Goal: Task Accomplishment & Management: Manage account settings

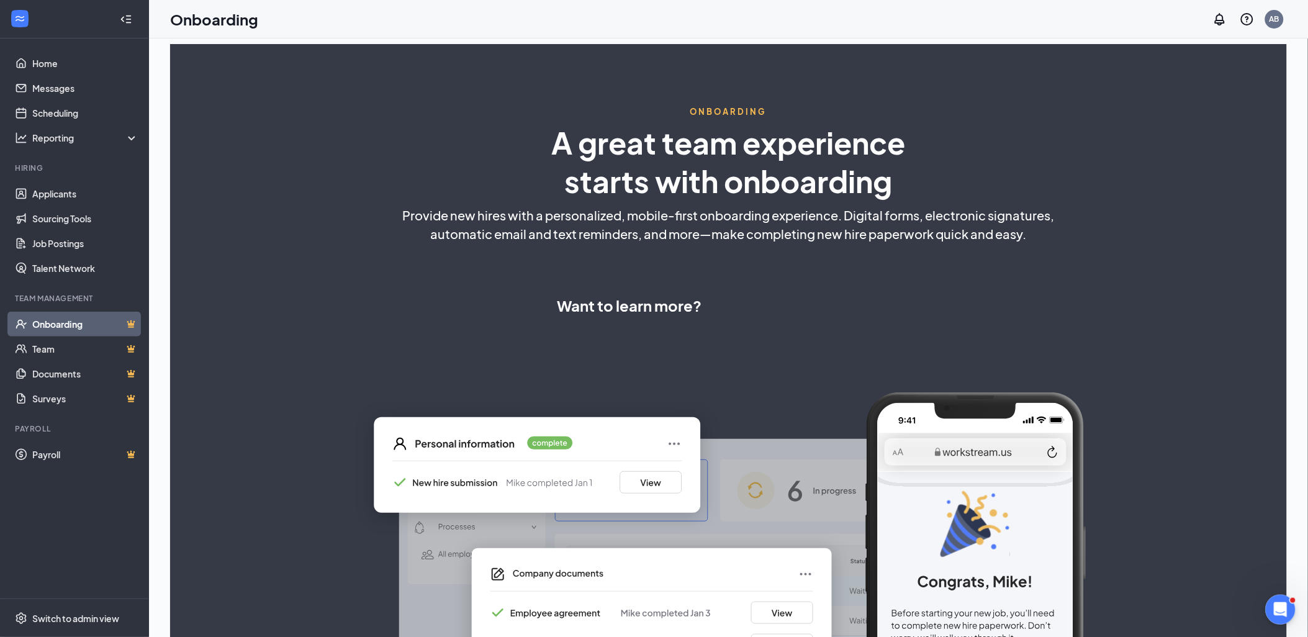
select select "US"
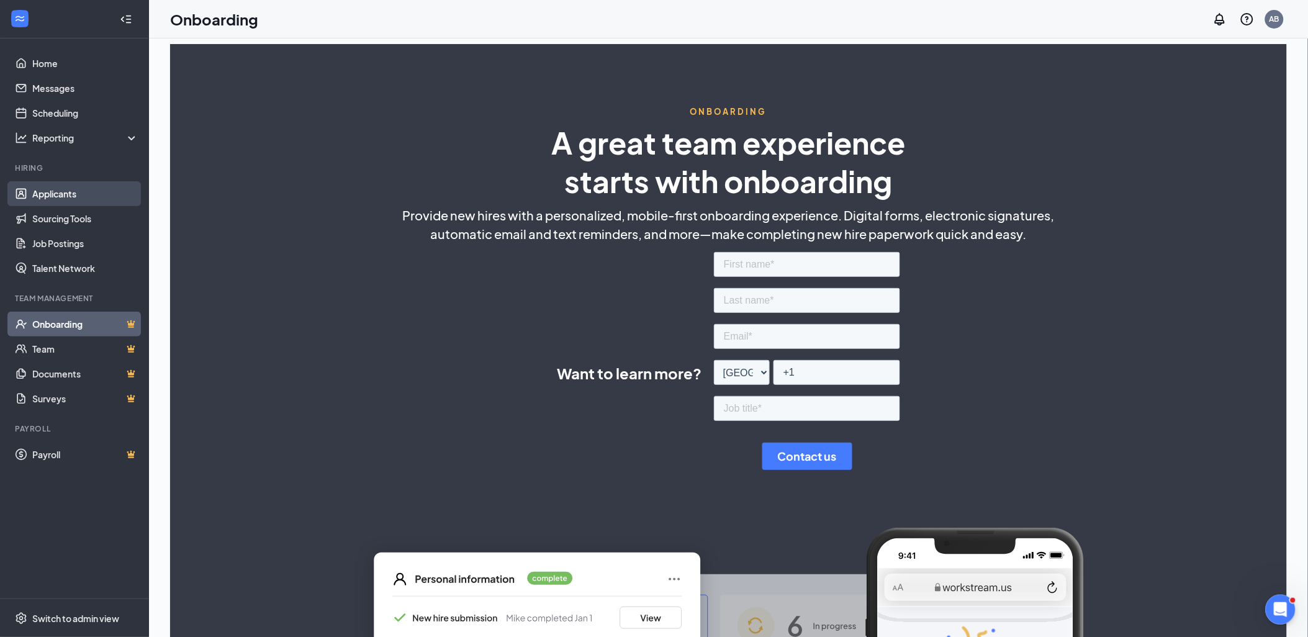
click at [59, 197] on link "Applicants" at bounding box center [85, 193] width 106 height 25
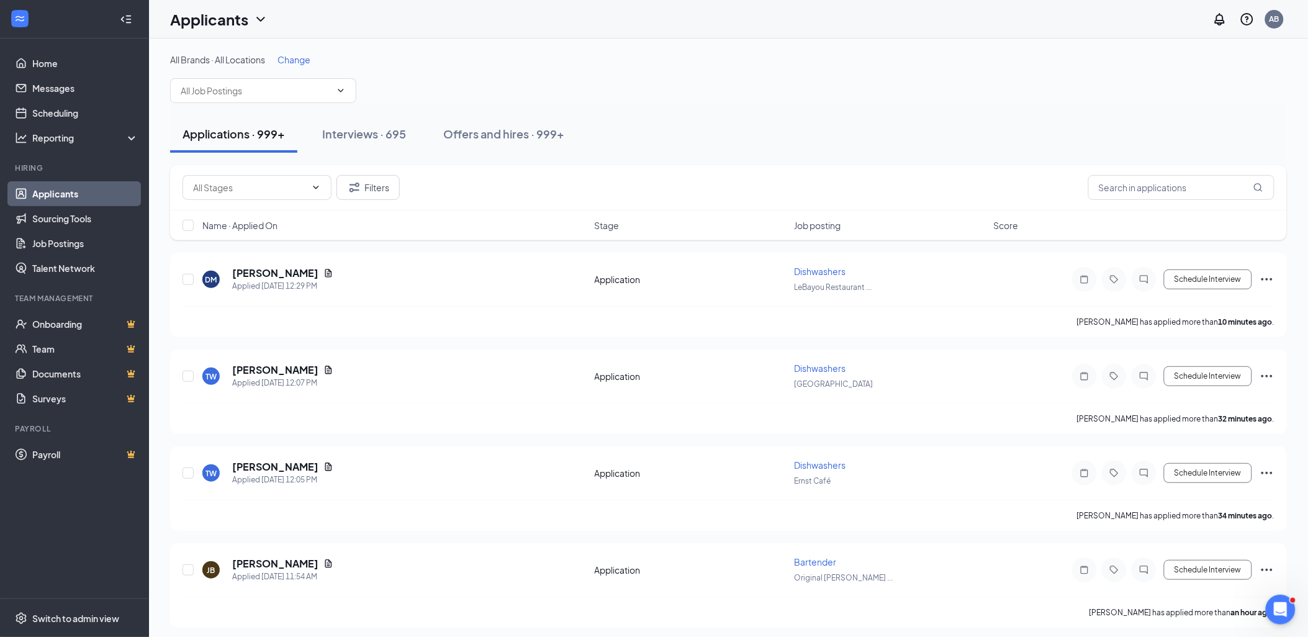
click at [297, 61] on span "Change" at bounding box center [294, 59] width 33 height 11
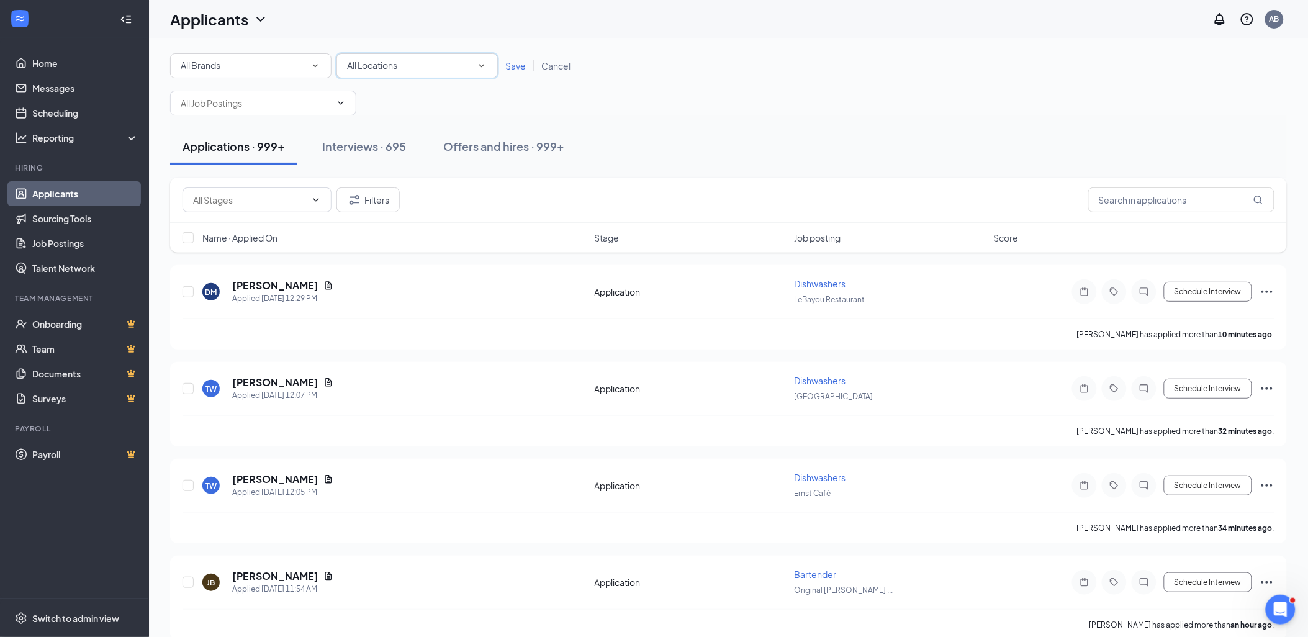
click at [480, 66] on icon "SmallChevronDown" at bounding box center [481, 65] width 11 height 11
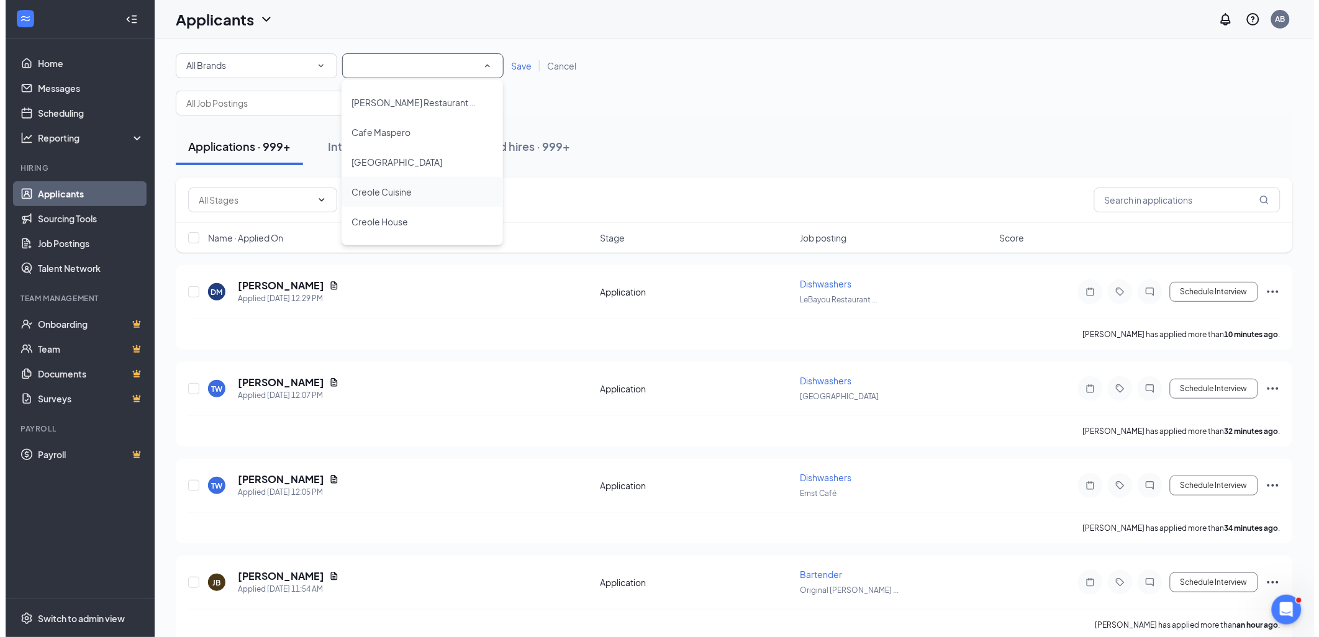
scroll to position [207, 0]
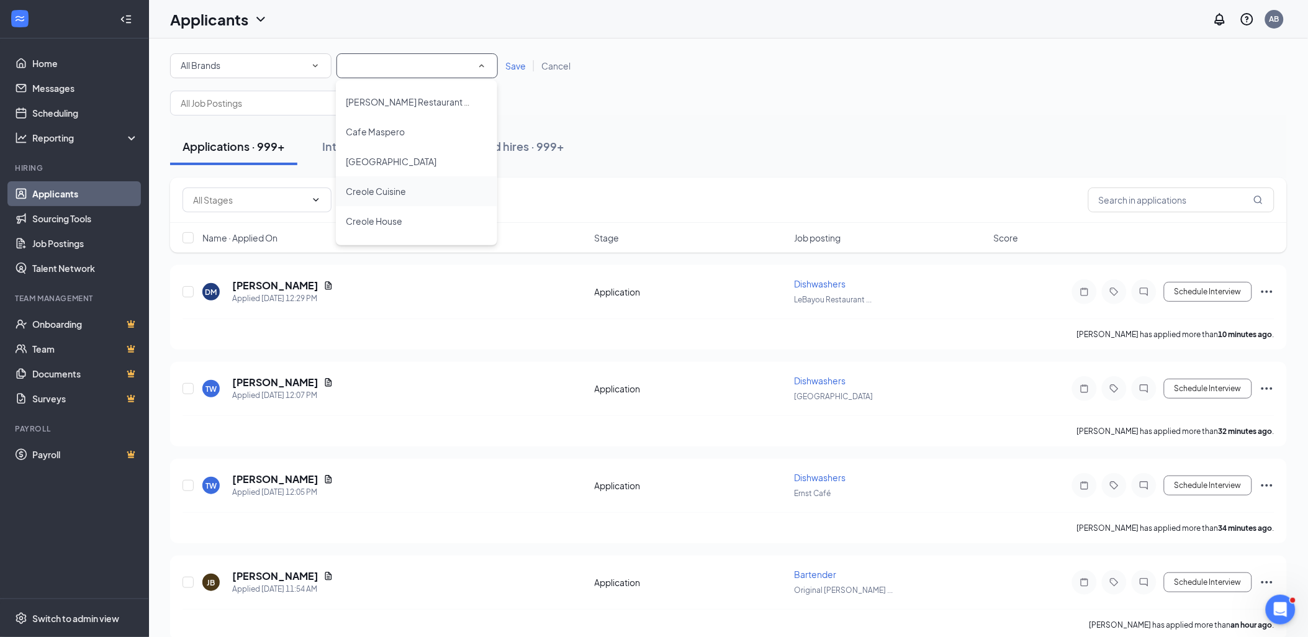
click at [389, 186] on span "Creole Cuisine" at bounding box center [376, 191] width 60 height 11
click at [513, 65] on span "Save" at bounding box center [515, 65] width 20 height 11
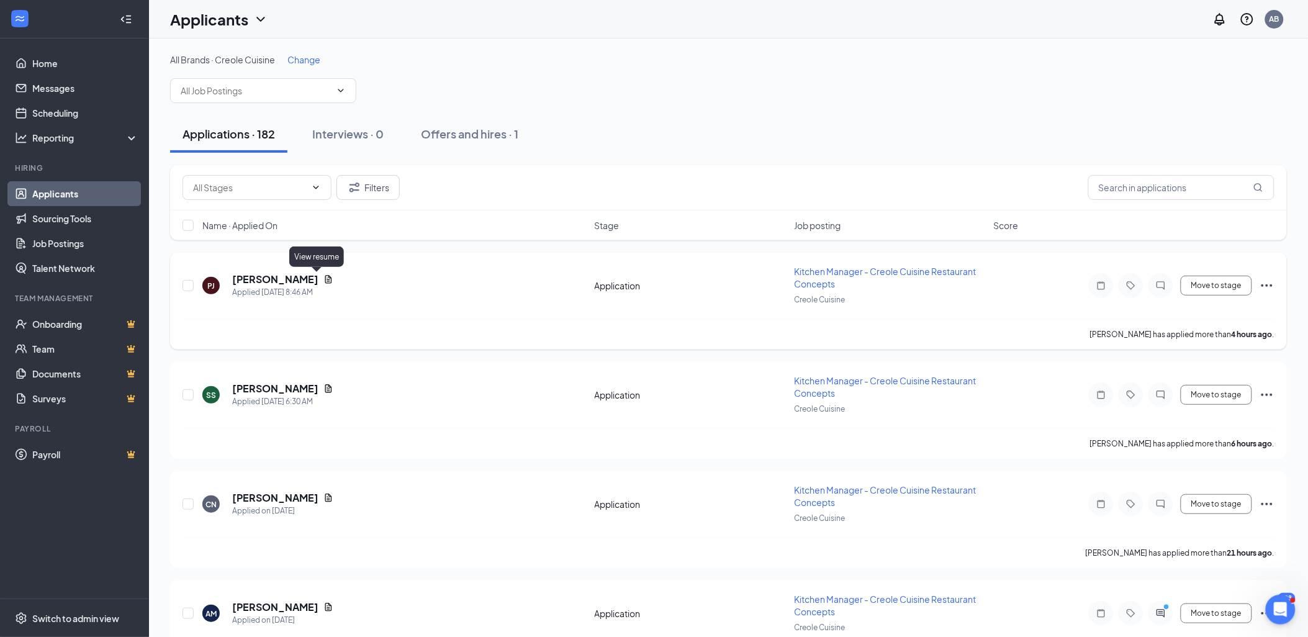
click at [324, 276] on icon "Document" at bounding box center [329, 279] width 10 height 10
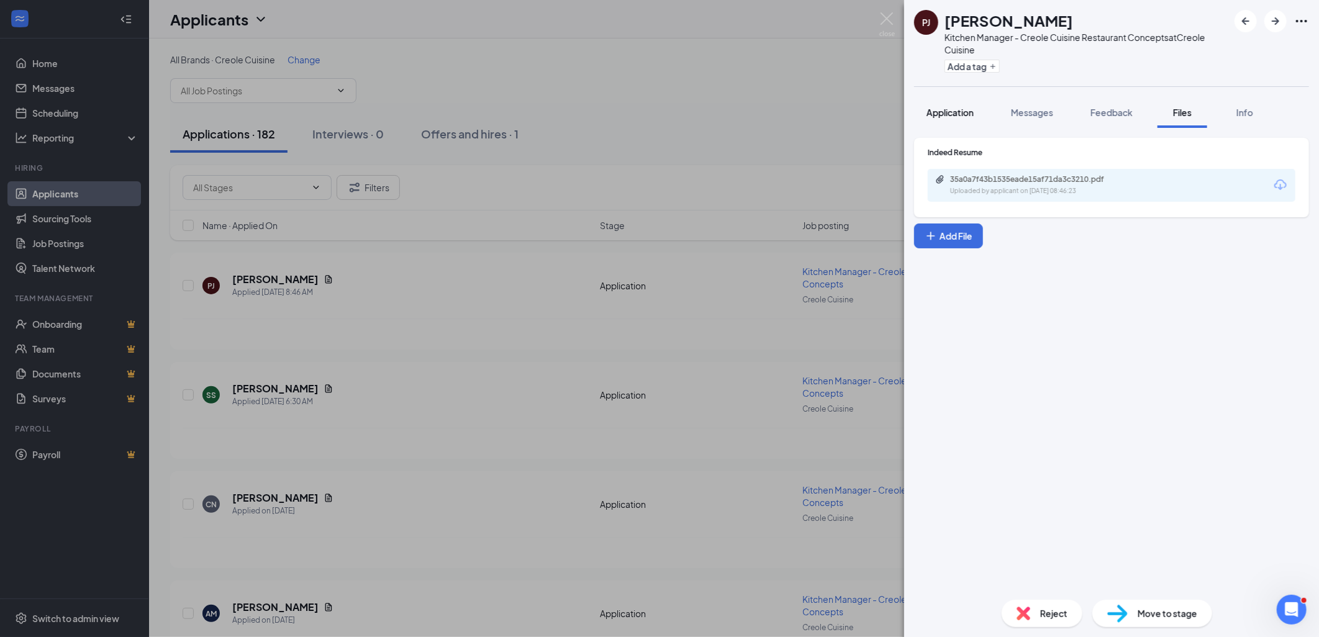
click at [963, 116] on span "Application" at bounding box center [949, 112] width 47 height 11
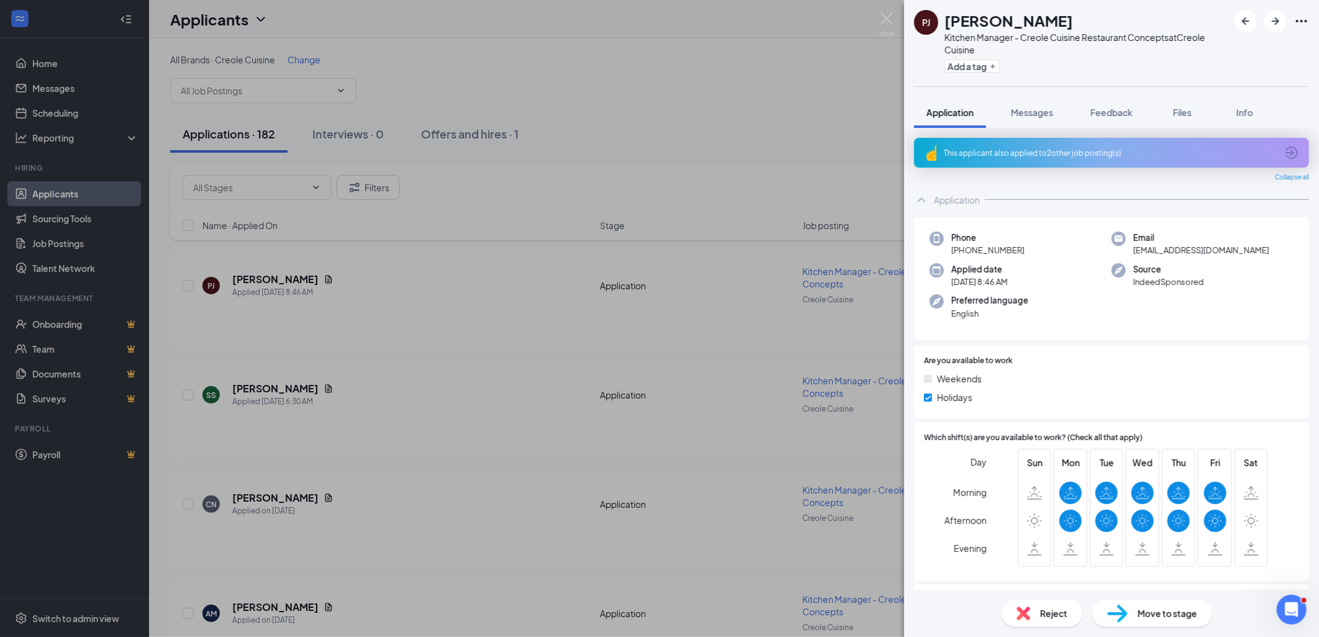
click at [1079, 144] on div "This applicant also applied to 2 other job posting(s)" at bounding box center [1111, 153] width 395 height 30
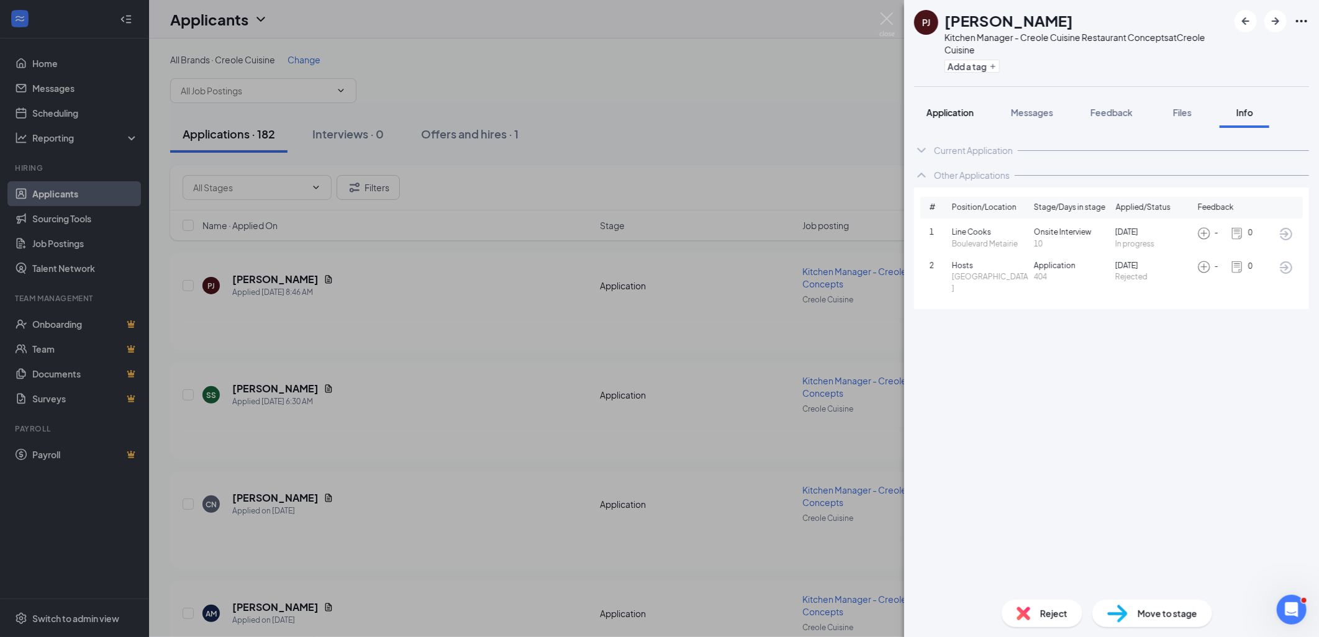
click at [944, 115] on span "Application" at bounding box center [949, 112] width 47 height 11
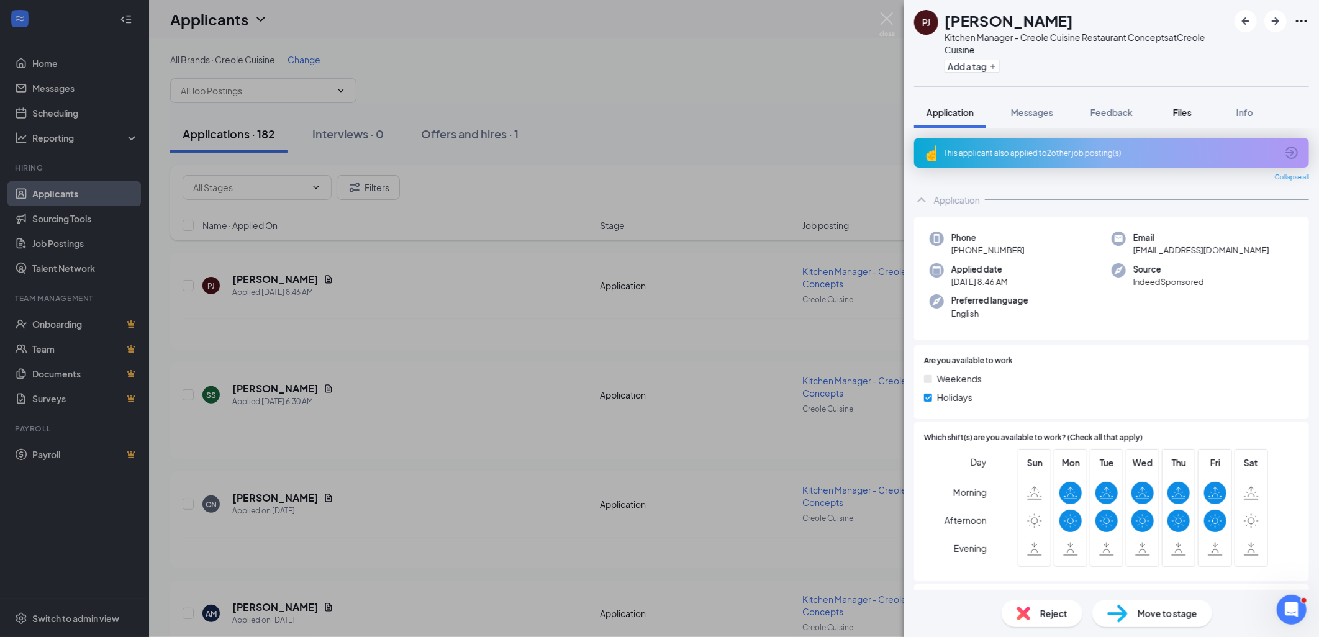
click at [1177, 109] on span "Files" at bounding box center [1182, 112] width 19 height 11
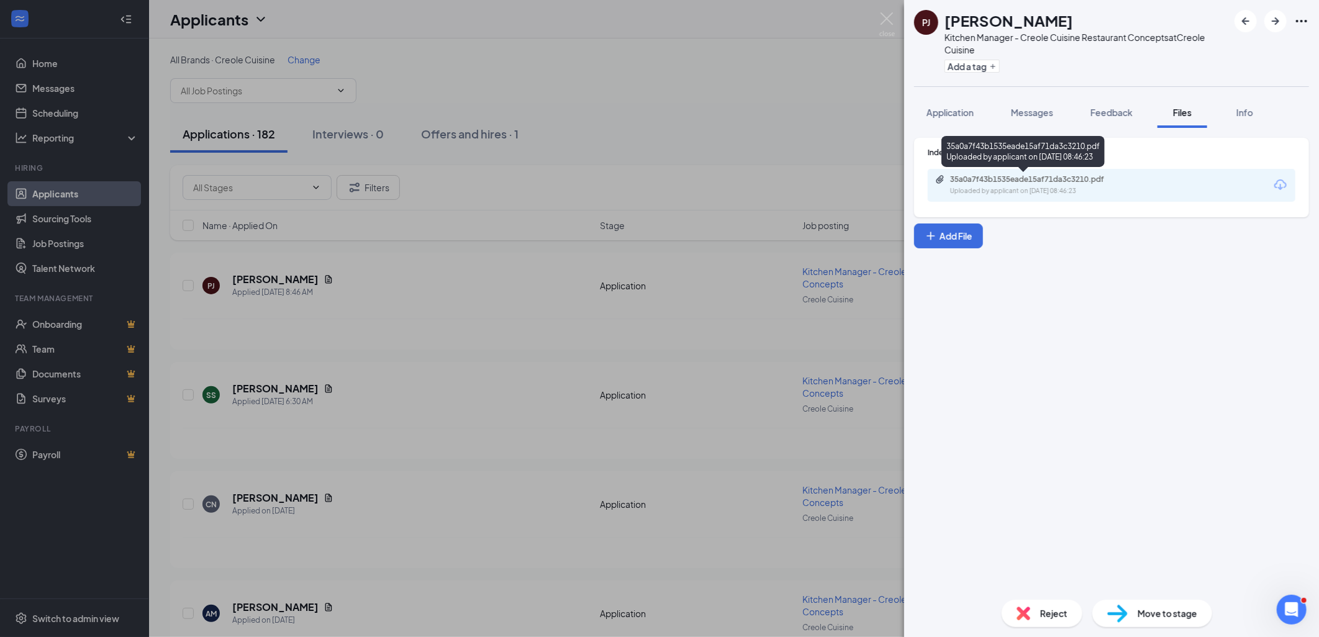
click at [1026, 194] on div "Uploaded by applicant on Sep 16, 2025 at 08:46:23" at bounding box center [1043, 191] width 186 height 10
click at [1021, 615] on img at bounding box center [1024, 614] width 14 height 14
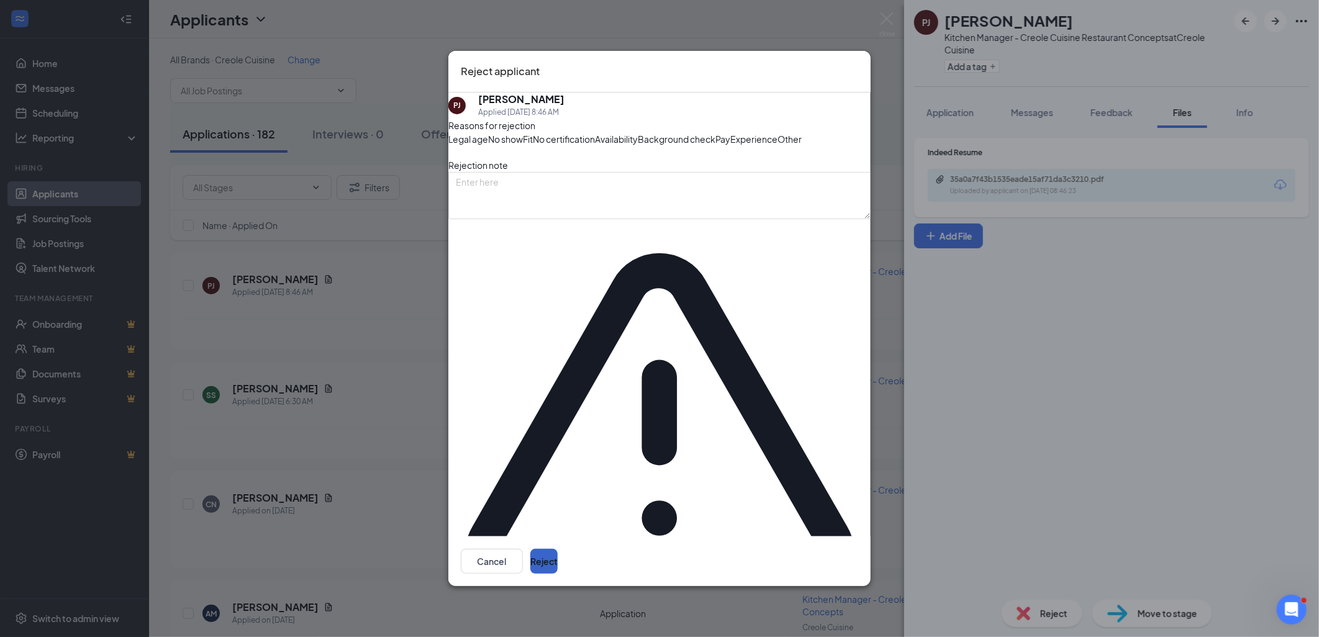
click at [558, 549] on button "Reject" at bounding box center [543, 561] width 27 height 25
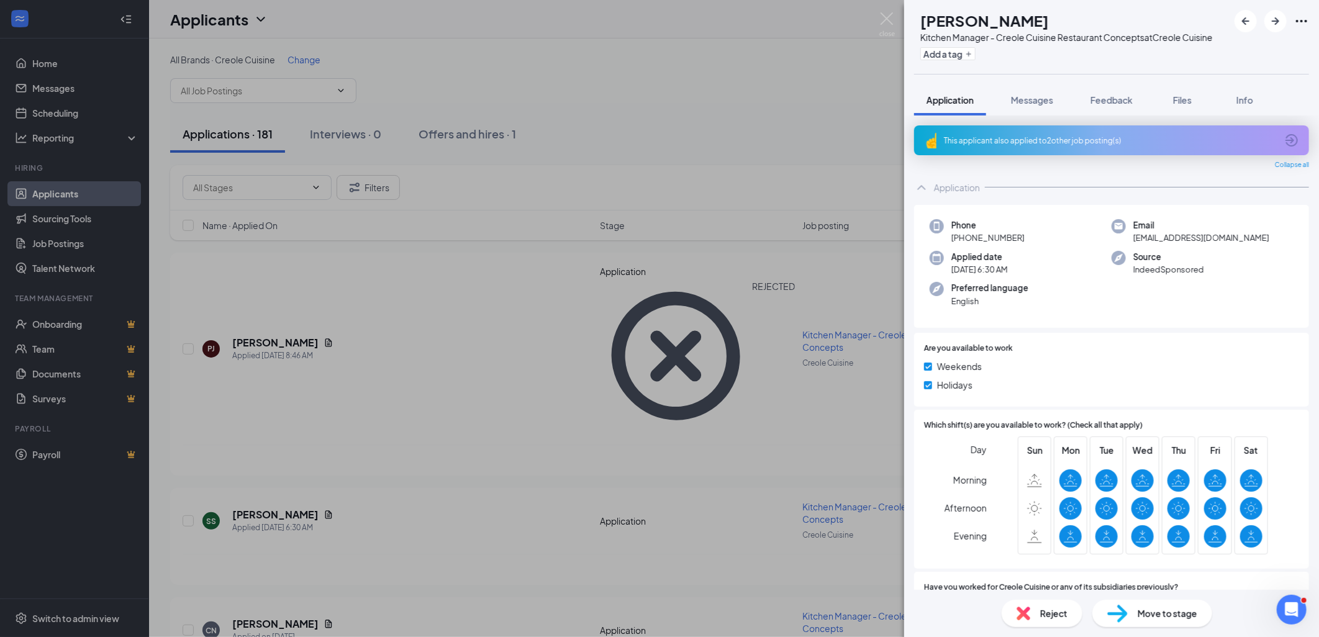
click at [1044, 146] on div "This applicant also applied to 2 other job posting(s)" at bounding box center [1110, 140] width 333 height 11
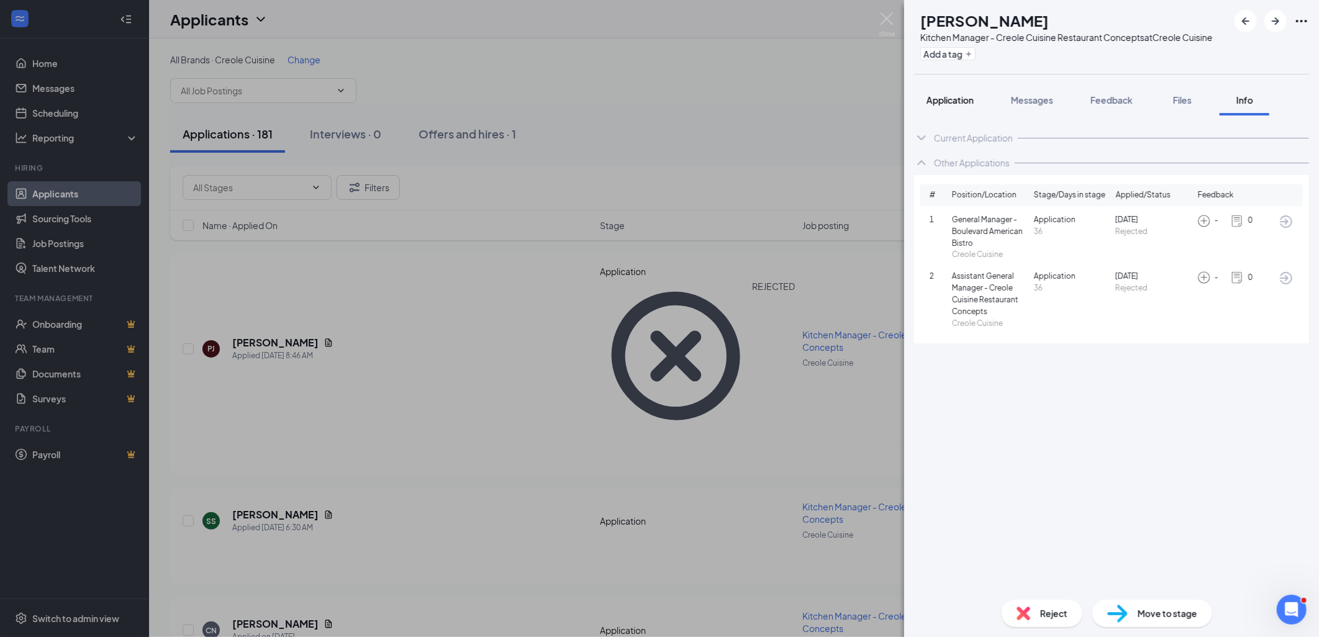
click at [966, 106] on span "Application" at bounding box center [949, 99] width 47 height 11
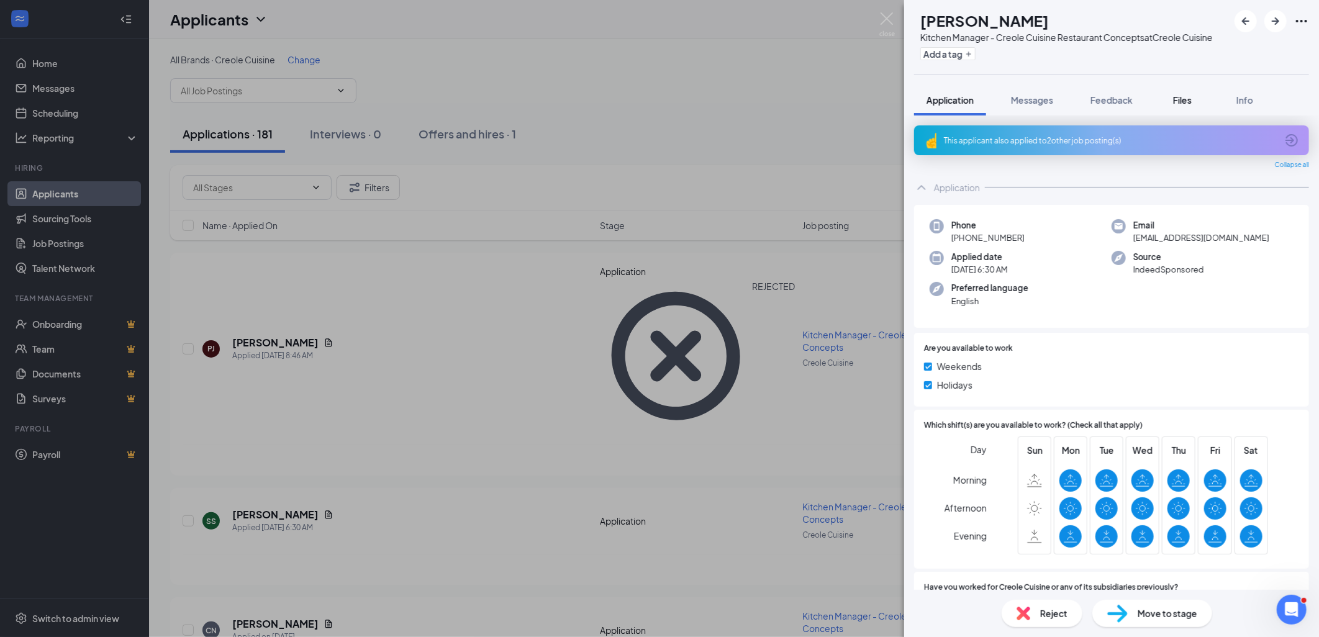
click at [1183, 106] on span "Files" at bounding box center [1182, 99] width 19 height 11
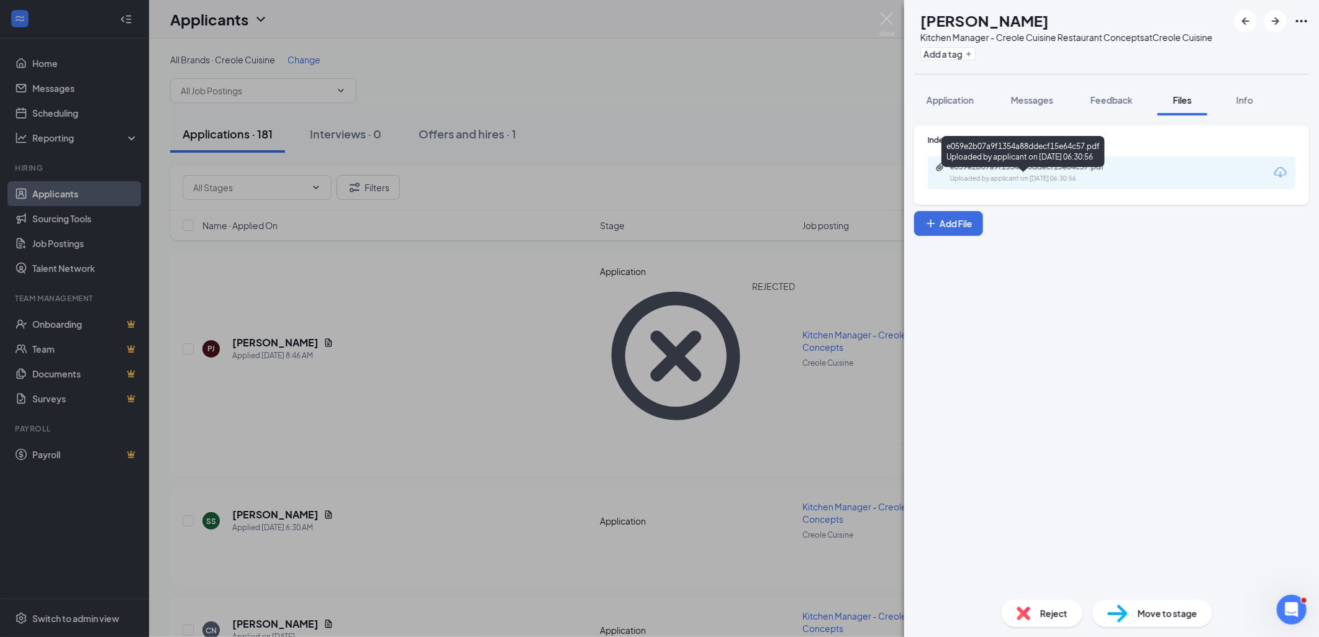
click at [1028, 184] on div "e059e2b07a9f1354a88ddecf15e64c57.pdf Uploaded by applicant on Sep 16, 2025 at 0…" at bounding box center [1035, 173] width 201 height 22
click at [1021, 618] on img at bounding box center [1024, 614] width 14 height 14
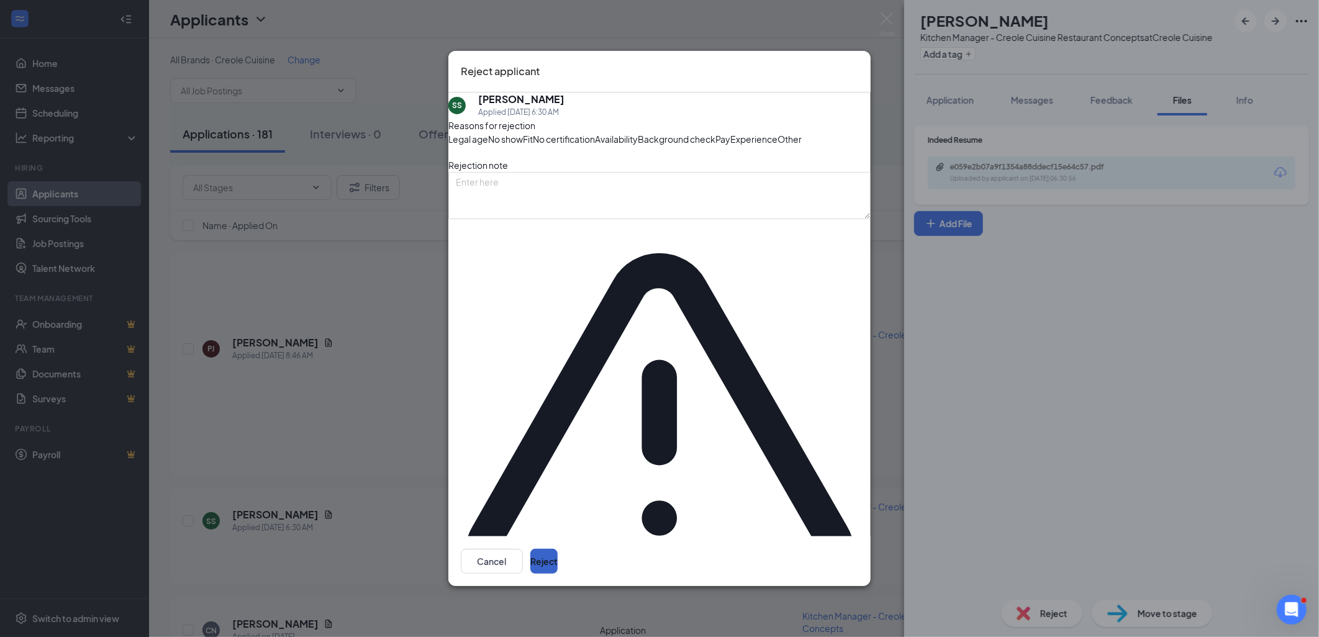
click at [558, 549] on button "Reject" at bounding box center [543, 561] width 27 height 25
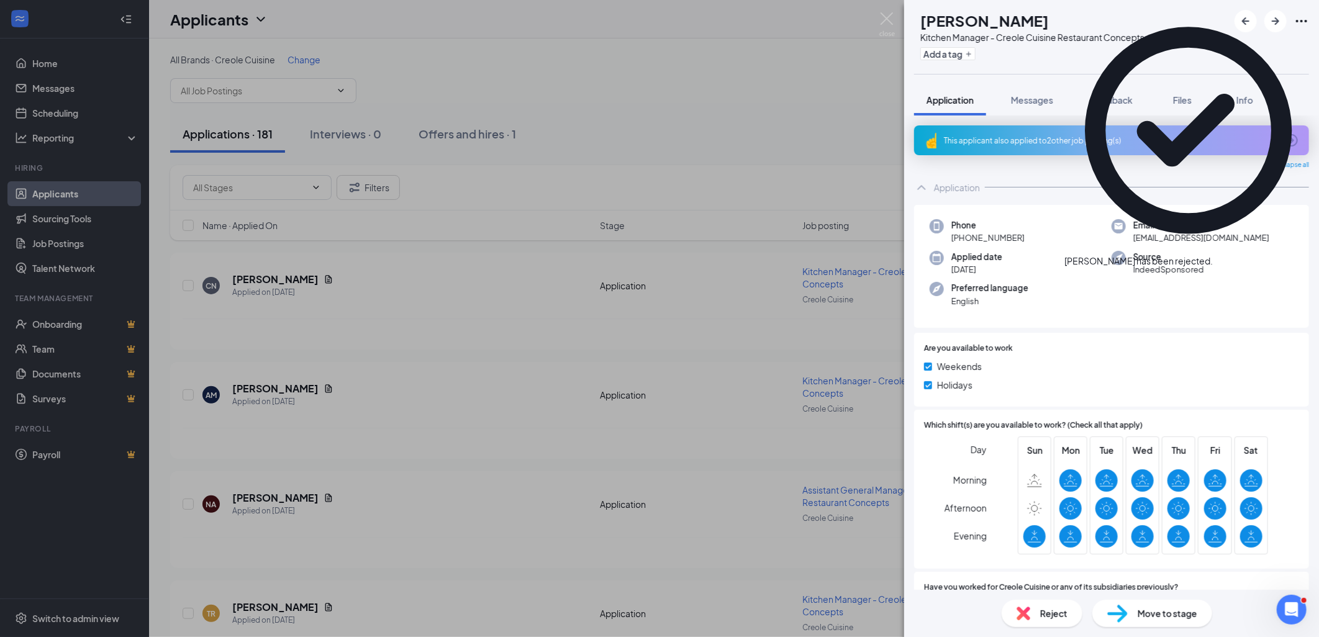
click at [1065, 146] on div "This applicant also applied to 2 other job posting(s)" at bounding box center [1110, 140] width 333 height 11
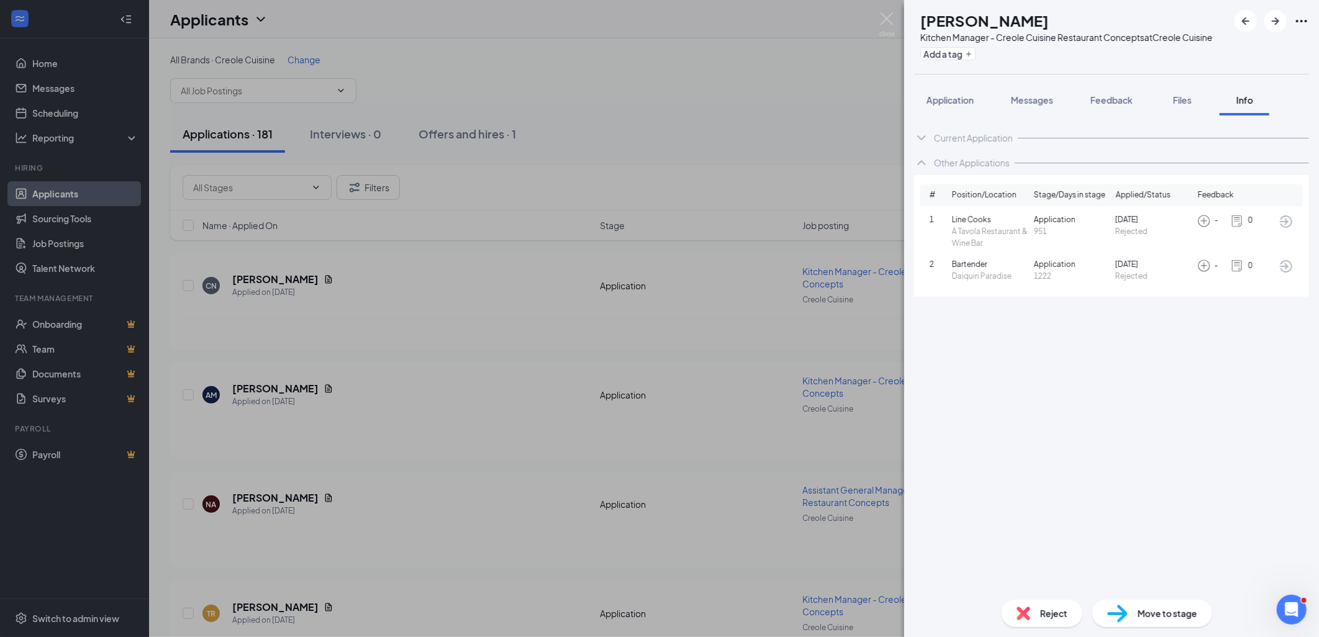
click at [1017, 613] on img at bounding box center [1024, 614] width 14 height 14
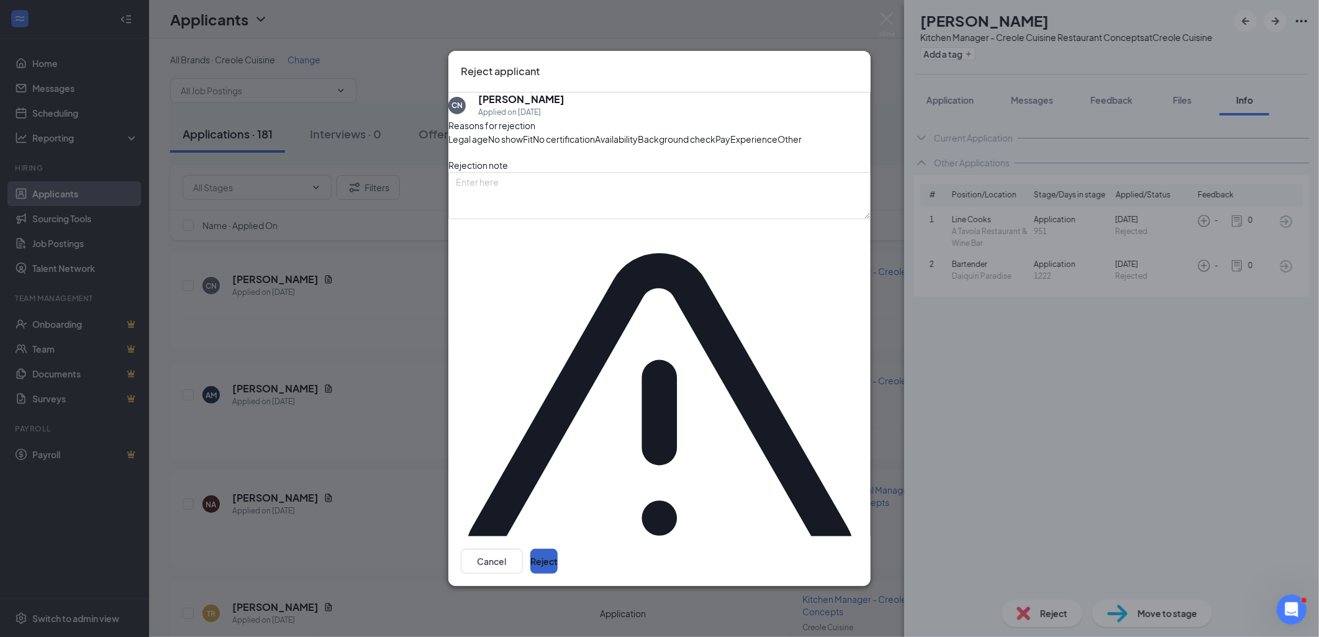
click at [558, 549] on button "Reject" at bounding box center [543, 561] width 27 height 25
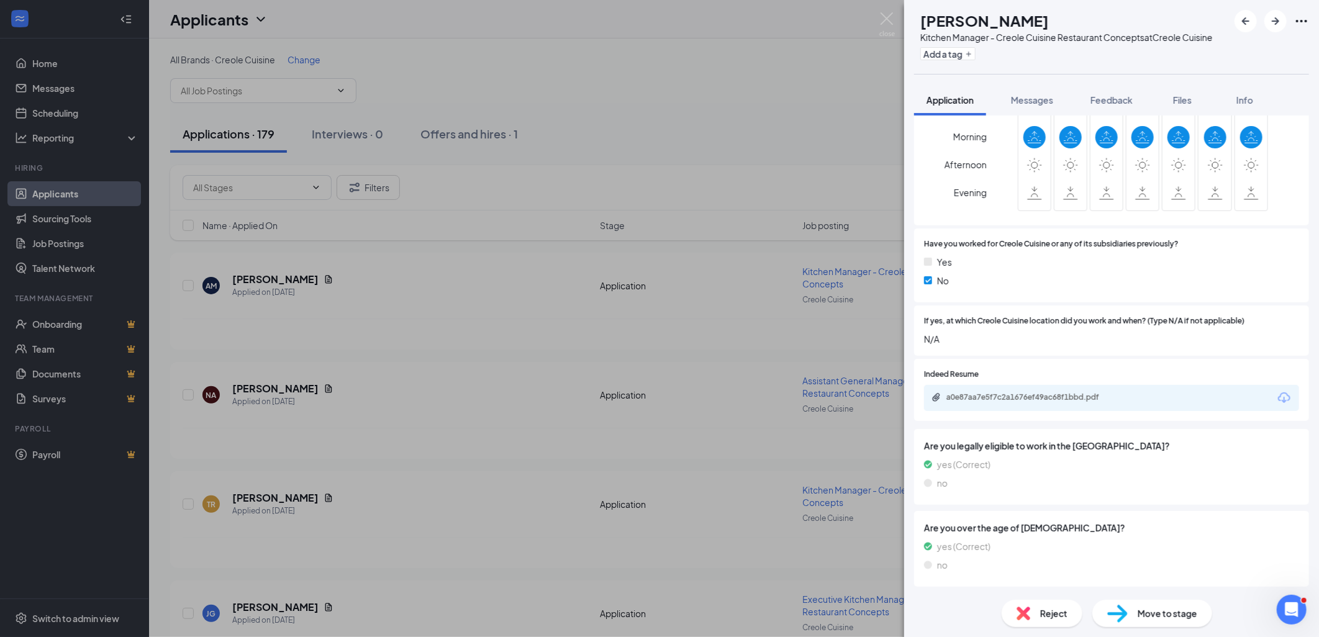
scroll to position [319, 0]
click at [1062, 404] on div "a0e87aa7e5f7c2a1676ef49ac68f1bbd.pdf" at bounding box center [1031, 398] width 201 height 12
click at [1015, 609] on div "Reject" at bounding box center [1042, 613] width 81 height 27
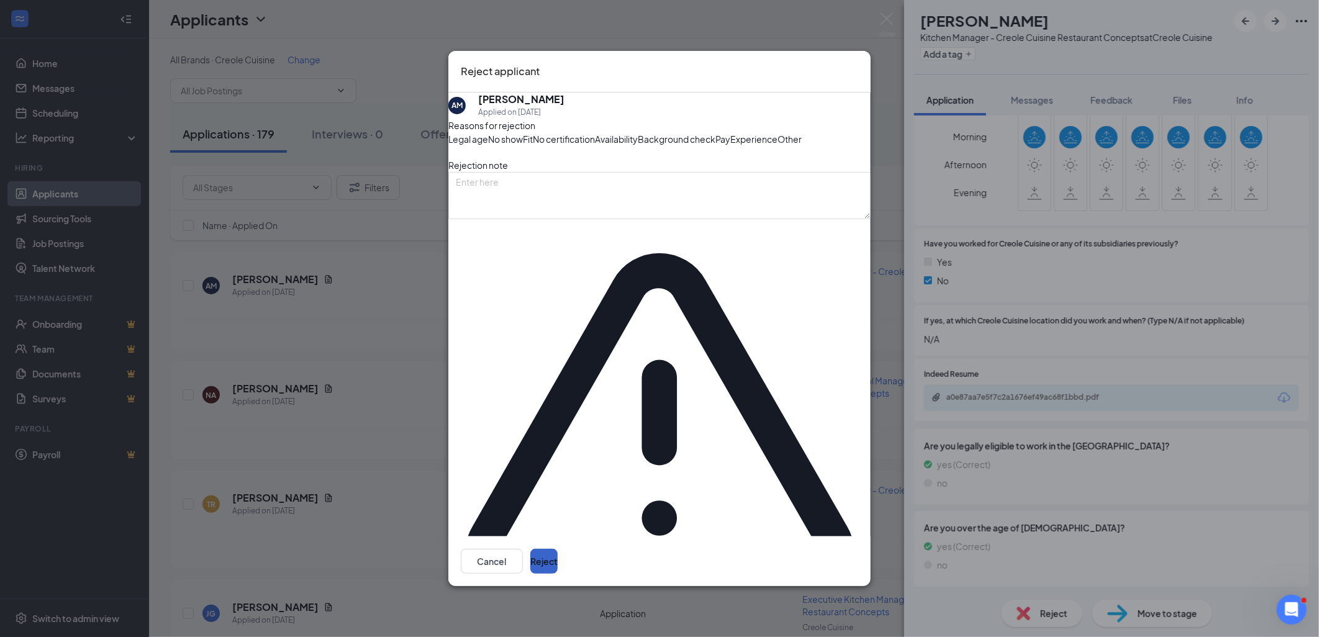
click at [558, 549] on button "Reject" at bounding box center [543, 561] width 27 height 25
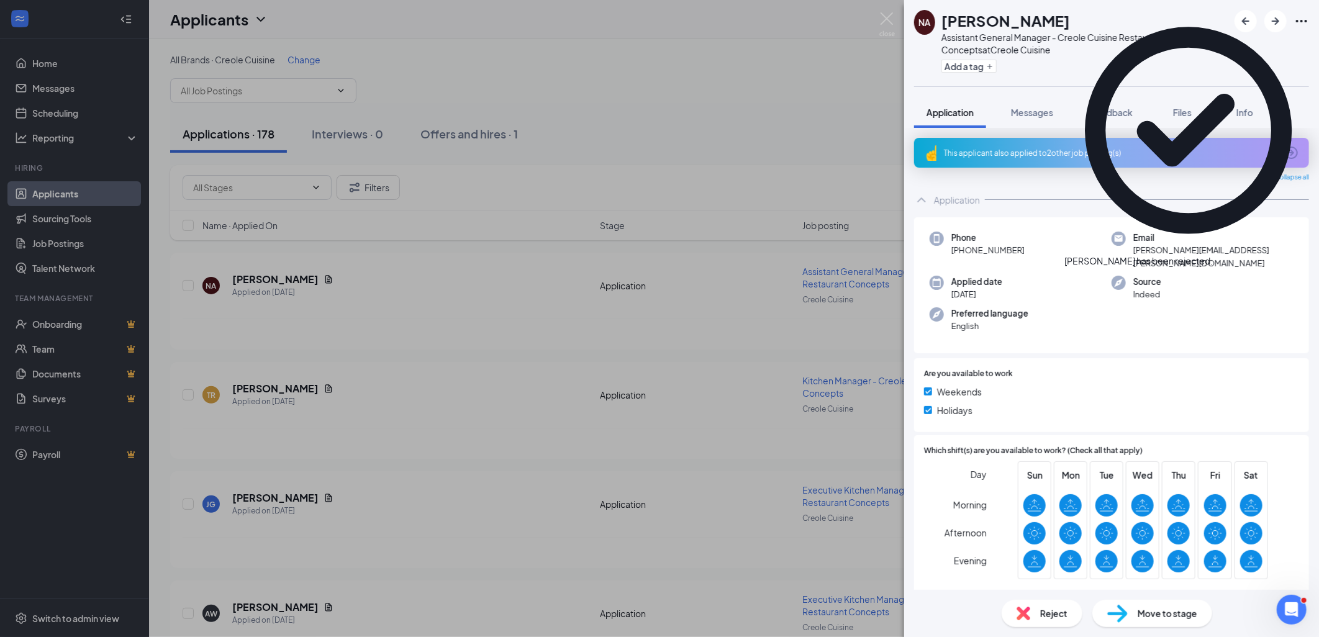
click at [1213, 255] on icon "Cross" at bounding box center [1213, 255] width 0 height 0
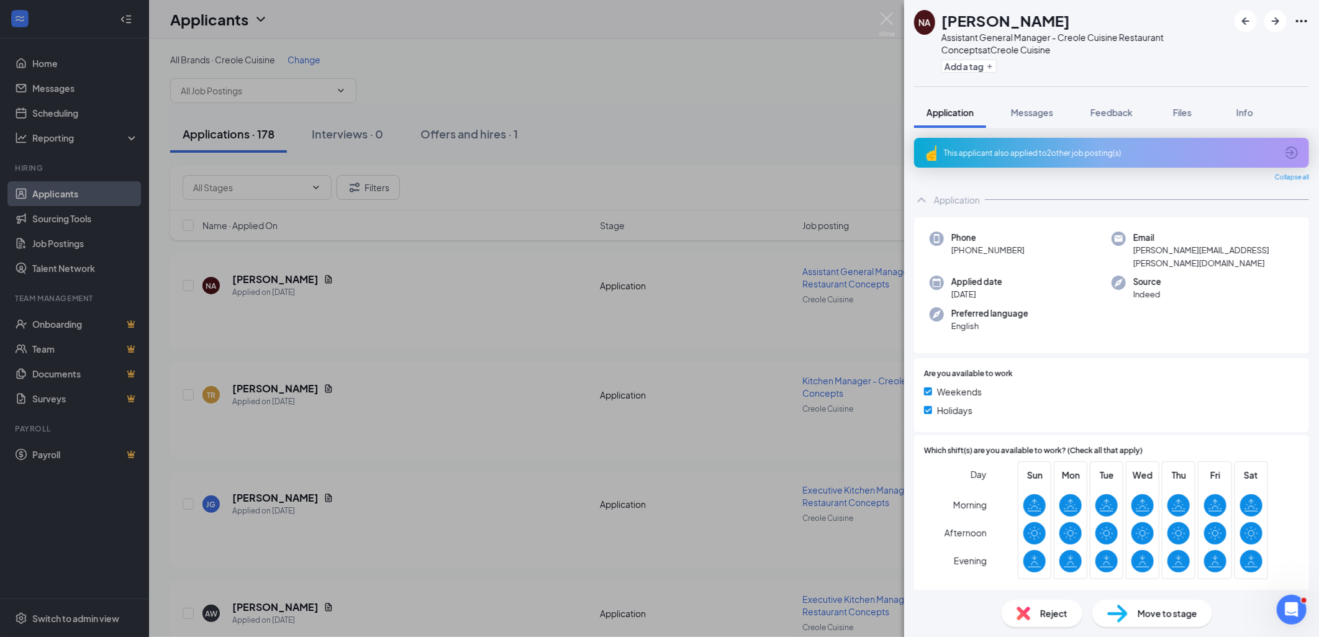
click at [1043, 155] on div "This applicant also applied to 2 other job posting(s)" at bounding box center [1110, 153] width 333 height 11
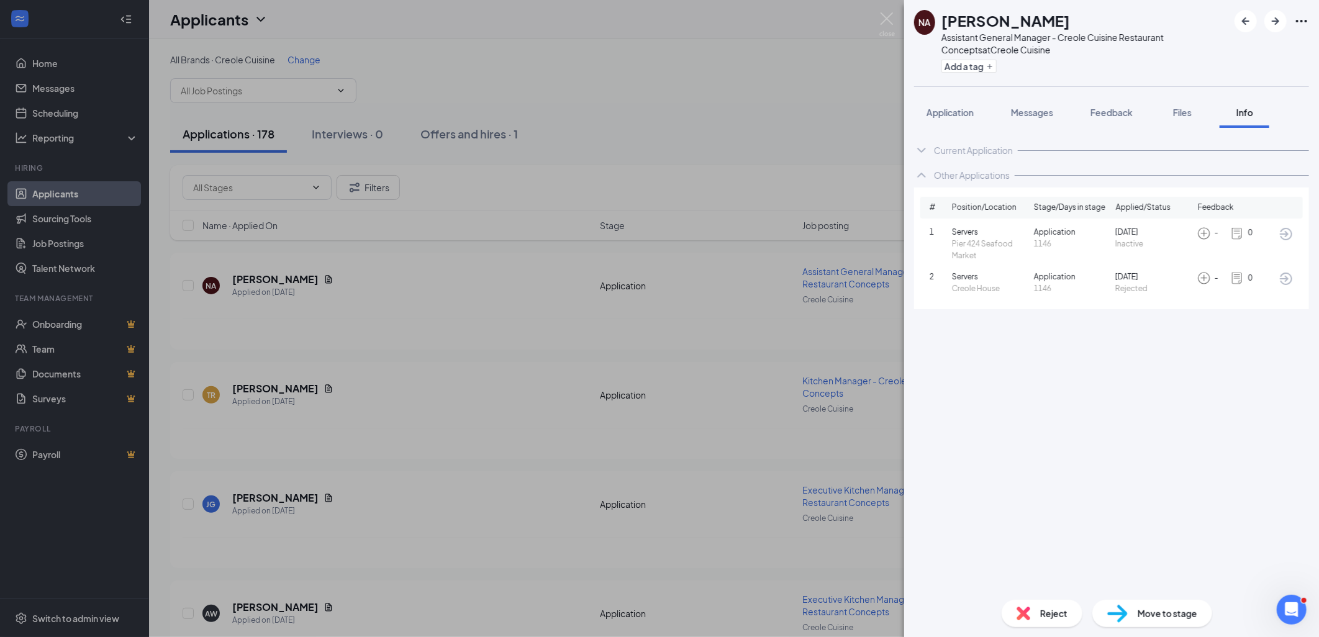
click at [1015, 616] on div "Reject" at bounding box center [1042, 613] width 81 height 27
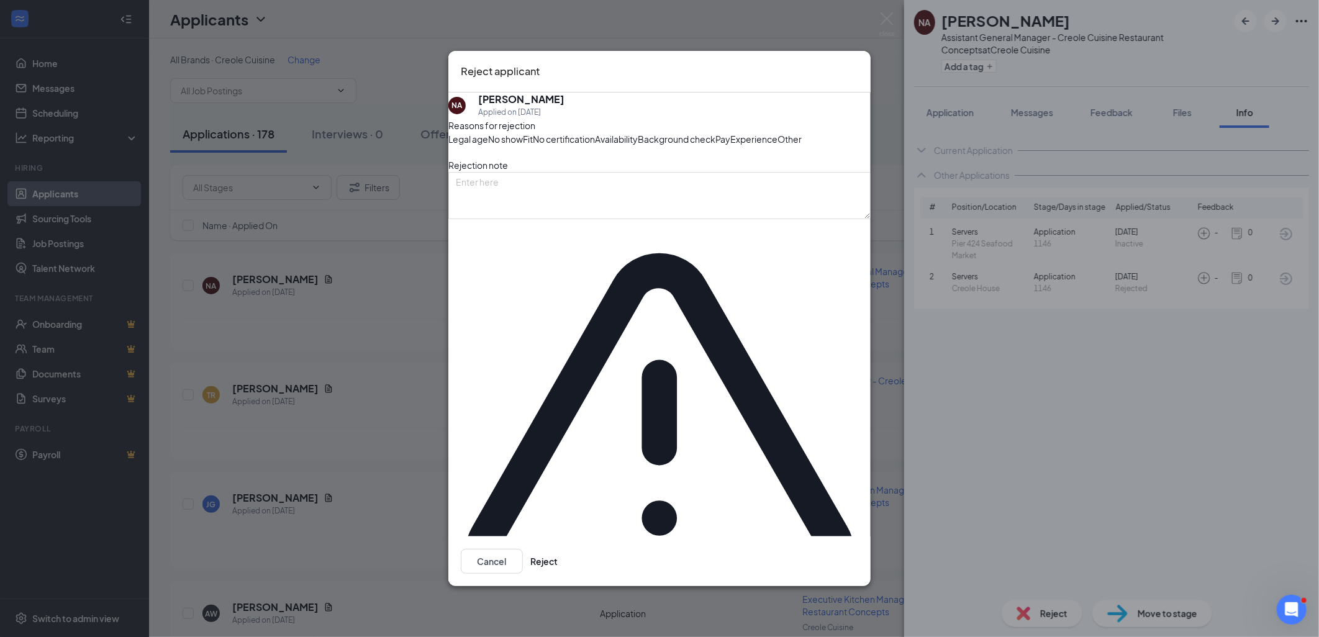
click at [858, 63] on icon "Cross" at bounding box center [858, 63] width 0 height 0
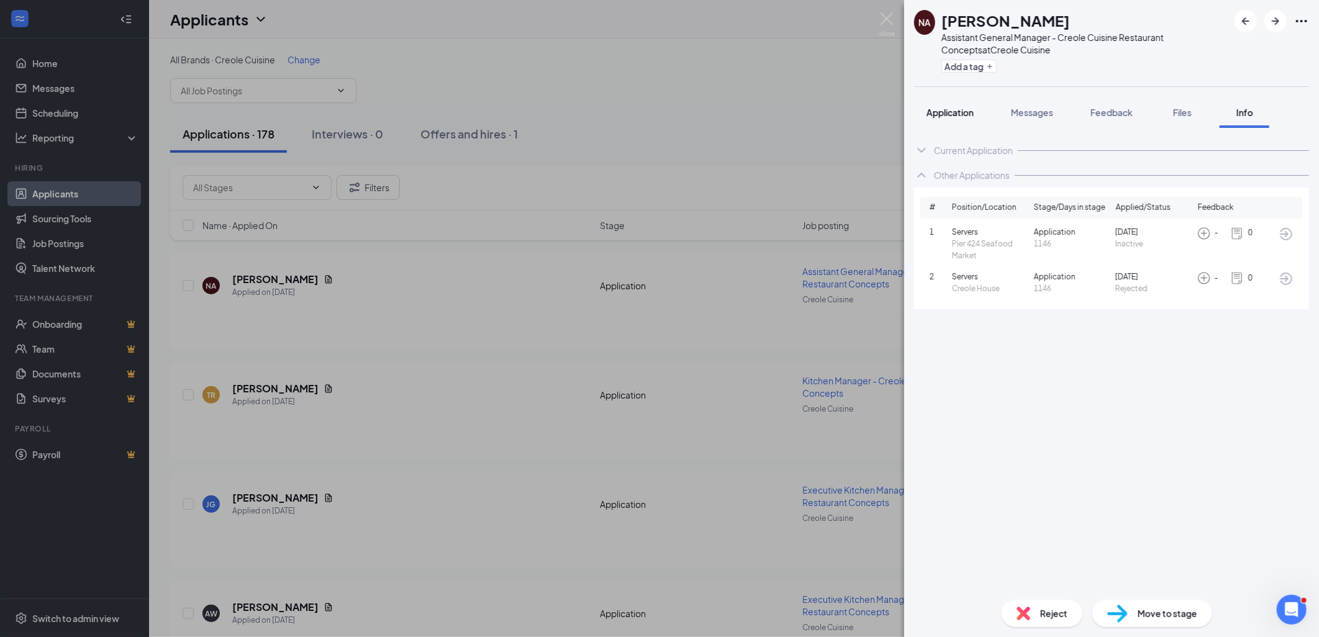
click at [954, 107] on span "Application" at bounding box center [949, 112] width 47 height 11
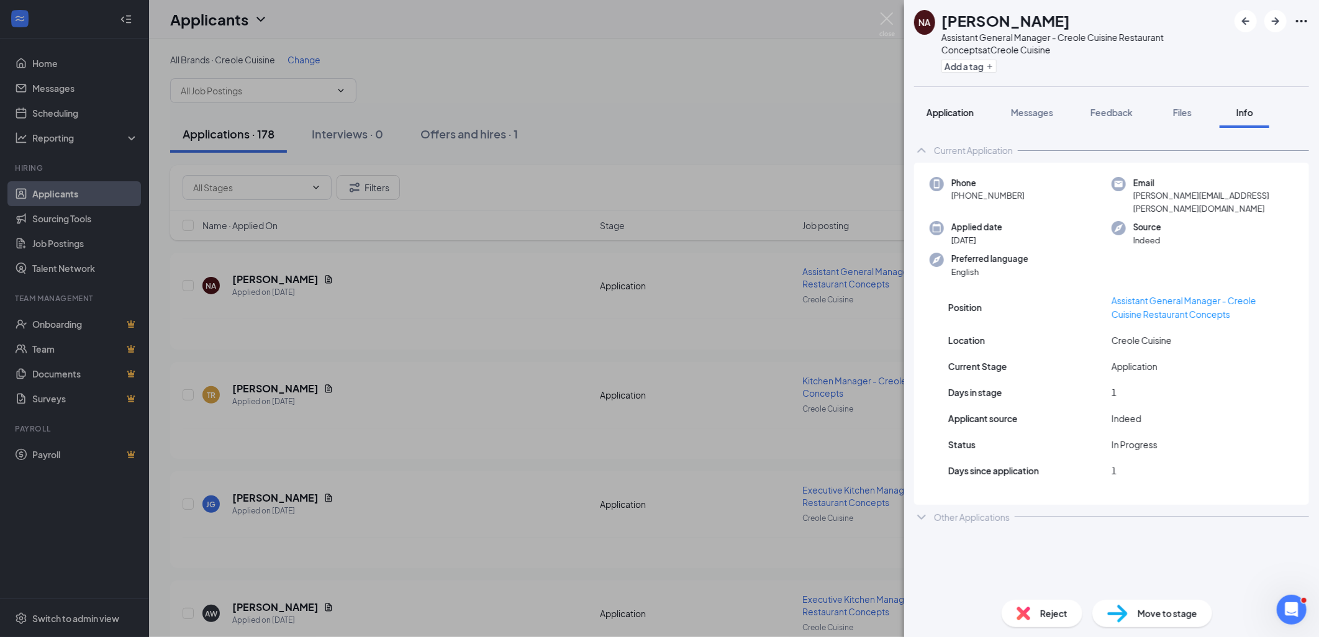
click at [942, 108] on span "Application" at bounding box center [949, 112] width 47 height 11
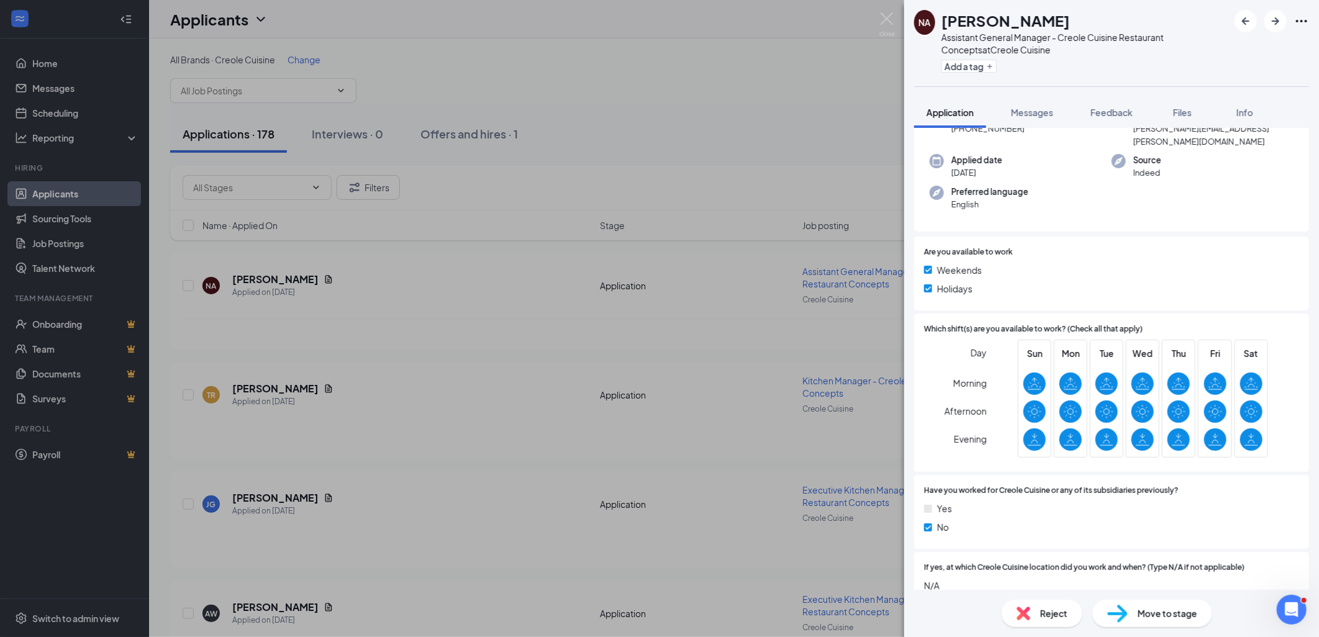
scroll to position [345, 0]
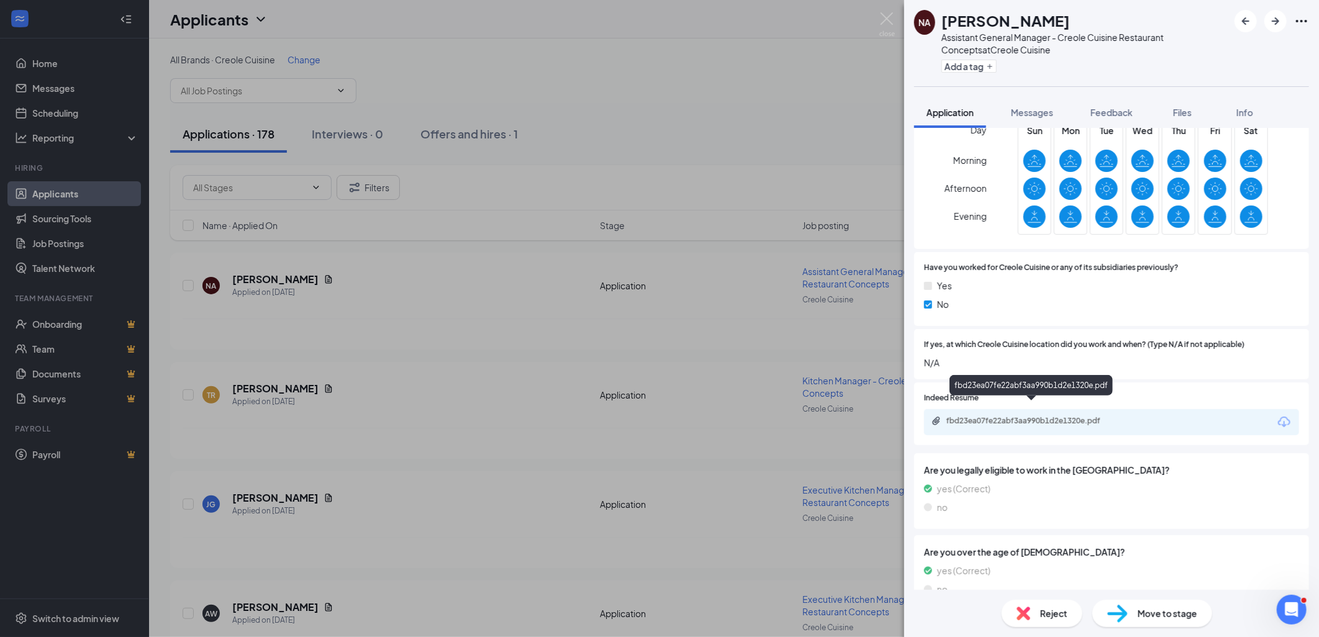
click at [1068, 416] on div "fbd23ea07fe22abf3aa990b1d2e1320e.pdf" at bounding box center [1033, 421] width 174 height 10
click at [1022, 616] on img at bounding box center [1024, 614] width 14 height 14
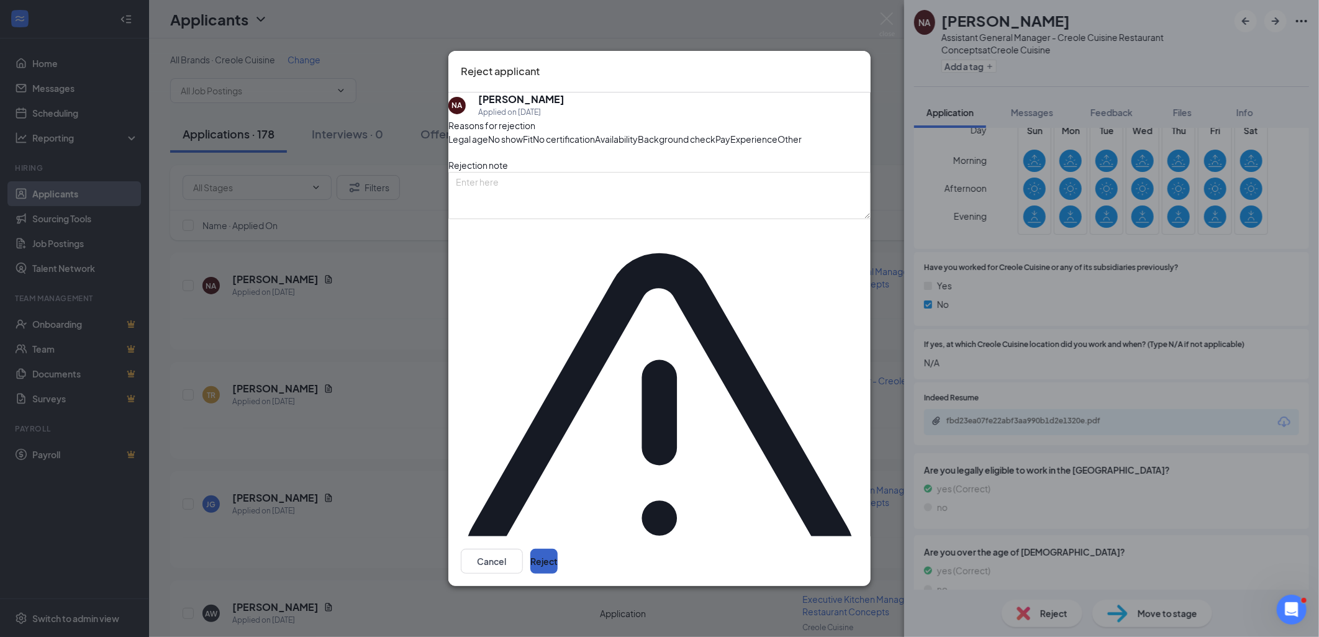
click at [558, 549] on button "Reject" at bounding box center [543, 561] width 27 height 25
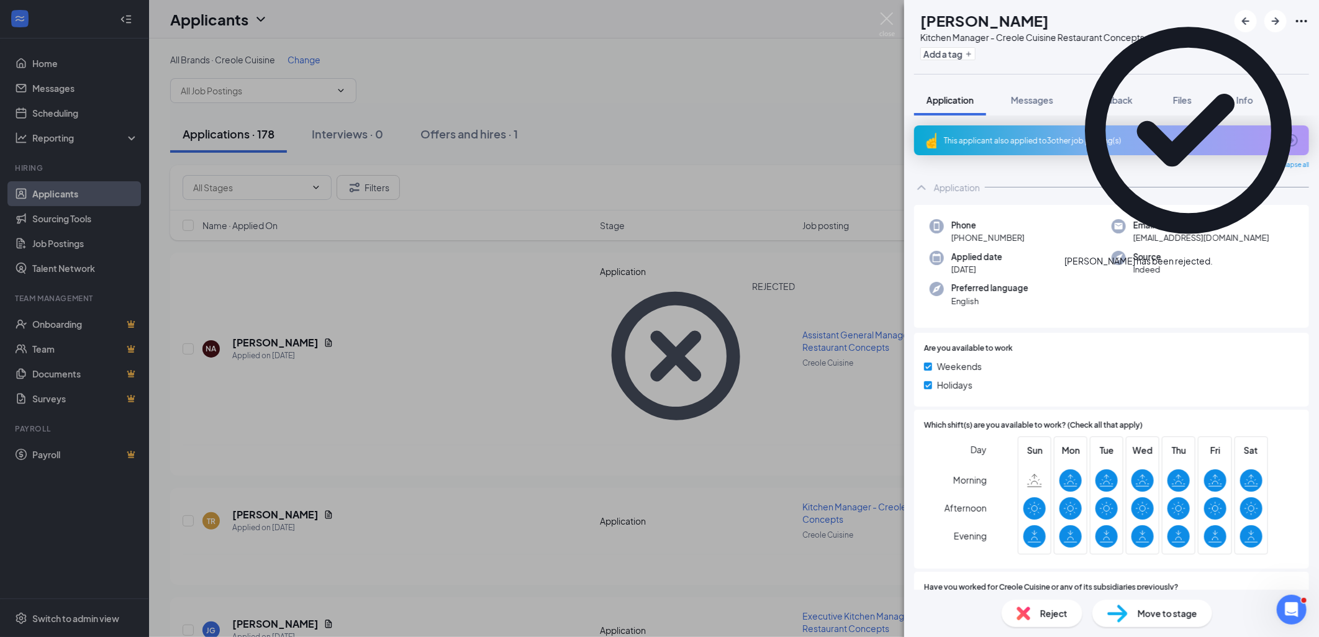
click at [1070, 146] on div "This applicant also applied to 3 other job posting(s)" at bounding box center [1110, 140] width 333 height 11
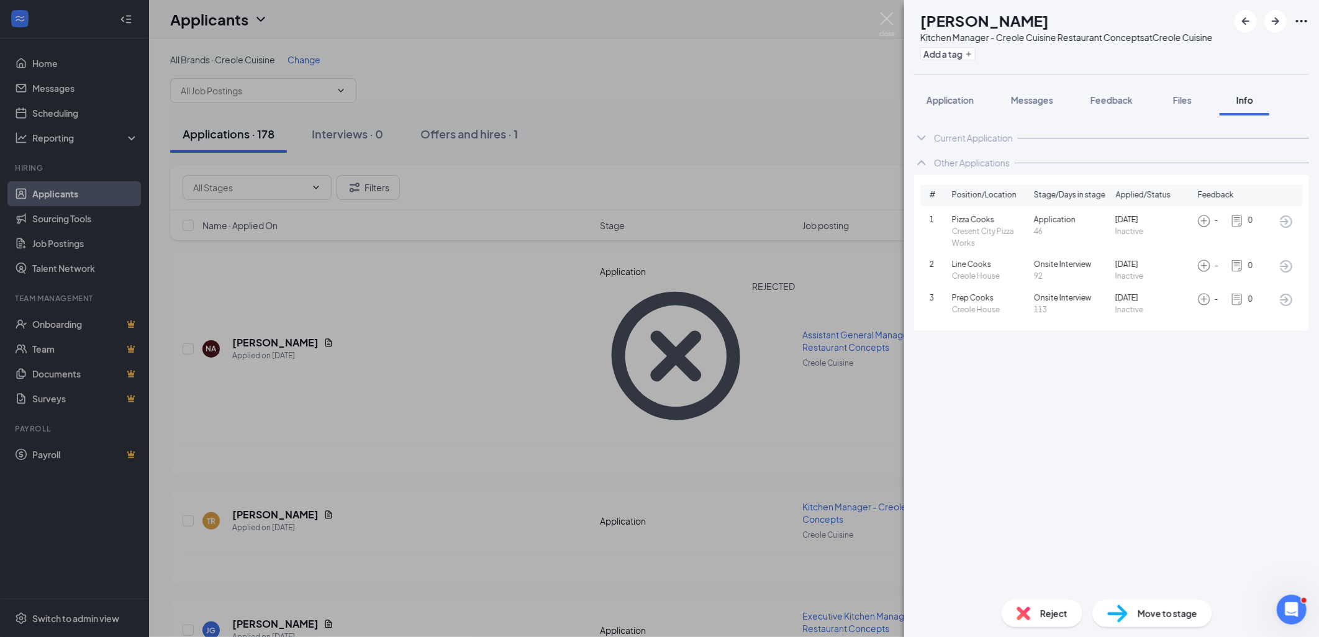
click at [1026, 612] on img at bounding box center [1024, 614] width 14 height 14
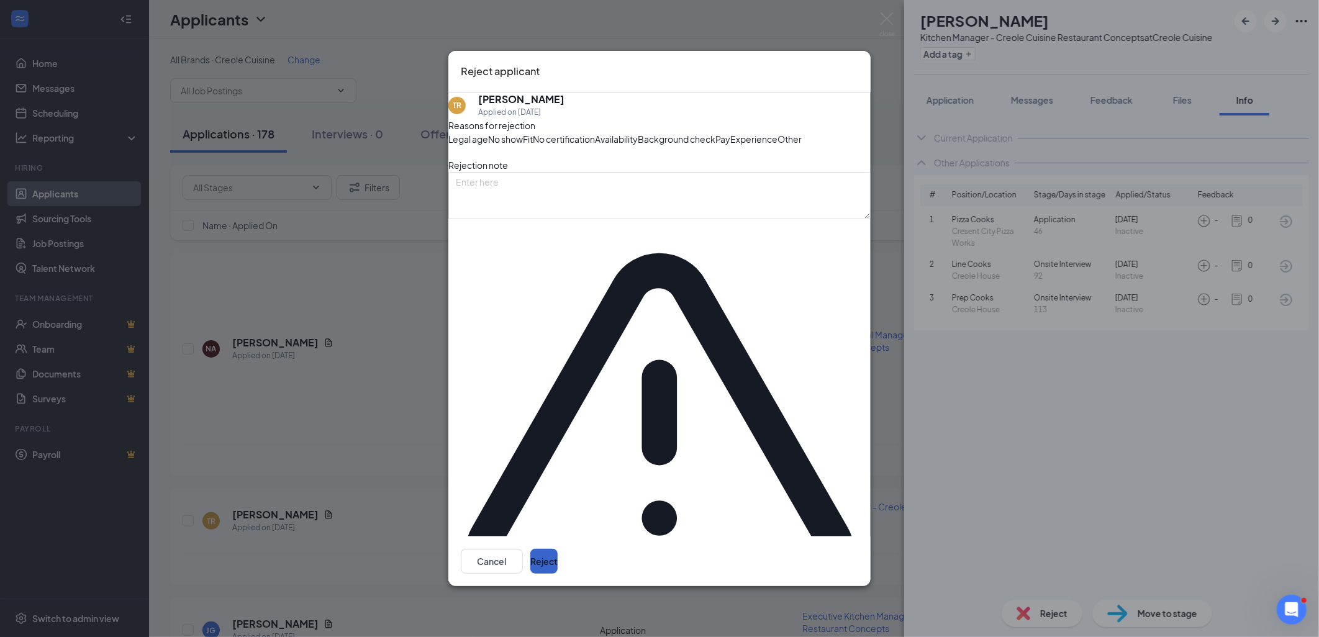
click at [558, 549] on button "Reject" at bounding box center [543, 561] width 27 height 25
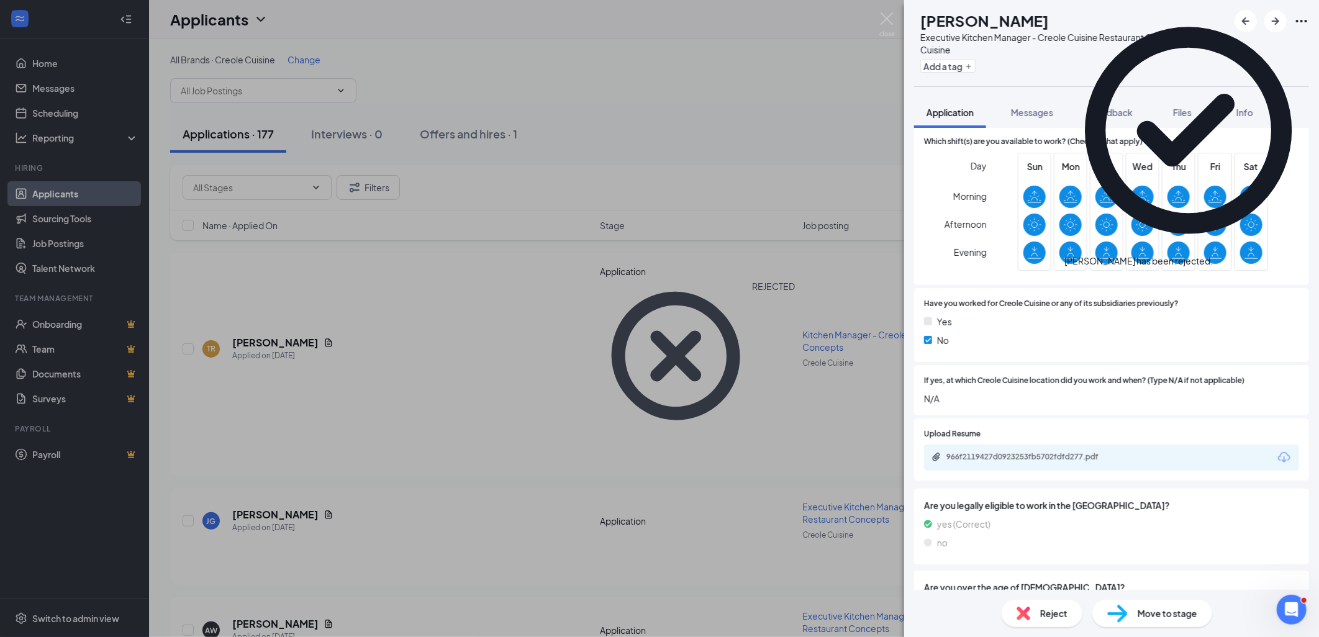
scroll to position [276, 0]
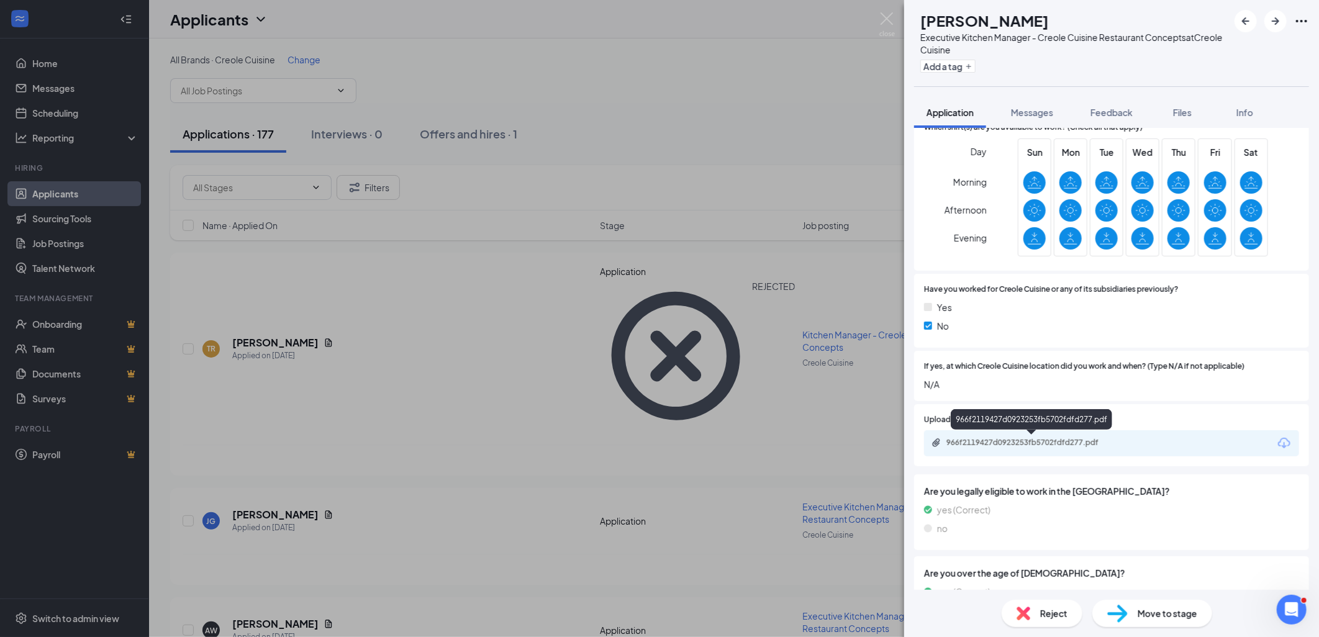
click at [1068, 443] on div "966f2119427d0923253fb5702fdfd277.pdf" at bounding box center [1033, 443] width 174 height 10
click at [1028, 110] on span "Messages" at bounding box center [1032, 112] width 42 height 11
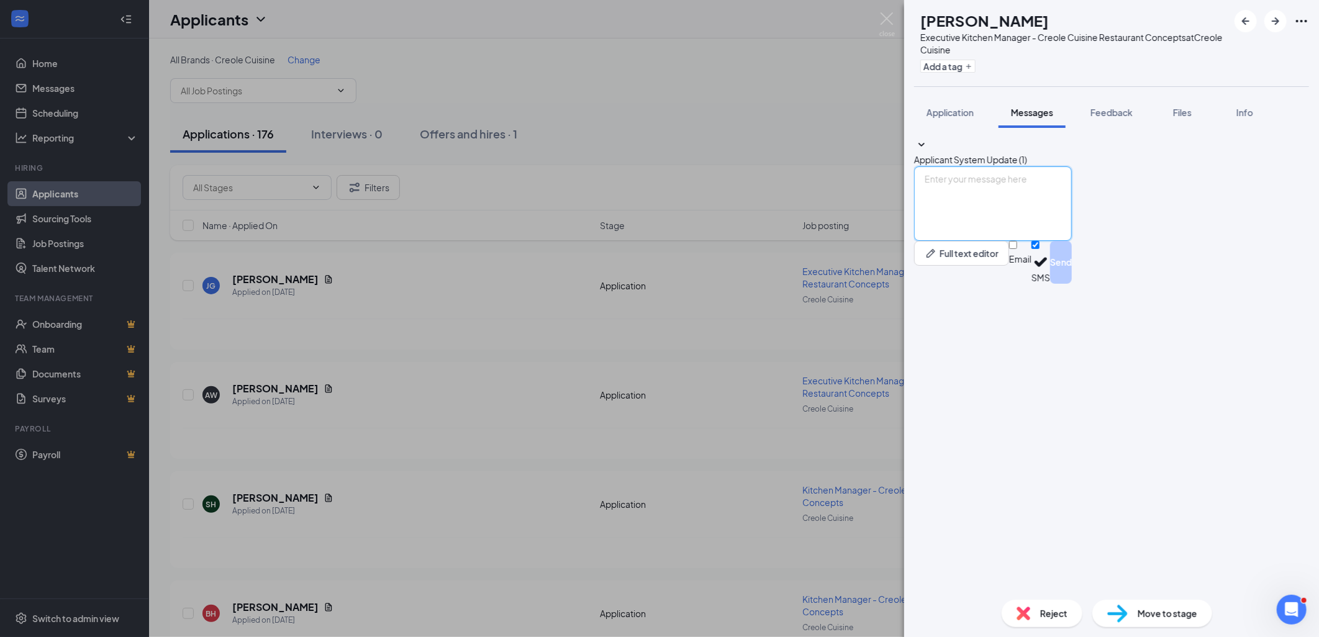
click at [963, 241] on textarea at bounding box center [993, 203] width 158 height 75
paste textarea "Hello [PERSON_NAME], My name is [PERSON_NAME], and I am the internal recruiter …"
click at [992, 241] on textarea "Hello [PERSON_NAME], My name is [PERSON_NAME], and I am the internal recruiter …" at bounding box center [993, 203] width 158 height 75
type textarea "Hello Jason, My name is Alijha, and I am the internal recruiter for Creole Cuis…"
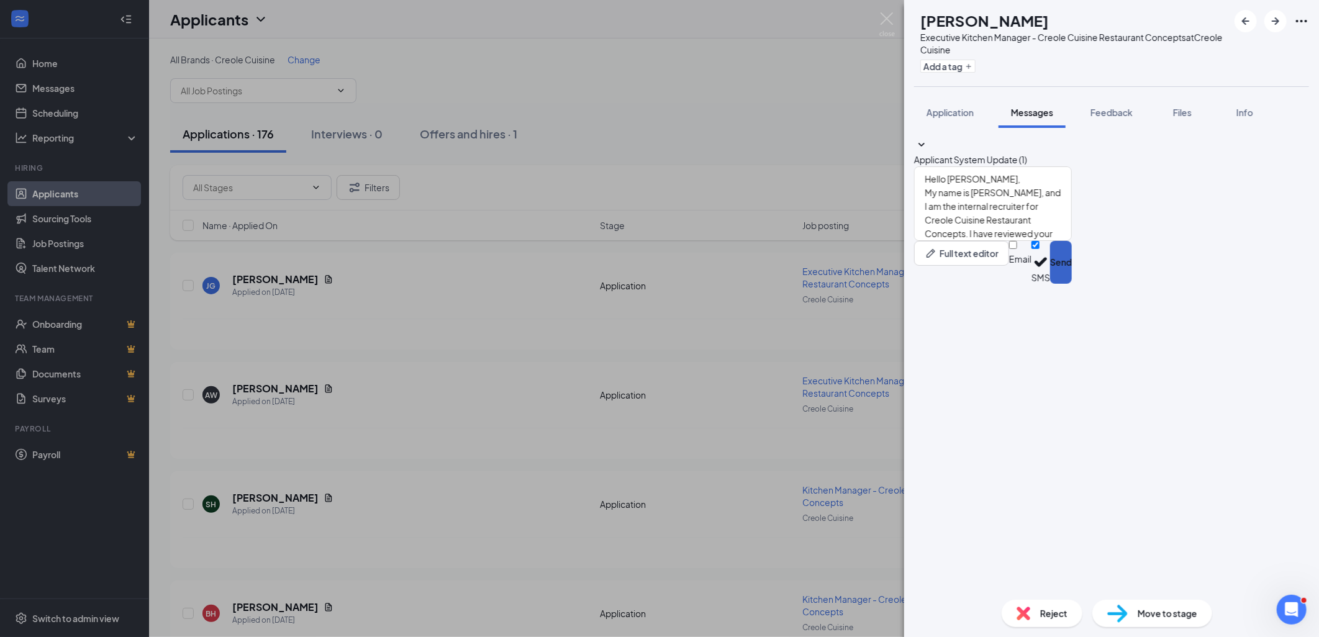
click at [1072, 284] on button "Send" at bounding box center [1061, 262] width 22 height 43
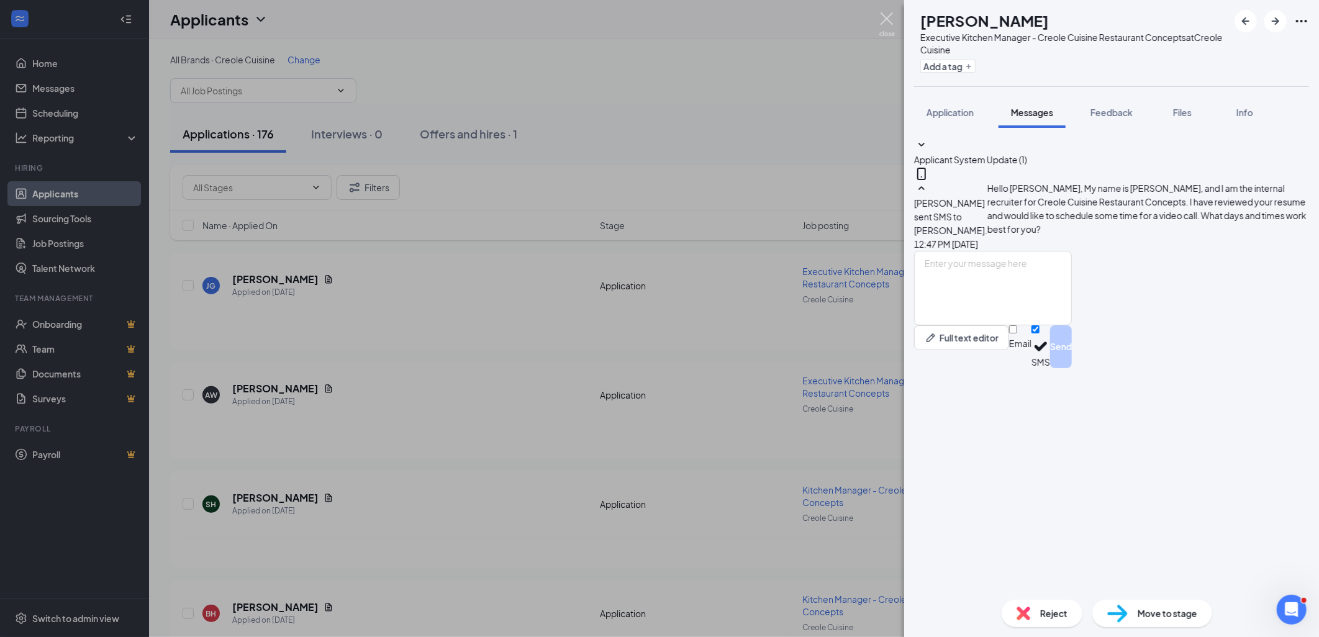
click at [886, 17] on img at bounding box center [887, 24] width 16 height 24
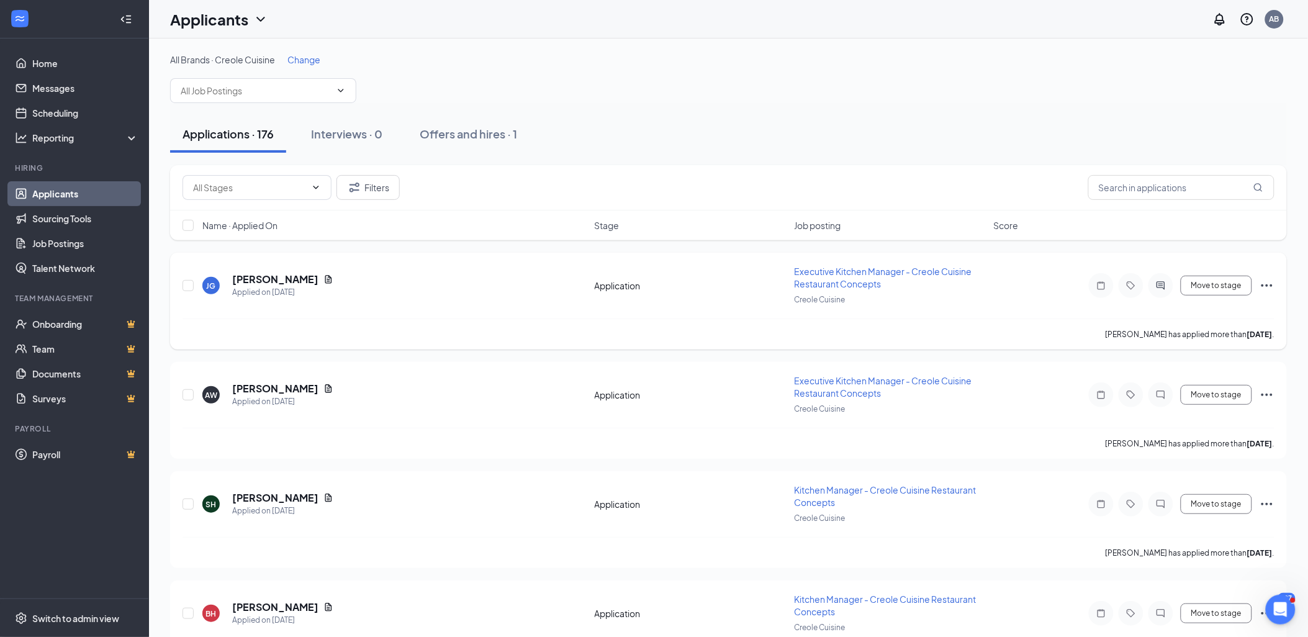
click at [1268, 283] on icon "Ellipses" at bounding box center [1267, 285] width 15 height 15
click at [1182, 383] on li "Move to stage" at bounding box center [1211, 373] width 127 height 19
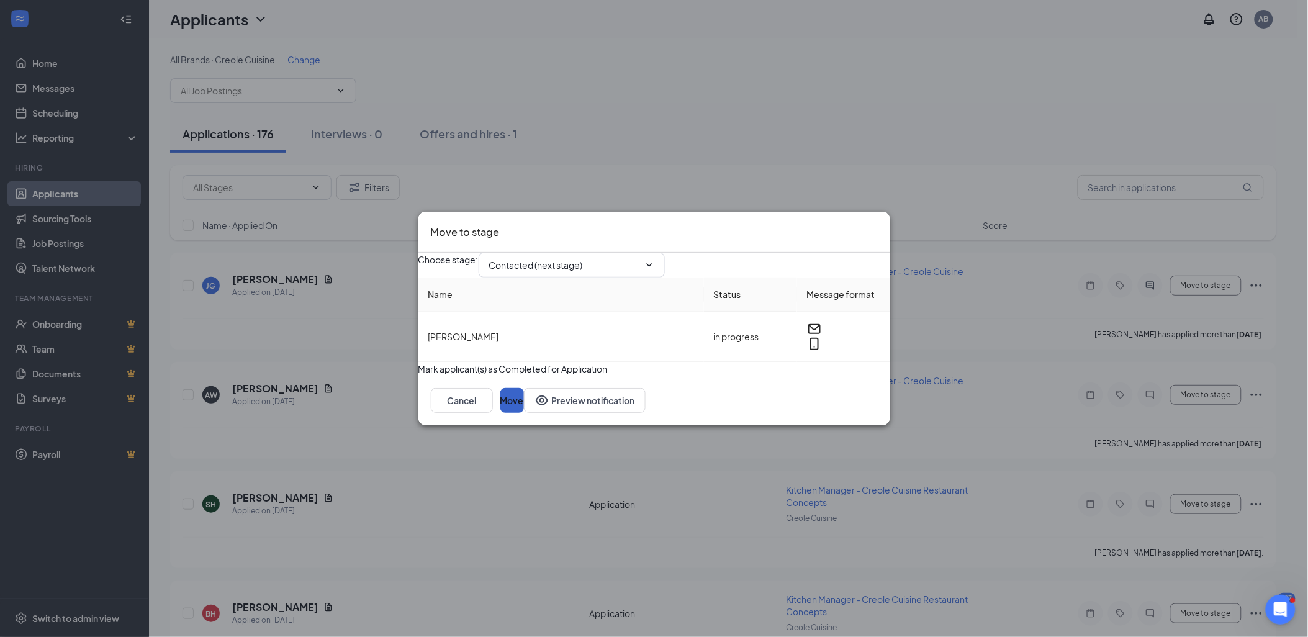
click at [524, 413] on button "Move" at bounding box center [512, 400] width 24 height 25
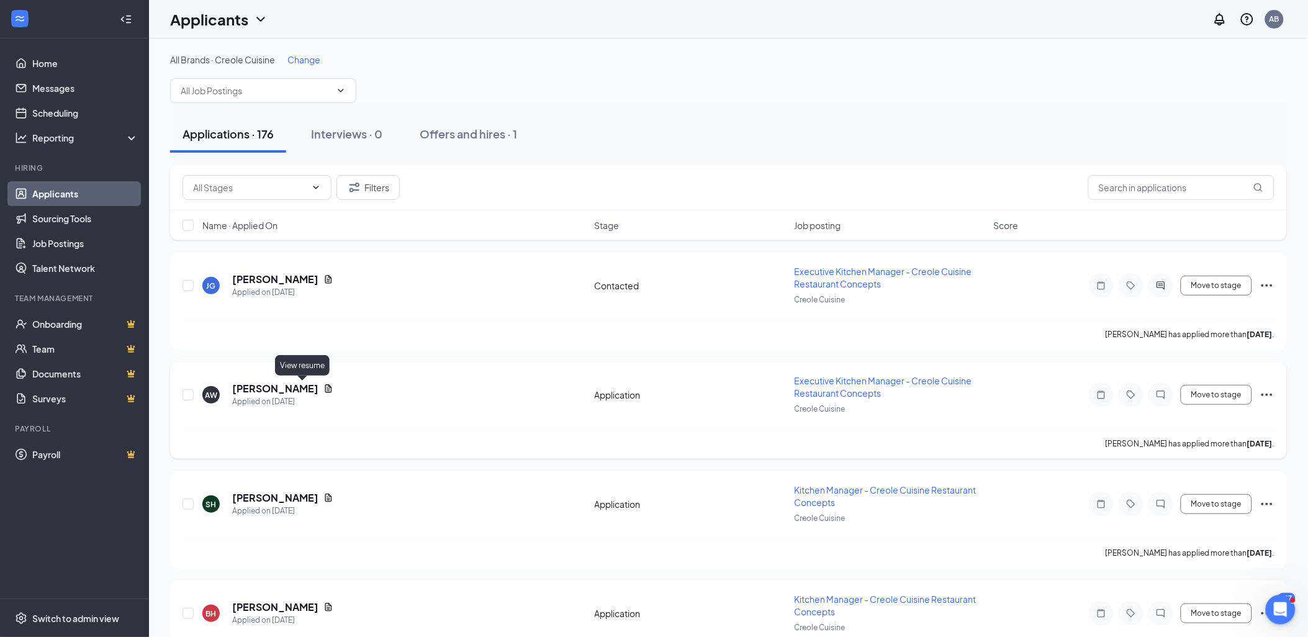
click at [325, 389] on icon "Document" at bounding box center [328, 388] width 7 height 8
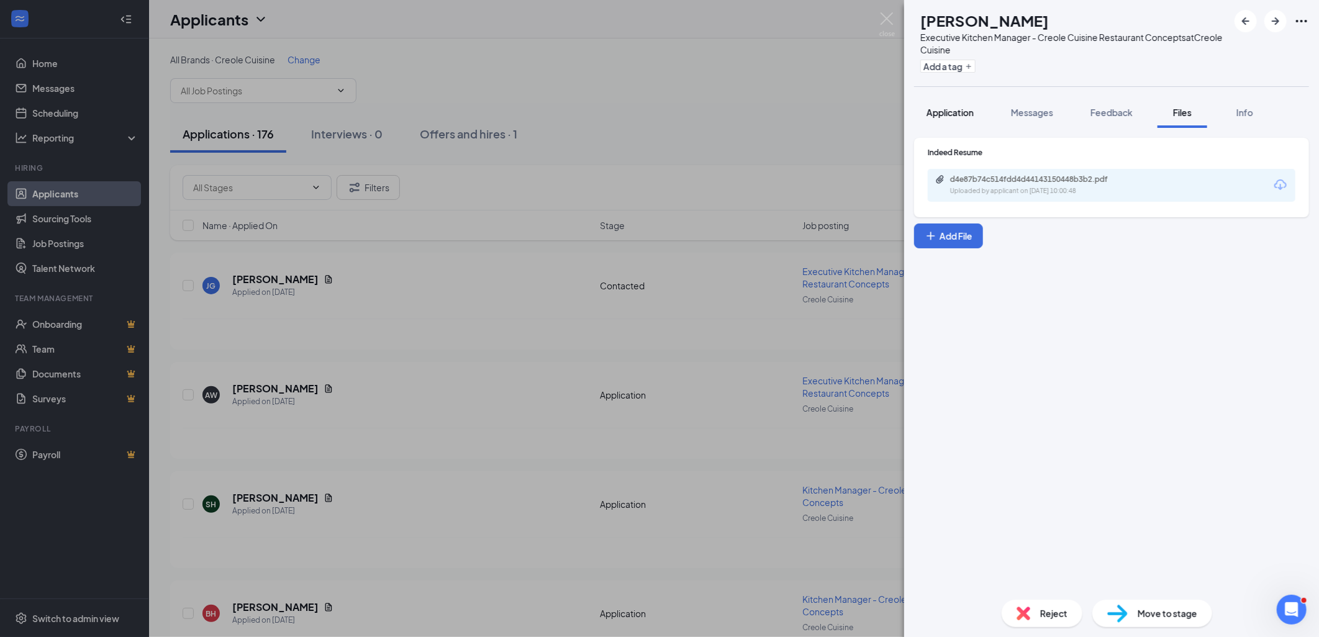
click at [967, 112] on span "Application" at bounding box center [949, 112] width 47 height 11
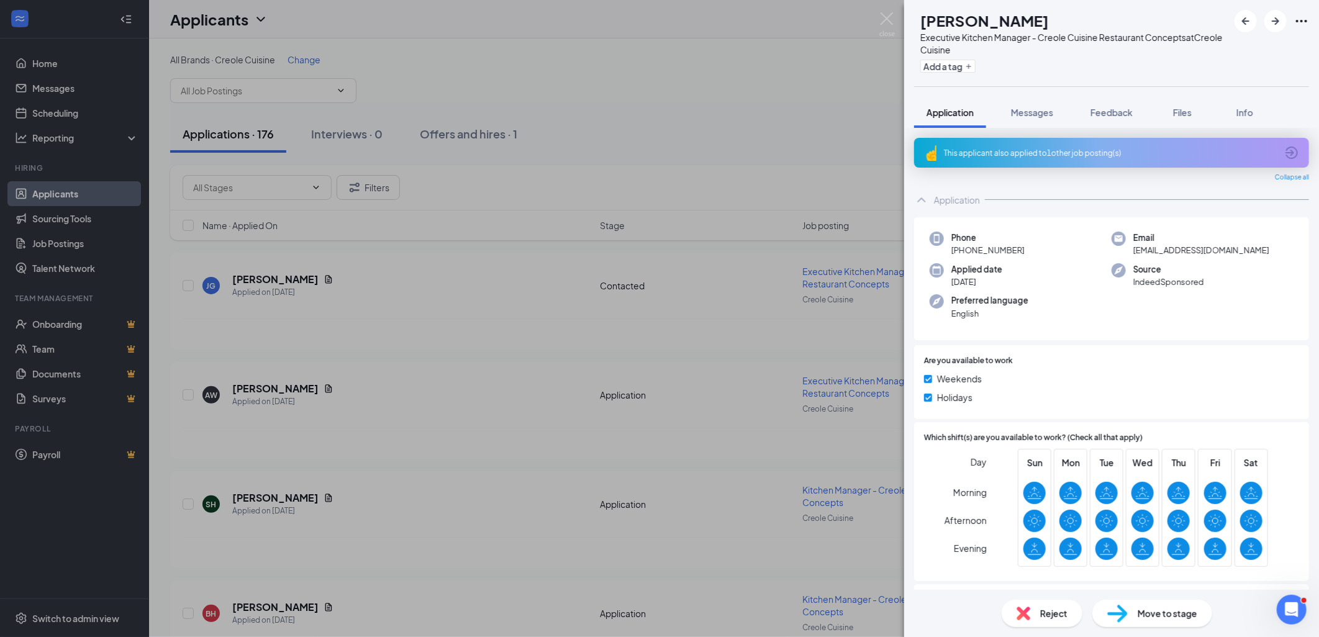
click at [1066, 152] on div "This applicant also applied to 1 other job posting(s)" at bounding box center [1110, 153] width 333 height 11
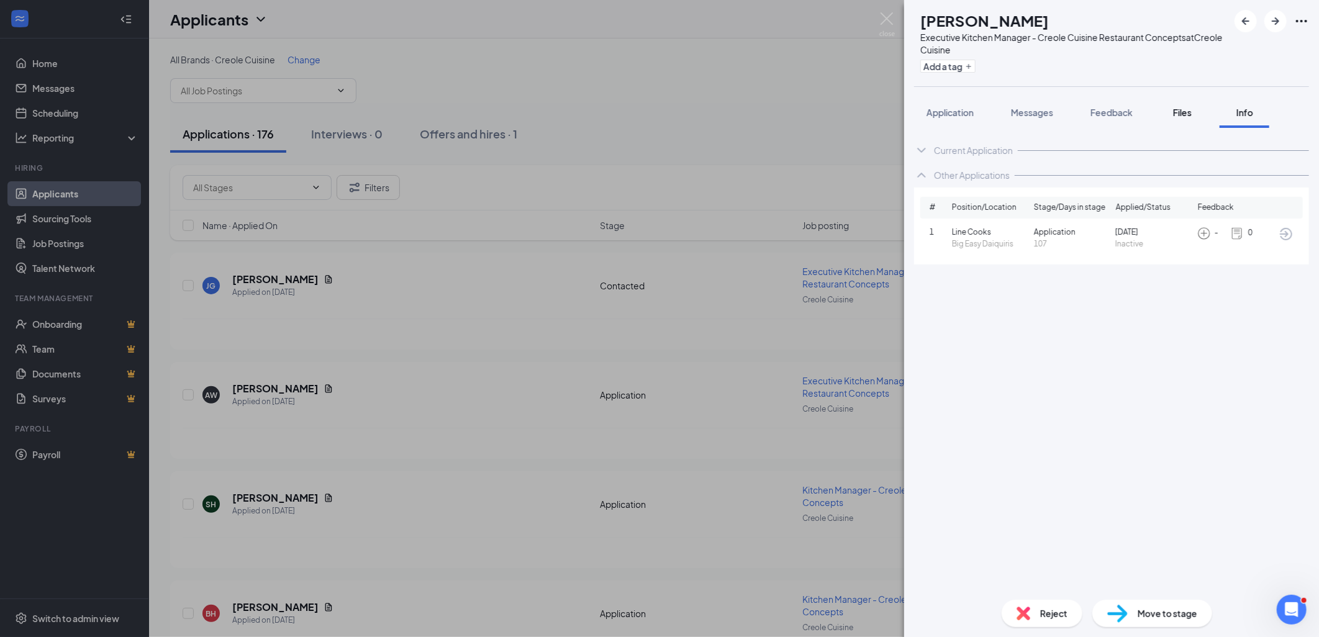
click at [1190, 110] on span "Files" at bounding box center [1182, 112] width 19 height 11
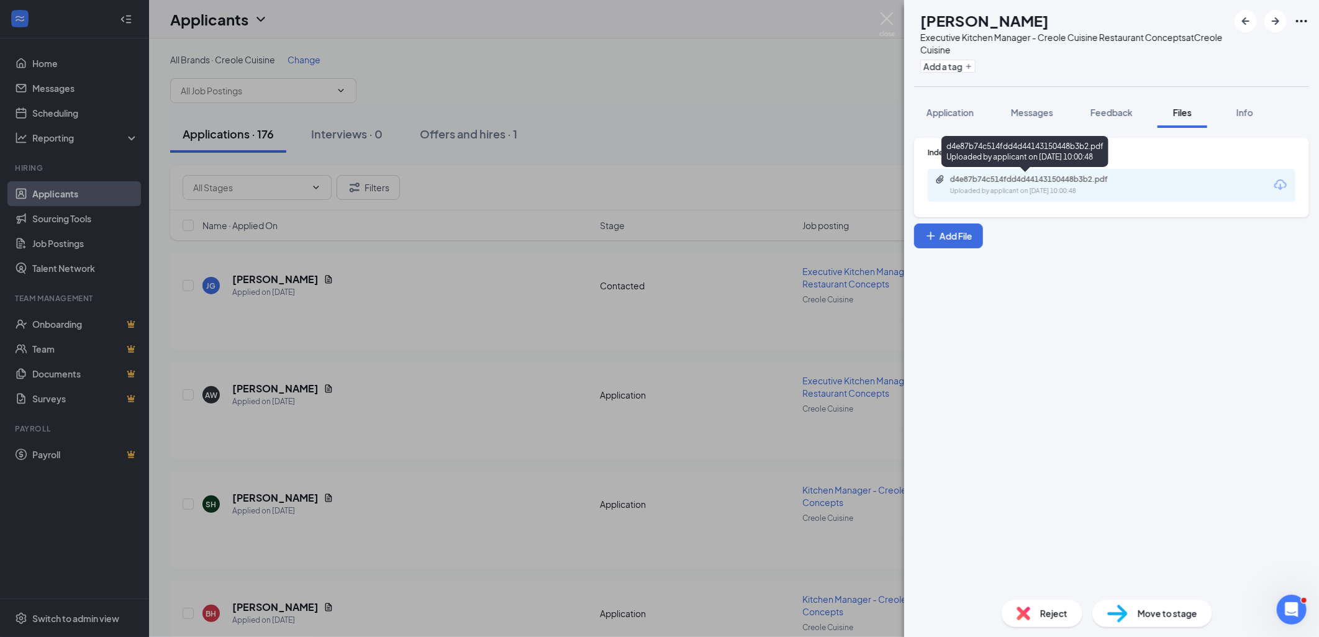
click at [1084, 181] on div "d4e87b74c514fdd4d44143150448b3b2.pdf" at bounding box center [1037, 179] width 174 height 10
click at [1028, 611] on img at bounding box center [1024, 614] width 14 height 14
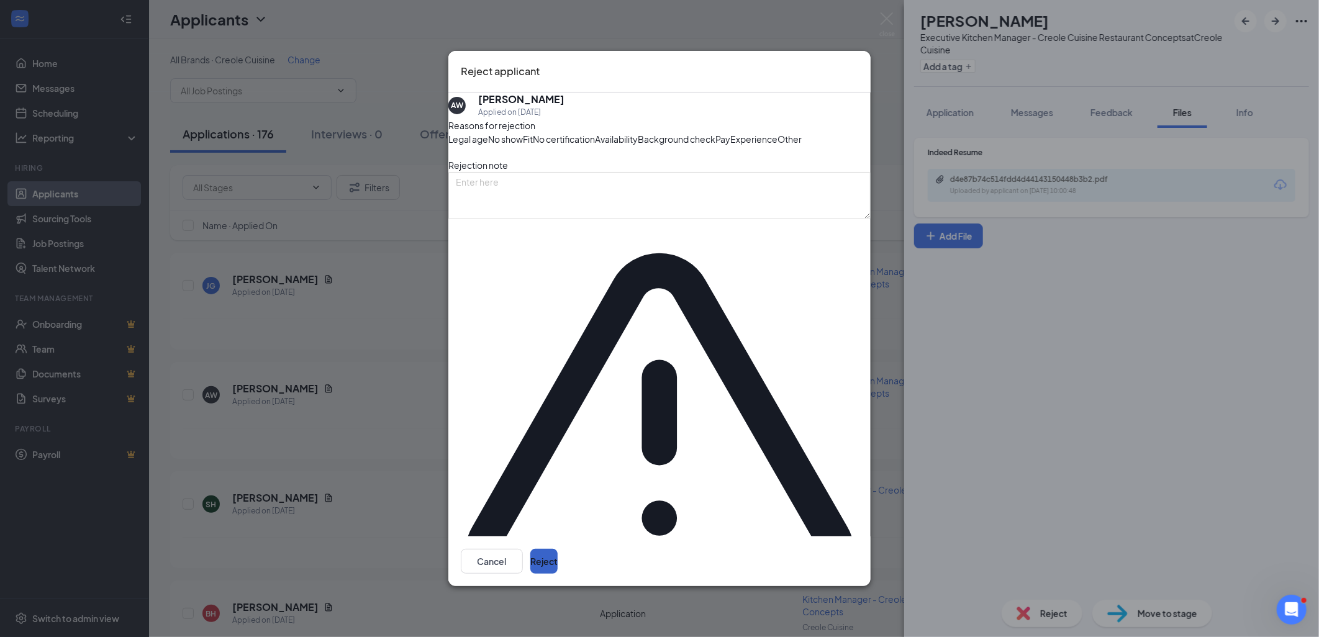
click at [558, 549] on button "Reject" at bounding box center [543, 561] width 27 height 25
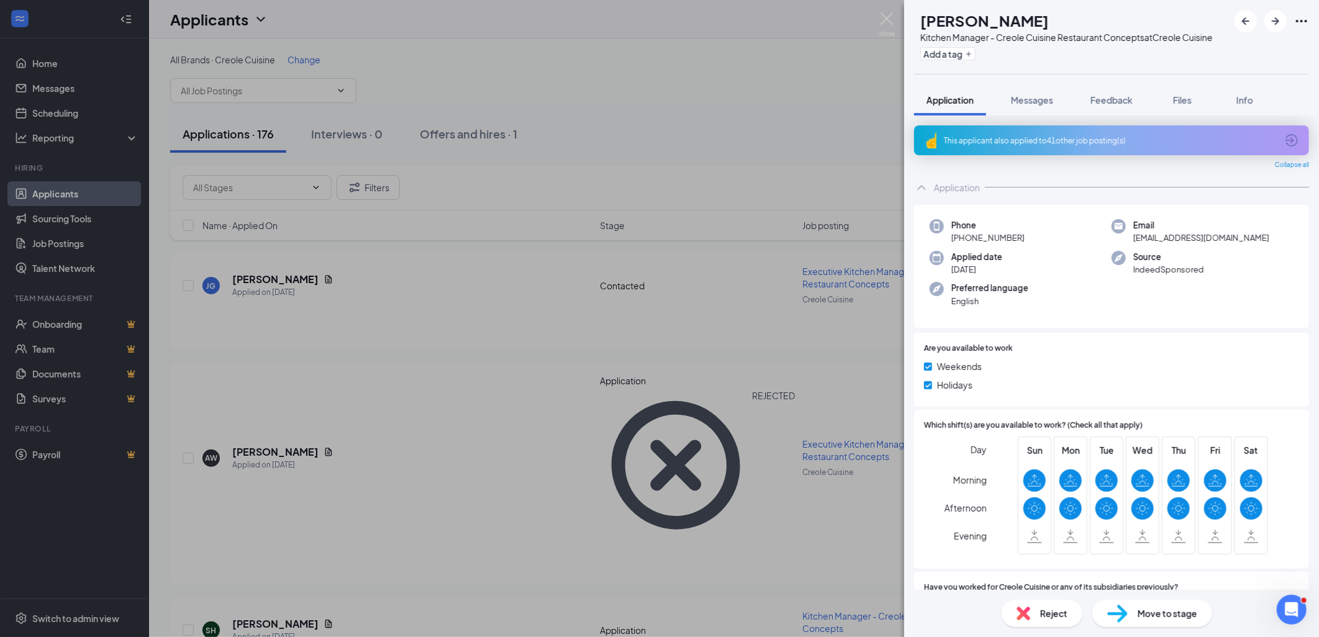
click at [984, 146] on div "This applicant also applied to 41 other job posting(s)" at bounding box center [1110, 140] width 333 height 11
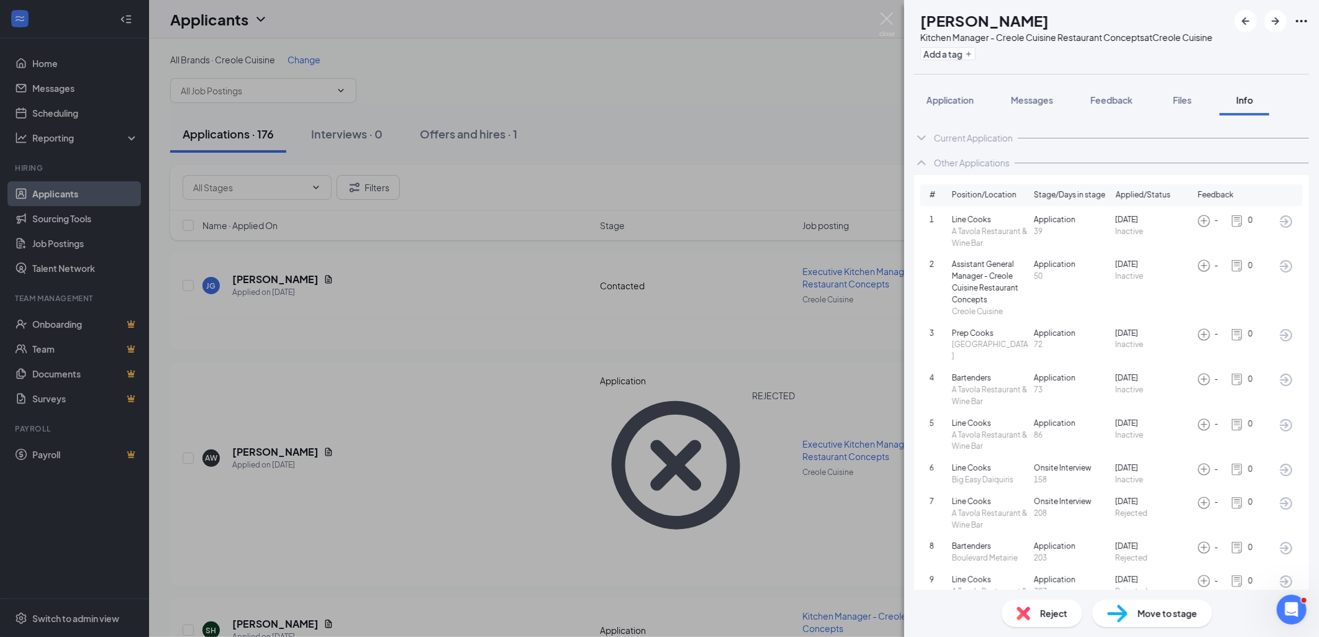
click at [1026, 617] on img at bounding box center [1024, 614] width 14 height 14
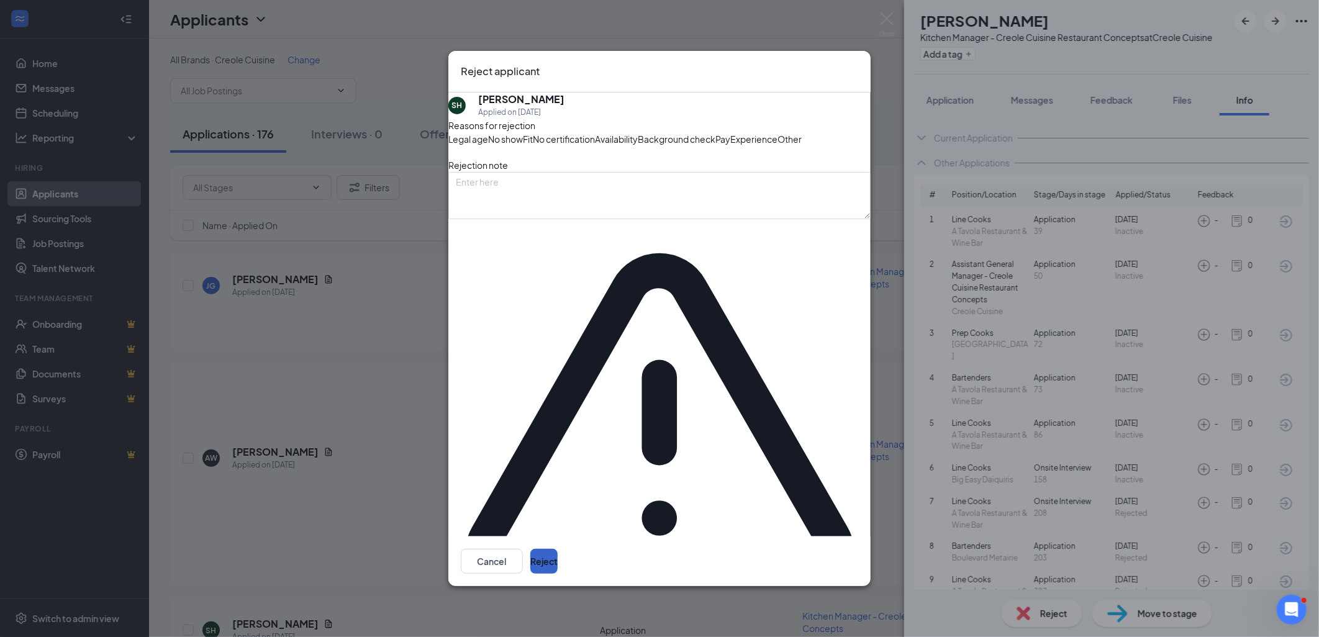
click at [558, 549] on button "Reject" at bounding box center [543, 561] width 27 height 25
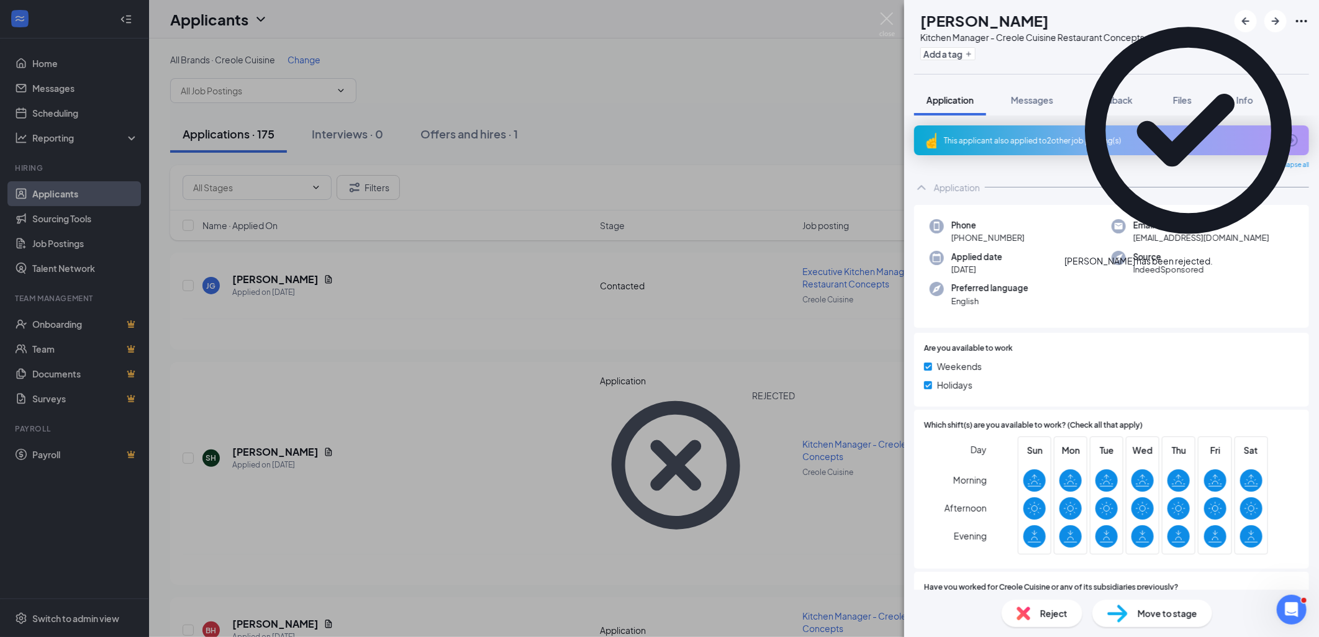
click at [1213, 255] on icon "Cross" at bounding box center [1213, 255] width 0 height 0
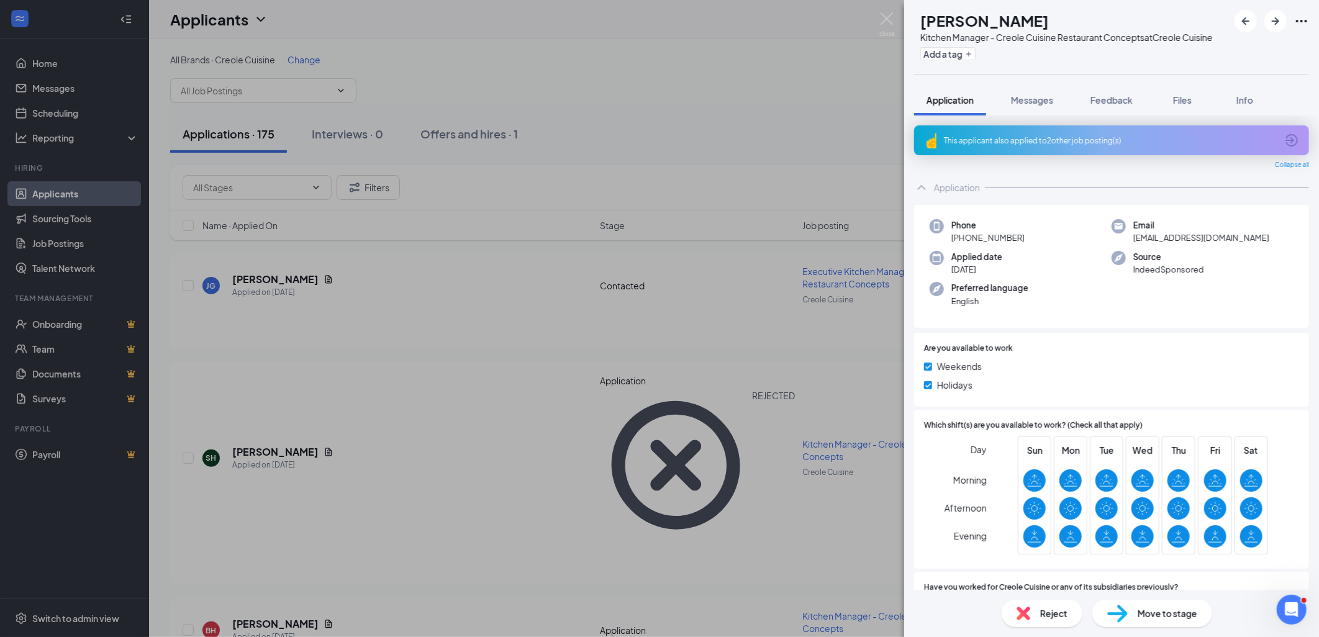
click at [1059, 146] on div "This applicant also applied to 2 other job posting(s)" at bounding box center [1110, 140] width 333 height 11
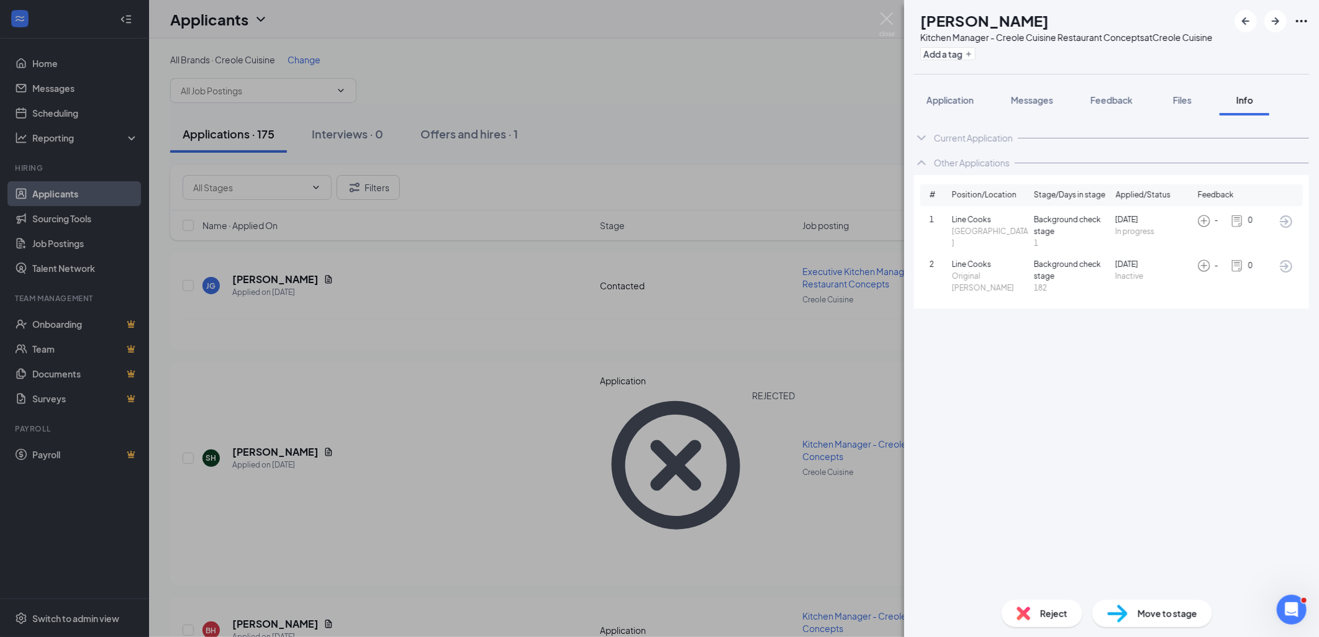
click at [1018, 617] on img at bounding box center [1024, 614] width 14 height 14
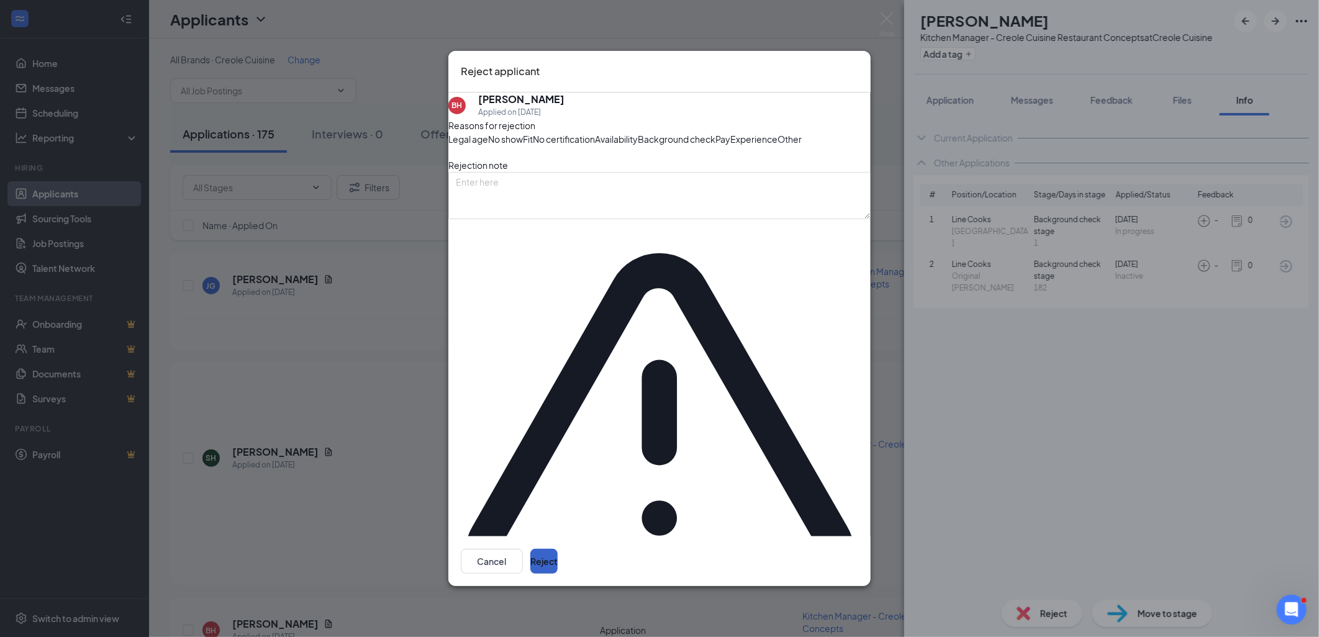
click at [558, 549] on button "Reject" at bounding box center [543, 561] width 27 height 25
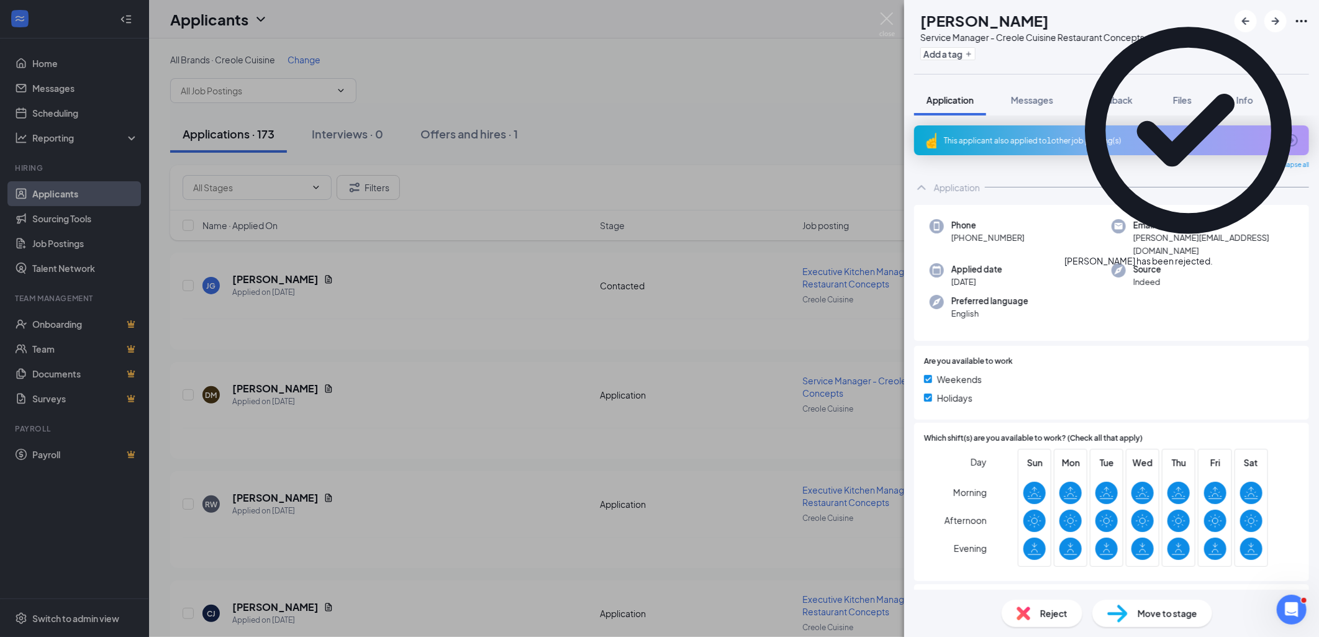
click at [1213, 255] on icon "Cross" at bounding box center [1213, 255] width 0 height 0
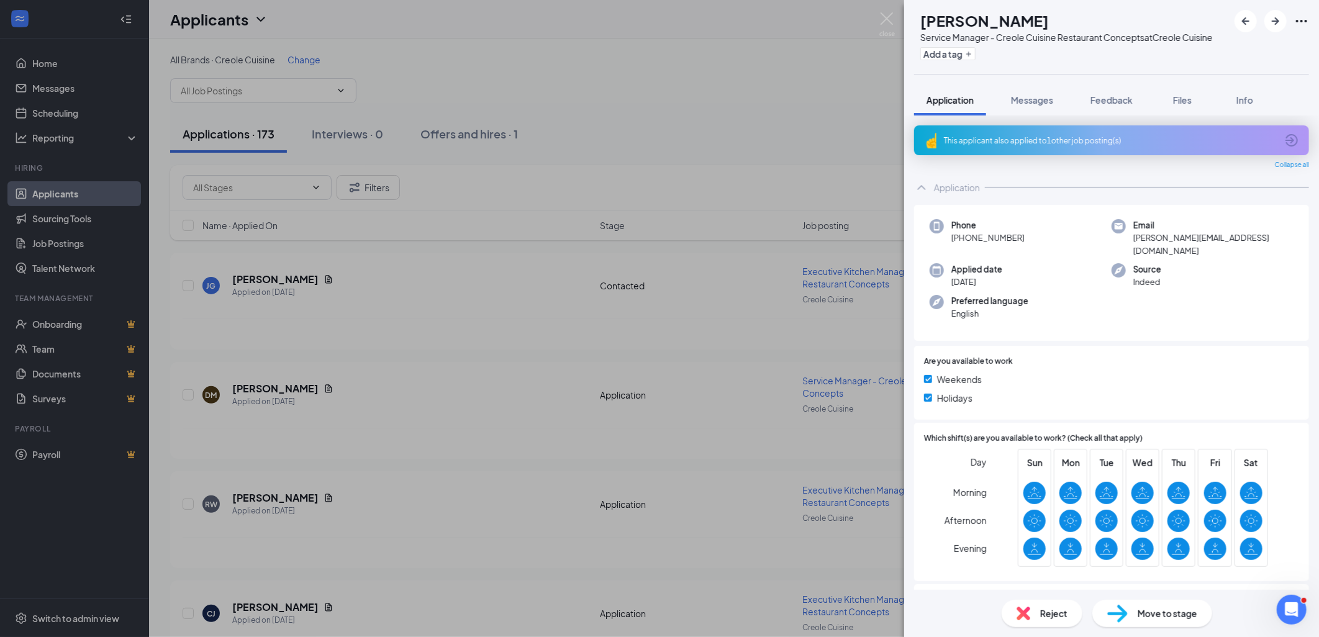
click at [1013, 146] on div "This applicant also applied to 1 other job posting(s)" at bounding box center [1110, 140] width 333 height 11
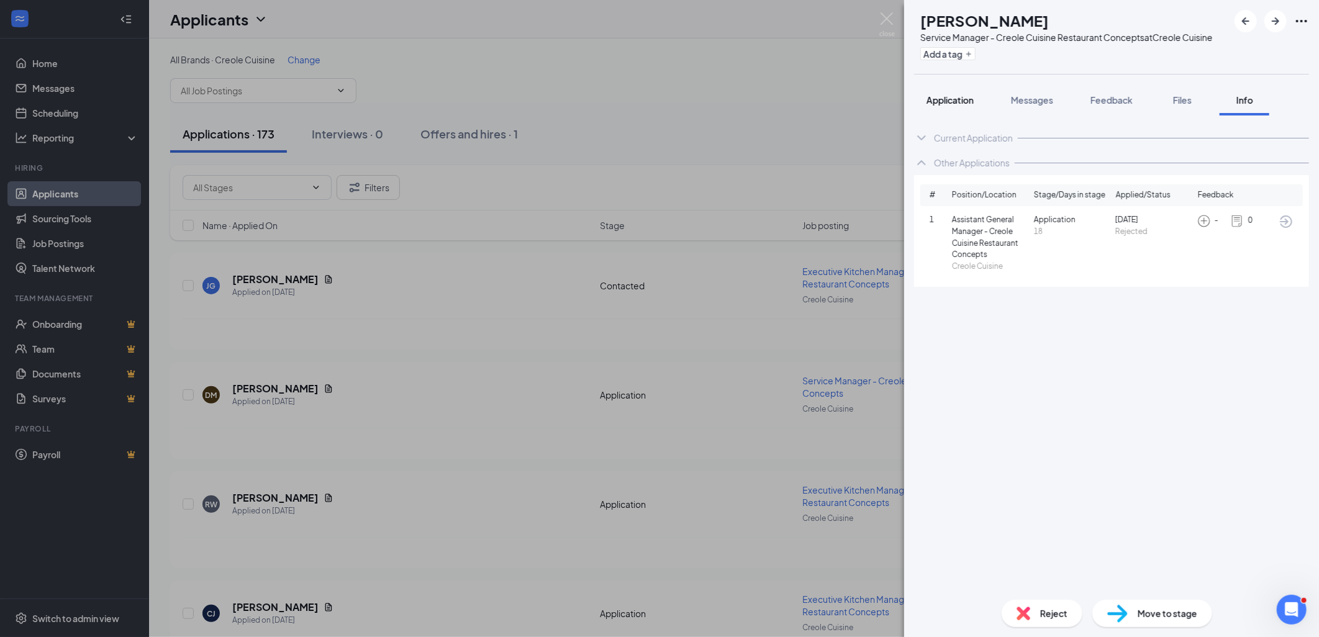
click at [943, 106] on span "Application" at bounding box center [949, 99] width 47 height 11
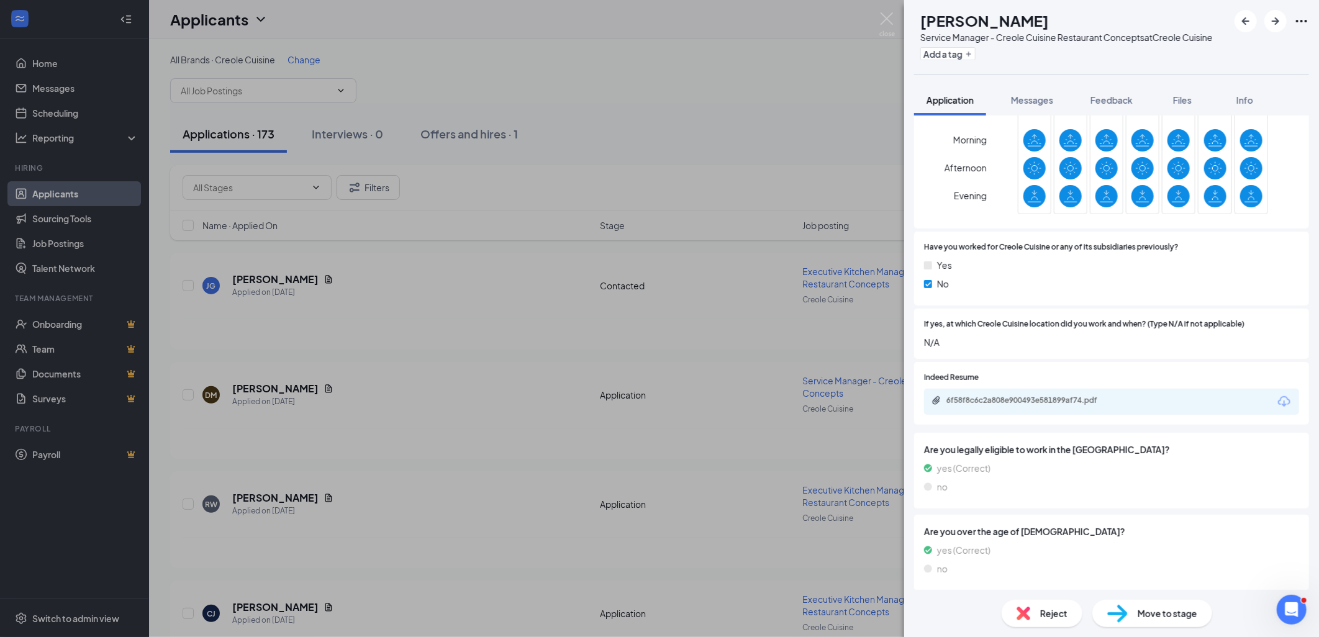
scroll to position [355, 0]
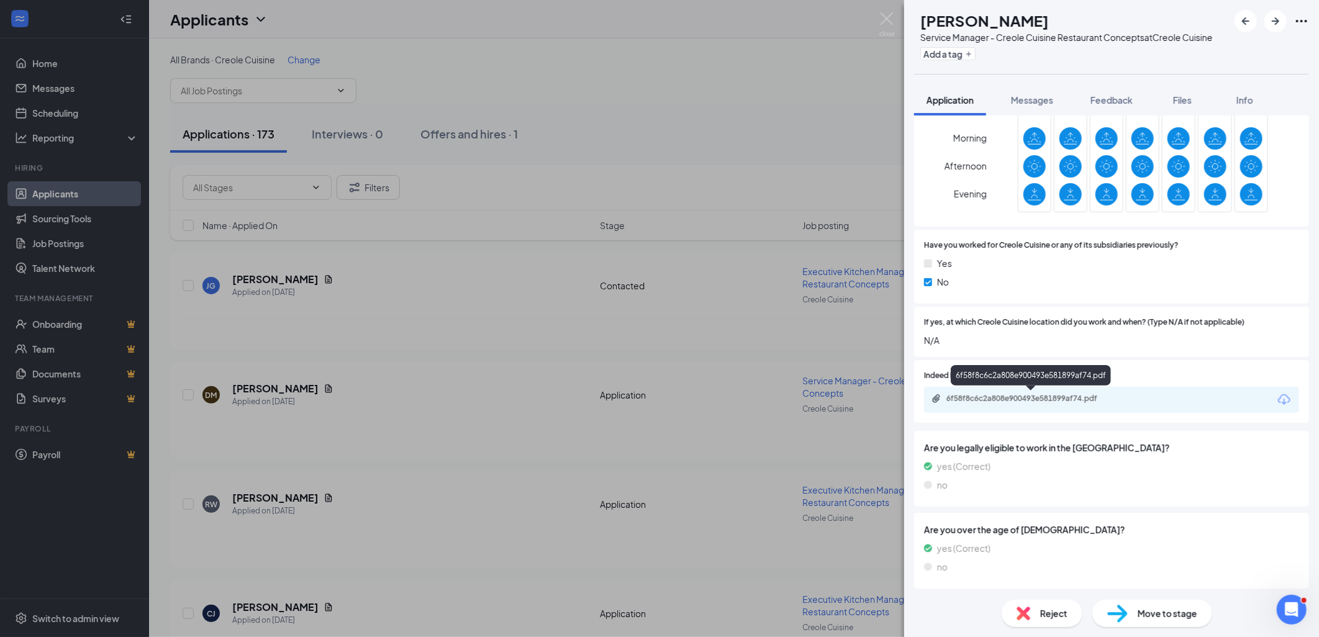
click at [1030, 401] on div "6f58f8c6c2a808e900493e581899af74.pdf" at bounding box center [1033, 399] width 174 height 10
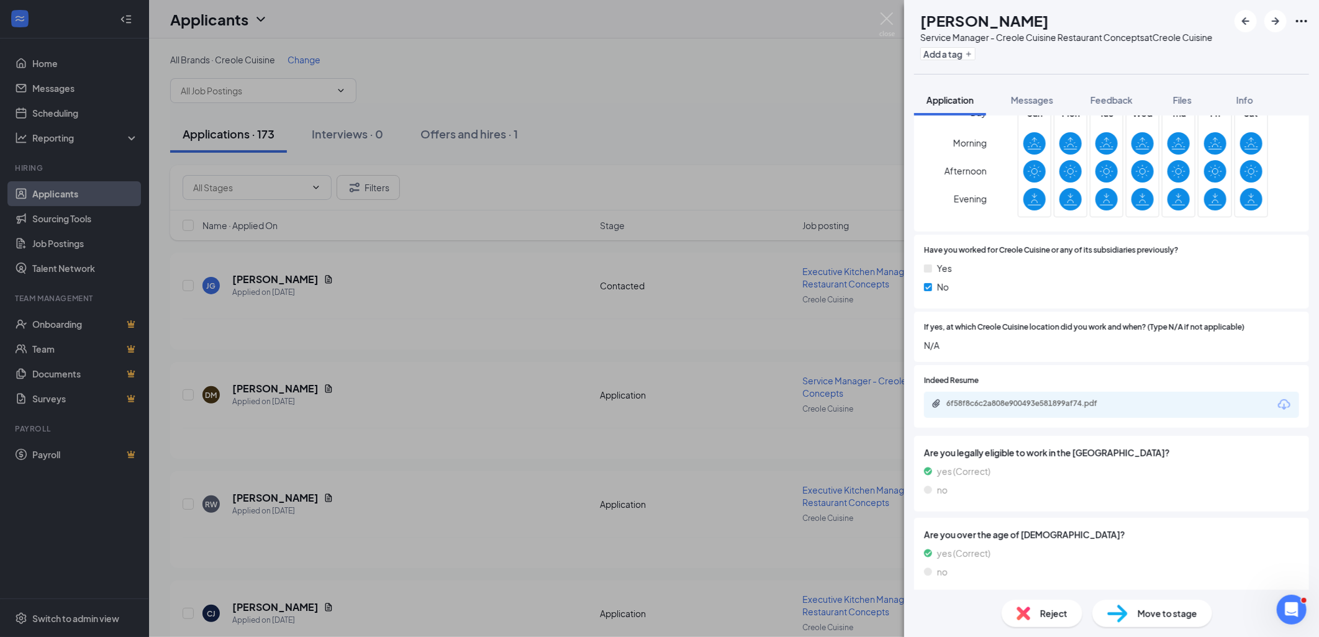
click at [1020, 621] on div "Reject" at bounding box center [1042, 613] width 81 height 27
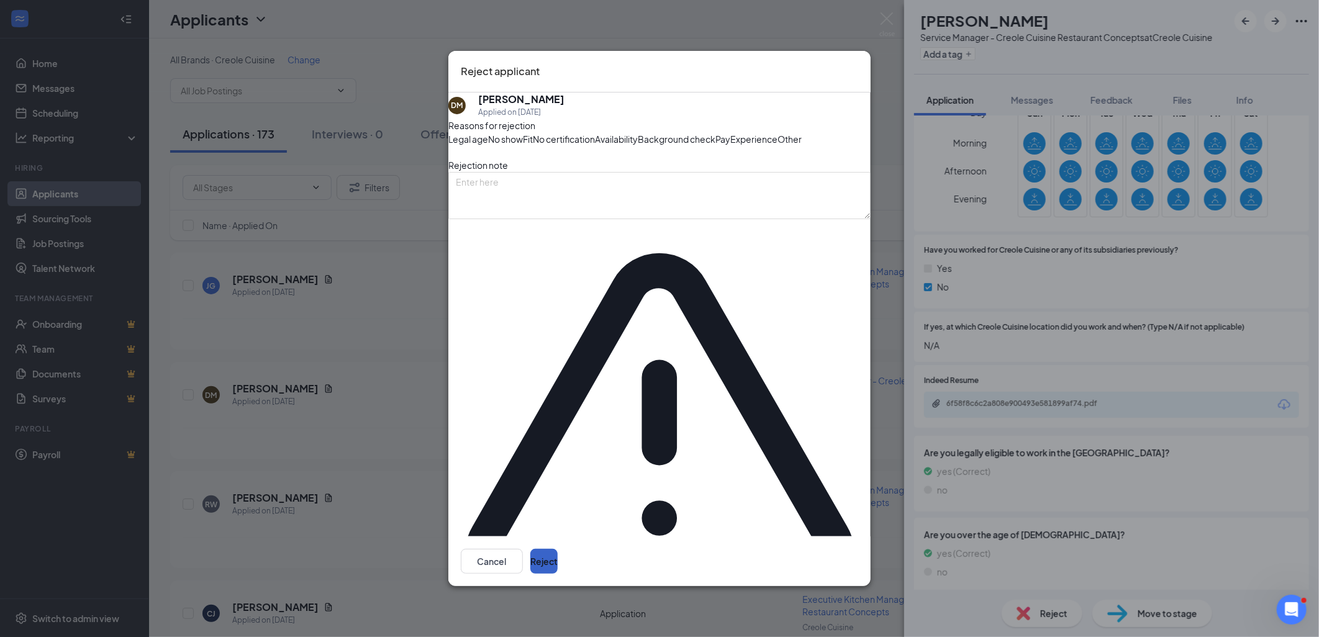
click at [558, 549] on button "Reject" at bounding box center [543, 561] width 27 height 25
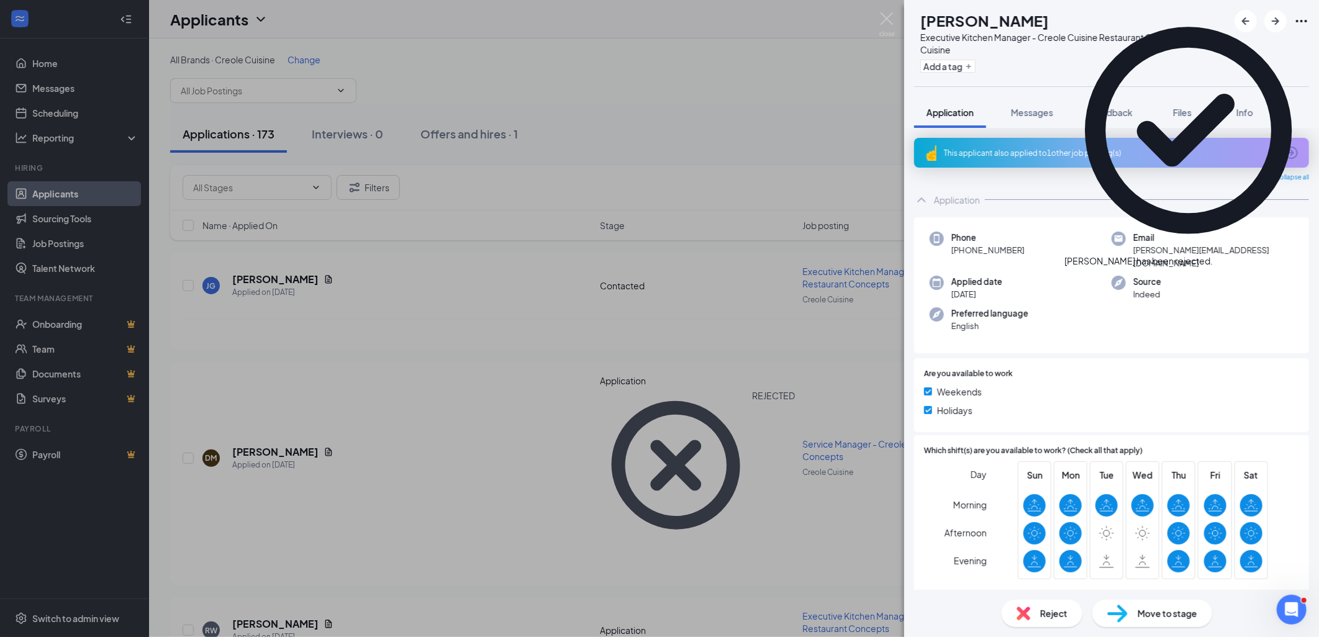
click at [1038, 148] on div "This applicant also applied to 1 other job posting(s)" at bounding box center [1110, 153] width 333 height 11
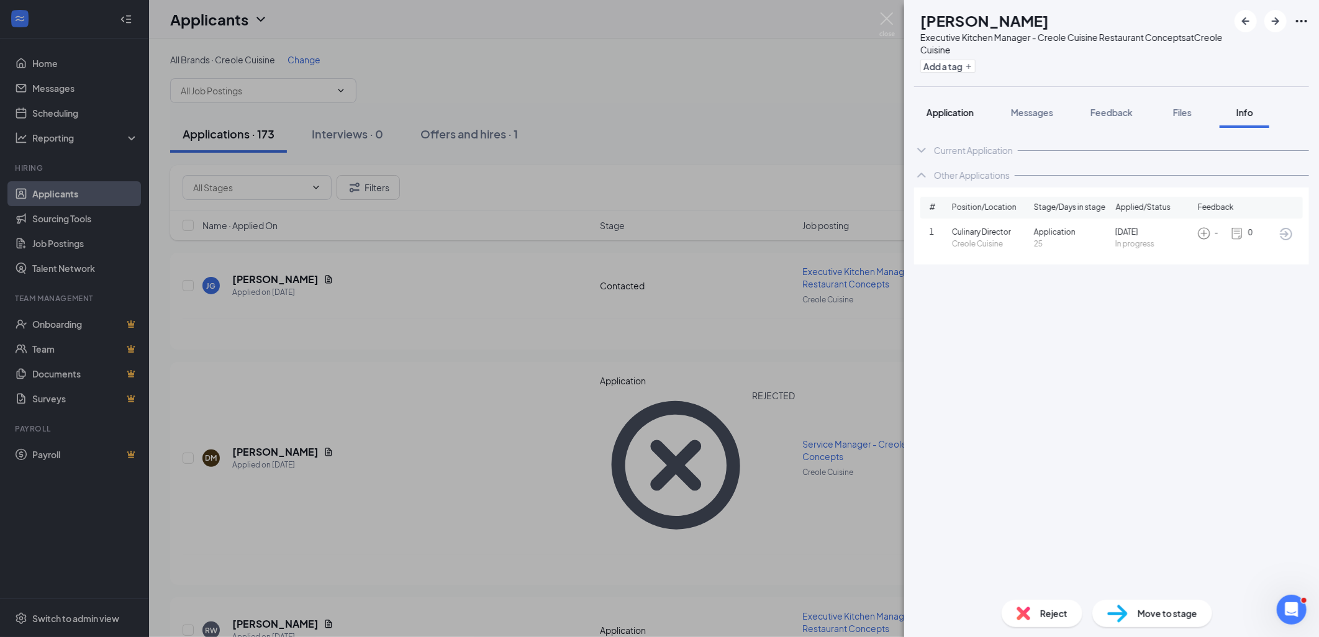
click at [938, 112] on span "Application" at bounding box center [949, 112] width 47 height 11
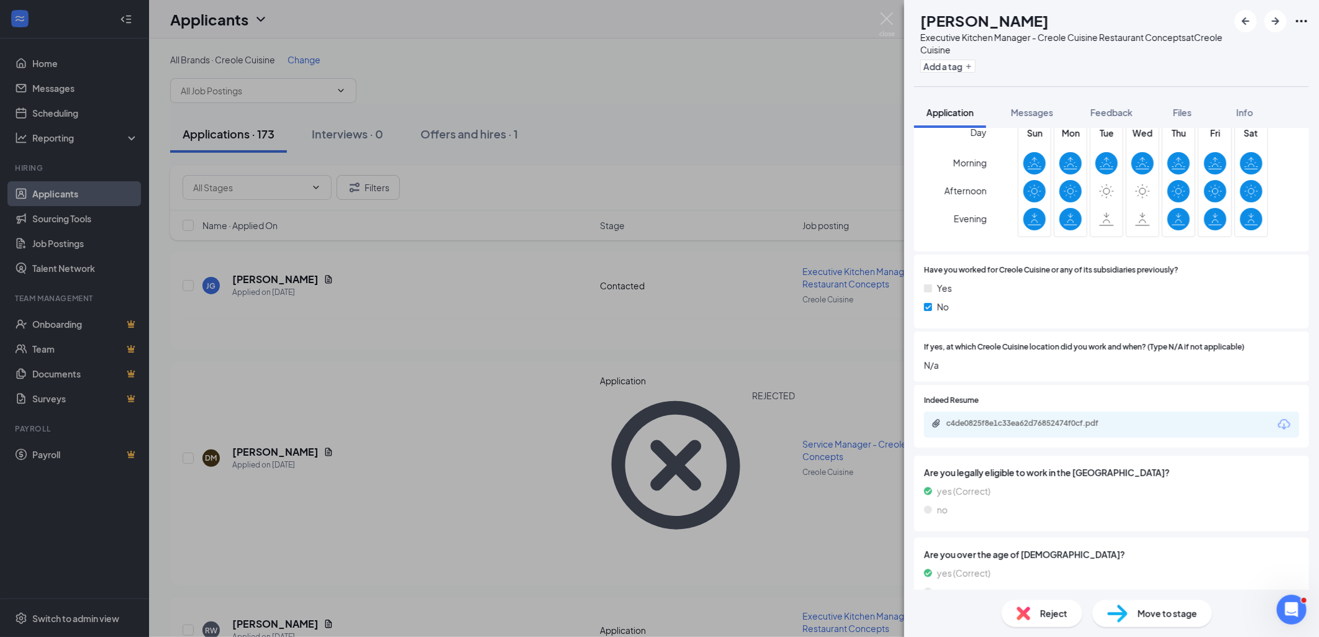
scroll to position [355, 0]
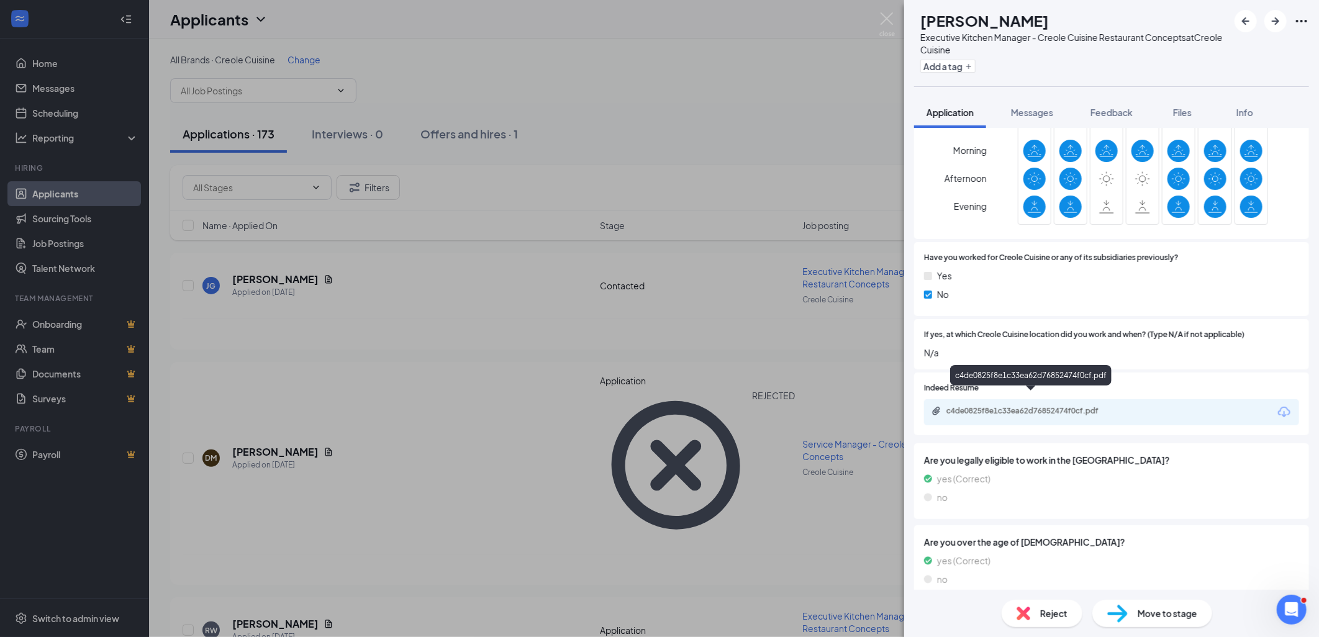
click at [1038, 406] on div "c4de0825f8e1c33ea62d76852474f0cf.pdf" at bounding box center [1033, 411] width 174 height 10
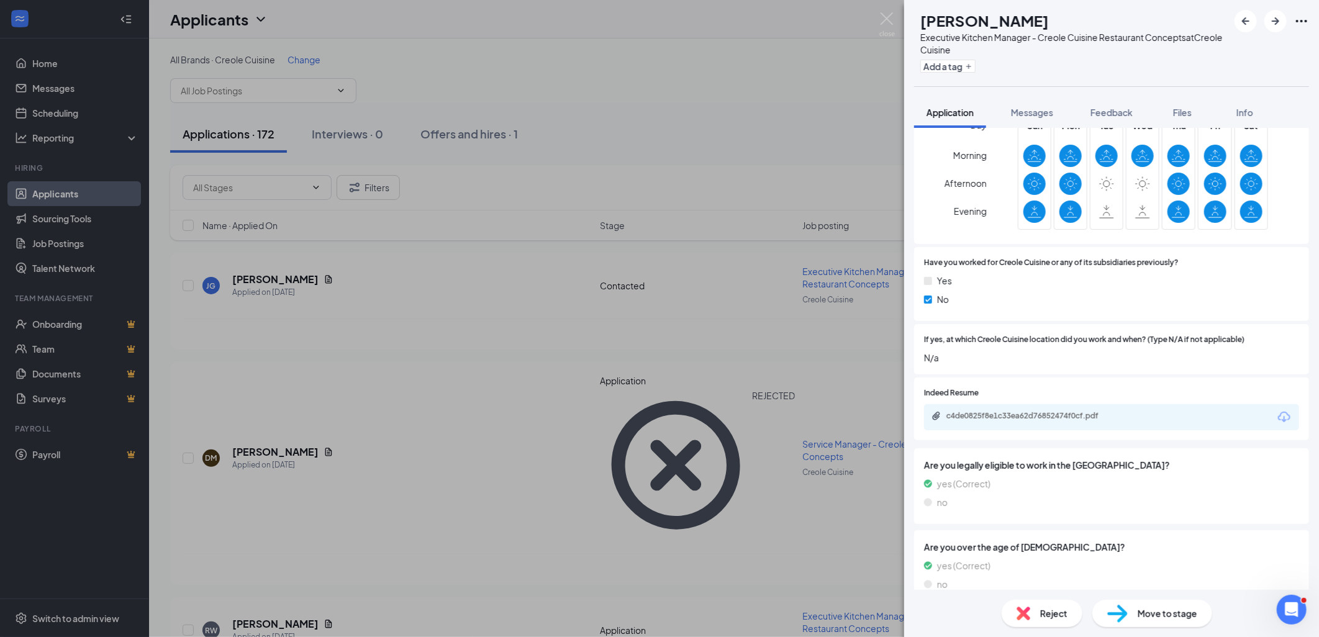
click at [1017, 616] on img at bounding box center [1024, 614] width 14 height 14
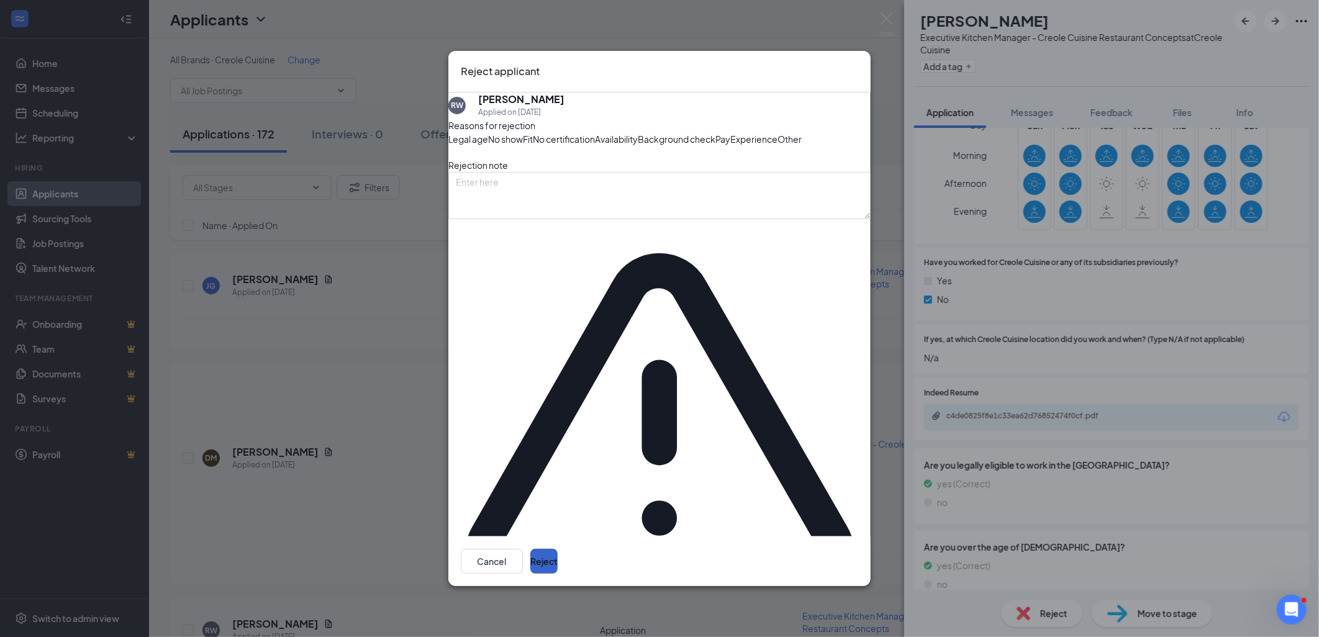
click at [558, 549] on button "Reject" at bounding box center [543, 561] width 27 height 25
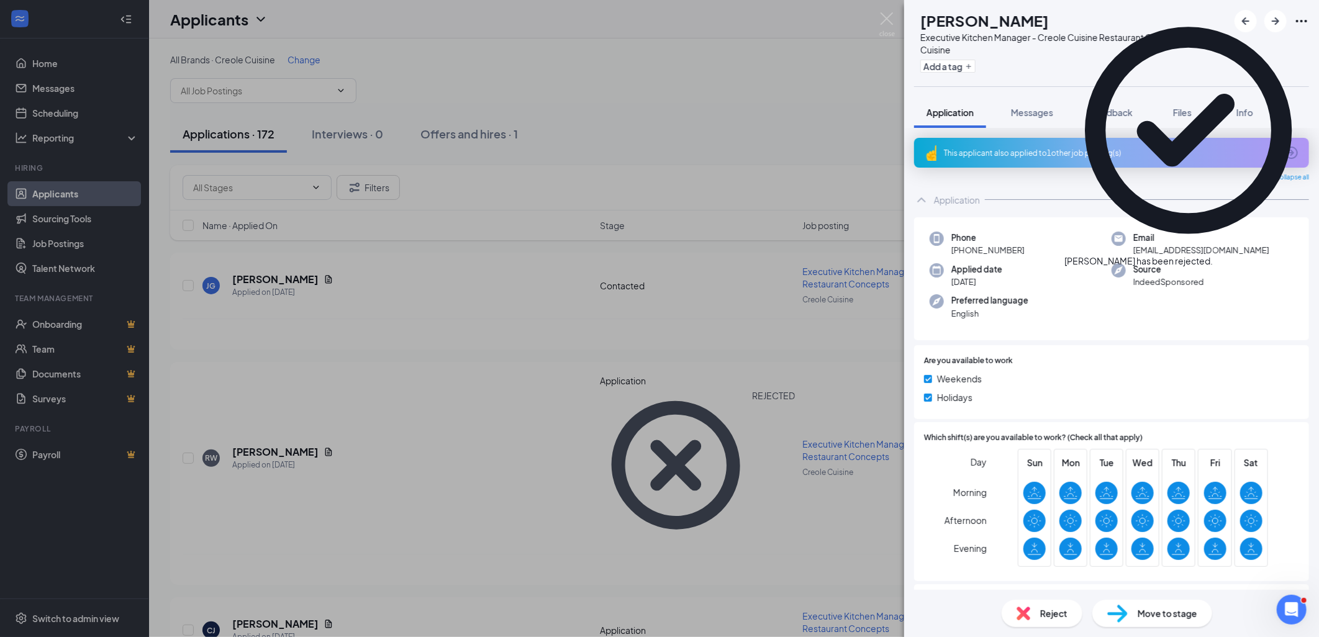
click at [1213, 255] on icon "Cross" at bounding box center [1213, 255] width 0 height 0
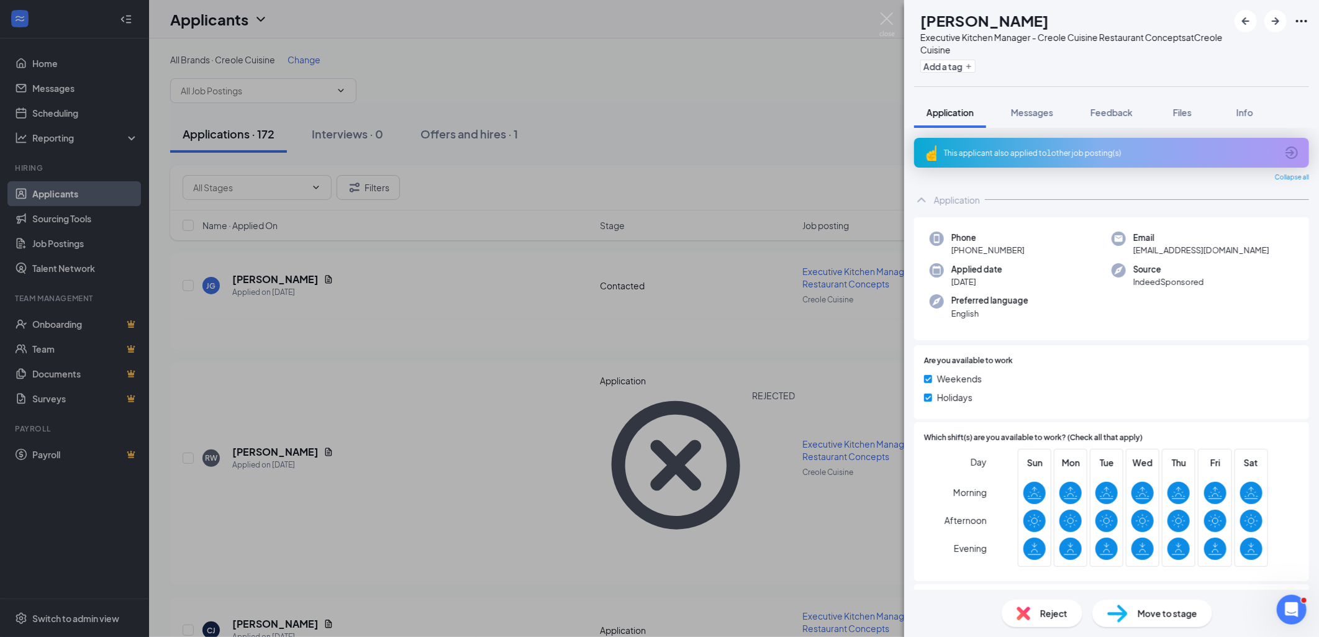
click at [1034, 151] on div "This applicant also applied to 1 other job posting(s)" at bounding box center [1110, 153] width 333 height 11
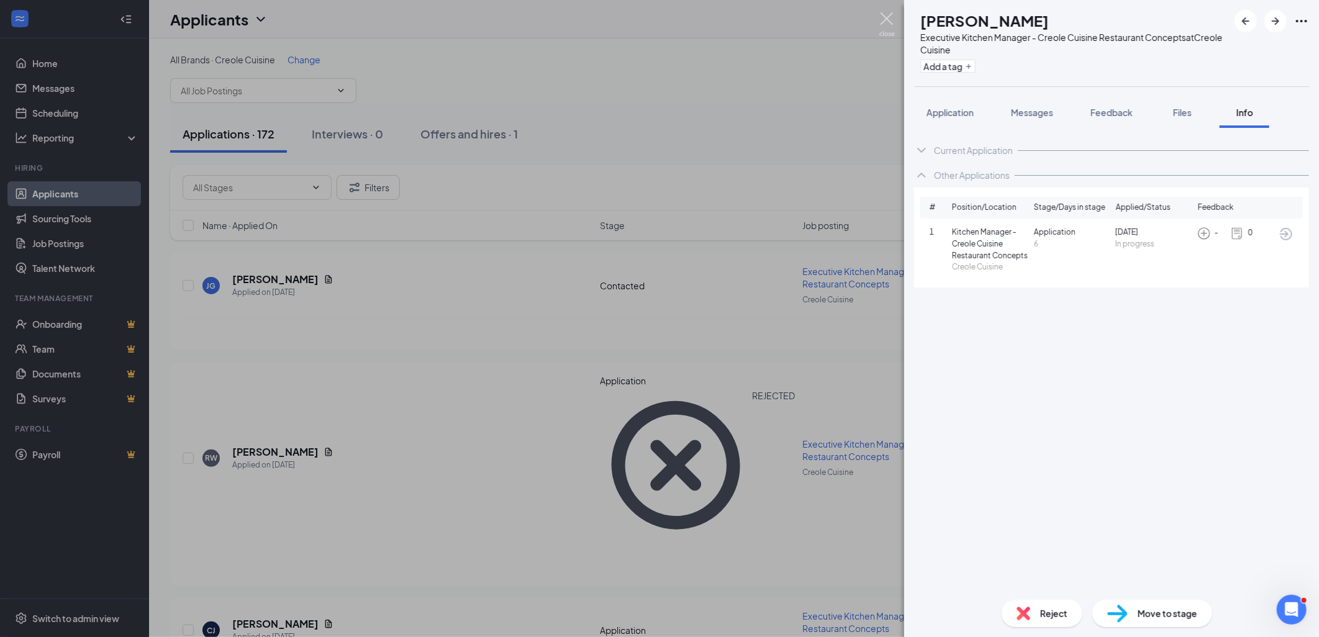
click at [886, 23] on img at bounding box center [887, 24] width 16 height 24
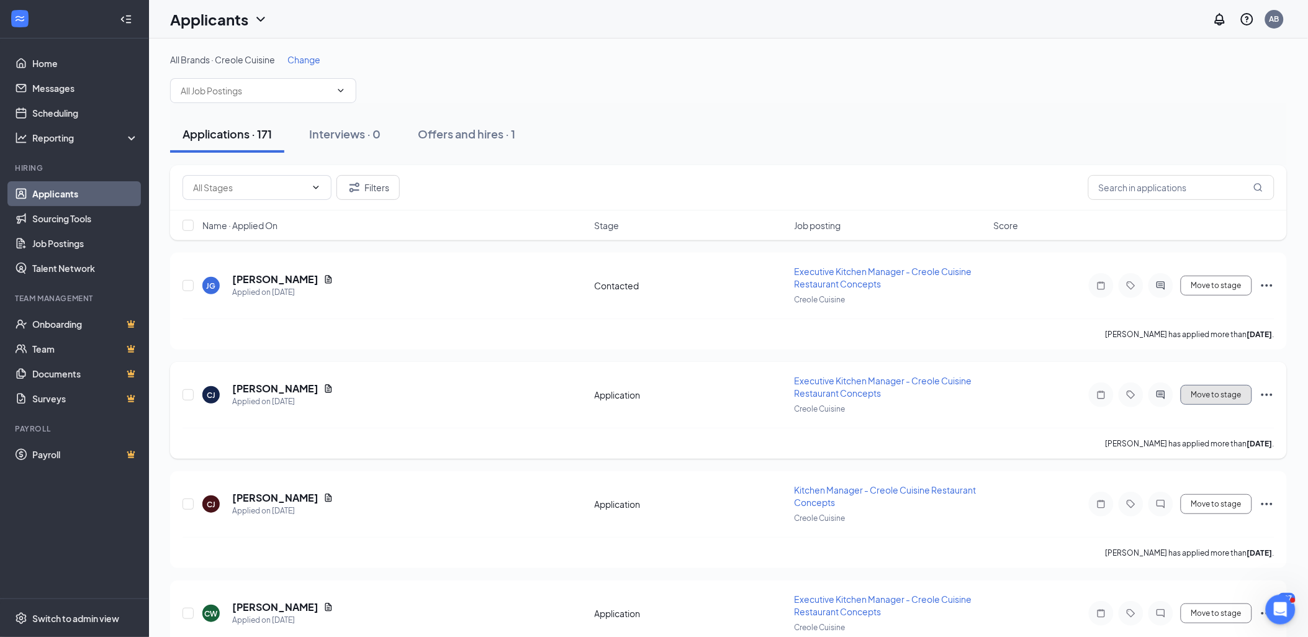
click at [1228, 389] on button "Move to stage" at bounding box center [1216, 395] width 71 height 20
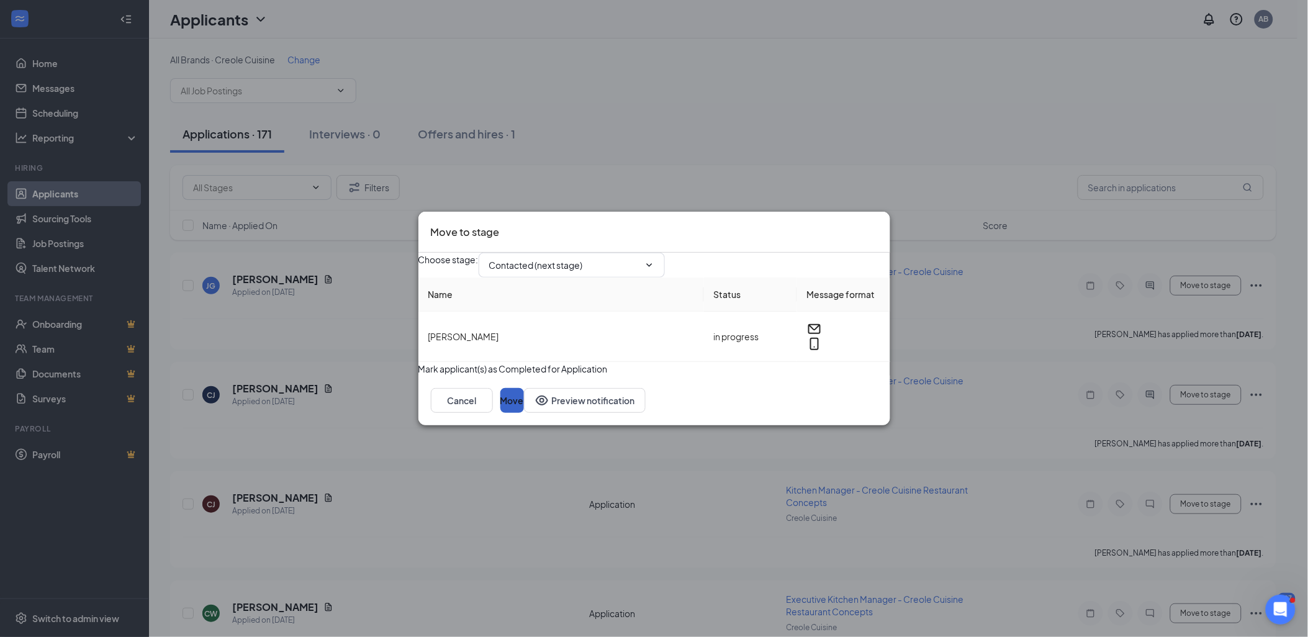
click at [524, 413] on button "Move" at bounding box center [512, 400] width 24 height 25
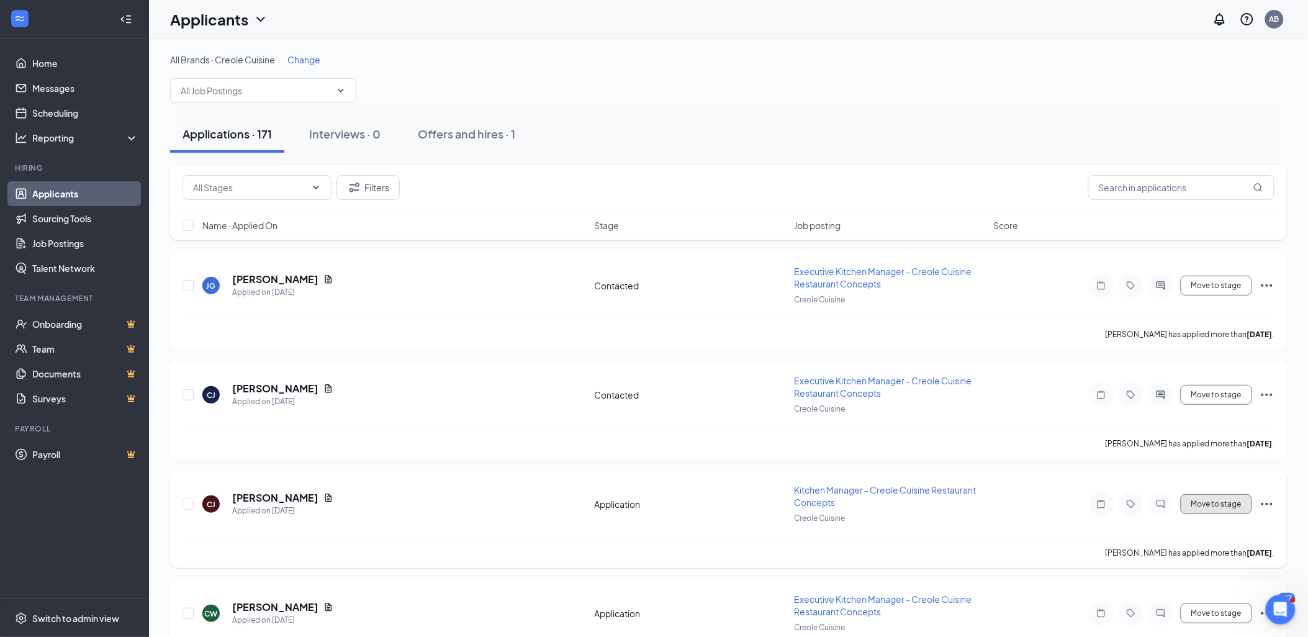
click at [1208, 499] on button "Move to stage" at bounding box center [1216, 504] width 71 height 20
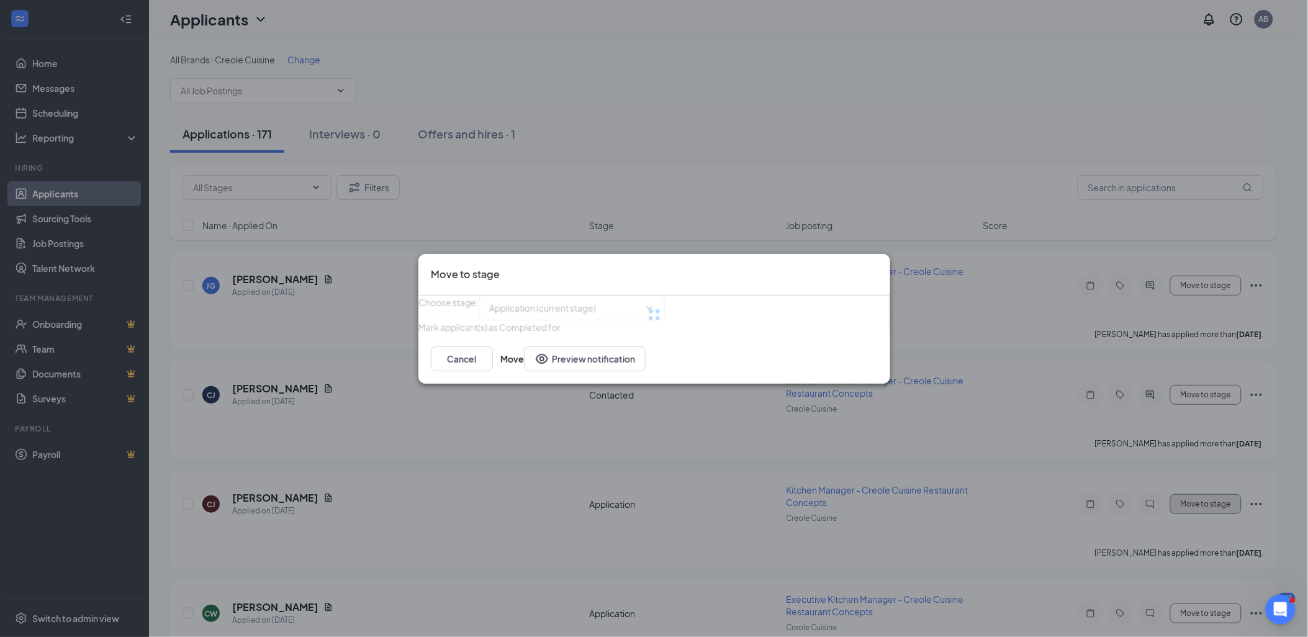
type input "Contacted (next stage)"
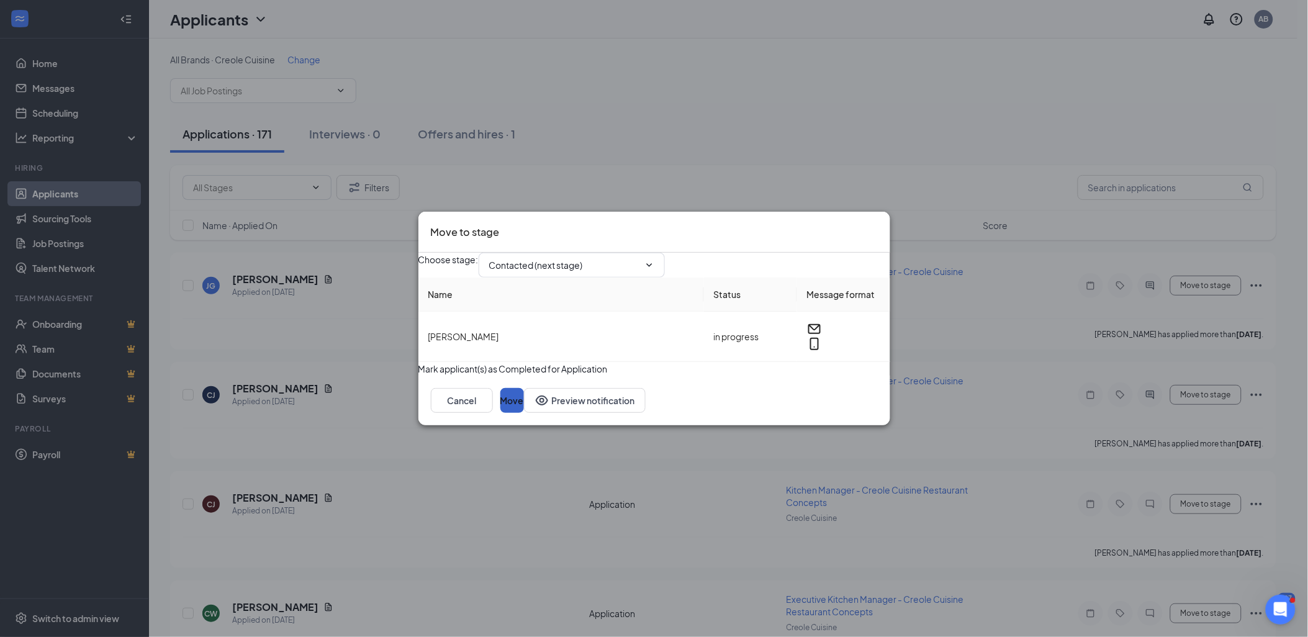
click at [524, 413] on button "Move" at bounding box center [512, 400] width 24 height 25
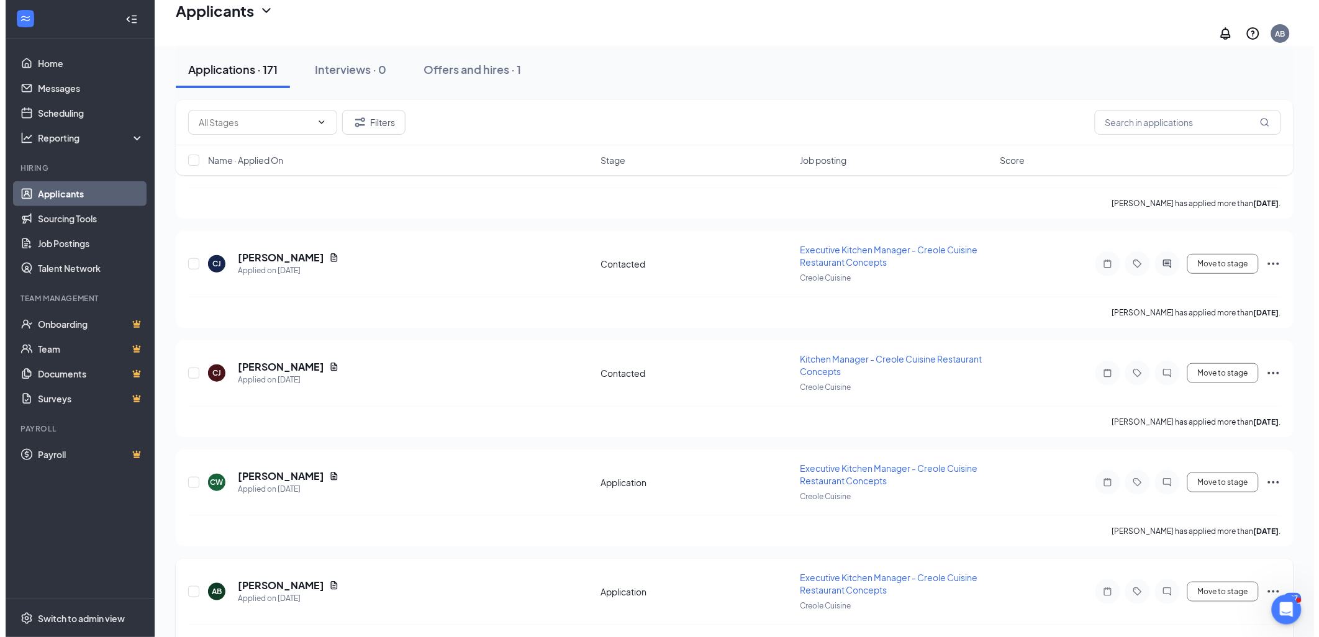
scroll to position [207, 0]
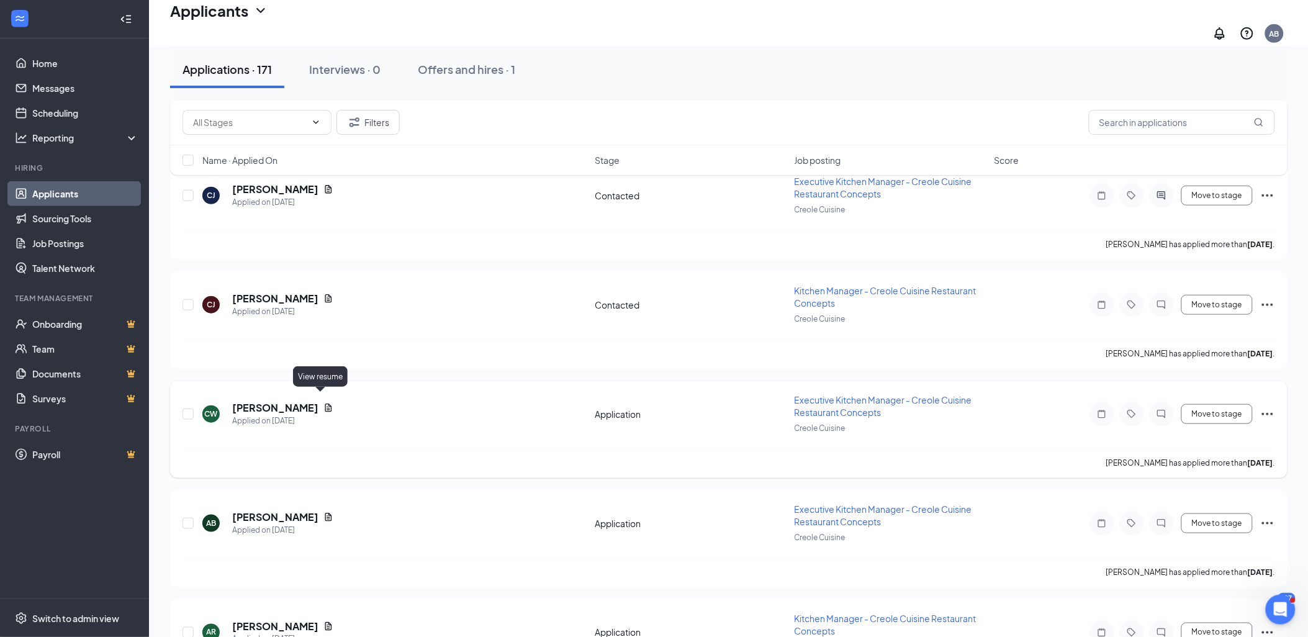
click at [324, 403] on icon "Document" at bounding box center [329, 408] width 10 height 10
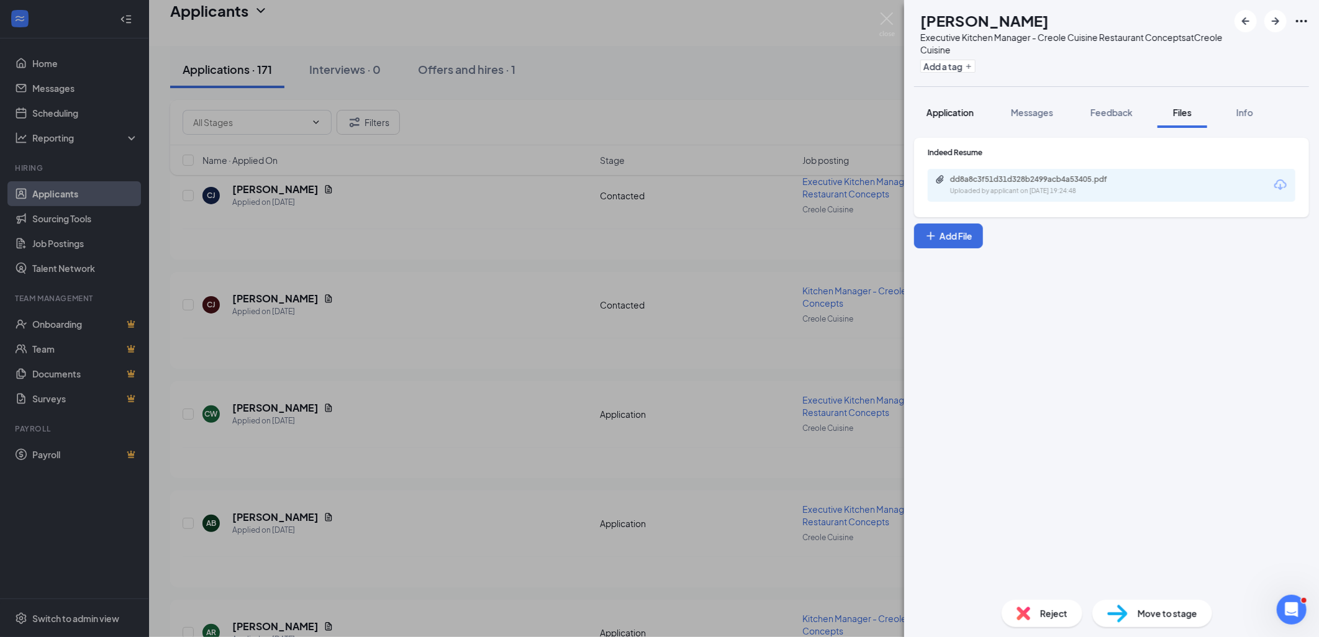
click at [954, 112] on span "Application" at bounding box center [949, 112] width 47 height 11
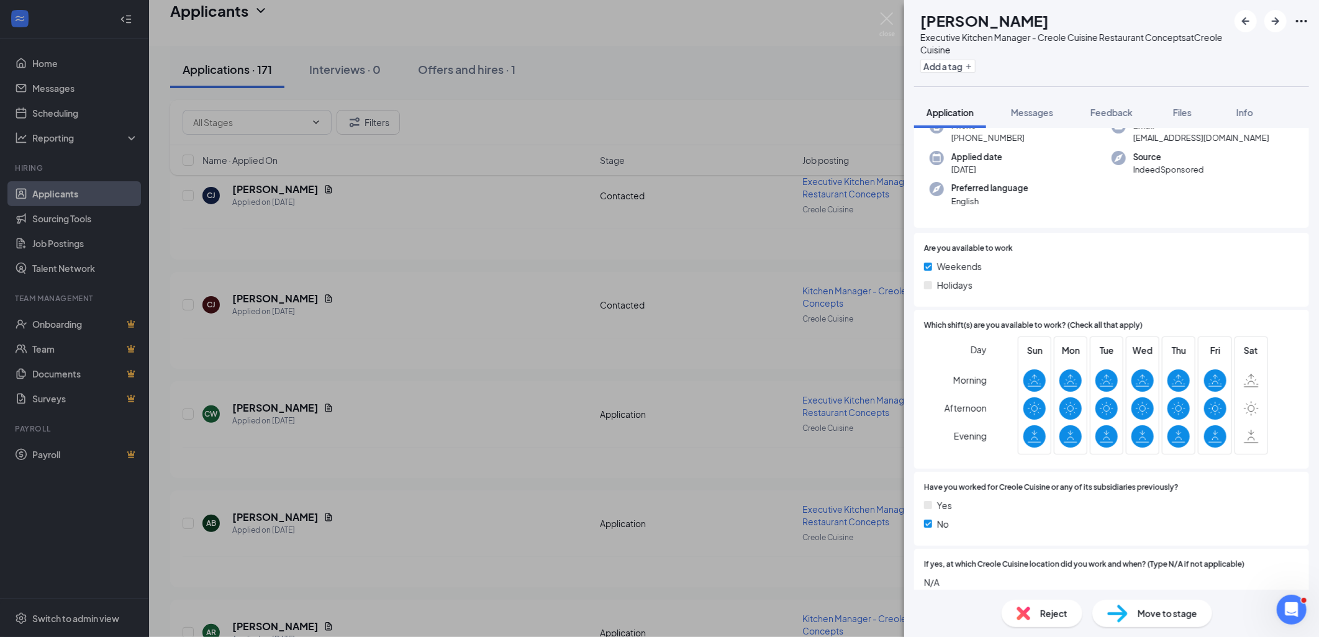
scroll to position [276, 0]
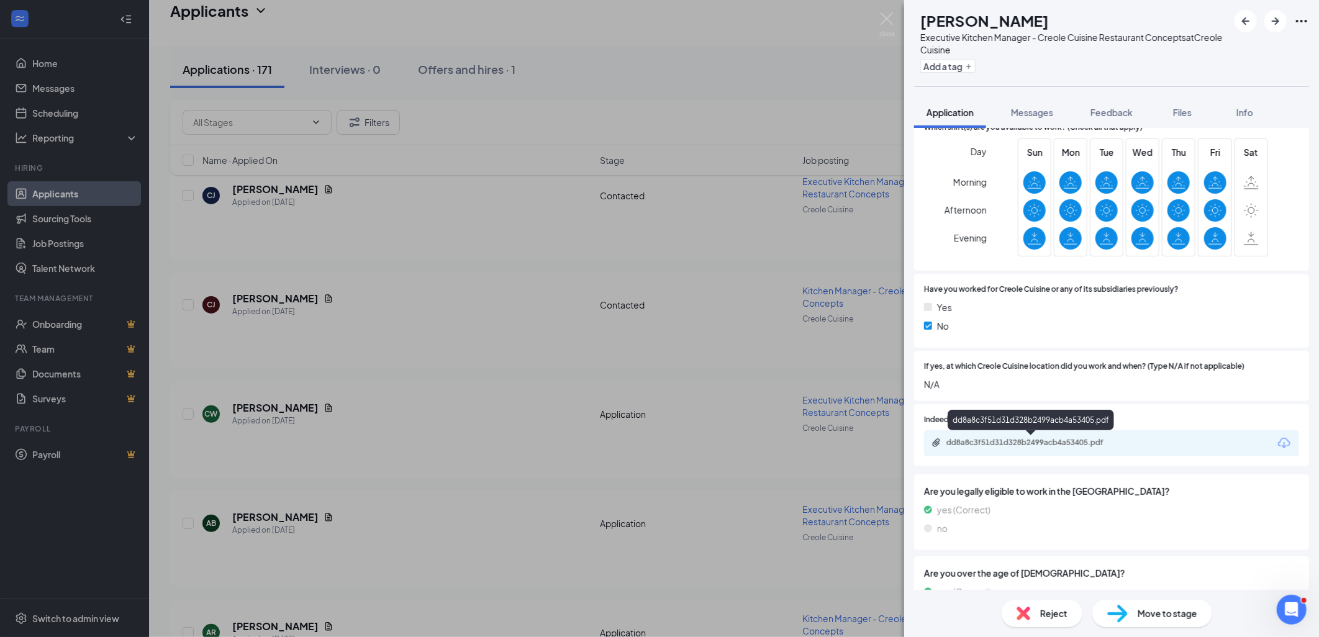
click at [1039, 445] on div "dd8a8c3f51d31d328b2499acb4a53405.pdf" at bounding box center [1033, 443] width 174 height 10
click at [1013, 442] on div "dd8a8c3f51d31d328b2499acb4a53405.pdf" at bounding box center [1033, 443] width 174 height 10
click at [1014, 615] on div "Reject" at bounding box center [1042, 613] width 81 height 27
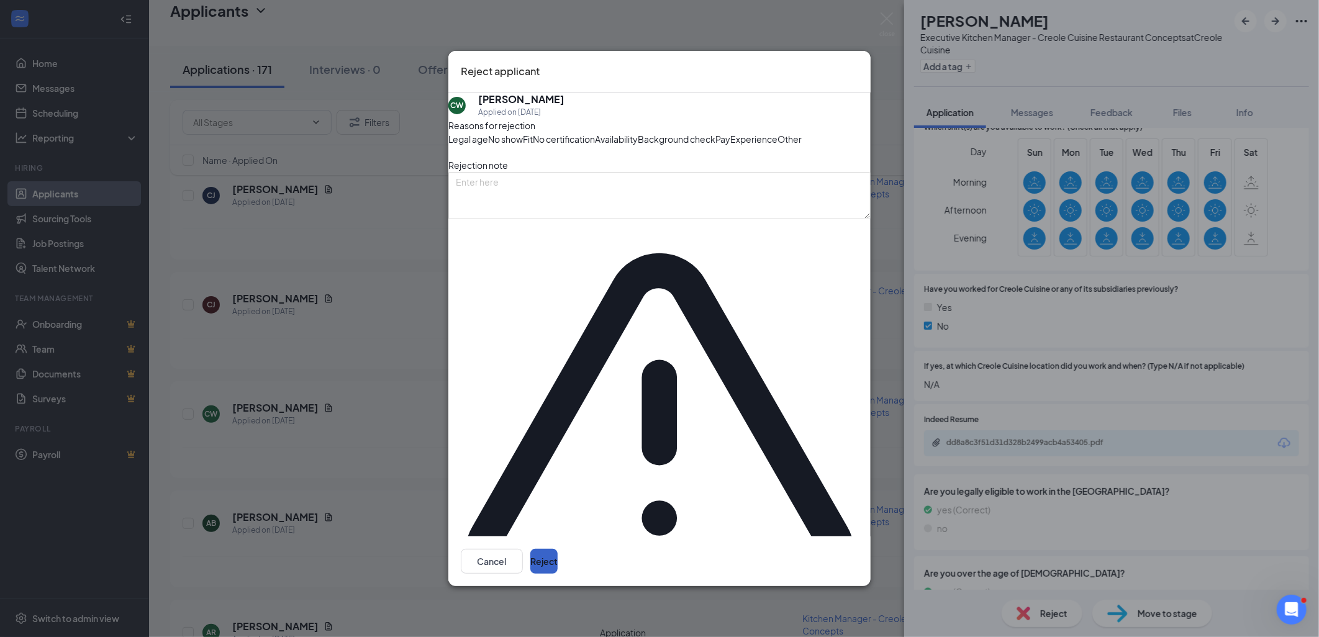
click at [558, 549] on button "Reject" at bounding box center [543, 561] width 27 height 25
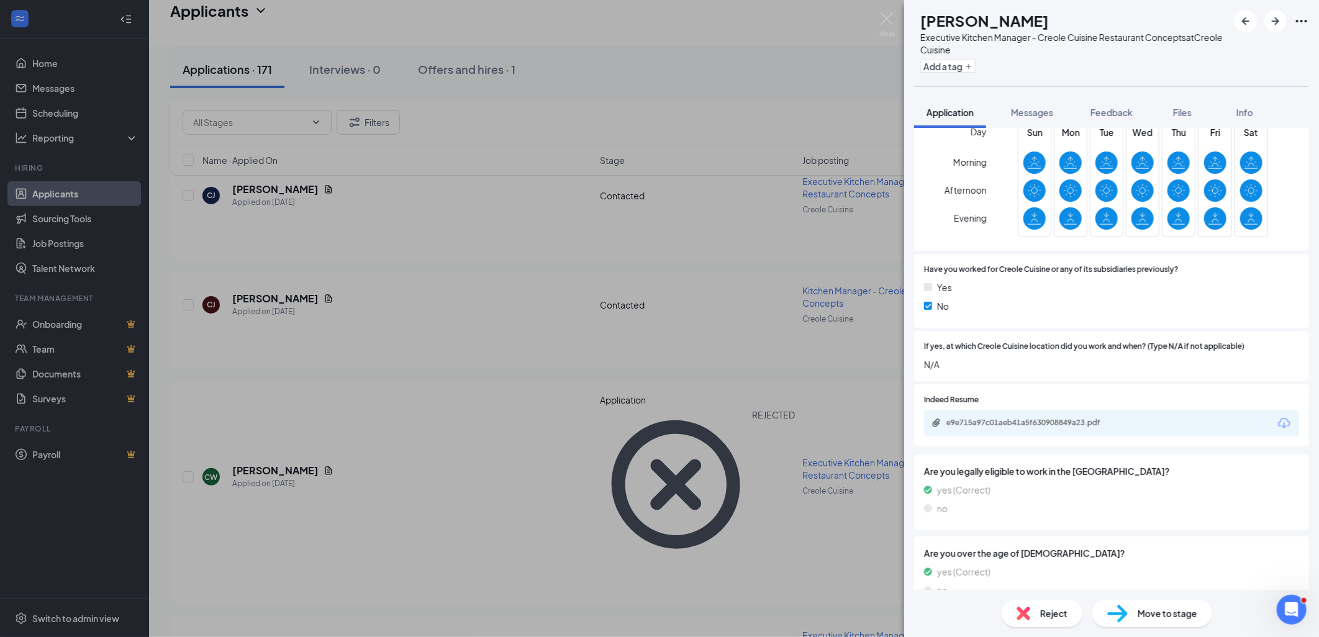
scroll to position [319, 0]
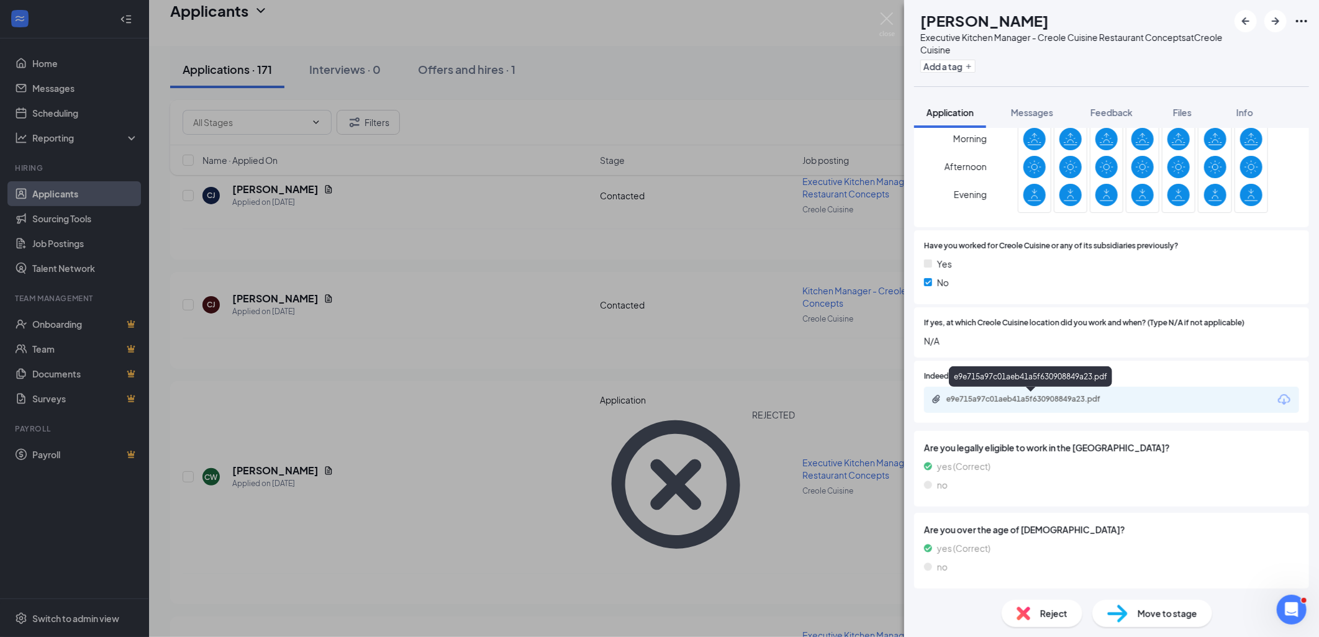
click at [1033, 399] on div "e9e715a97c01aeb41a5f630908849a23.pdf" at bounding box center [1033, 399] width 174 height 10
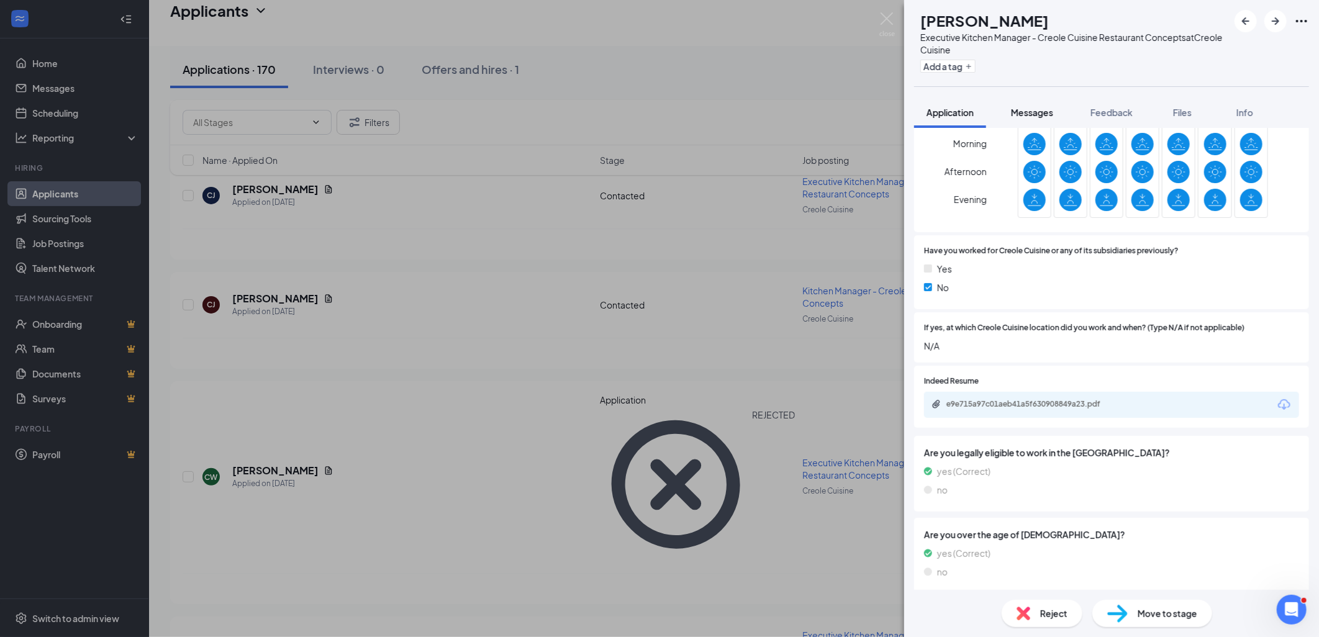
click at [1021, 114] on span "Messages" at bounding box center [1032, 112] width 42 height 11
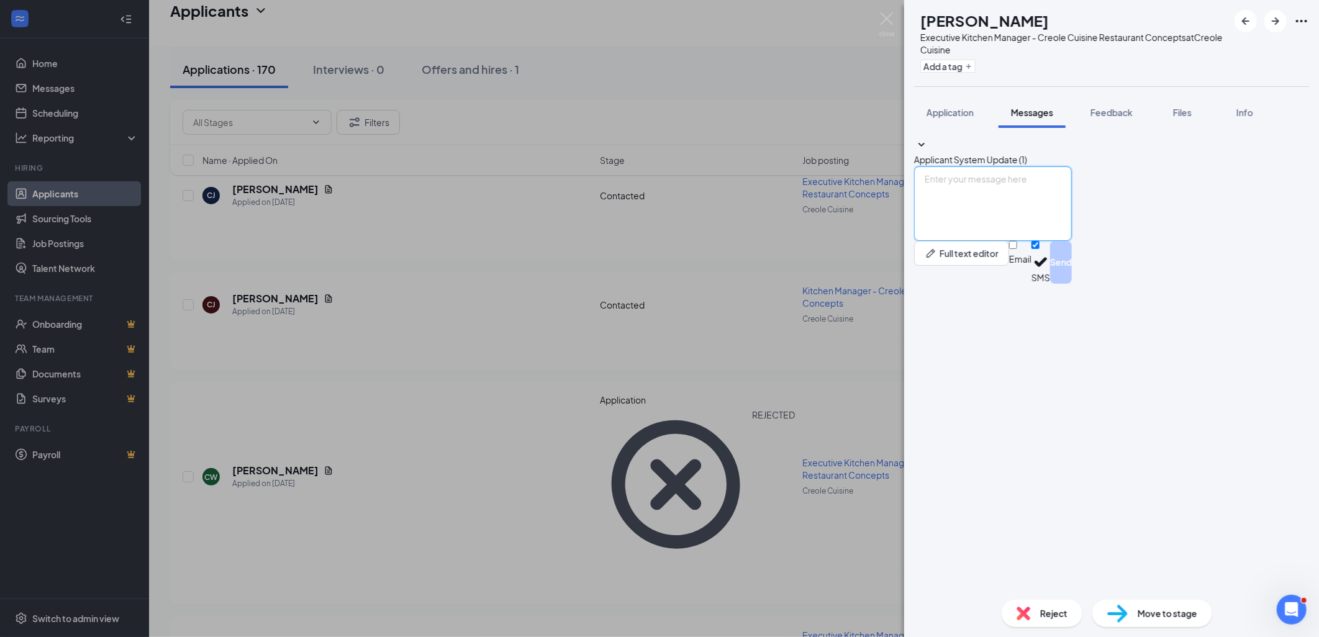
click at [974, 241] on textarea at bounding box center [993, 203] width 158 height 75
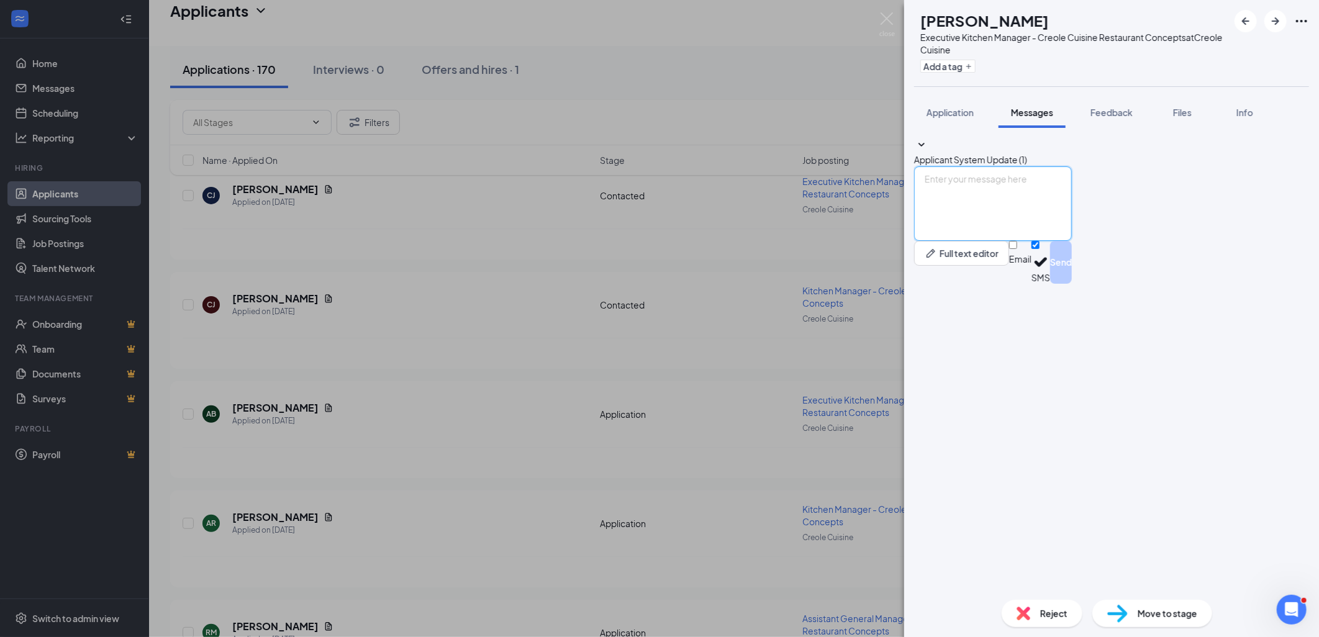
paste textarea "Hello [PERSON_NAME], My name is [PERSON_NAME], and I am the internal recruiter …"
click at [984, 241] on textarea "Hello [PERSON_NAME], My name is [PERSON_NAME], and I am the internal recruiter …" at bounding box center [993, 203] width 158 height 75
type textarea "Hello Aaron, My name is Alijha, and I am the internal recruiter for Creole Cuis…"
click at [1072, 284] on button "Send" at bounding box center [1061, 262] width 22 height 43
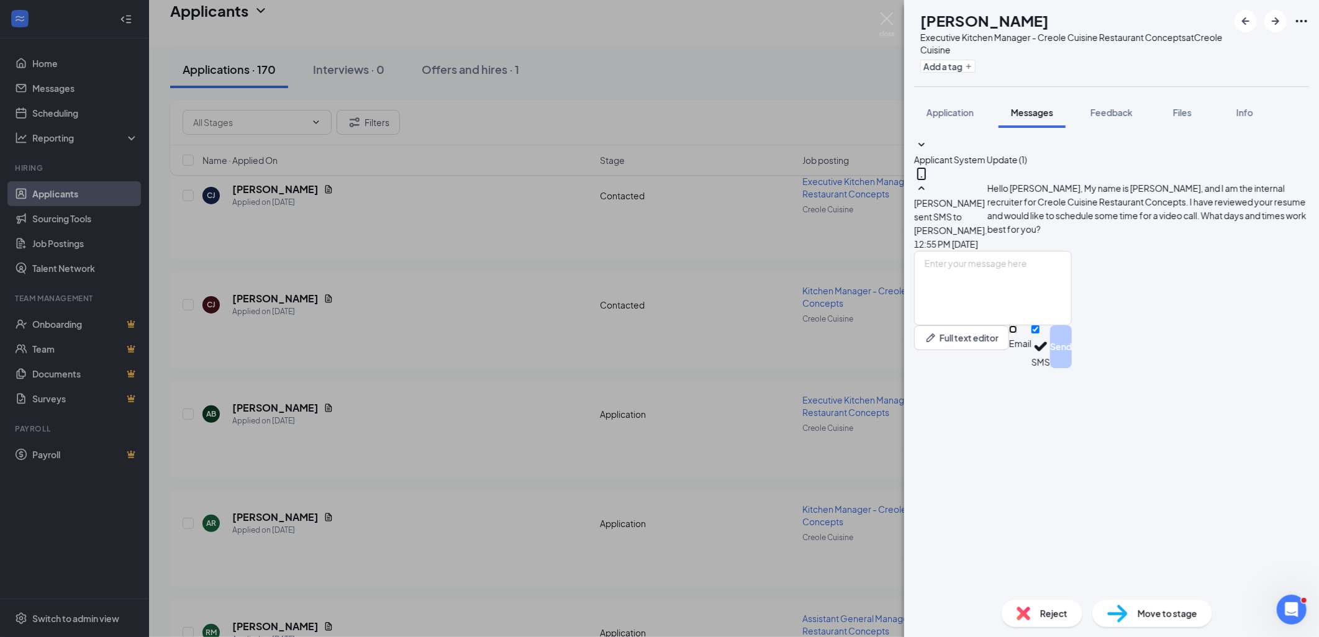
click at [1017, 333] on input "Email" at bounding box center [1013, 329] width 8 height 8
checkbox input "true"
click at [981, 325] on textarea at bounding box center [993, 288] width 158 height 75
click at [1039, 333] on input "SMS" at bounding box center [1035, 329] width 8 height 8
checkbox input "false"
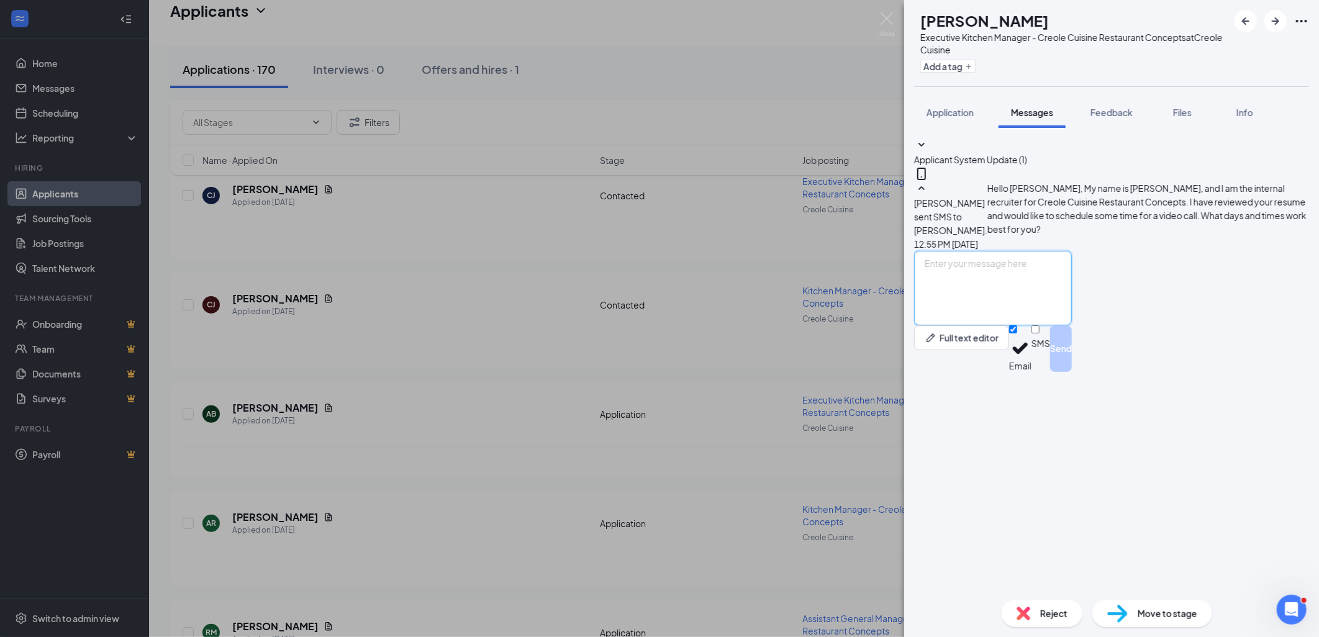
paste textarea "Hello [PERSON_NAME], My name is [PERSON_NAME], and I am the internal recruiter …"
click at [991, 325] on textarea "Hello [PERSON_NAME], My name is [PERSON_NAME], and I am the internal recruiter …" at bounding box center [993, 288] width 158 height 75
type textarea "Hello Aaron, My name is Alijha, and I am the internal recruiter for Creole Cuis…"
click at [1072, 372] on button "Send" at bounding box center [1061, 348] width 22 height 47
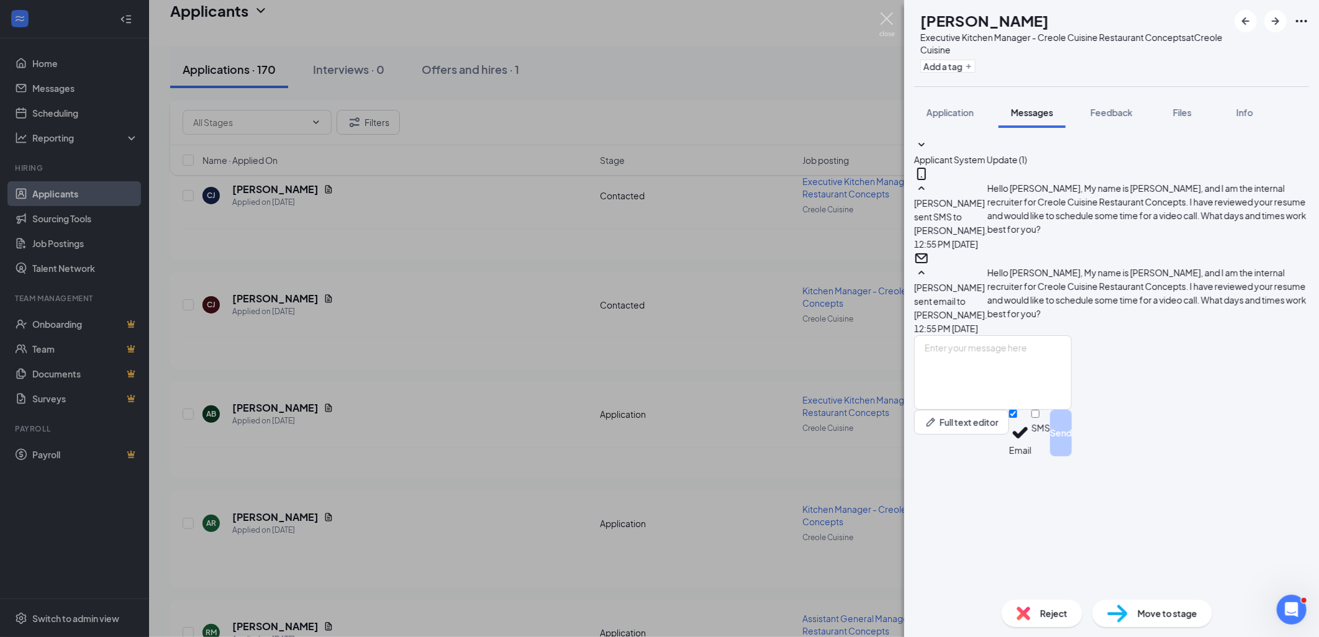
click at [883, 12] on img at bounding box center [887, 24] width 16 height 24
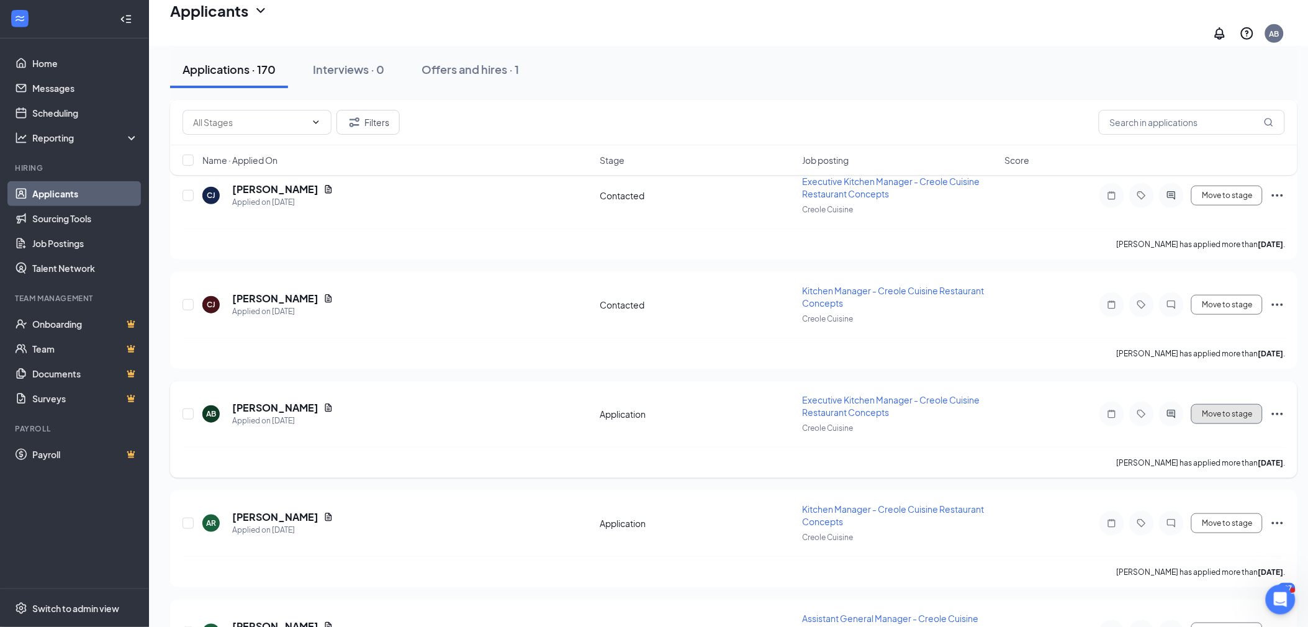
click at [1228, 404] on button "Move to stage" at bounding box center [1227, 414] width 71 height 20
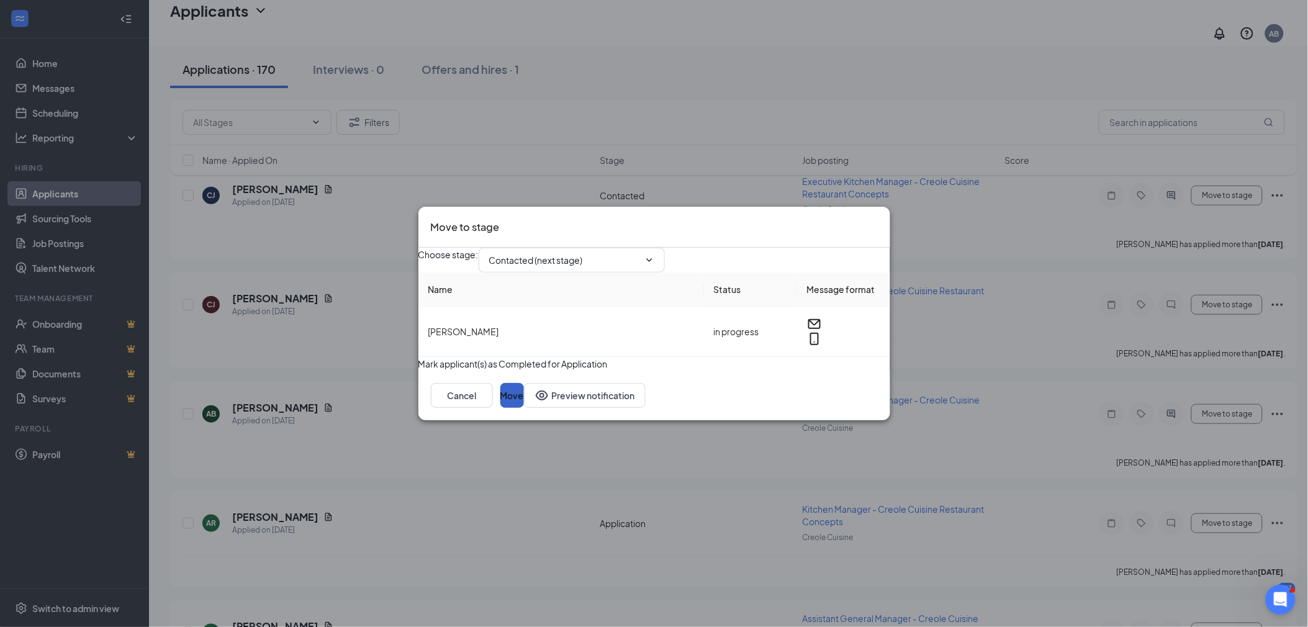
click at [524, 408] on button "Move" at bounding box center [512, 395] width 24 height 25
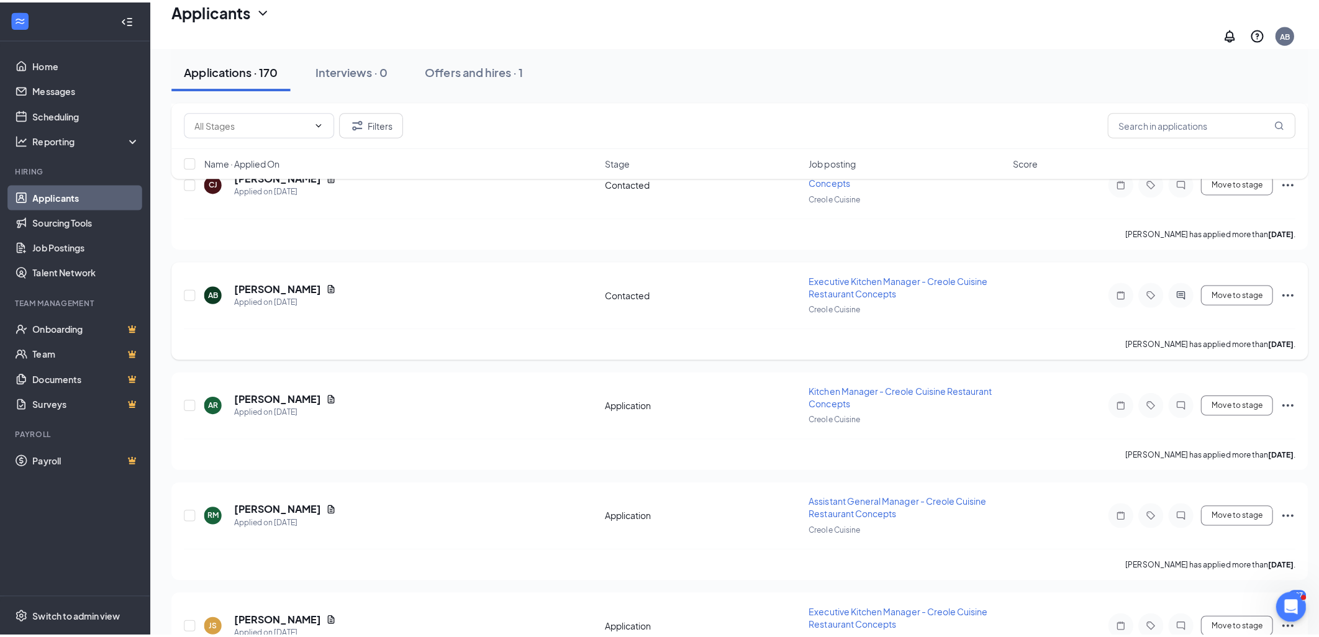
scroll to position [345, 0]
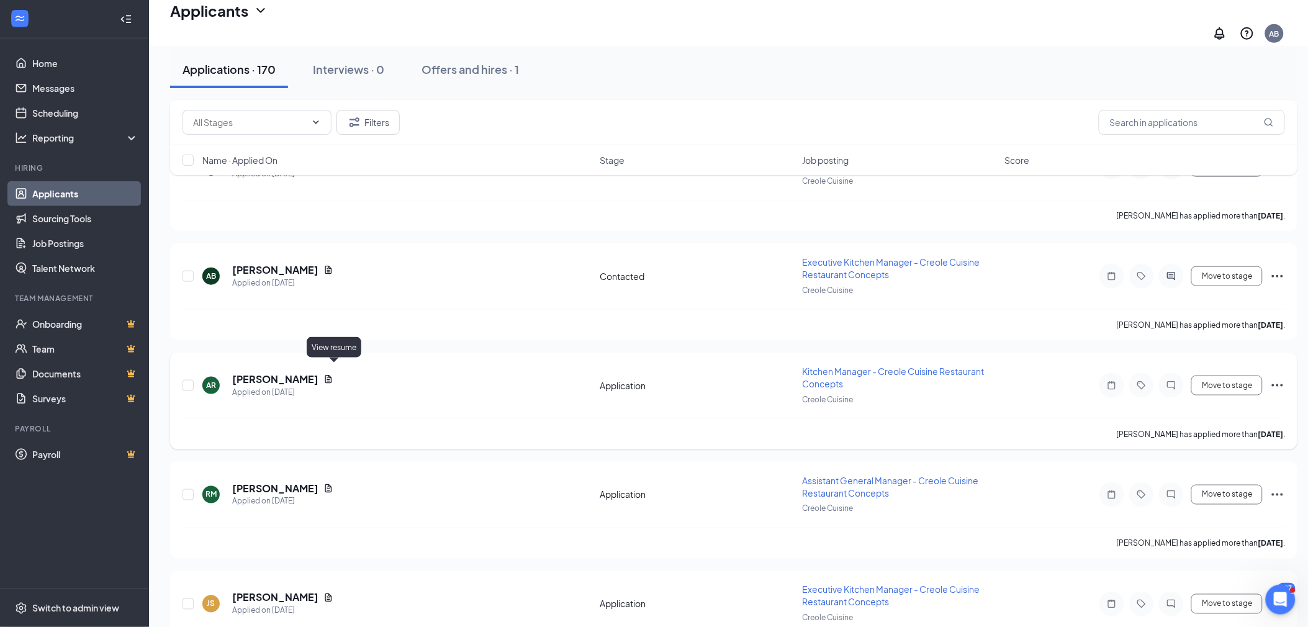
click at [333, 374] on icon "Document" at bounding box center [329, 379] width 10 height 10
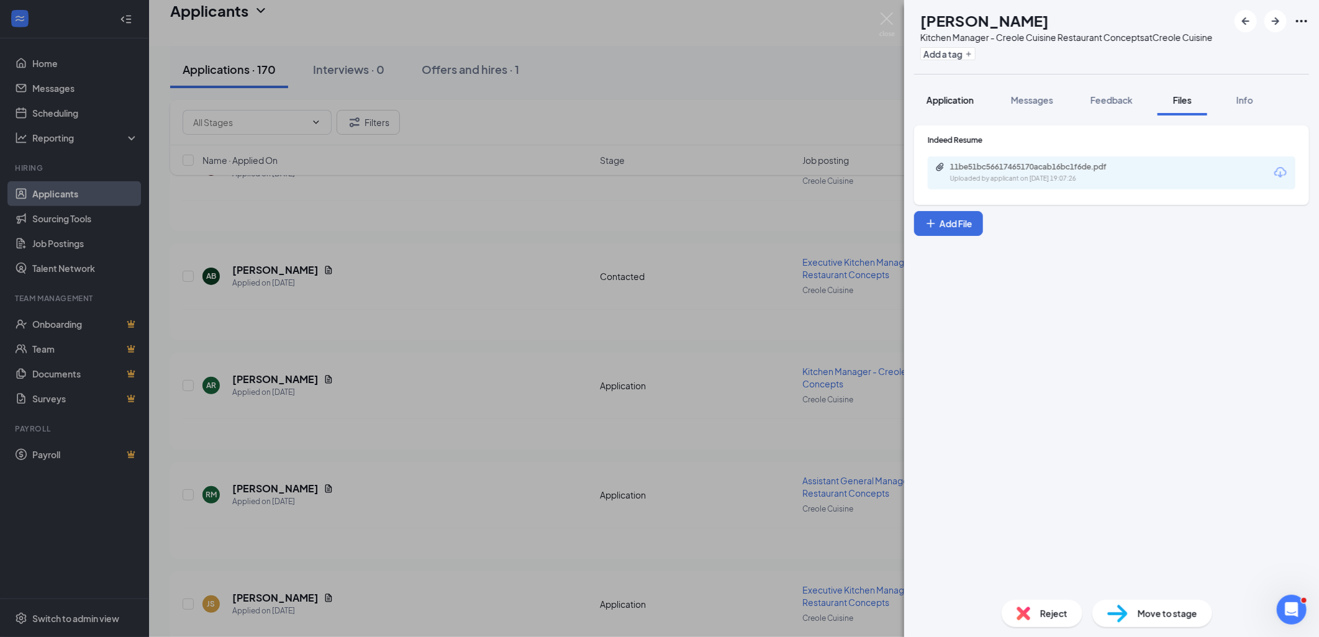
click at [952, 102] on button "Application" at bounding box center [950, 99] width 72 height 31
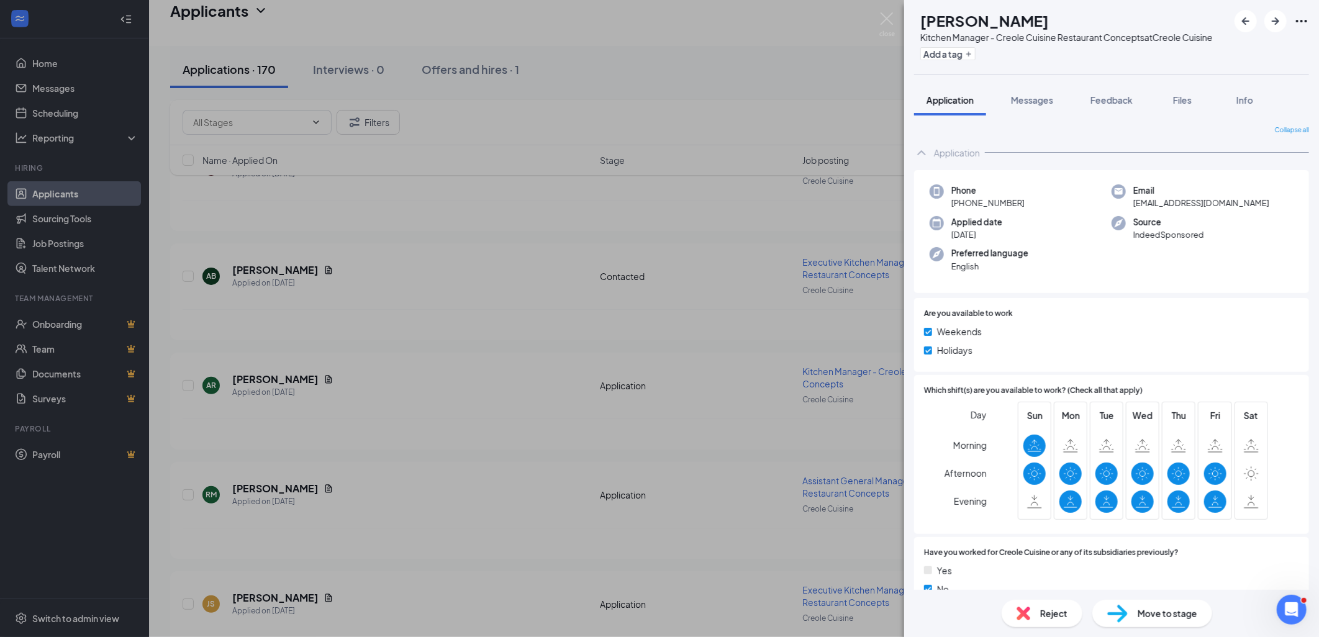
scroll to position [276, 0]
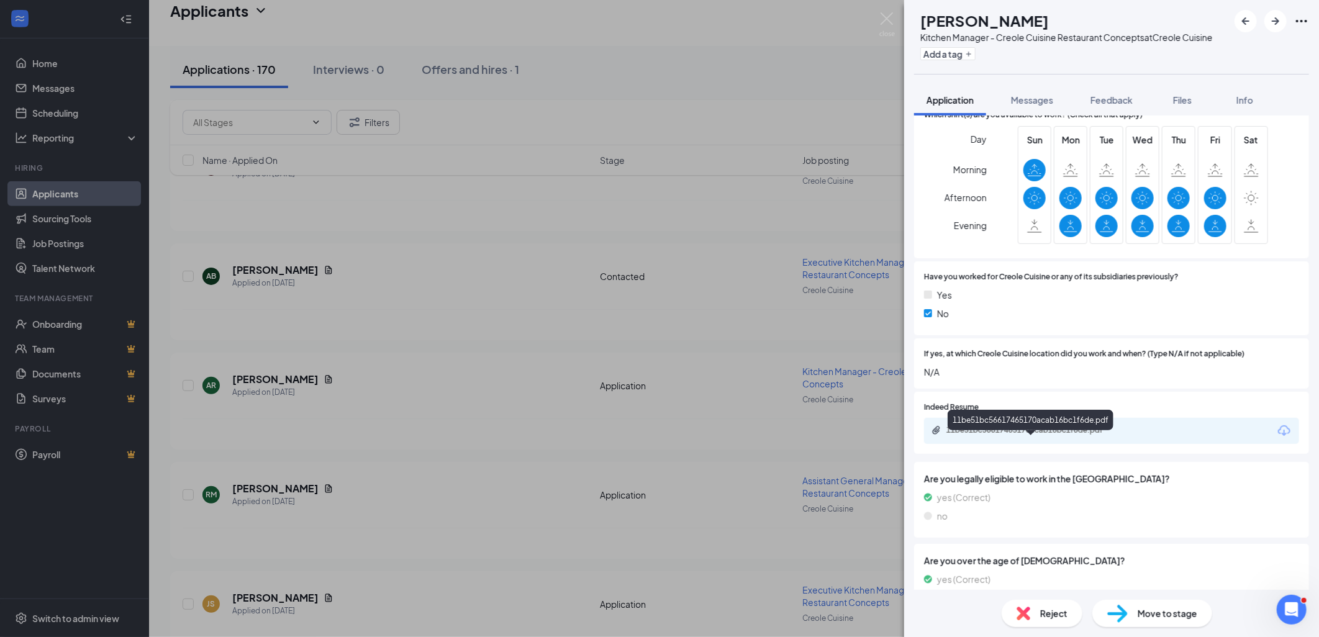
click at [1017, 435] on div "11be51bc56617465170acab16bc1f6de.pdf" at bounding box center [1033, 430] width 174 height 10
click at [1020, 618] on img at bounding box center [1024, 614] width 14 height 14
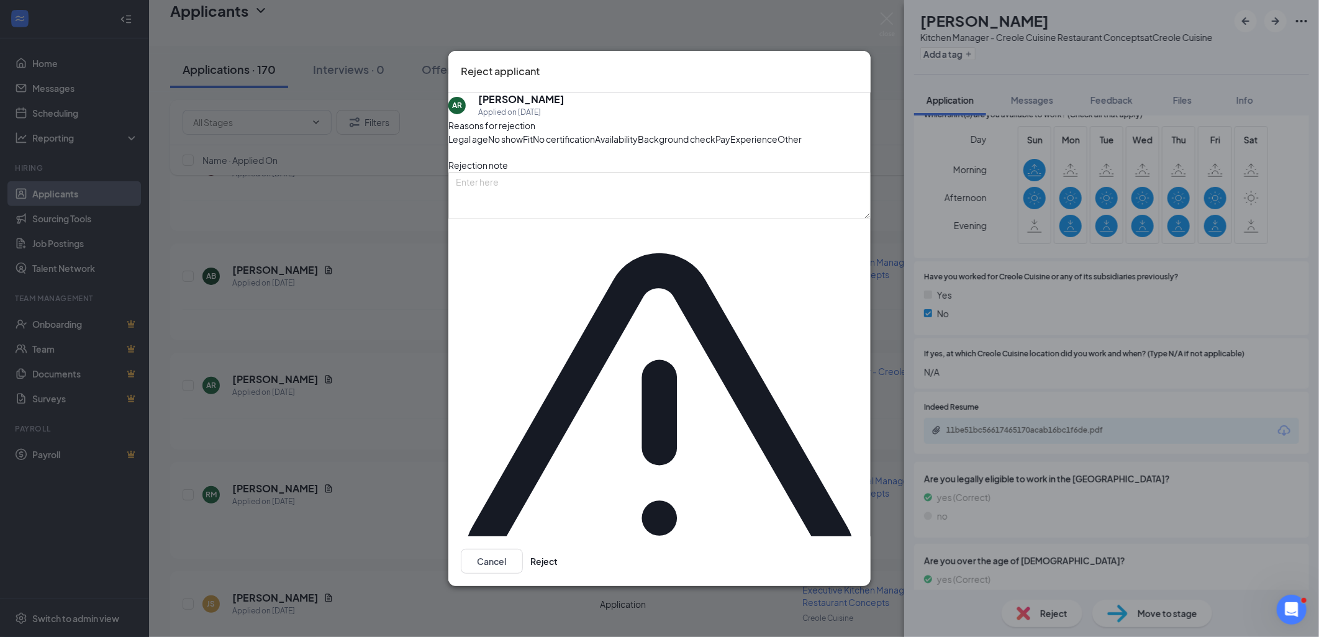
click at [1075, 346] on div "Reject applicant AR Antonio Reymundo Applied on Sep 9 Reasons for rejection Leg…" at bounding box center [659, 318] width 1319 height 637
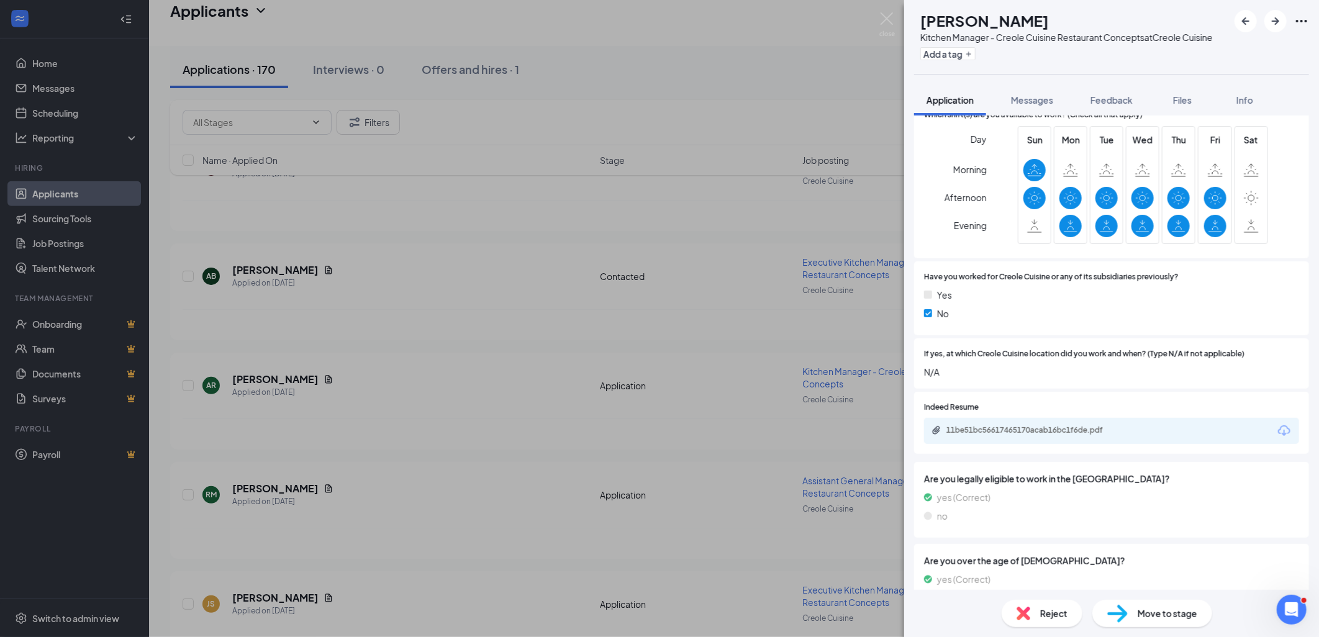
click at [1028, 607] on img at bounding box center [1024, 614] width 14 height 14
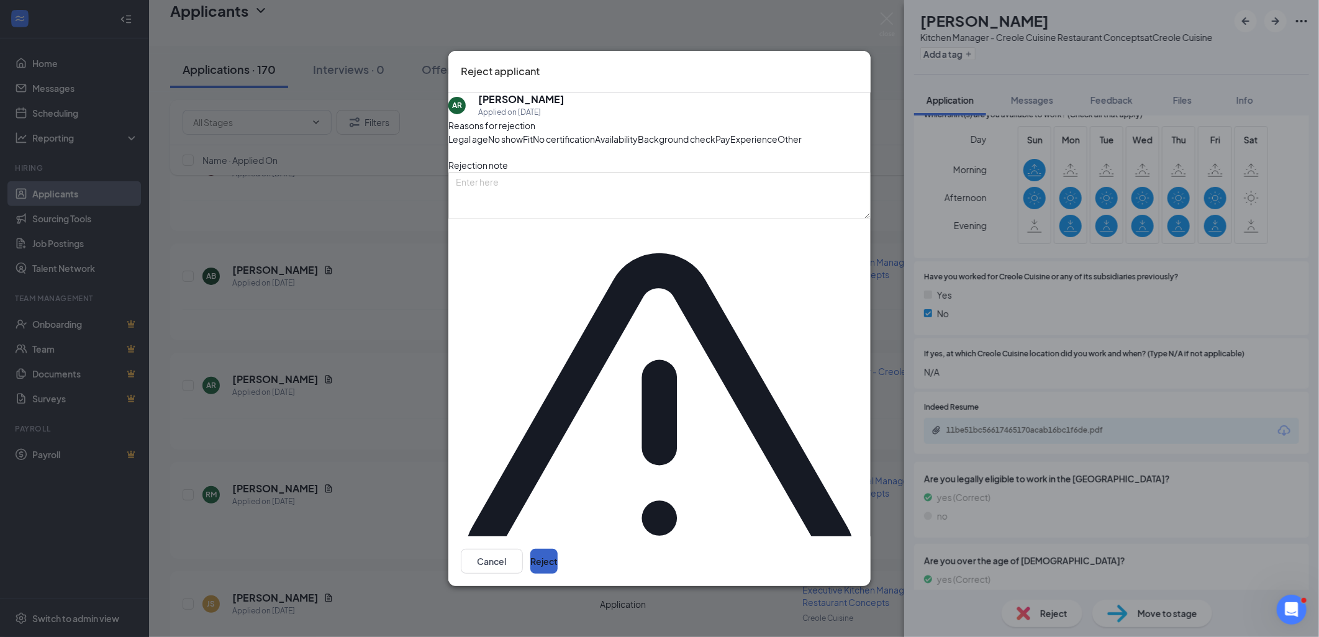
click at [558, 549] on button "Reject" at bounding box center [543, 561] width 27 height 25
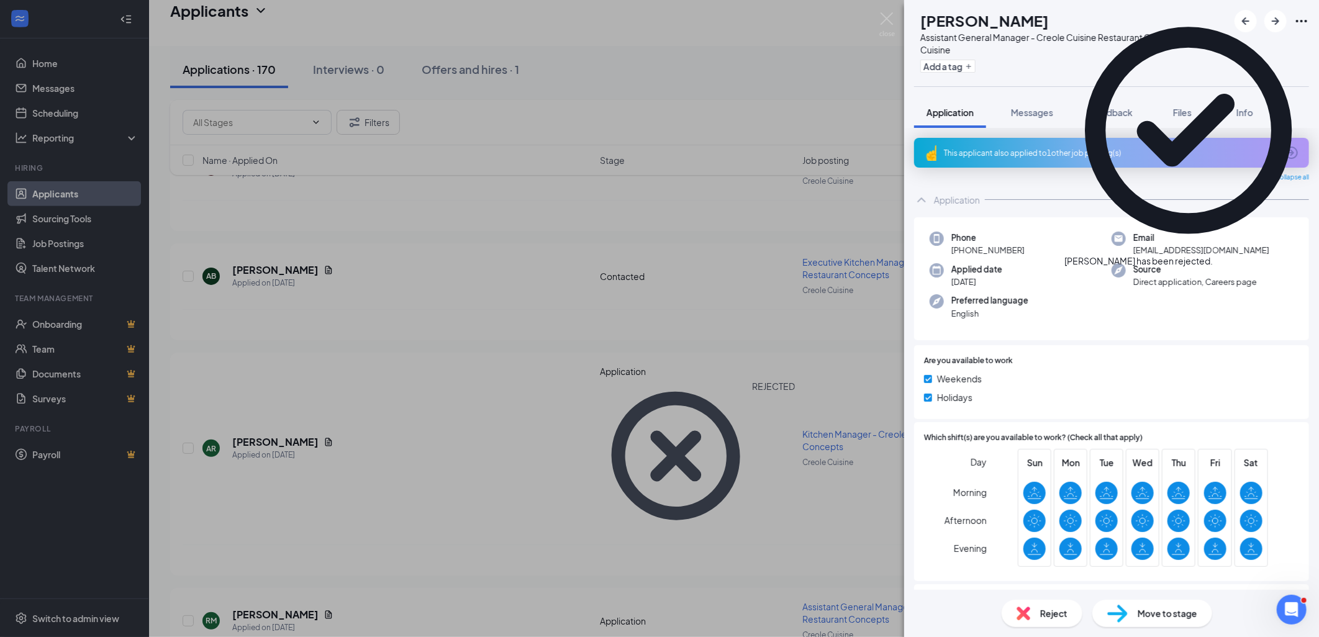
click at [1039, 155] on div "This applicant also applied to 1 other job posting(s)" at bounding box center [1110, 153] width 333 height 11
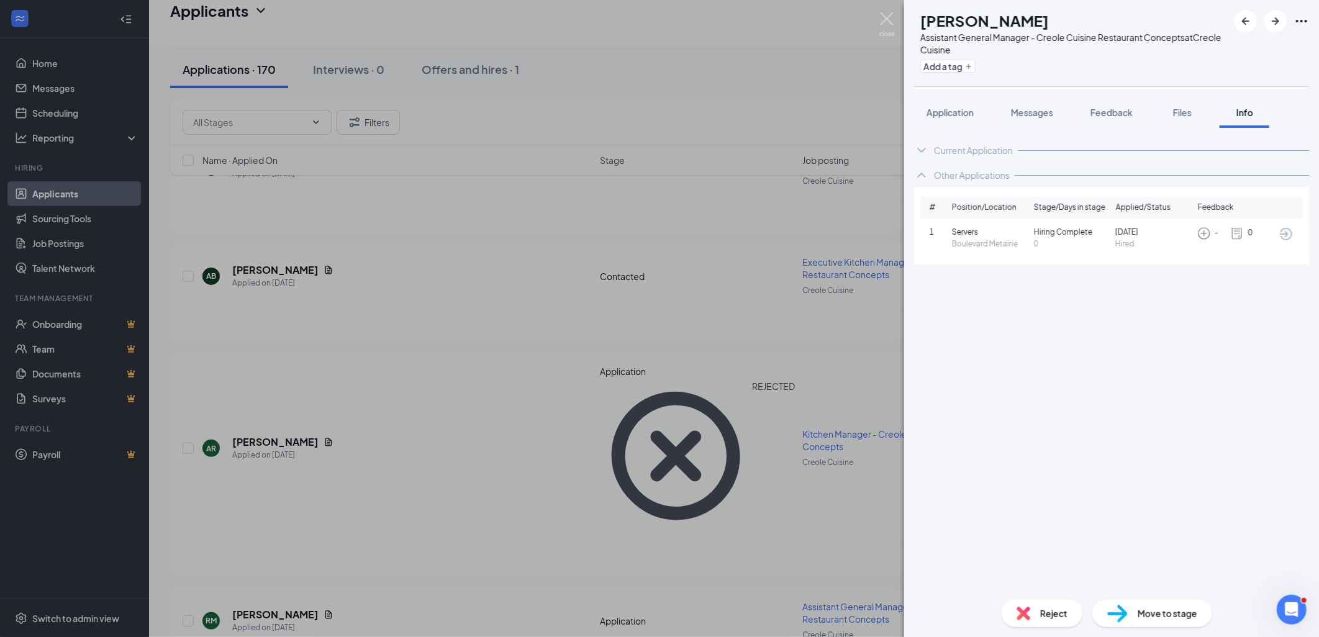
click at [888, 15] on img at bounding box center [887, 24] width 16 height 24
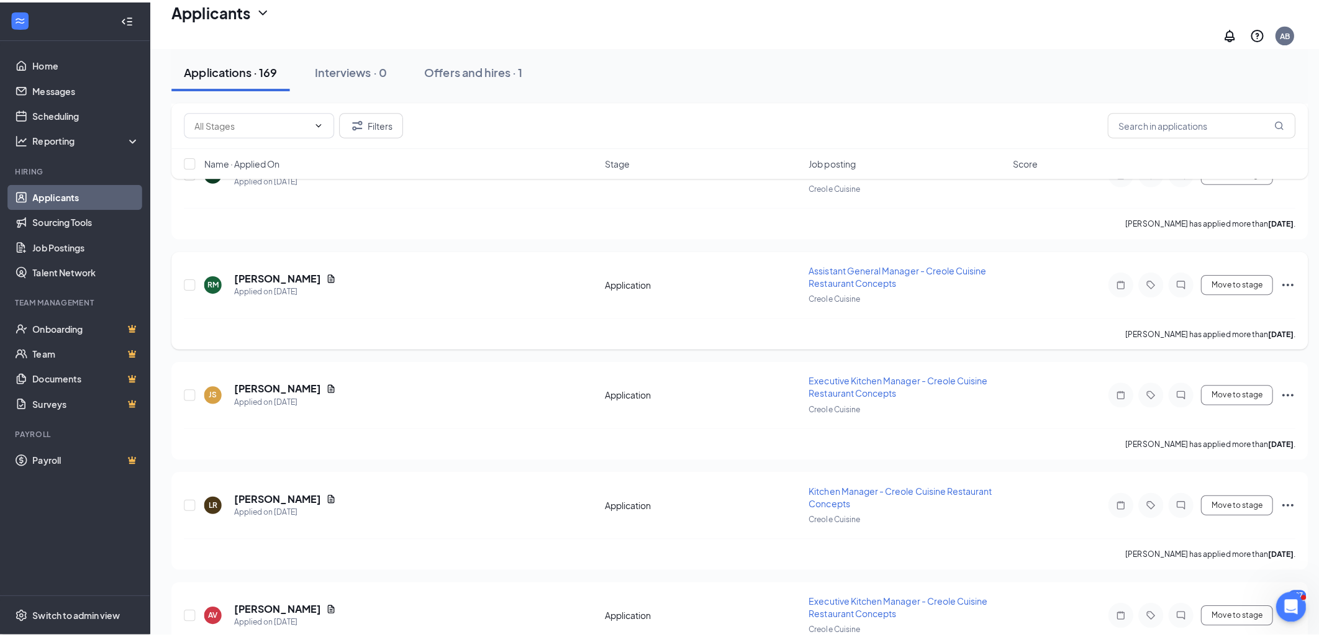
scroll to position [482, 0]
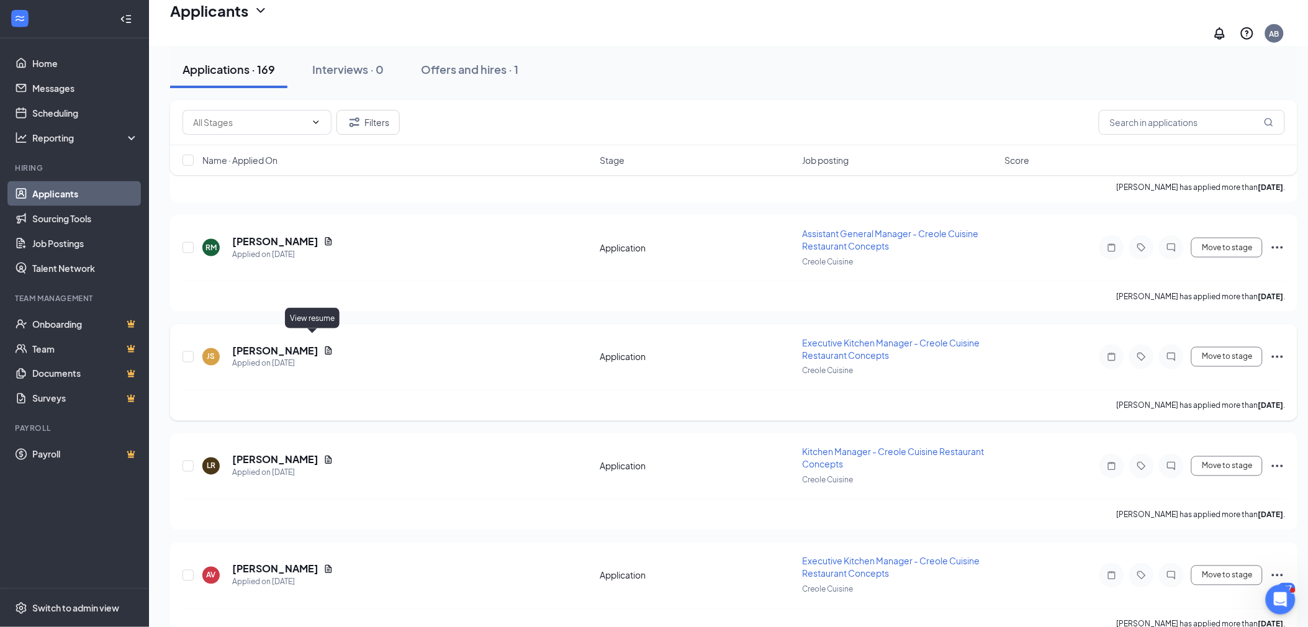
click at [325, 346] on icon "Document" at bounding box center [328, 350] width 7 height 8
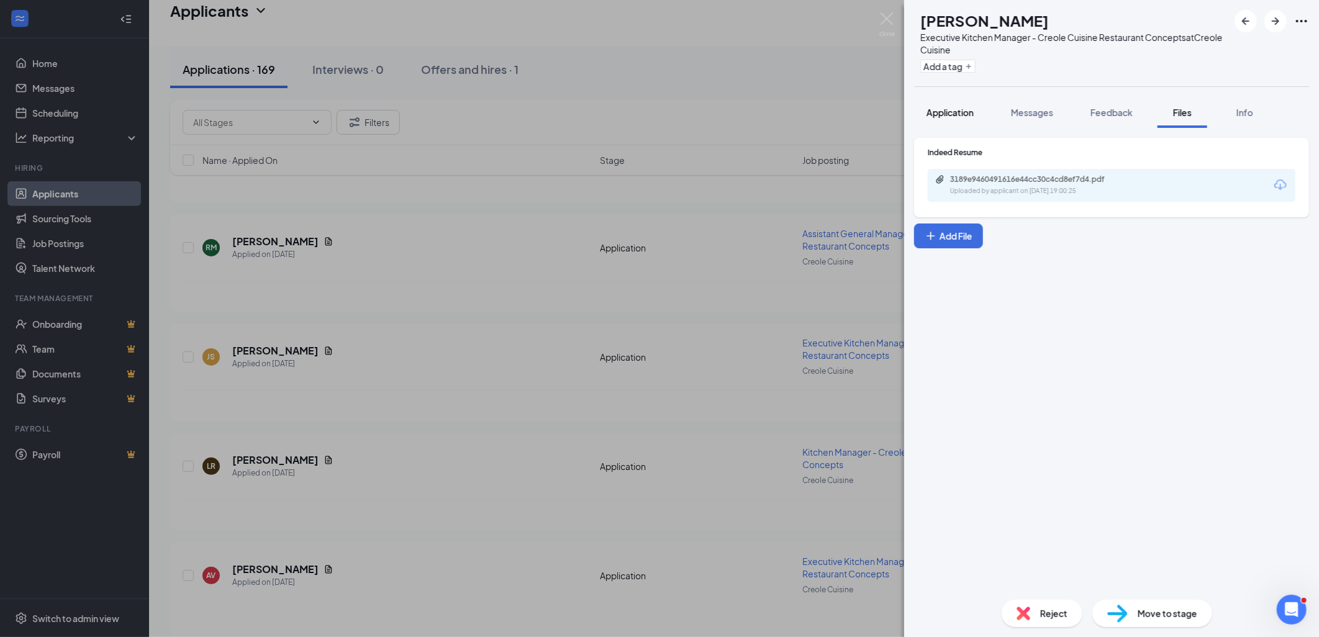
drag, startPoint x: 957, startPoint y: 111, endPoint x: 964, endPoint y: 114, distance: 7.8
click at [957, 111] on span "Application" at bounding box center [949, 112] width 47 height 11
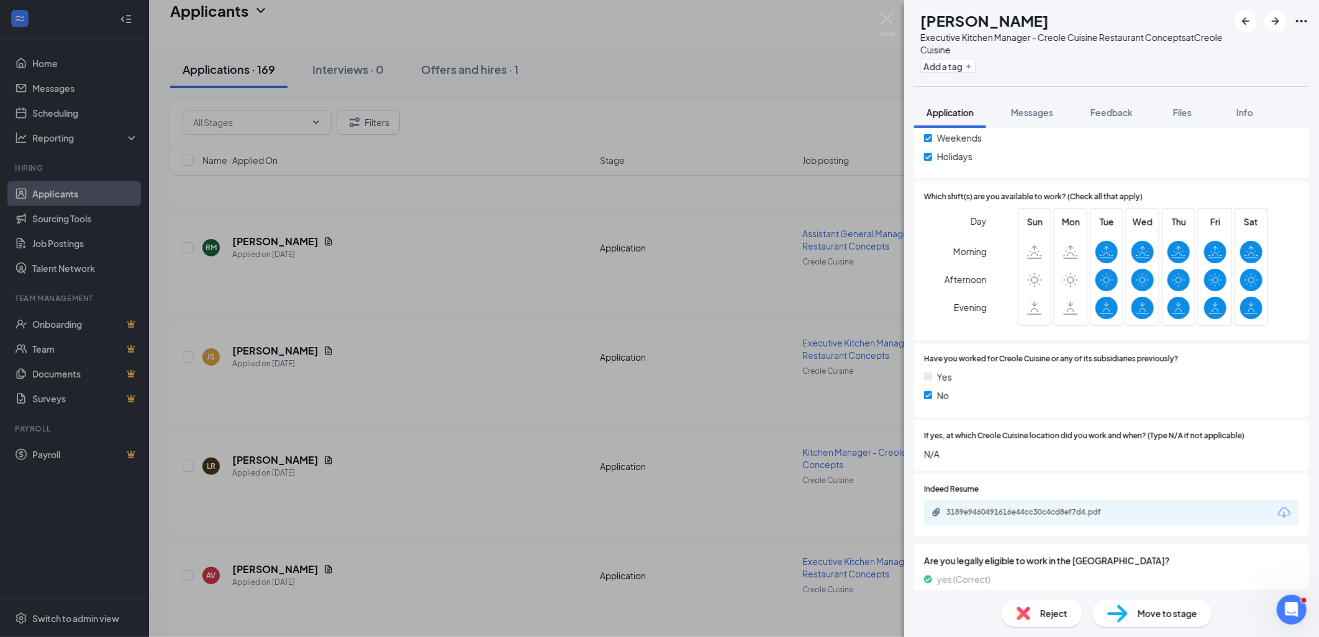
scroll to position [207, 0]
click at [1044, 510] on div "3189e9460491616e44cc30c4cd8ef7d4.pdf" at bounding box center [1033, 512] width 174 height 10
click at [1025, 618] on img at bounding box center [1024, 614] width 14 height 14
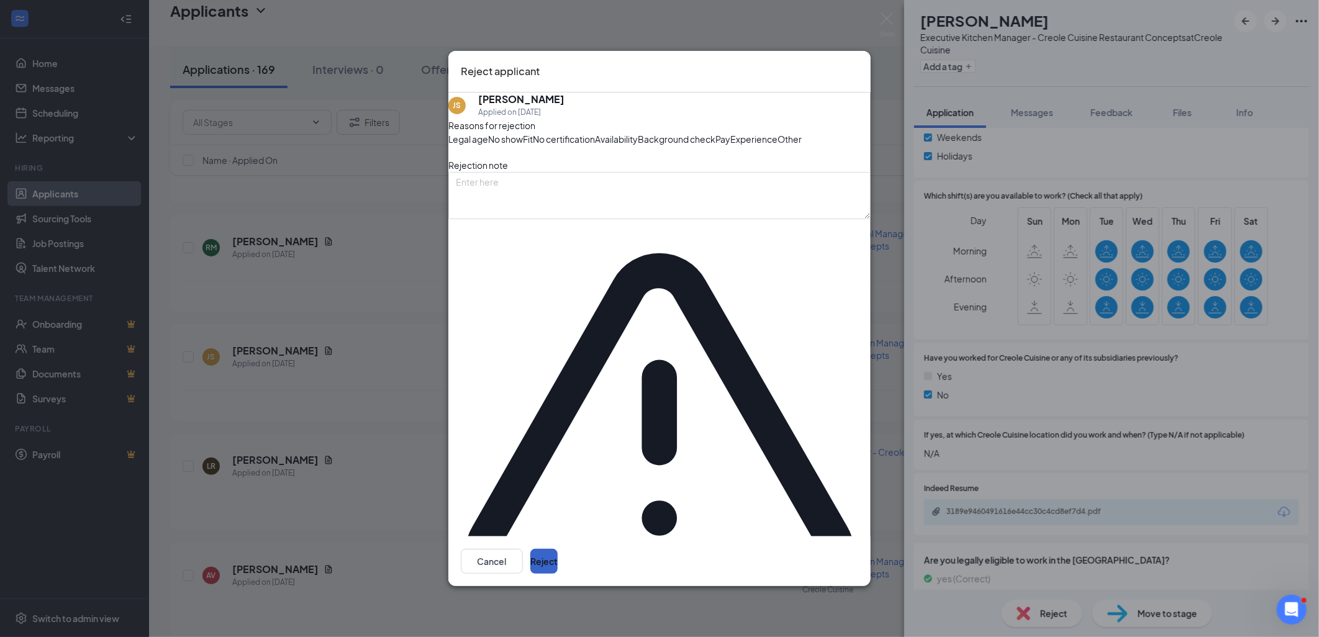
click at [558, 549] on button "Reject" at bounding box center [543, 561] width 27 height 25
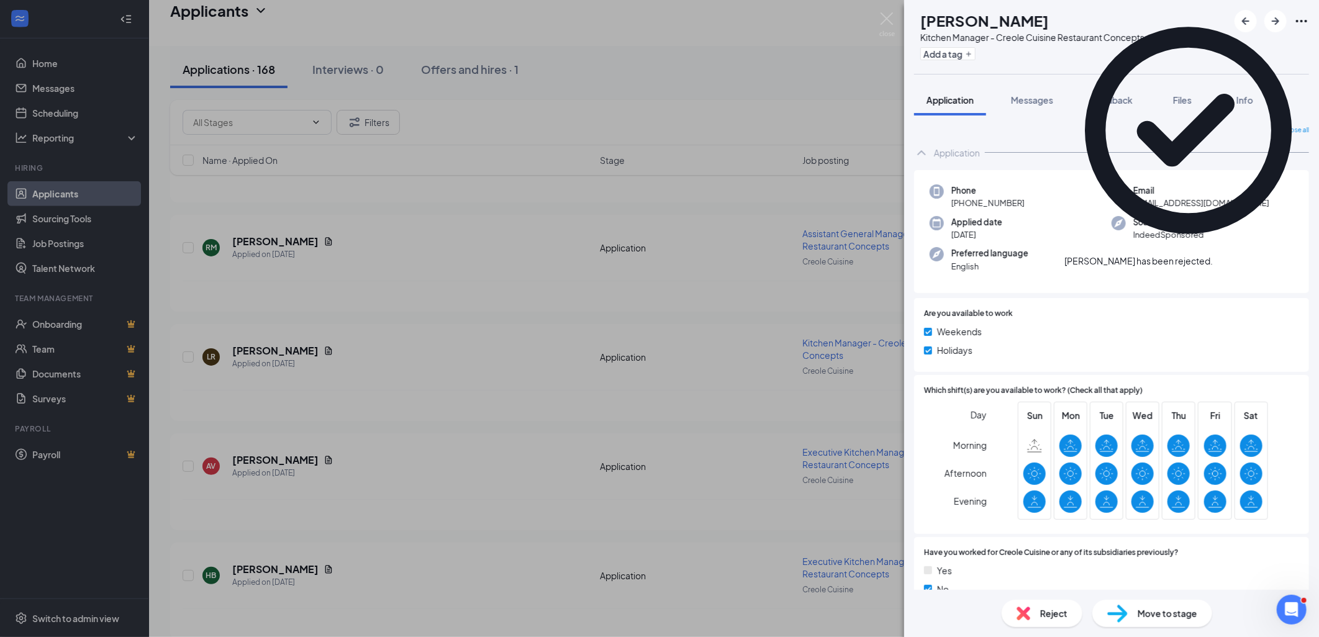
click at [1213, 255] on icon "Cross" at bounding box center [1213, 255] width 0 height 0
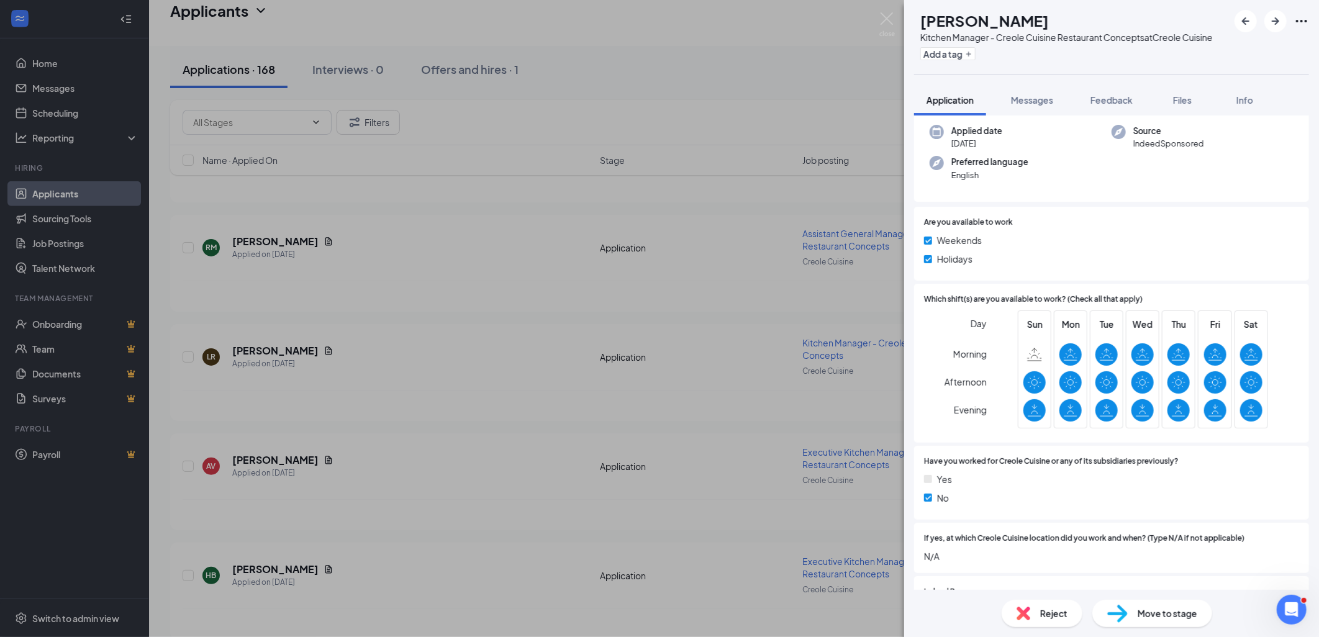
scroll to position [319, 0]
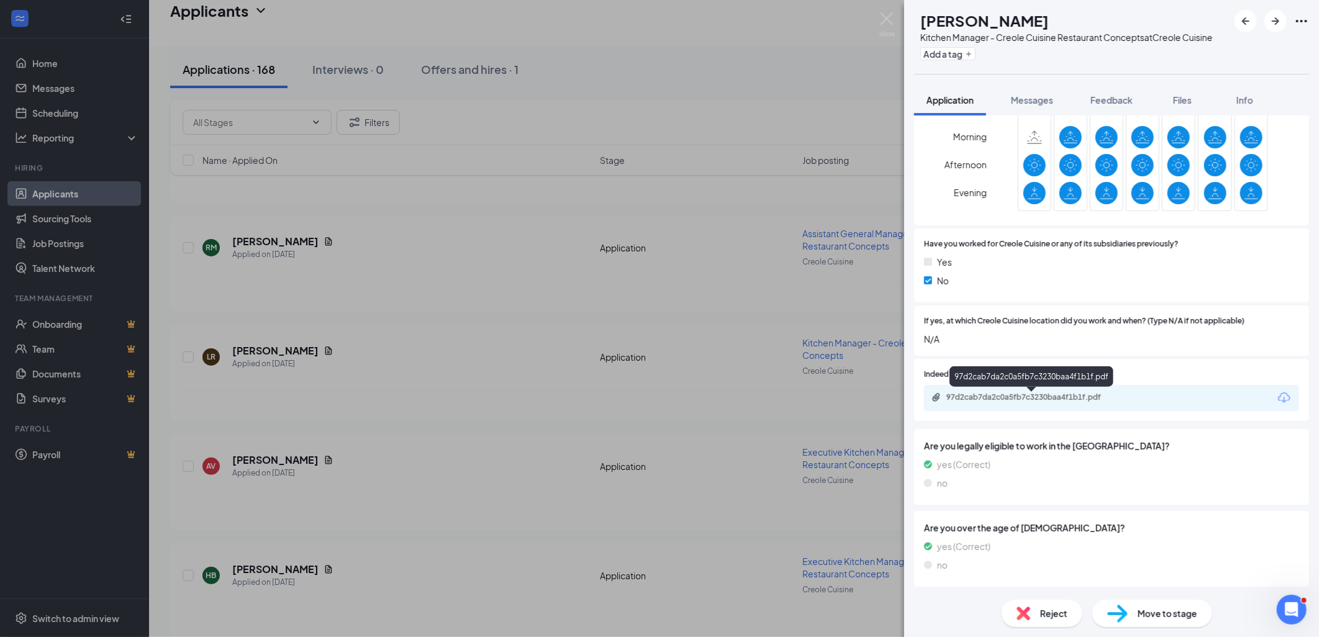
click at [1038, 401] on div "97d2cab7da2c0a5fb7c3230baa4f1b1f.pdf" at bounding box center [1033, 397] width 174 height 10
click at [1116, 615] on img at bounding box center [1117, 614] width 20 height 18
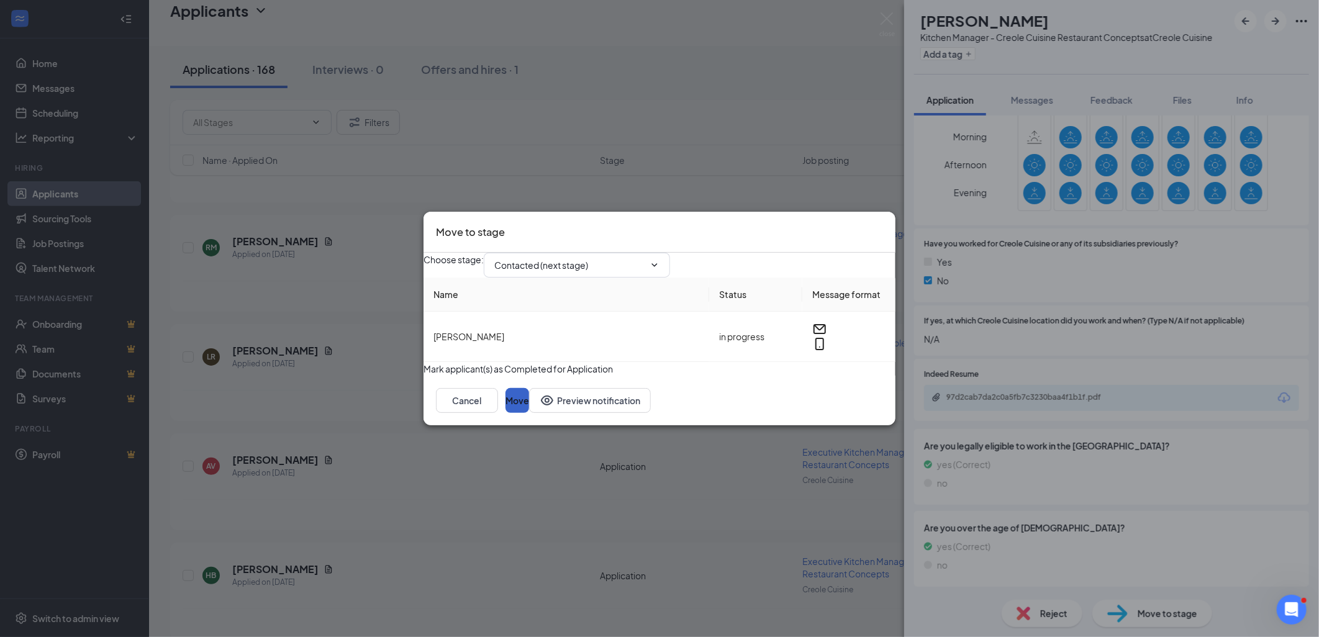
click at [529, 413] on button "Move" at bounding box center [517, 400] width 24 height 25
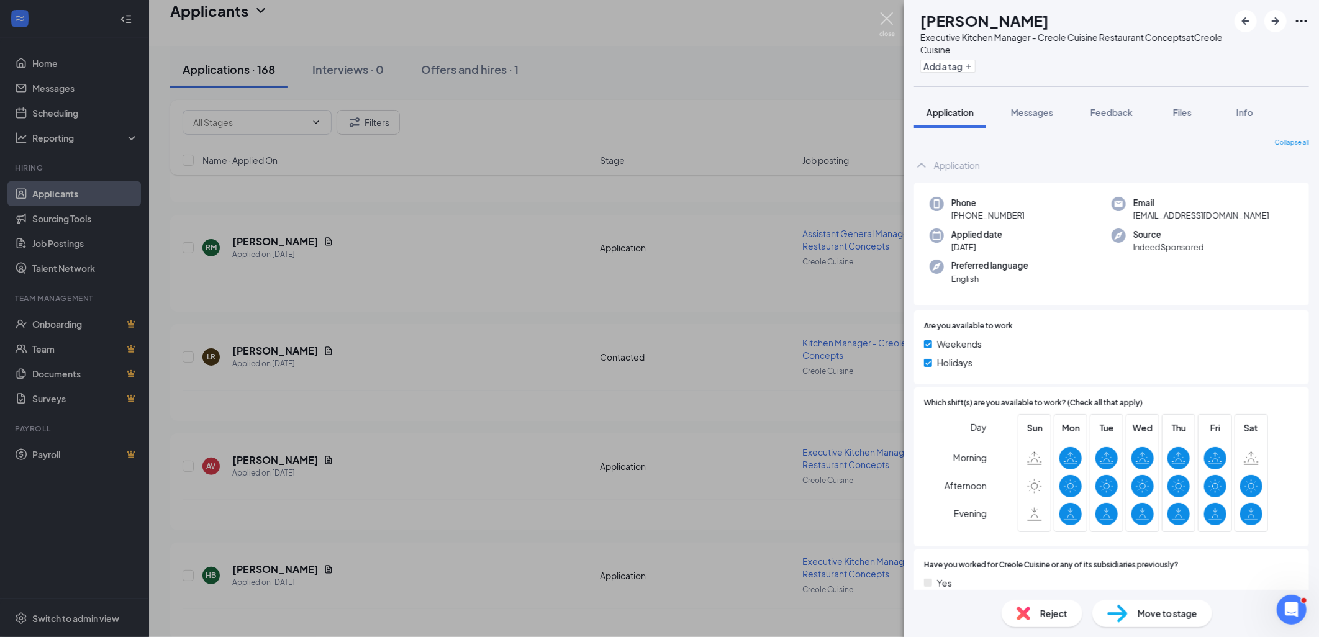
click at [882, 14] on img at bounding box center [887, 24] width 16 height 24
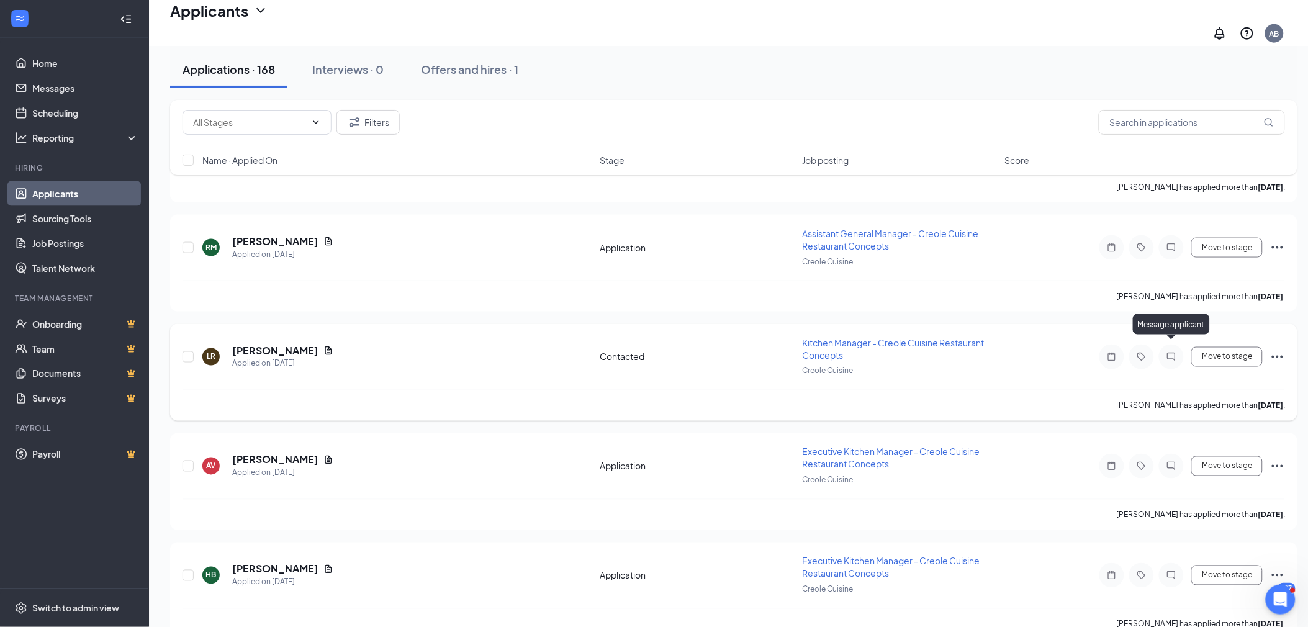
click at [1172, 352] on icon "ChatInactive" at bounding box center [1171, 357] width 15 height 10
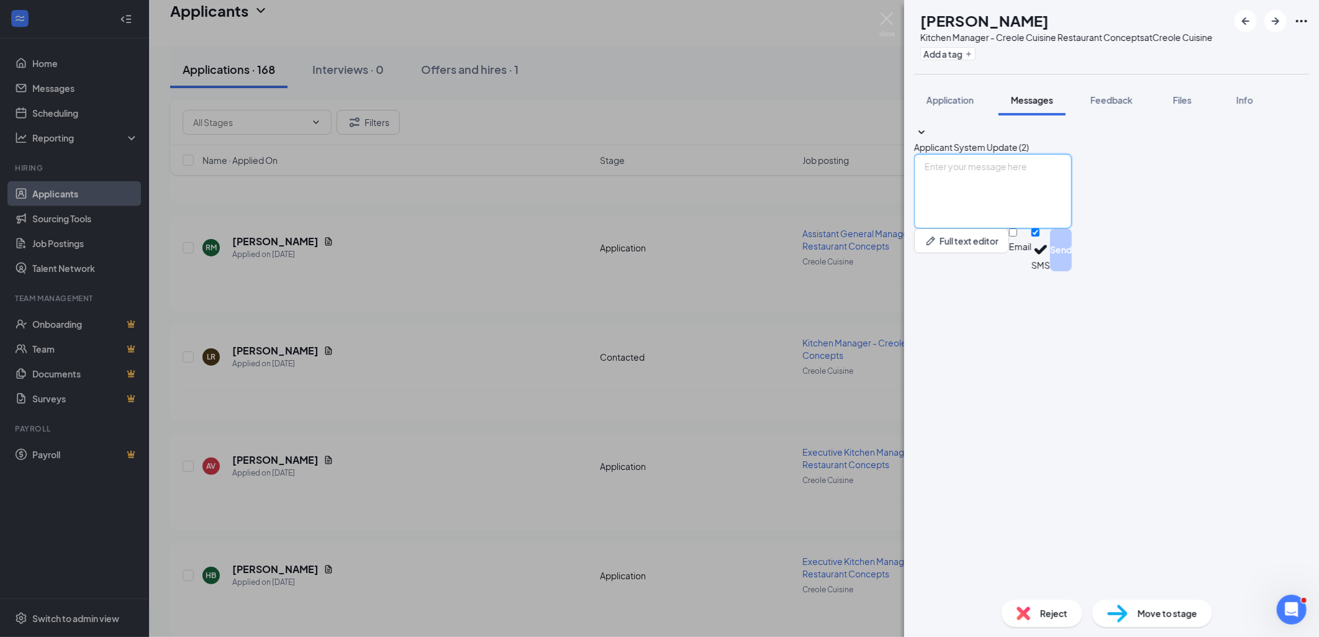
click at [977, 229] on textarea at bounding box center [993, 191] width 158 height 75
paste textarea "Hello [PERSON_NAME], My name is [PERSON_NAME], and I am the internal recruiter …"
click at [996, 229] on textarea "Hello [PERSON_NAME], My name is [PERSON_NAME], and I am the internal recruiter …" at bounding box center [993, 191] width 158 height 75
type textarea "Hello LaKesha, My name is Alijha, and I am the internal recruiter for Creole Cu…"
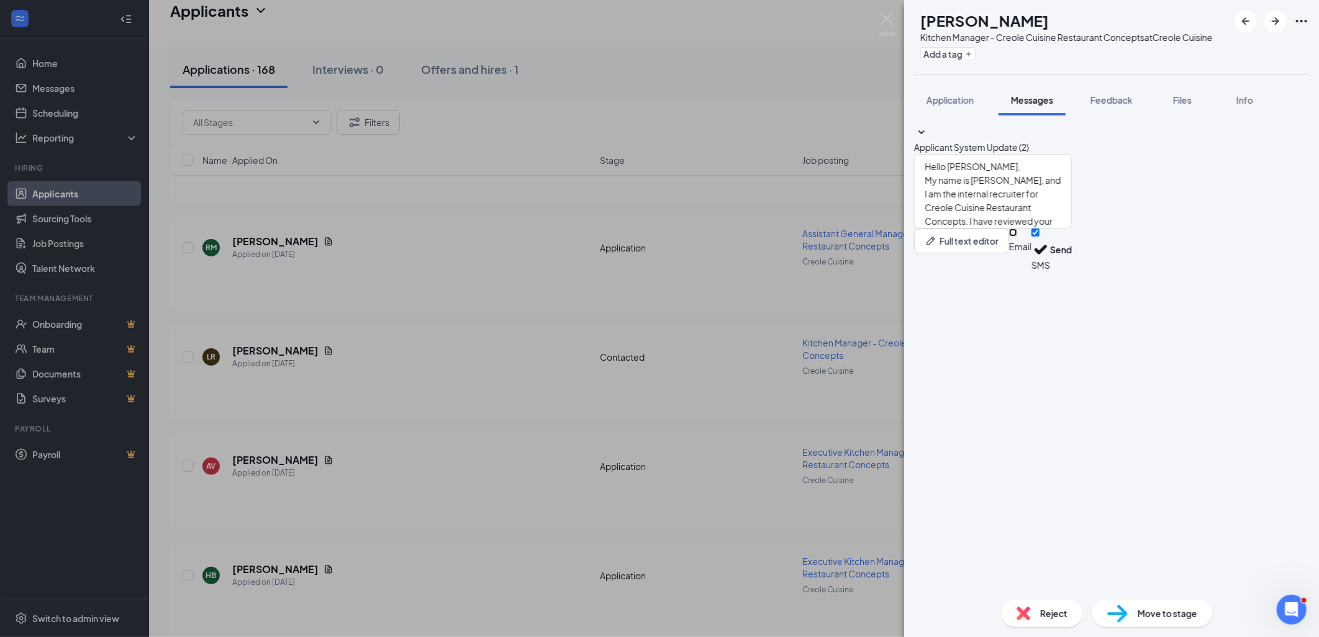
click at [1017, 237] on input "Email" at bounding box center [1013, 233] width 8 height 8
checkbox input "true"
click at [1072, 275] on button "Send" at bounding box center [1061, 252] width 22 height 47
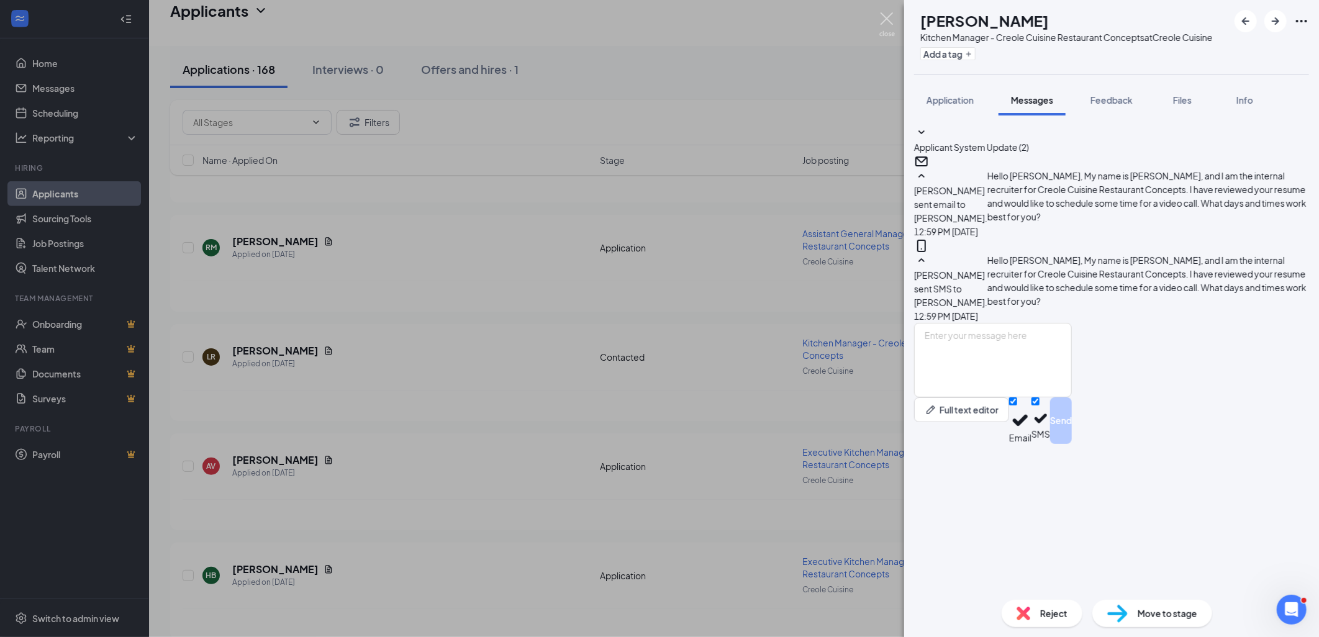
click at [888, 14] on img at bounding box center [887, 24] width 16 height 24
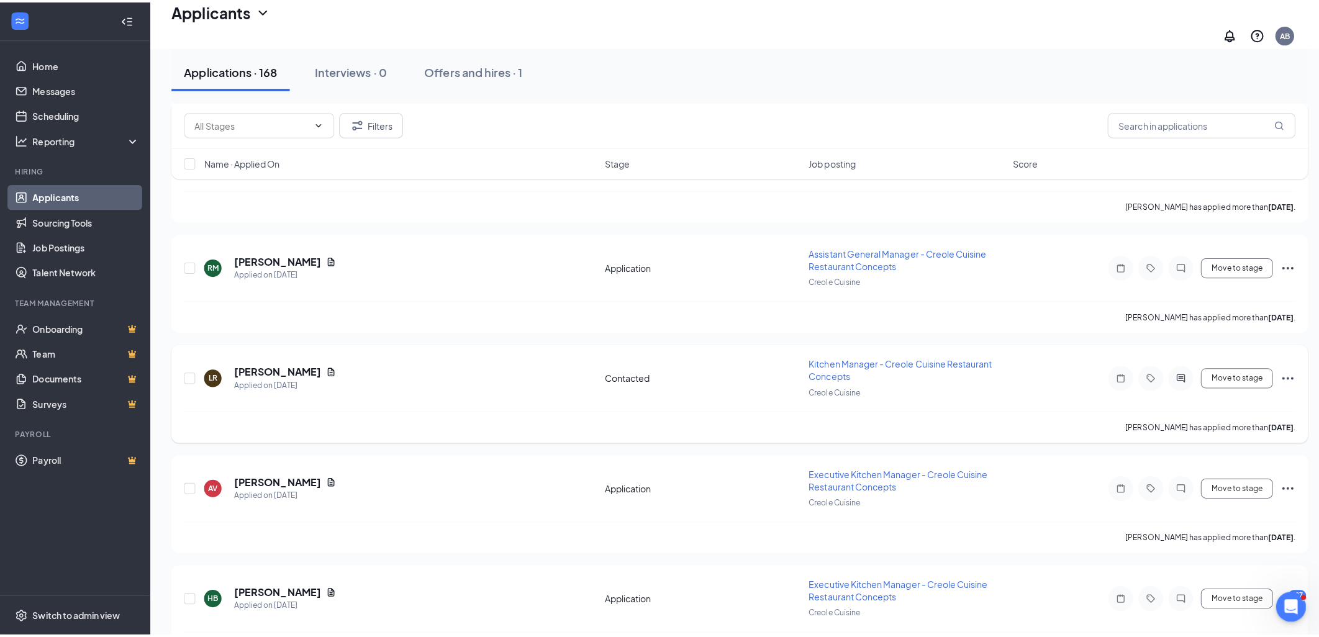
scroll to position [551, 0]
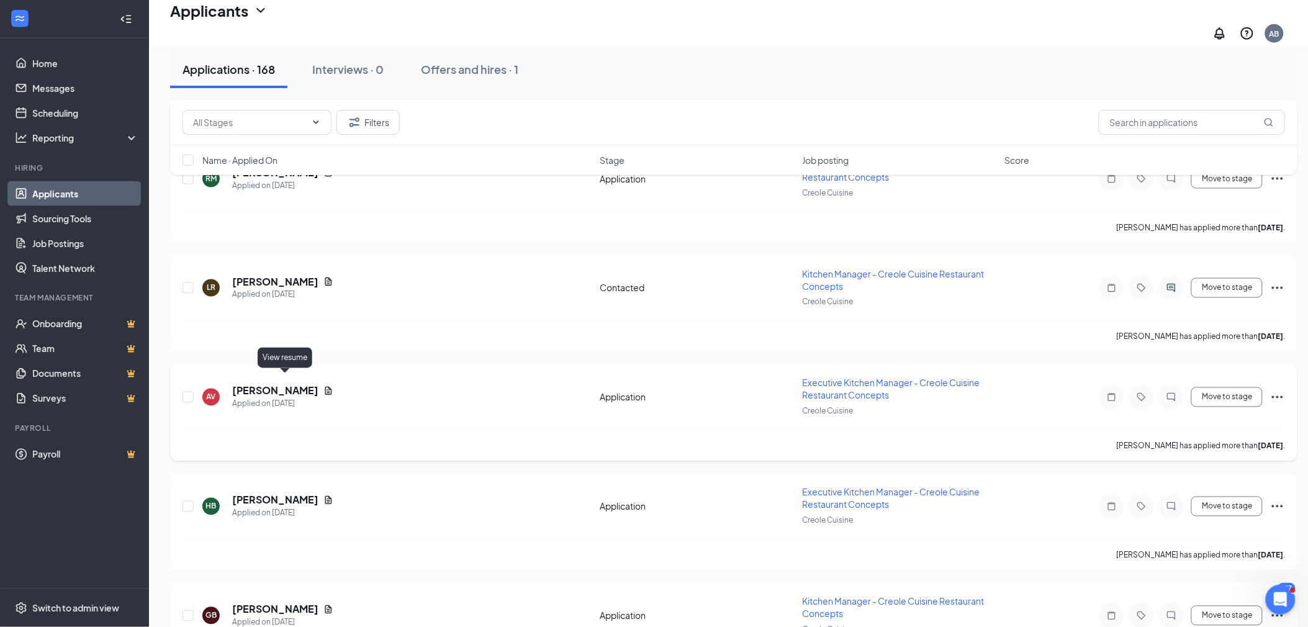
click at [324, 386] on icon "Document" at bounding box center [329, 391] width 10 height 10
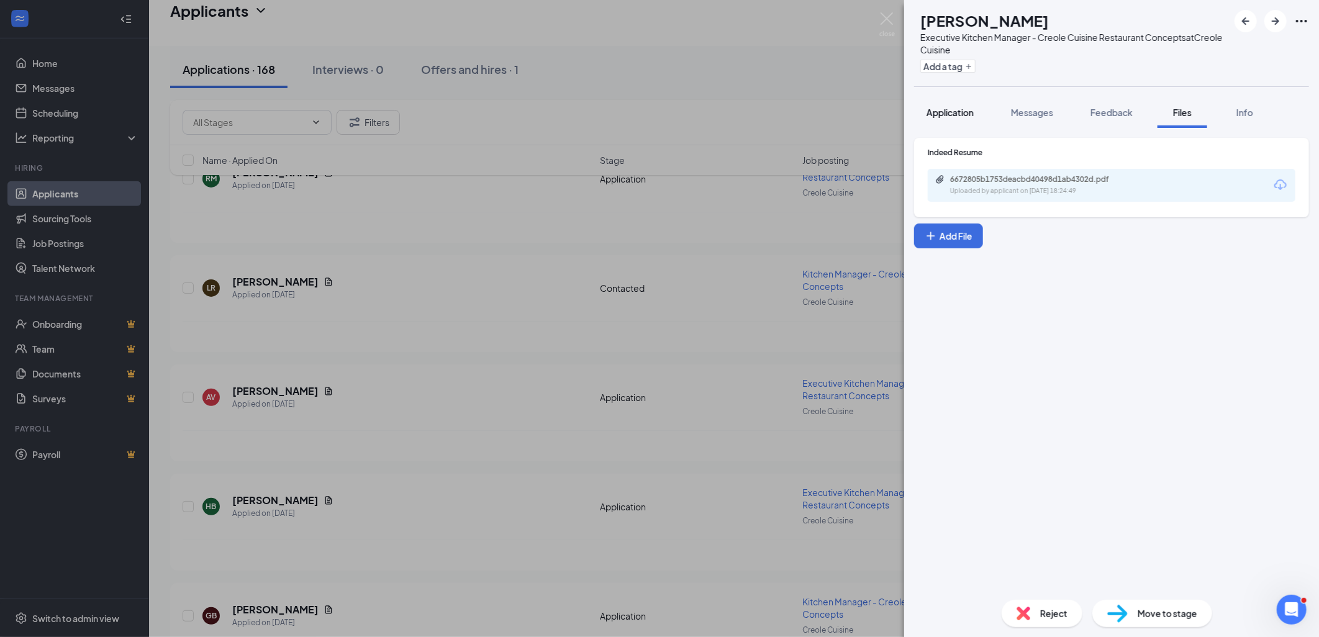
click at [945, 108] on span "Application" at bounding box center [949, 112] width 47 height 11
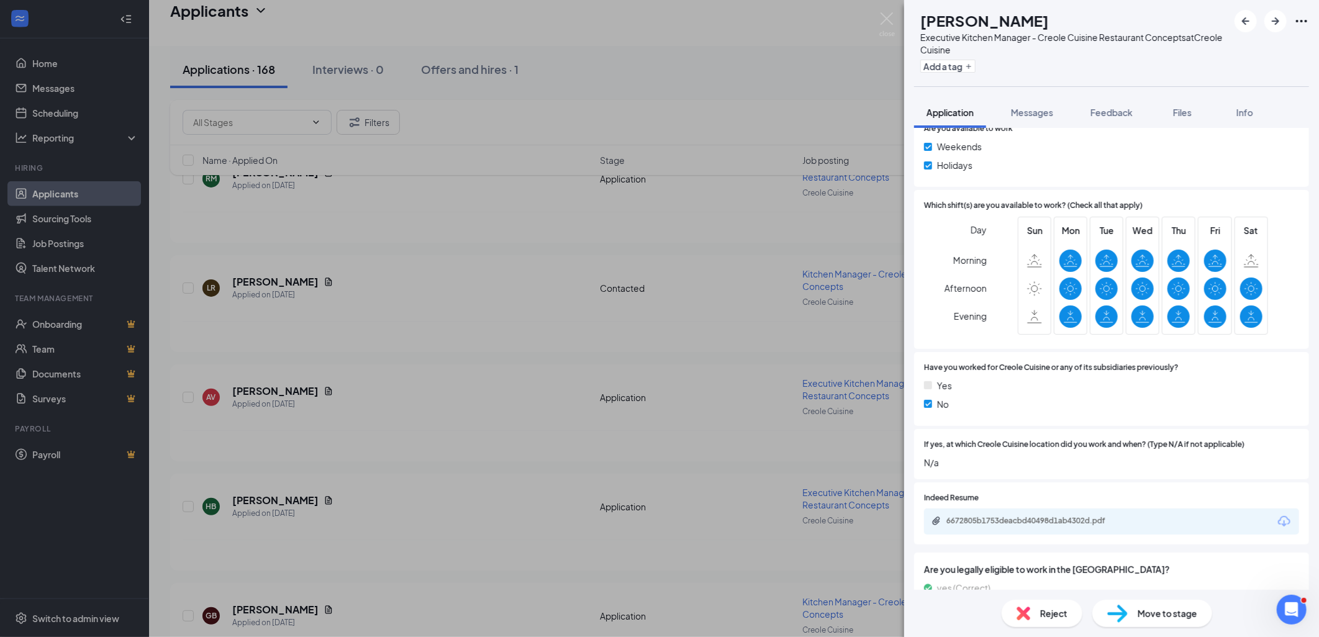
scroll to position [207, 0]
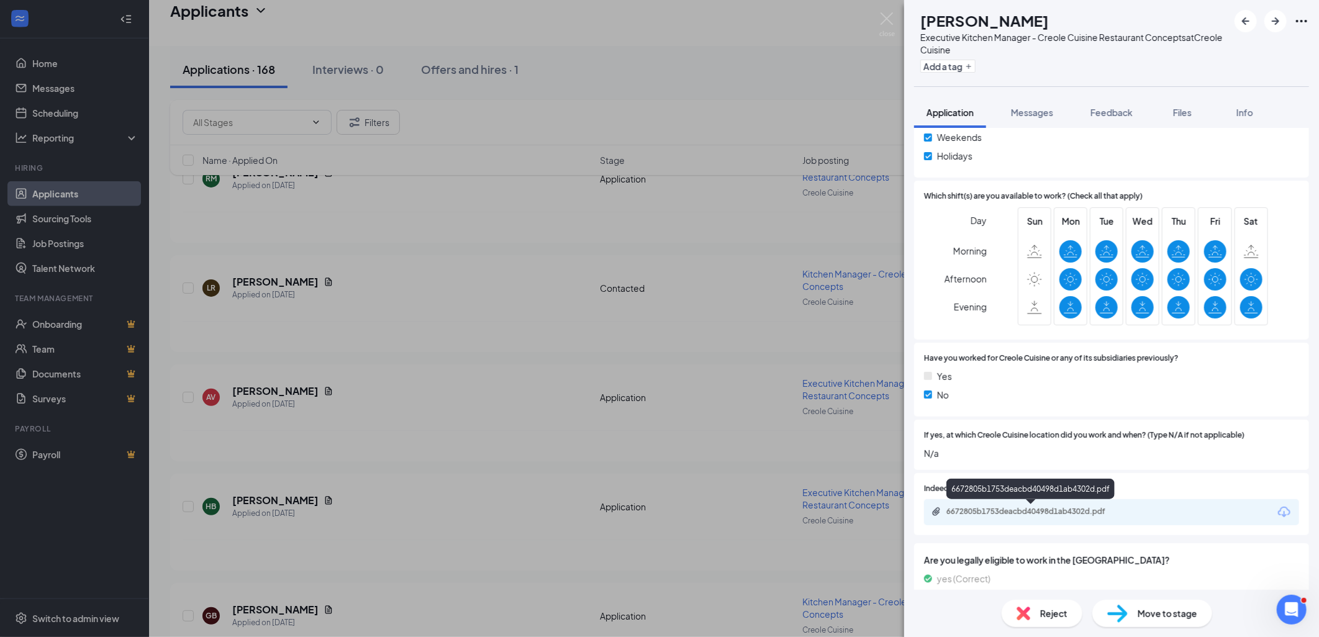
click at [1038, 510] on div "6672805b1753deacbd40498d1ab4302d.pdf" at bounding box center [1033, 512] width 174 height 10
click at [1017, 617] on img at bounding box center [1024, 614] width 14 height 14
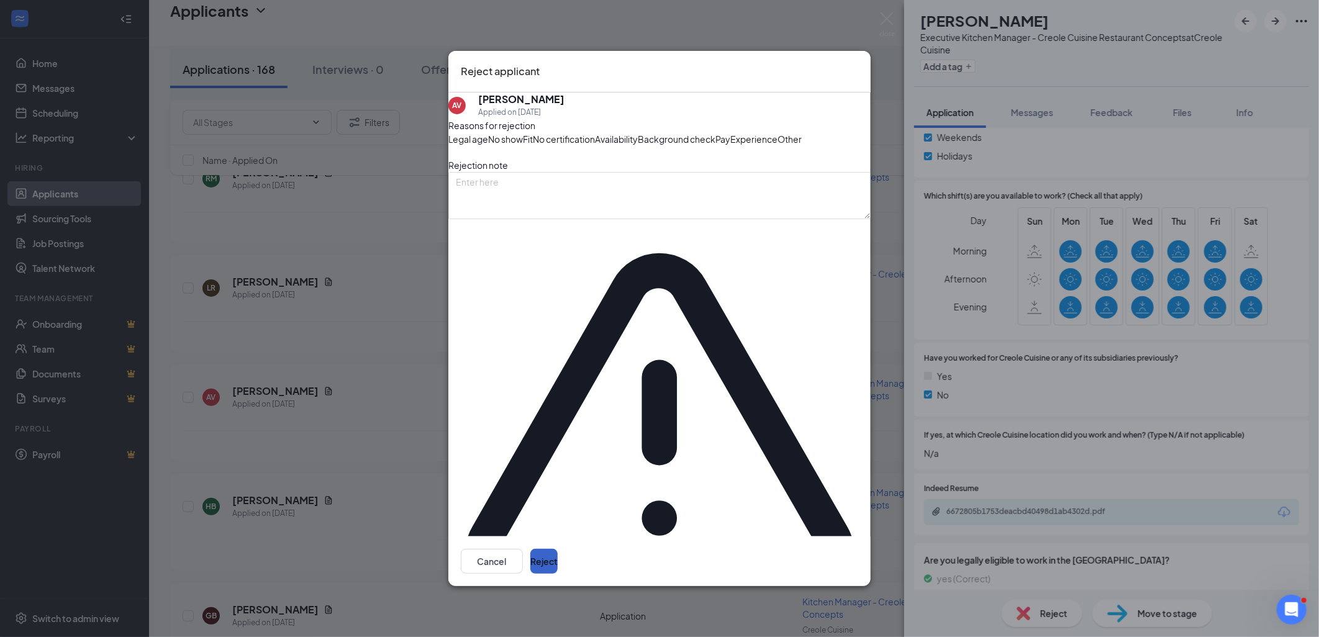
click at [558, 549] on button "Reject" at bounding box center [543, 561] width 27 height 25
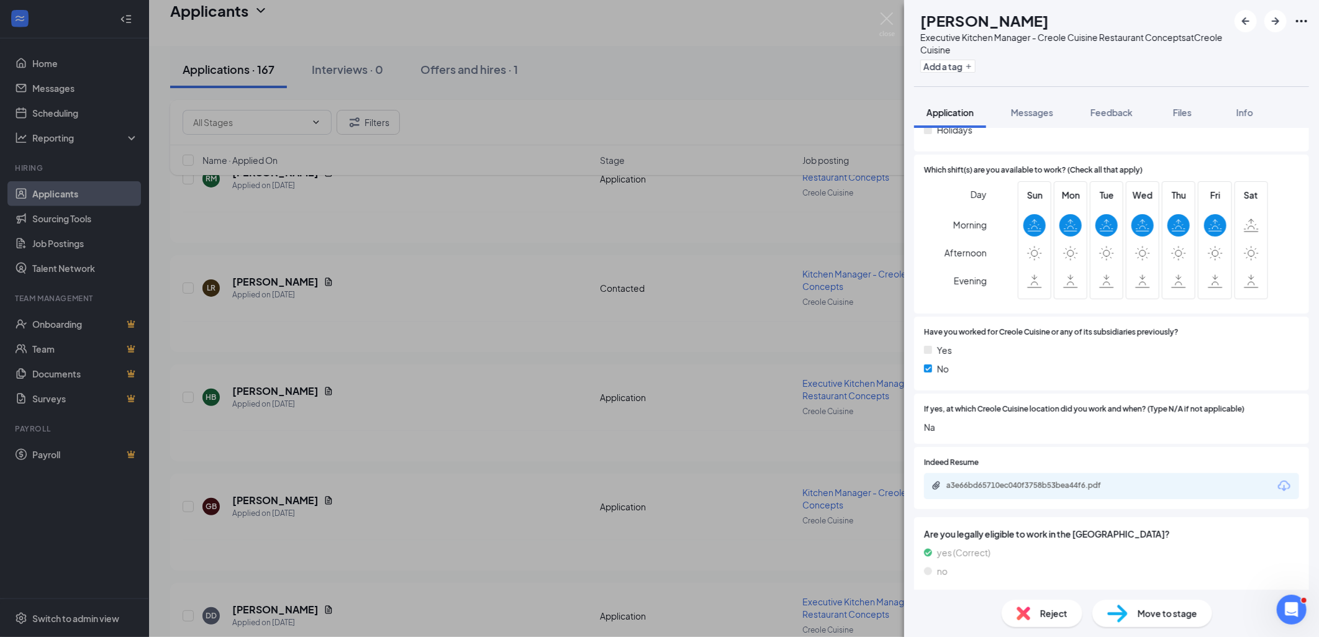
scroll to position [276, 0]
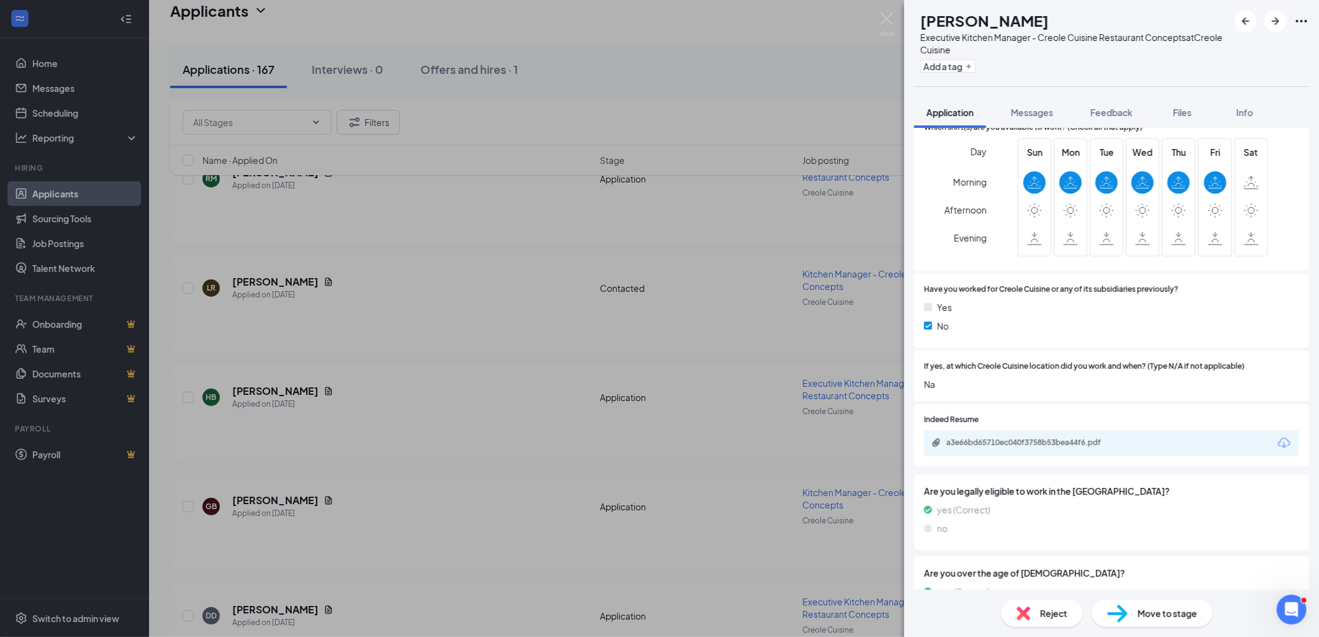
click at [1095, 442] on div "a3e66bd65710ec040f3758b53bea44f6.pdf" at bounding box center [1033, 443] width 174 height 10
click at [1038, 441] on div "a3e66bd65710ec040f3758b53bea44f6.pdf" at bounding box center [1033, 443] width 174 height 10
click at [1026, 104] on button "Messages" at bounding box center [1032, 112] width 67 height 31
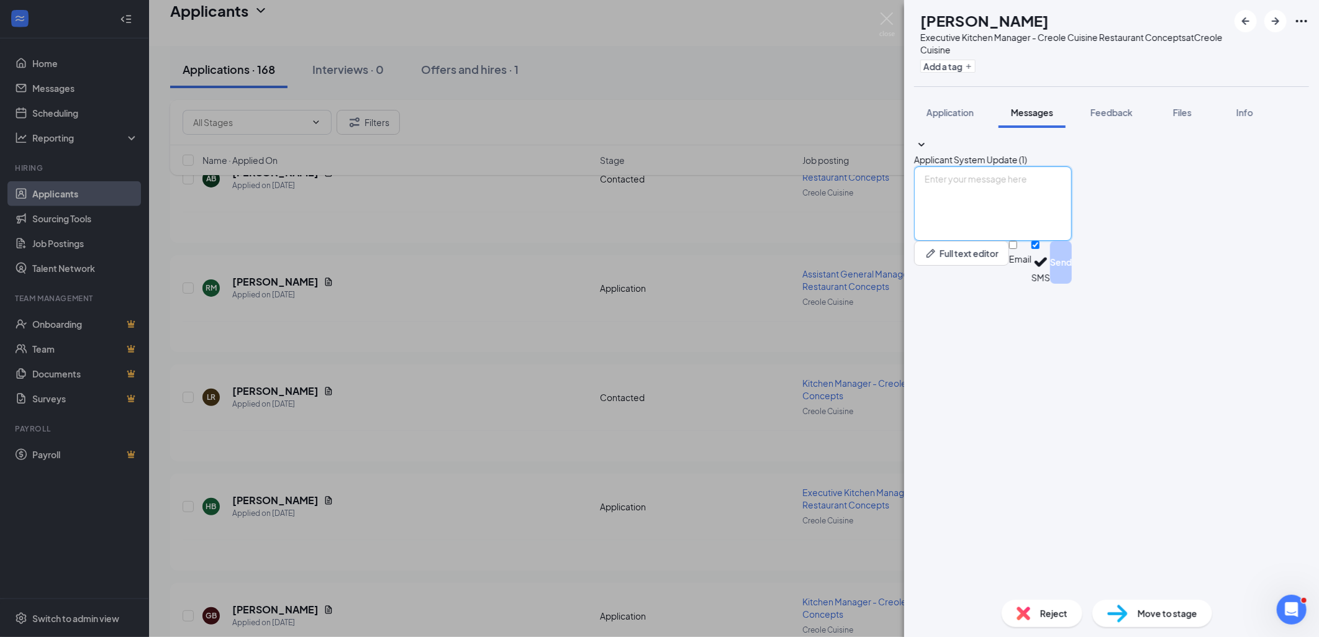
click at [977, 241] on textarea at bounding box center [993, 203] width 158 height 75
paste textarea "Hello [PERSON_NAME], My name is [PERSON_NAME], and I am the internal recruiter …"
click at [988, 241] on textarea "Hello [PERSON_NAME], My name is [PERSON_NAME], and I am the internal recruiter …" at bounding box center [993, 203] width 158 height 75
type textarea "Hello Henry, My name is Alijha, and I am the internal recruiter for Creole Cuis…"
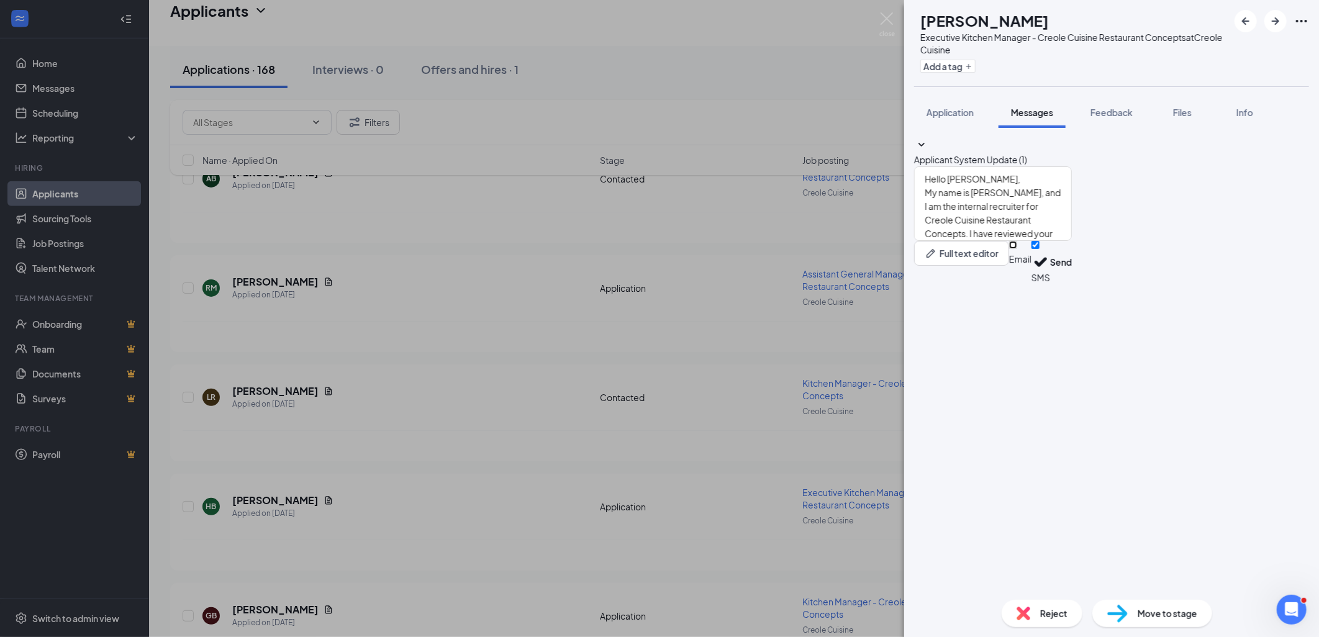
click at [1017, 249] on input "Email" at bounding box center [1013, 245] width 8 height 8
checkbox input "true"
click at [1072, 288] on button "Send" at bounding box center [1061, 264] width 22 height 47
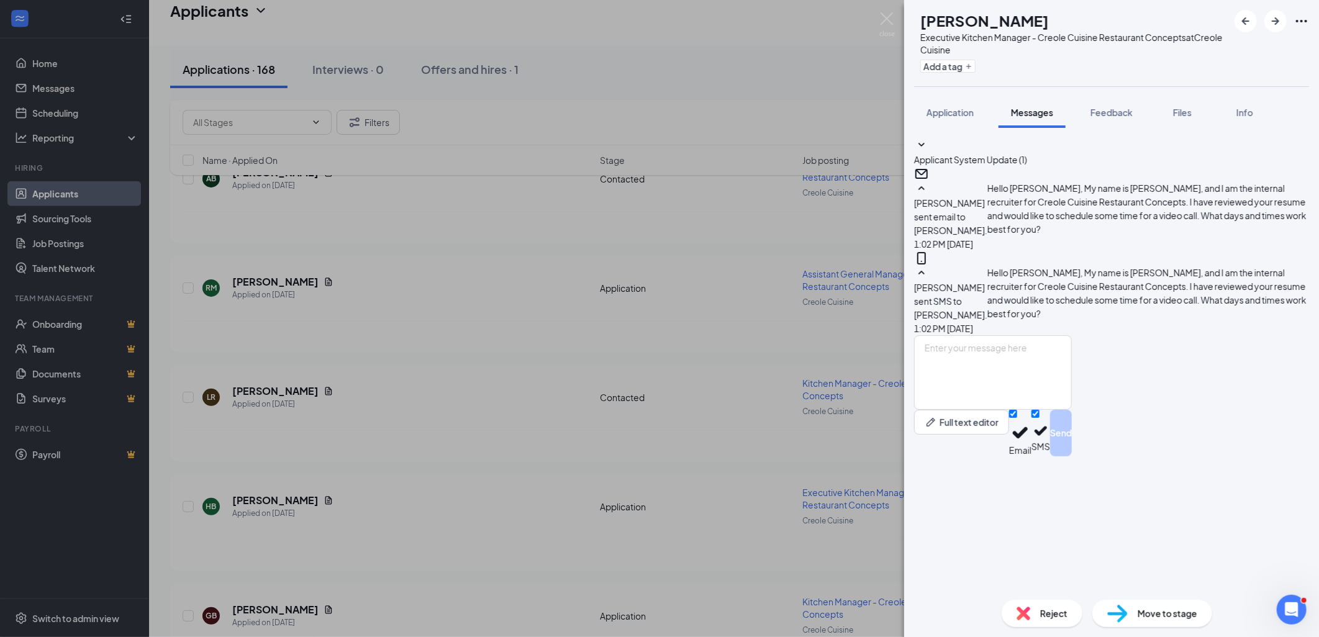
click at [1145, 612] on span "Move to stage" at bounding box center [1168, 614] width 60 height 14
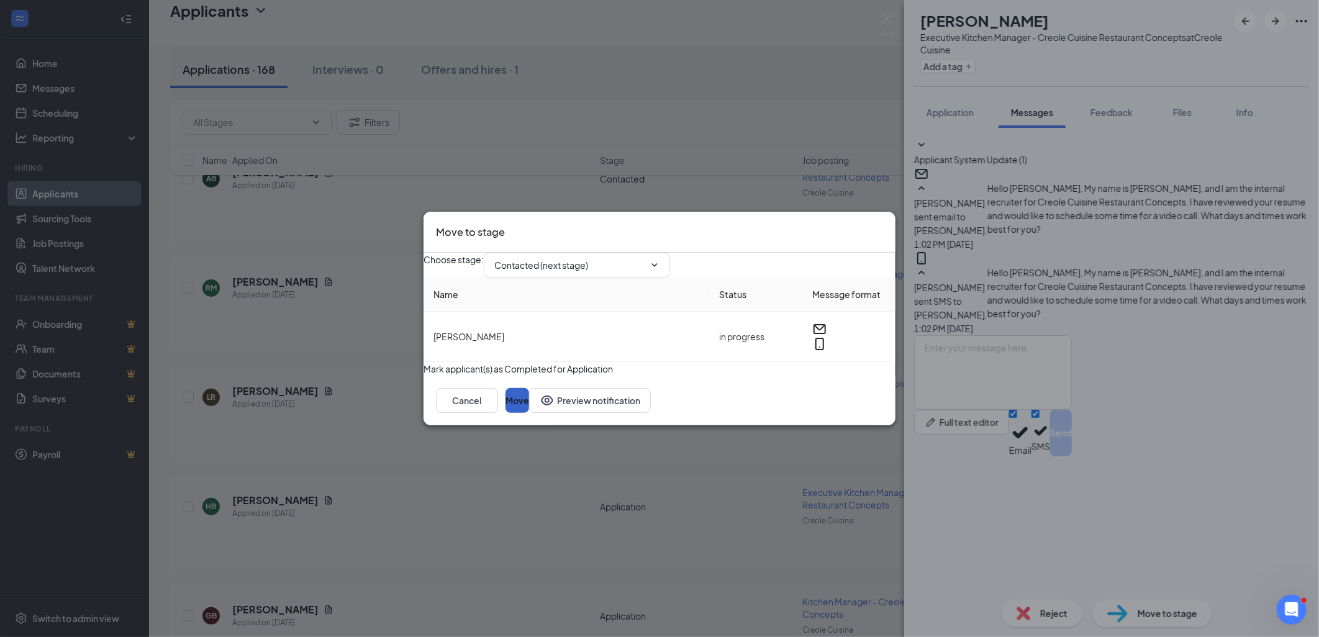
click at [529, 413] on button "Move" at bounding box center [517, 400] width 24 height 25
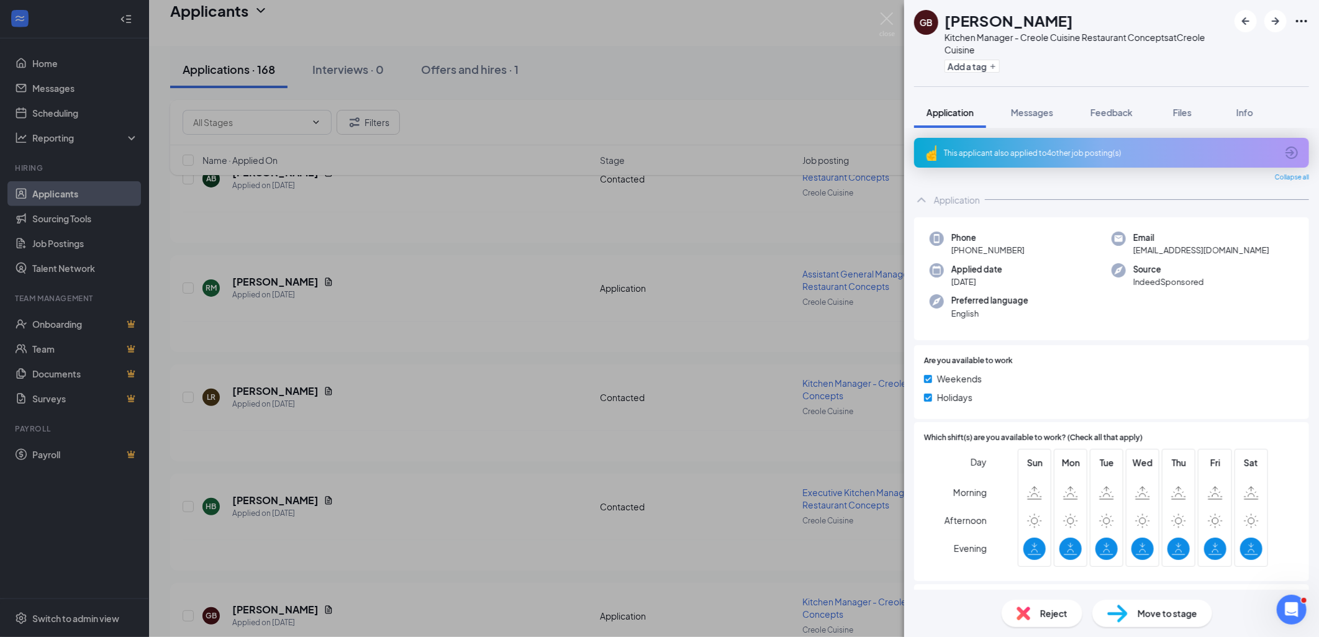
click at [1049, 150] on div "This applicant also applied to 4 other job posting(s)" at bounding box center [1110, 153] width 333 height 11
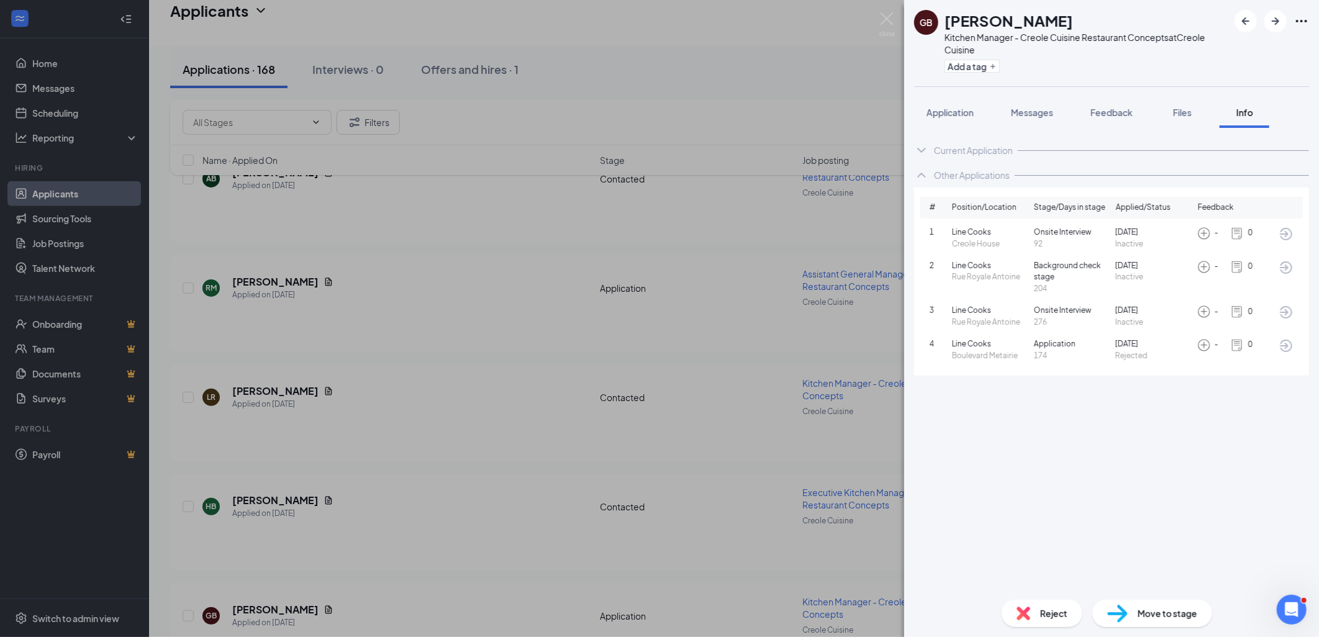
click at [1019, 615] on img at bounding box center [1024, 614] width 14 height 14
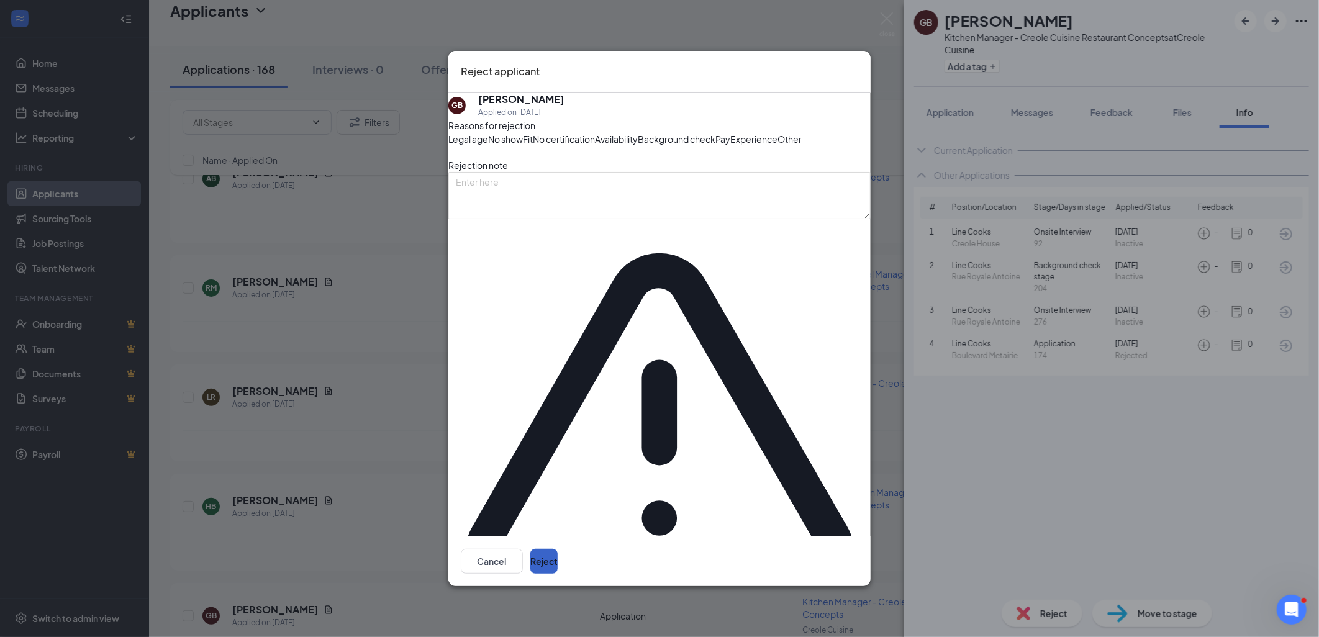
click at [558, 549] on button "Reject" at bounding box center [543, 561] width 27 height 25
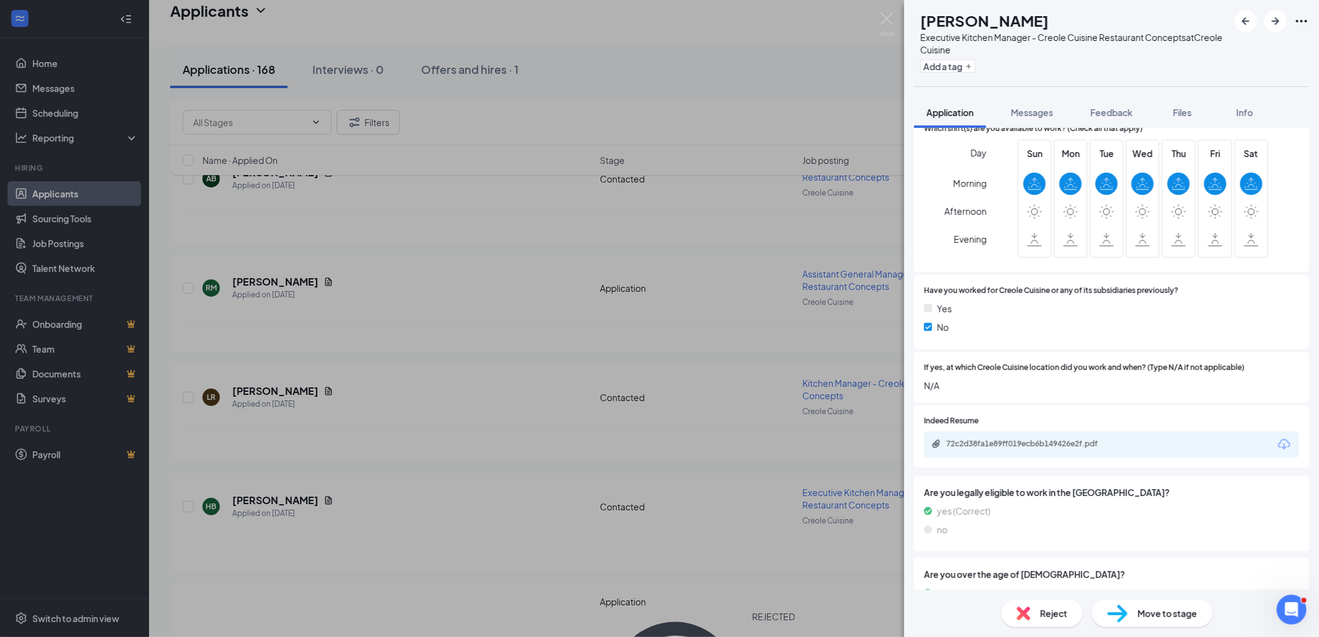
scroll to position [276, 0]
click at [1054, 441] on div "72c2d38fa1e89ff019ecb6b149426e2f.pdf" at bounding box center [1033, 443] width 174 height 10
click at [1021, 610] on img at bounding box center [1024, 614] width 14 height 14
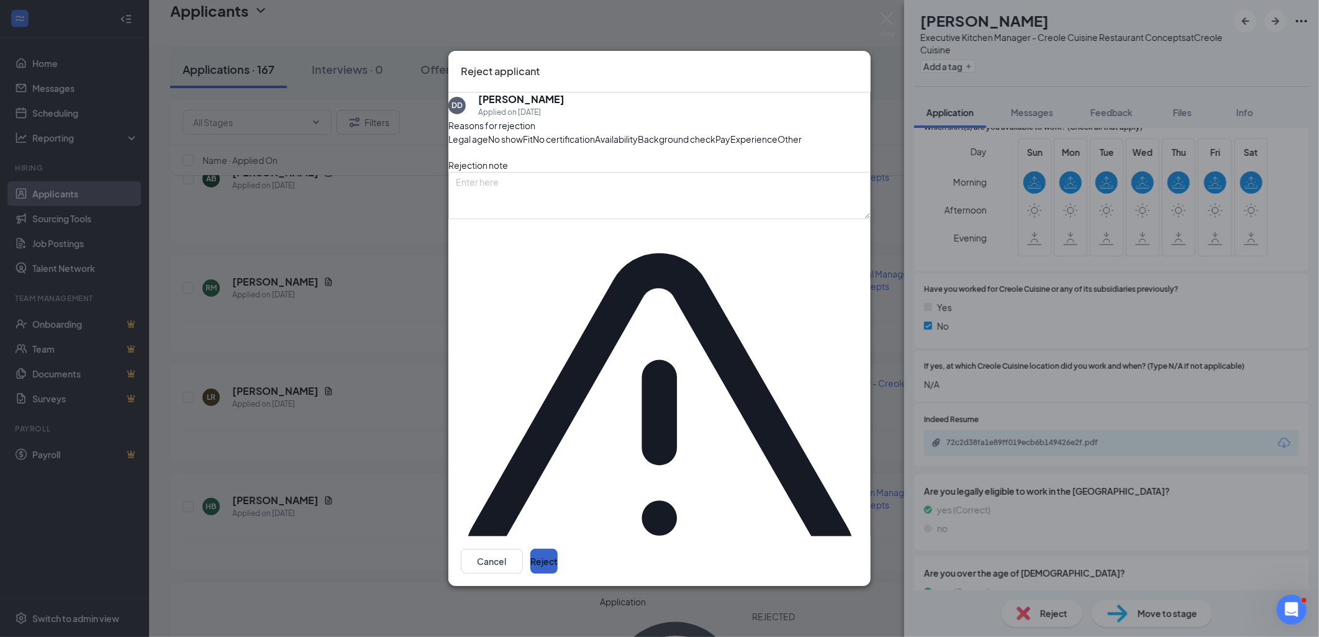
click at [558, 549] on button "Reject" at bounding box center [543, 561] width 27 height 25
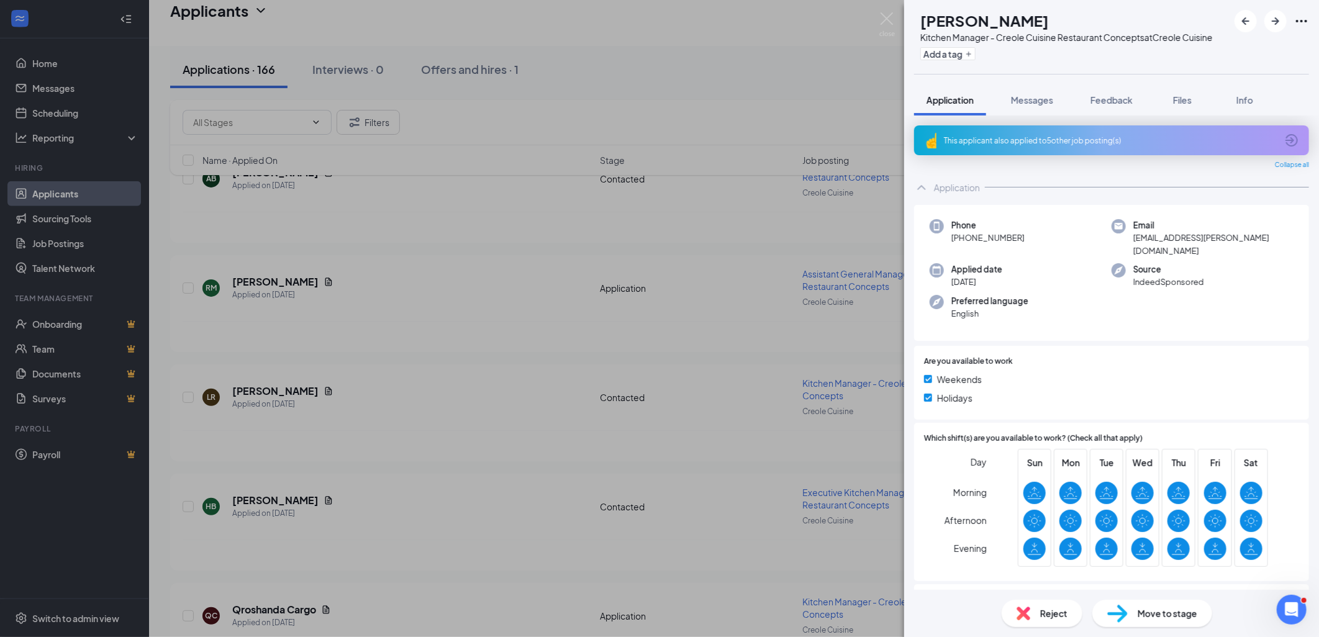
click at [1056, 146] on div "This applicant also applied to 5 other job posting(s)" at bounding box center [1110, 140] width 333 height 11
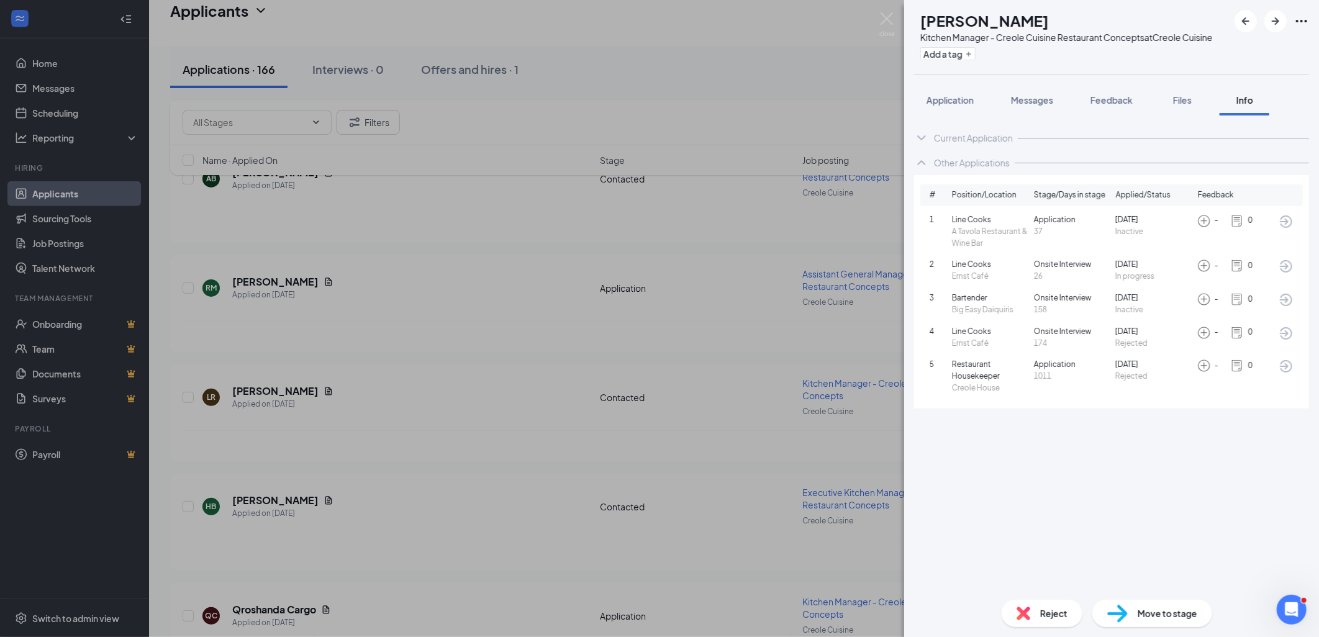
click at [1021, 615] on img at bounding box center [1024, 614] width 14 height 14
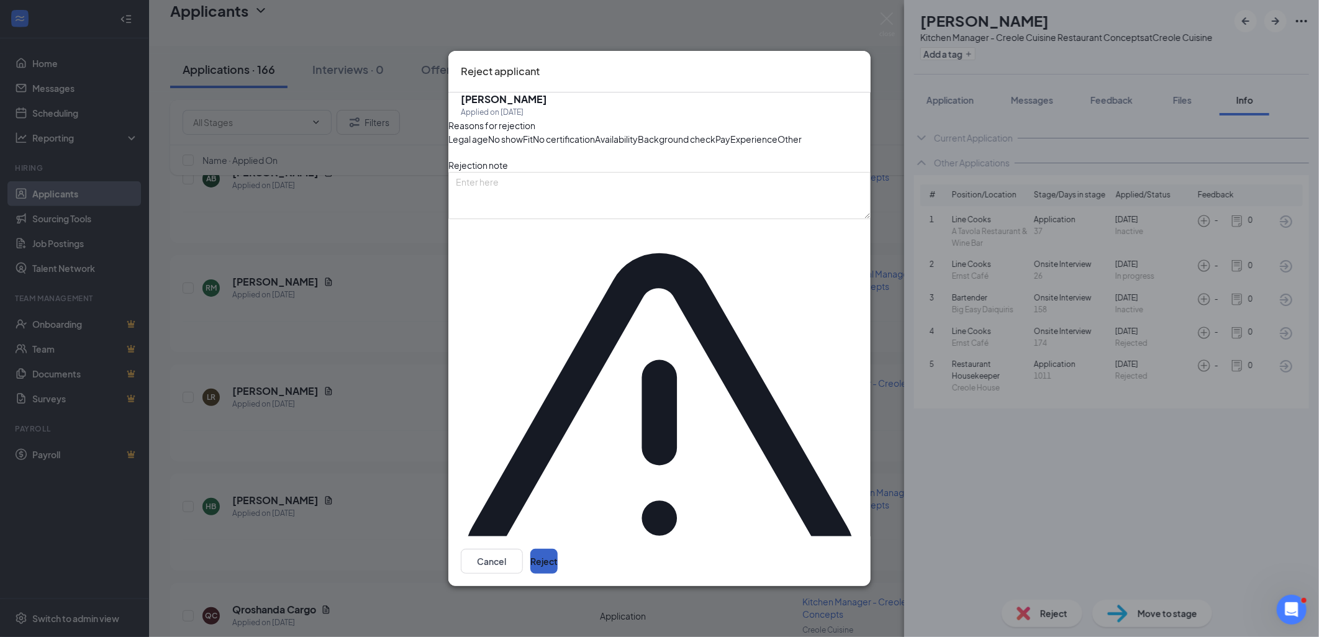
click at [558, 549] on button "Reject" at bounding box center [543, 561] width 27 height 25
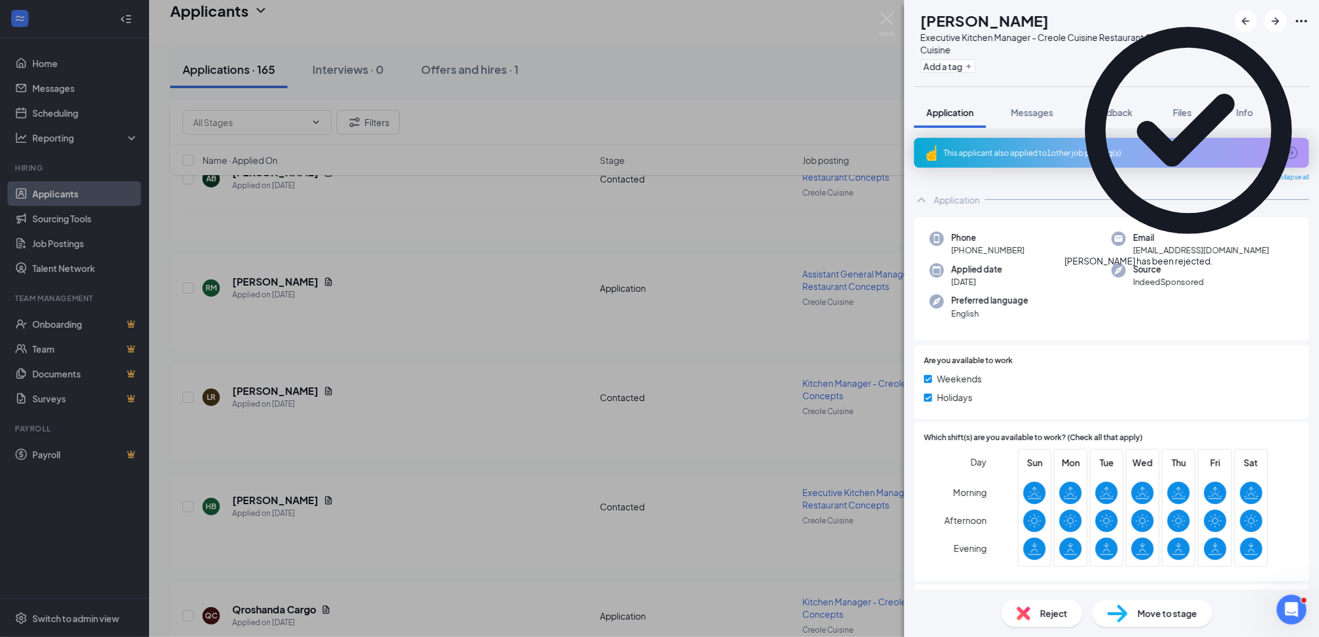
click at [1045, 155] on div "This applicant also applied to 1 other job posting(s)" at bounding box center [1110, 153] width 333 height 11
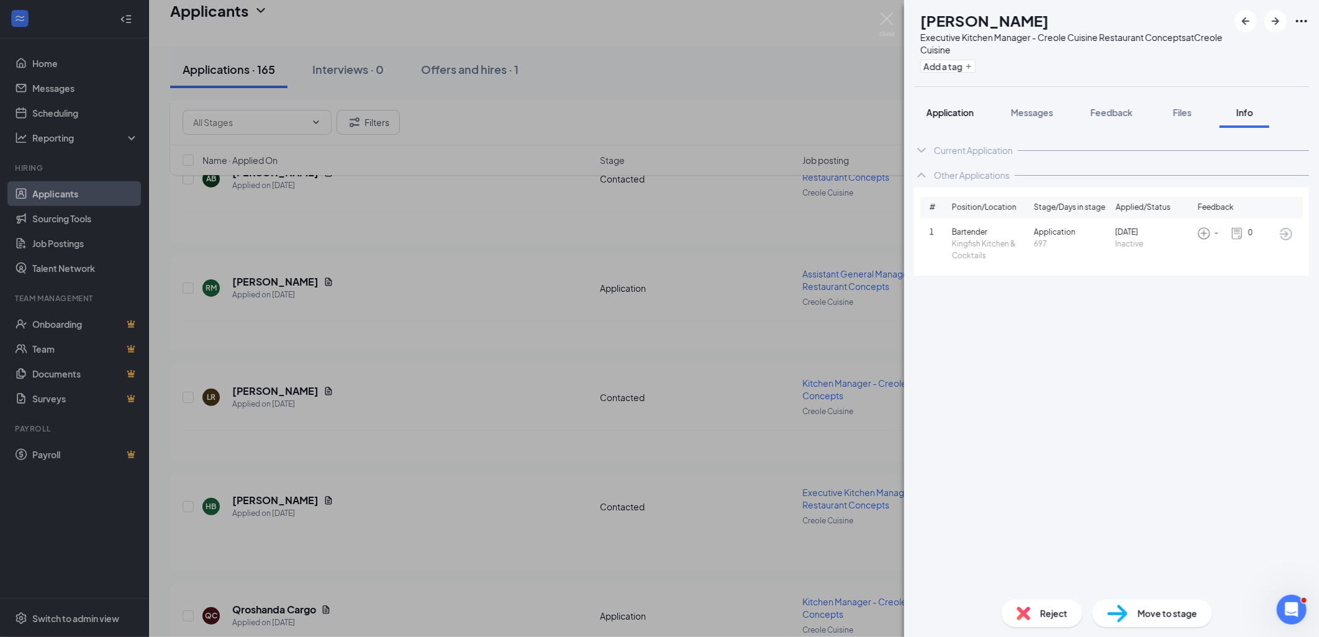
click at [957, 107] on span "Application" at bounding box center [949, 112] width 47 height 11
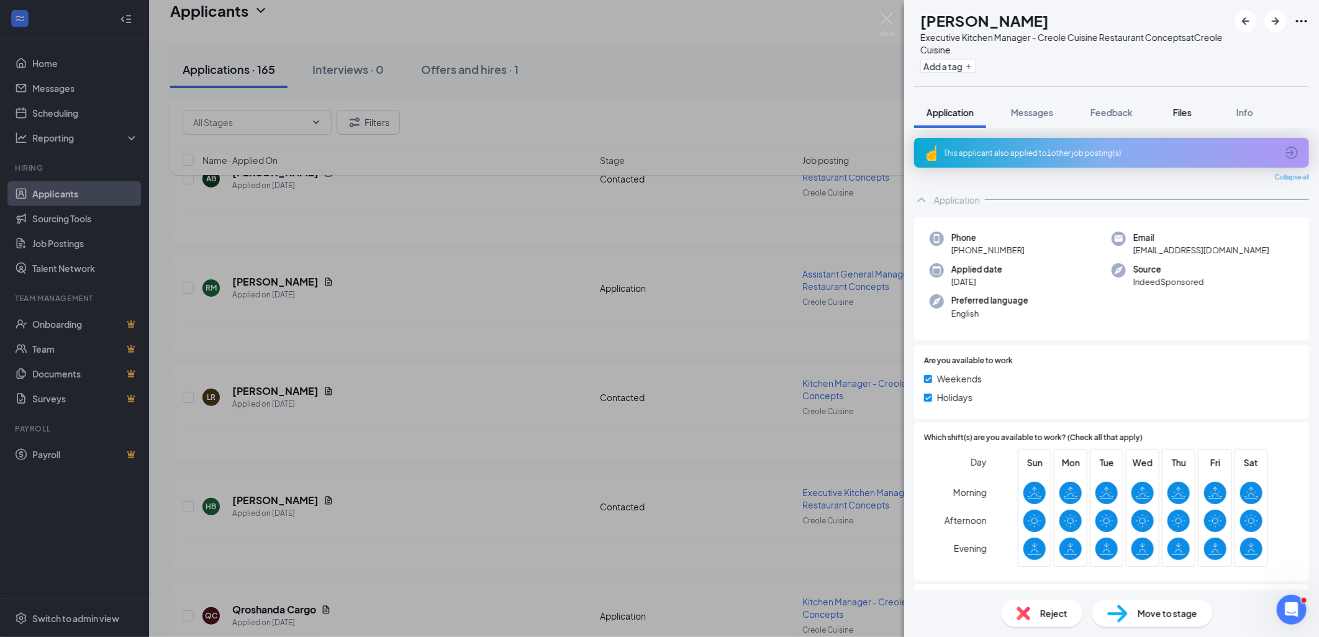
click at [1178, 112] on span "Files" at bounding box center [1182, 112] width 19 height 11
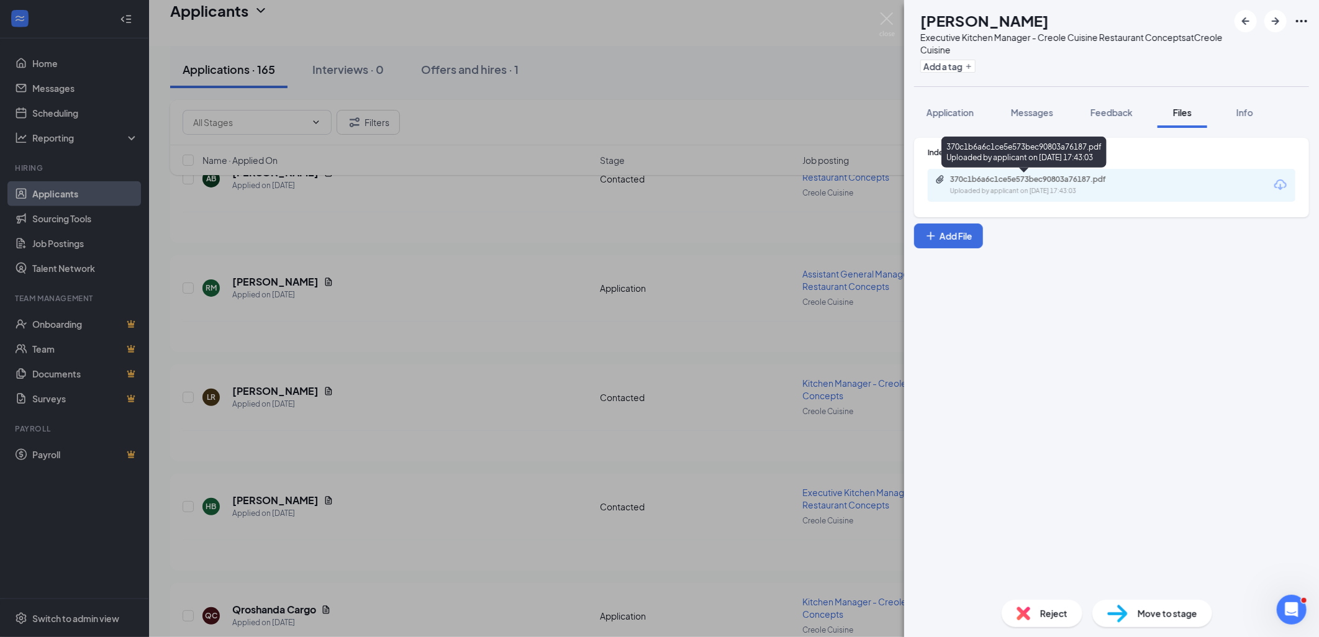
click at [1043, 176] on div "370c1b6a6c1ce5e573bec90803a76187.pdf" at bounding box center [1037, 179] width 174 height 10
click at [1031, 614] on div "Reject" at bounding box center [1042, 613] width 81 height 27
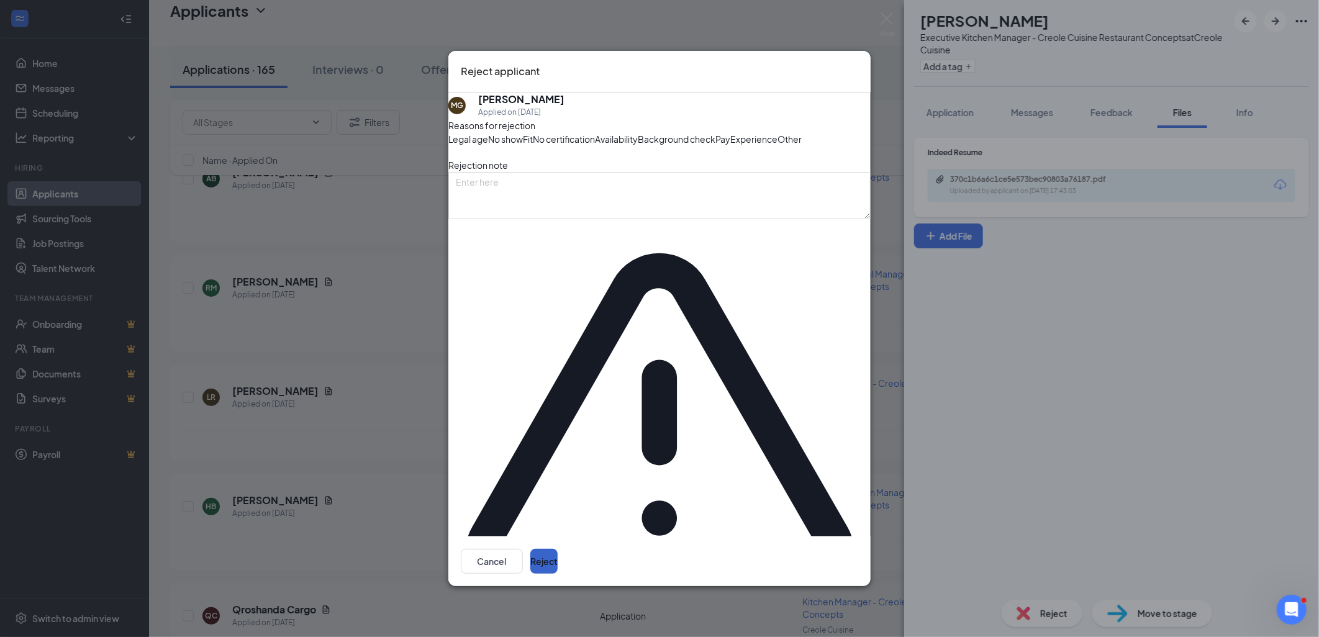
click at [558, 549] on button "Reject" at bounding box center [543, 561] width 27 height 25
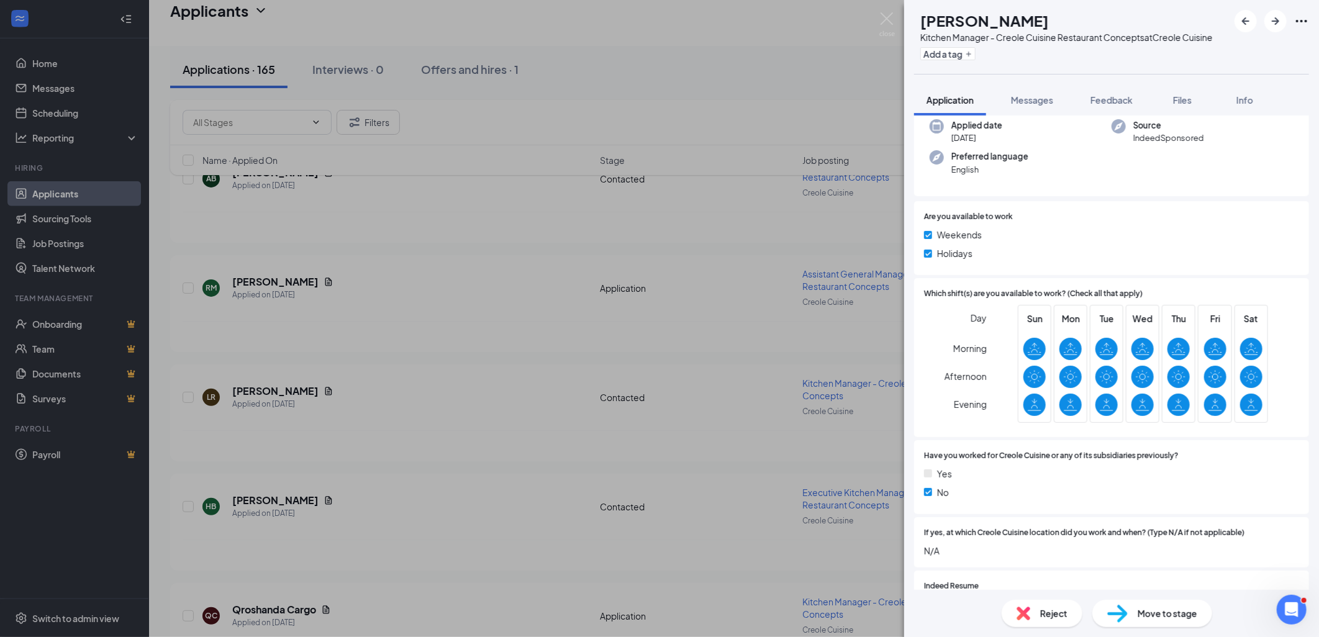
scroll to position [207, 0]
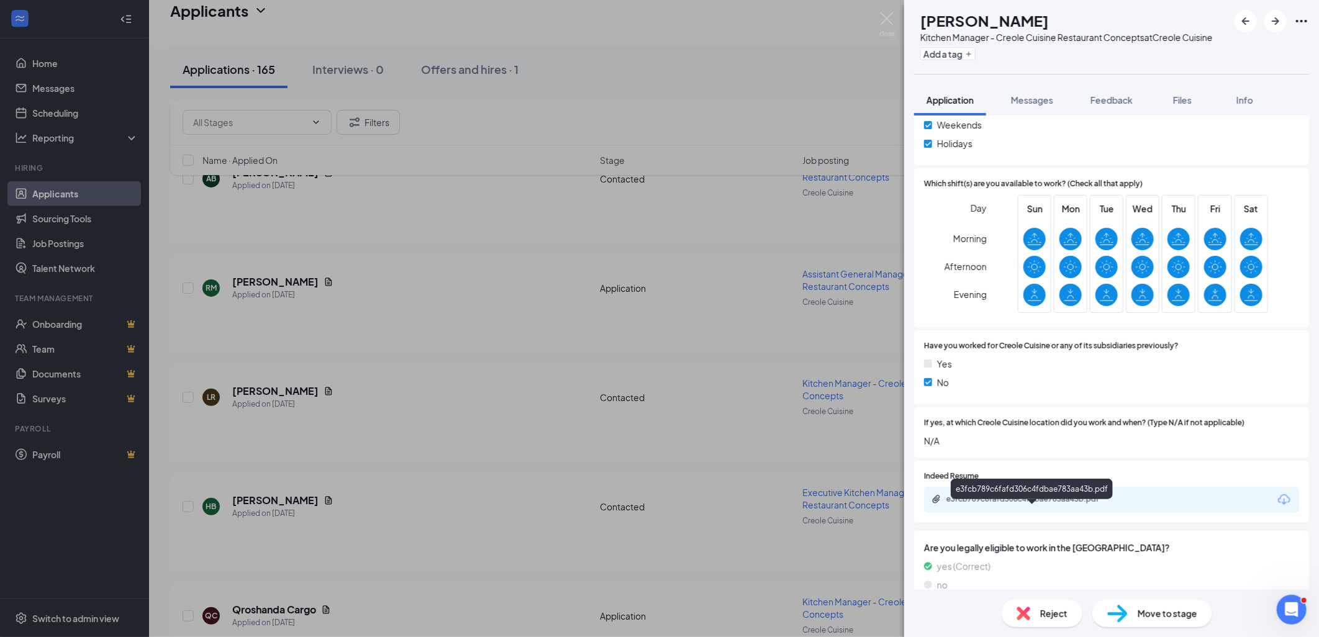
click at [1079, 504] on div "e3fcb789c6fafd306c4fdbae783aa43b.pdf" at bounding box center [1033, 499] width 174 height 10
click at [1014, 611] on div "Reject" at bounding box center [1042, 613] width 81 height 27
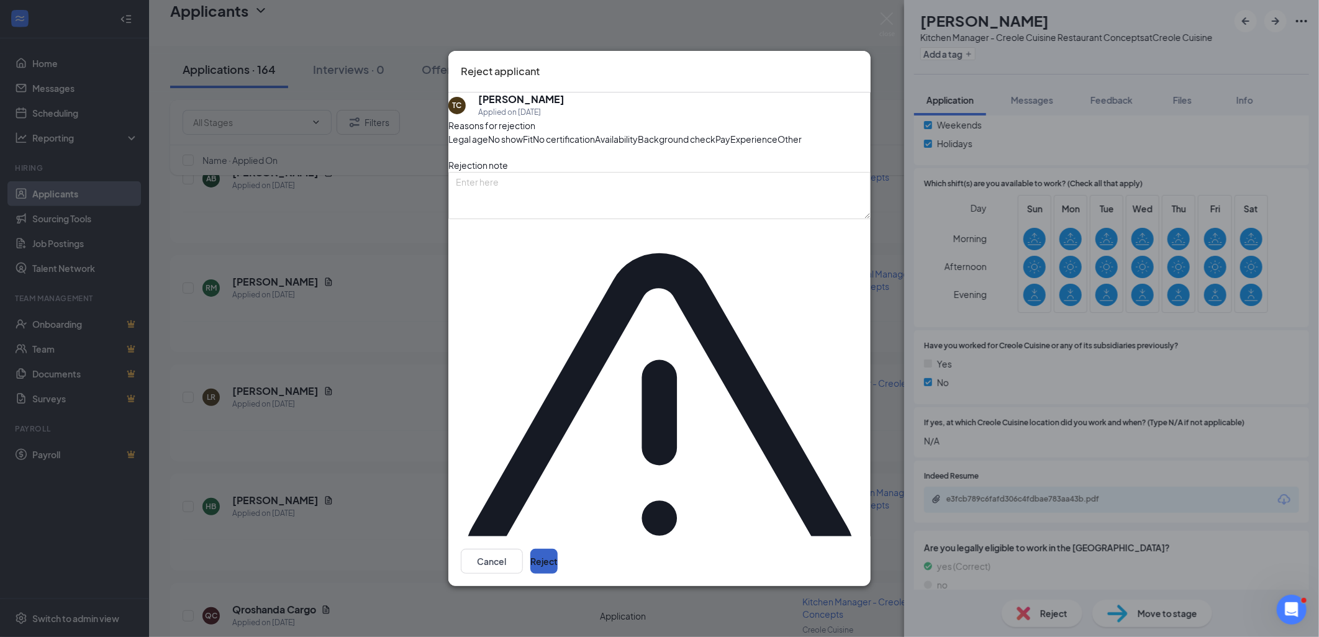
click at [558, 549] on button "Reject" at bounding box center [543, 561] width 27 height 25
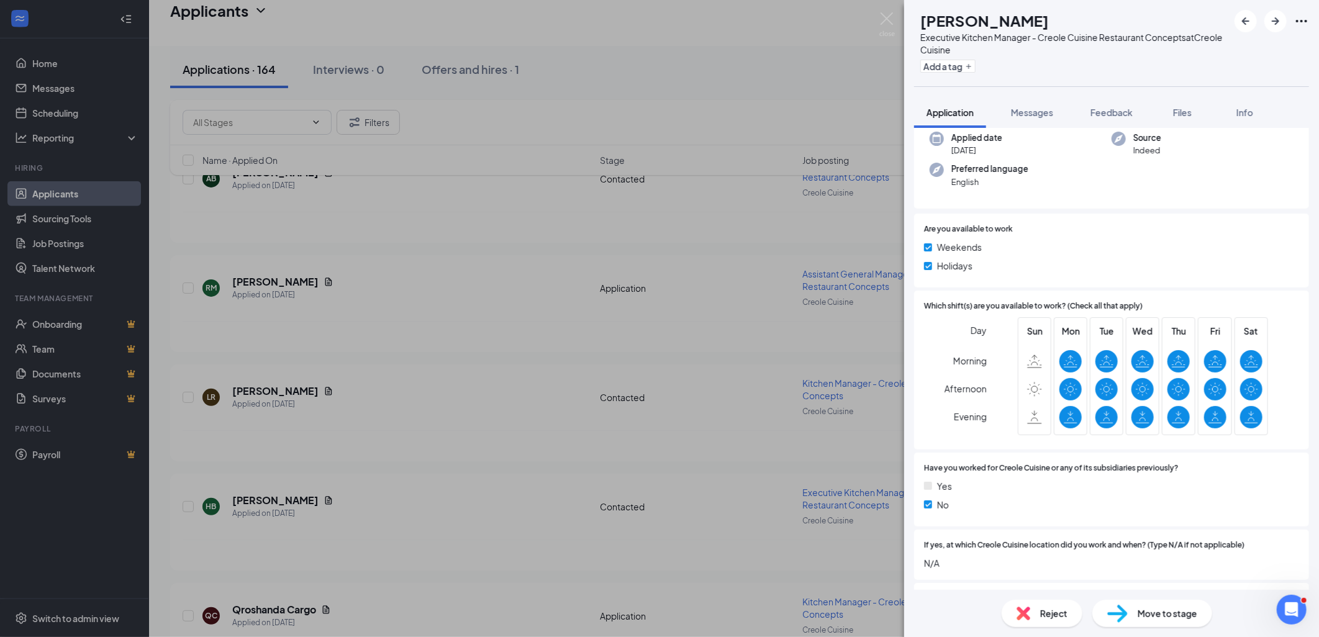
scroll to position [276, 0]
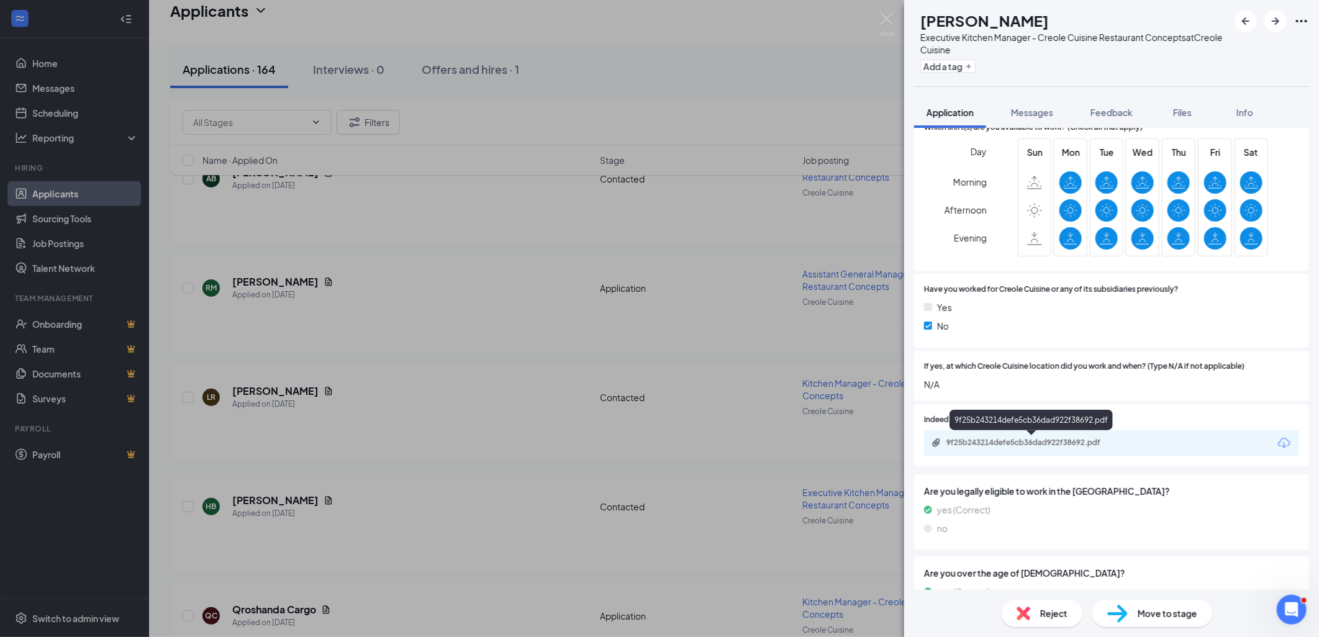
click at [1056, 440] on div "9f25b243214defe5cb36dad922f38692.pdf" at bounding box center [1033, 443] width 174 height 10
click at [1020, 612] on img at bounding box center [1024, 614] width 14 height 14
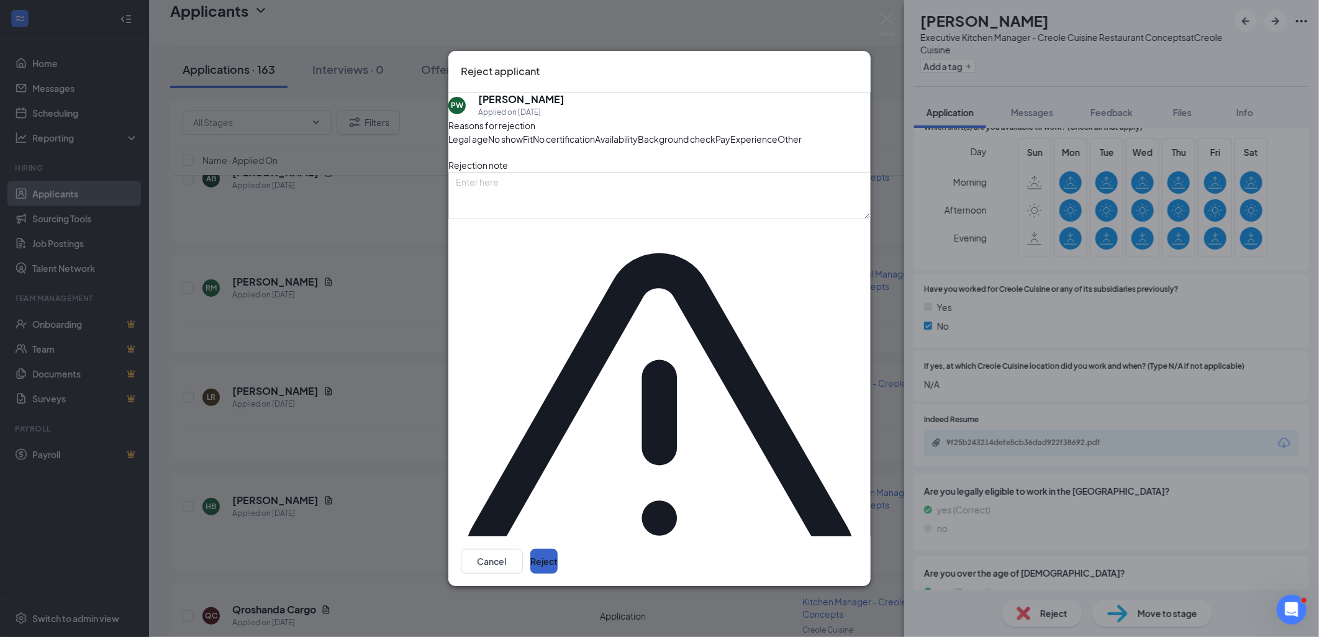
click at [558, 549] on button "Reject" at bounding box center [543, 561] width 27 height 25
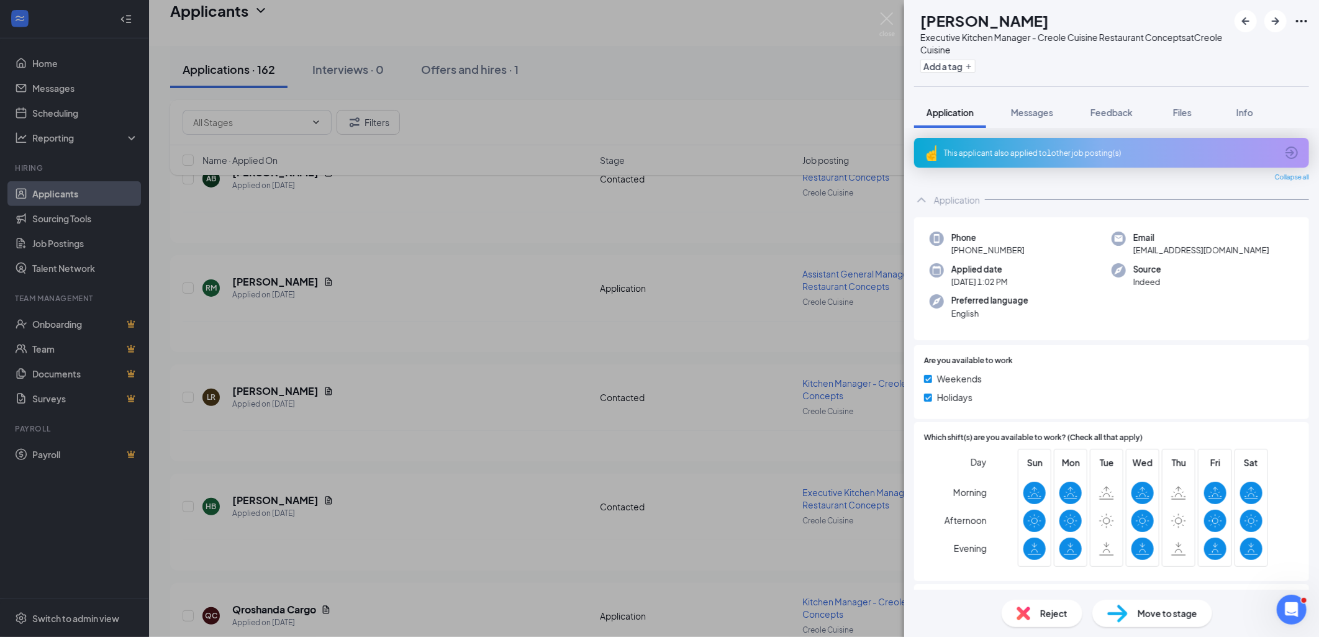
click at [1058, 153] on div "This applicant also applied to 1 other job posting(s)" at bounding box center [1110, 153] width 333 height 11
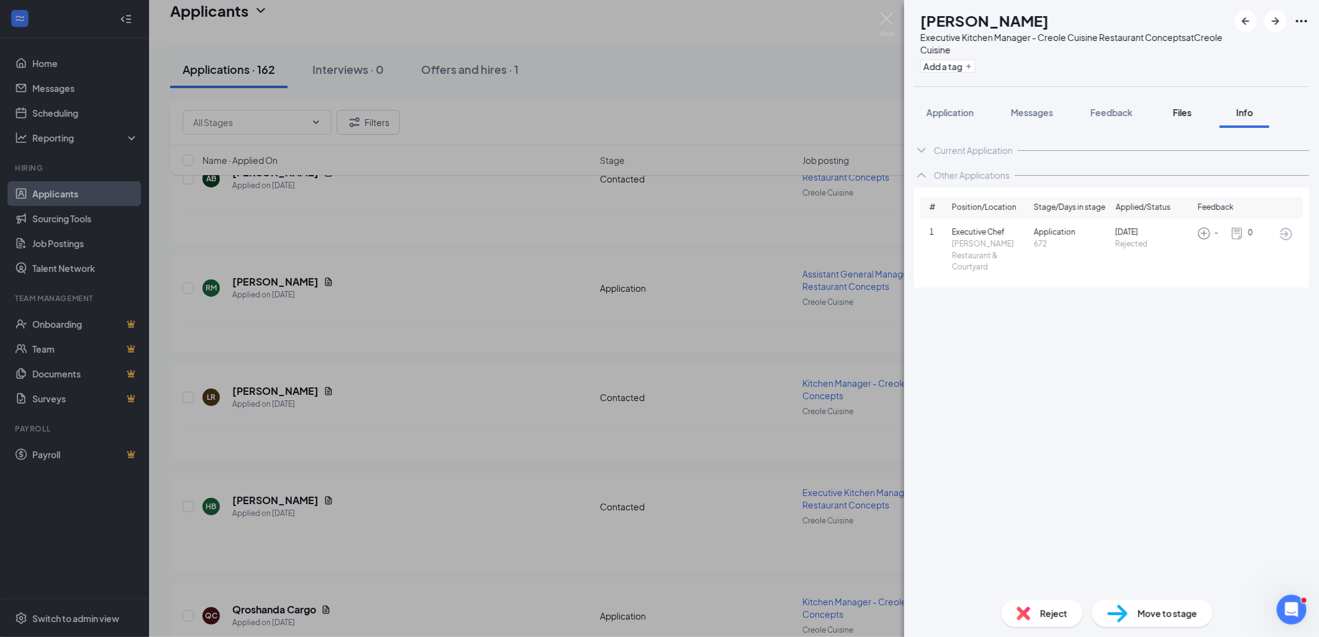
click at [1177, 109] on span "Files" at bounding box center [1182, 112] width 19 height 11
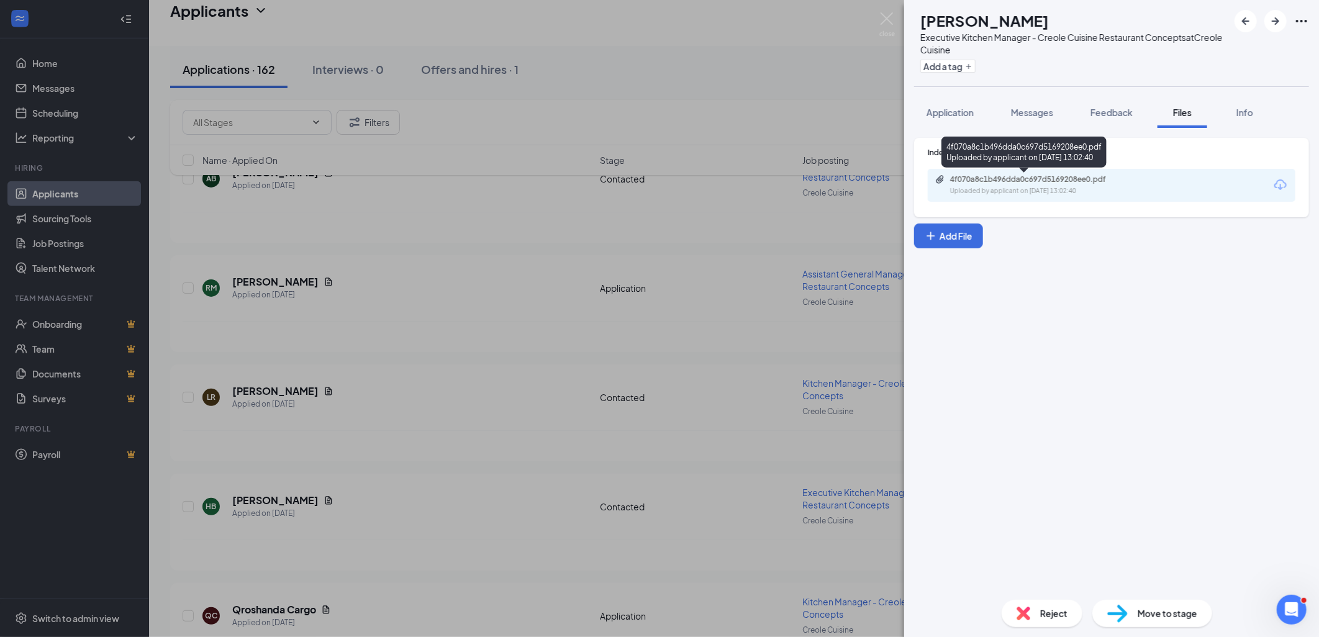
click at [1017, 192] on div "Uploaded by applicant on Sep 16, 2025 at 13:02:40" at bounding box center [1043, 191] width 186 height 10
click at [1020, 610] on img at bounding box center [1024, 614] width 14 height 14
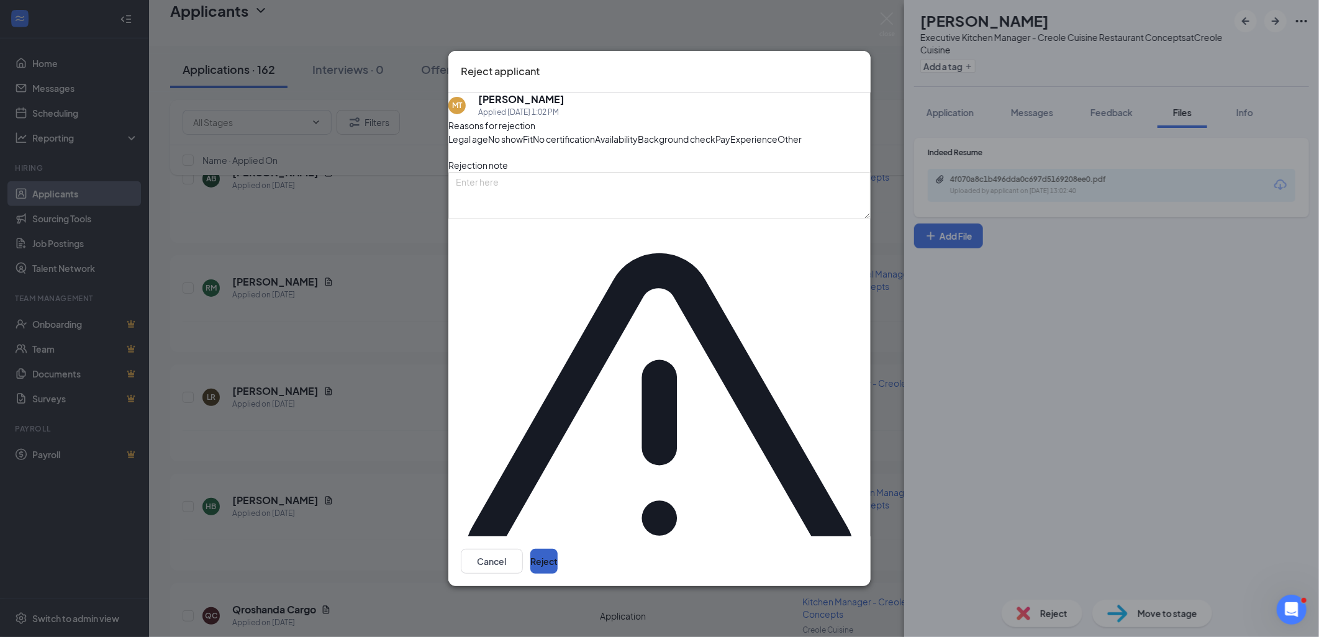
click at [558, 549] on button "Reject" at bounding box center [543, 561] width 27 height 25
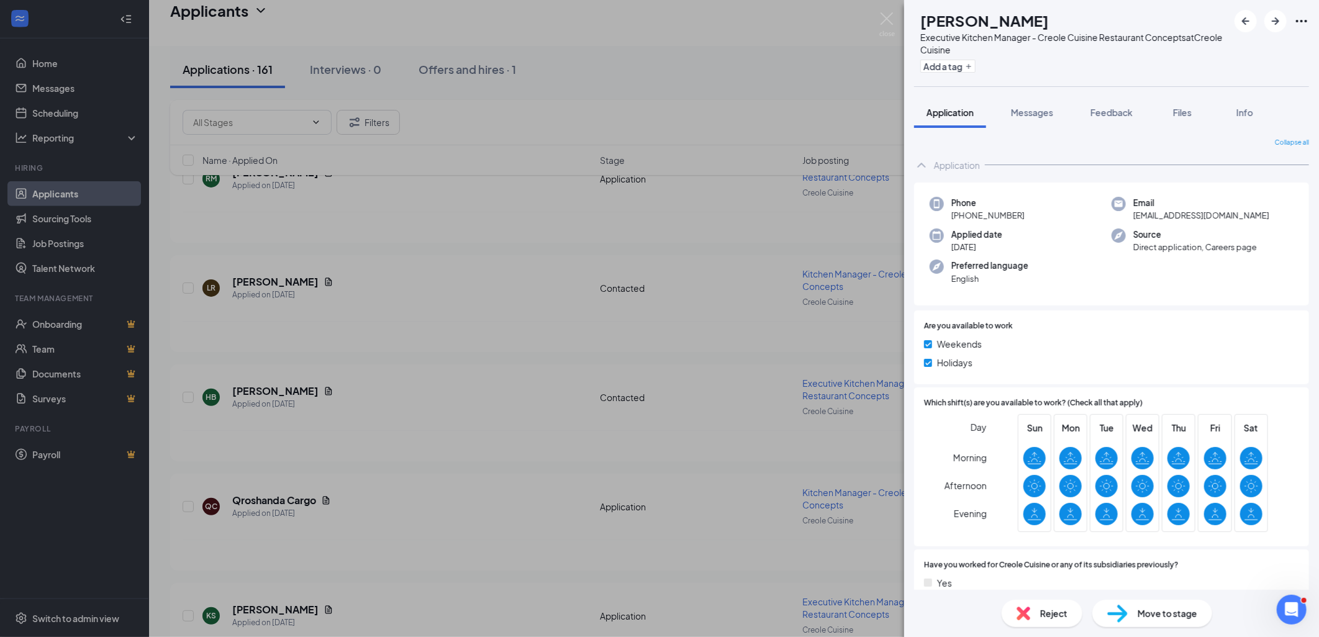
click at [1121, 615] on img at bounding box center [1117, 614] width 20 height 18
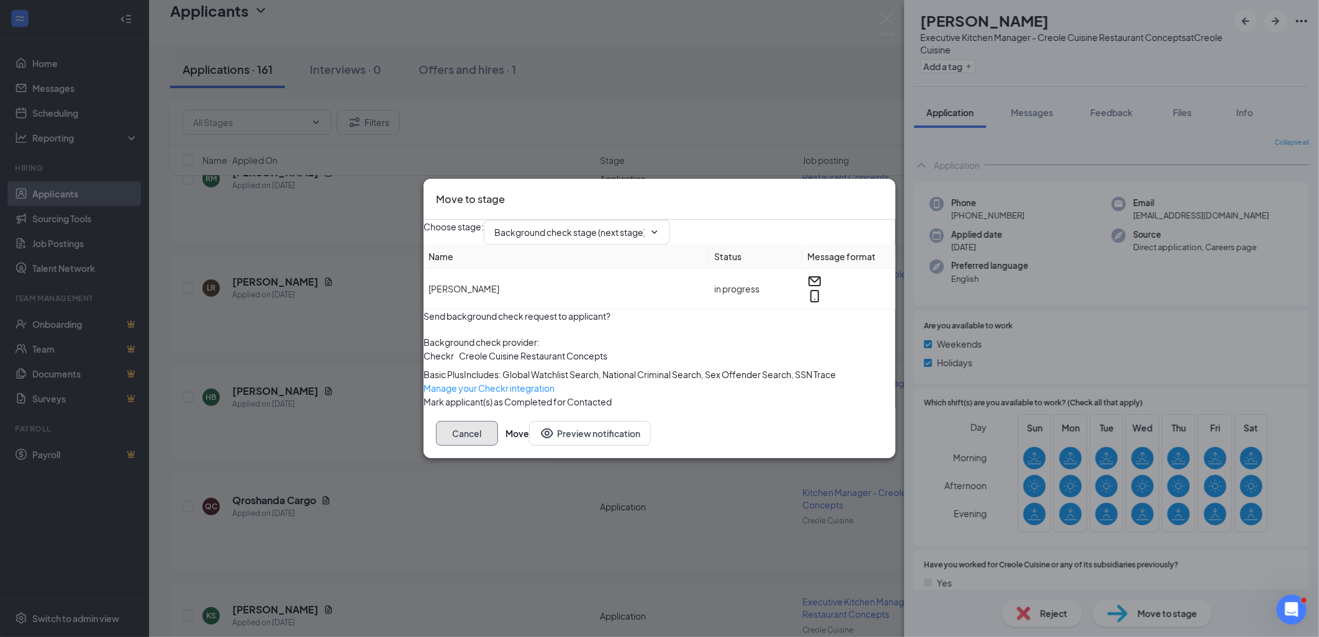
click at [498, 446] on button "Cancel" at bounding box center [467, 433] width 62 height 25
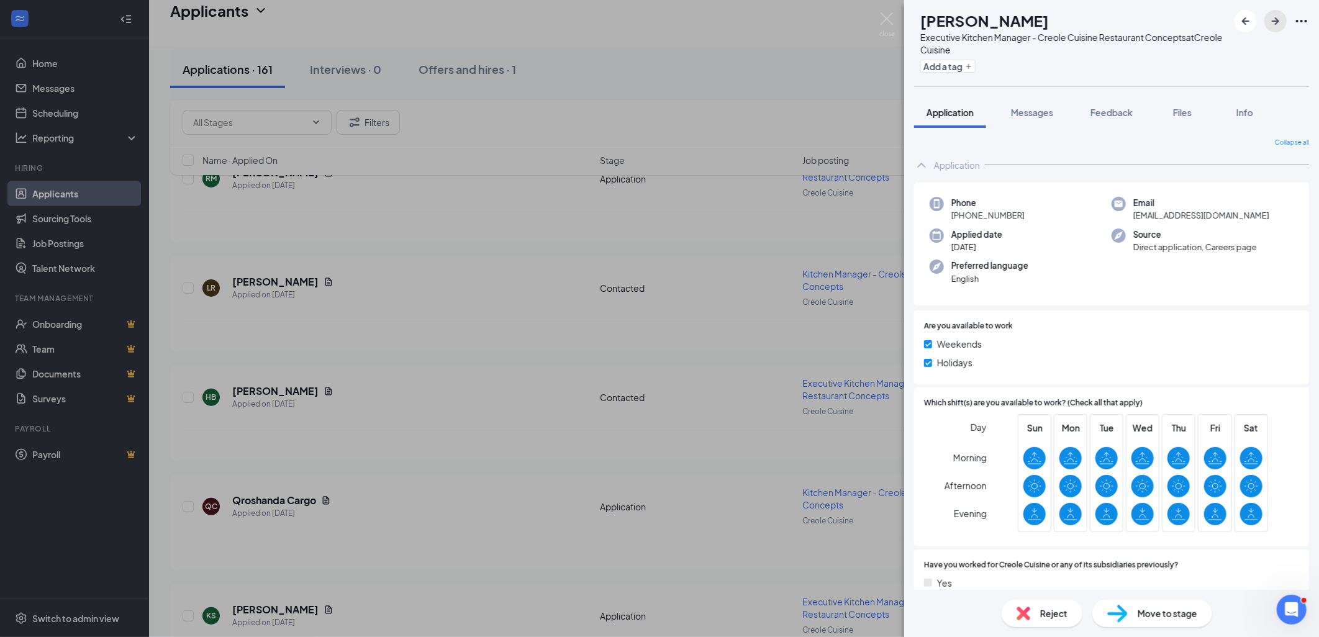
click at [1271, 23] on icon "ArrowRight" at bounding box center [1275, 21] width 15 height 15
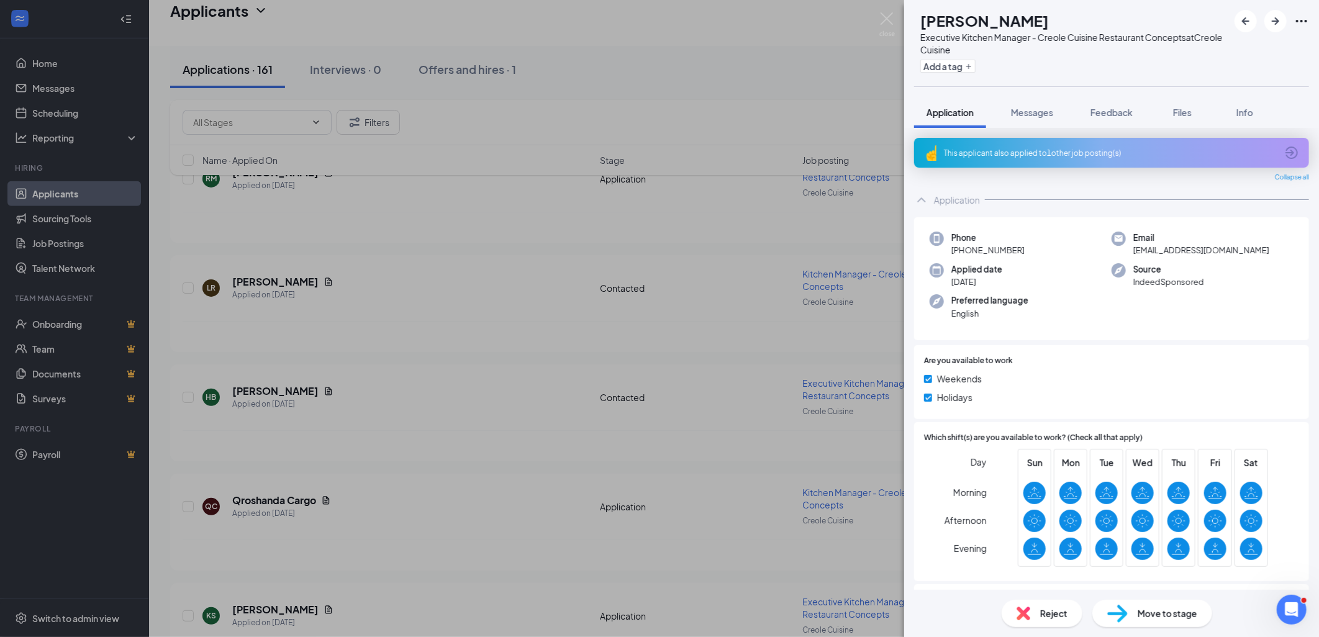
click at [896, 24] on div "CJ Christopher Jacobs Executive Kitchen Manager - Creole Cuisine Restaurant Con…" at bounding box center [659, 318] width 1319 height 637
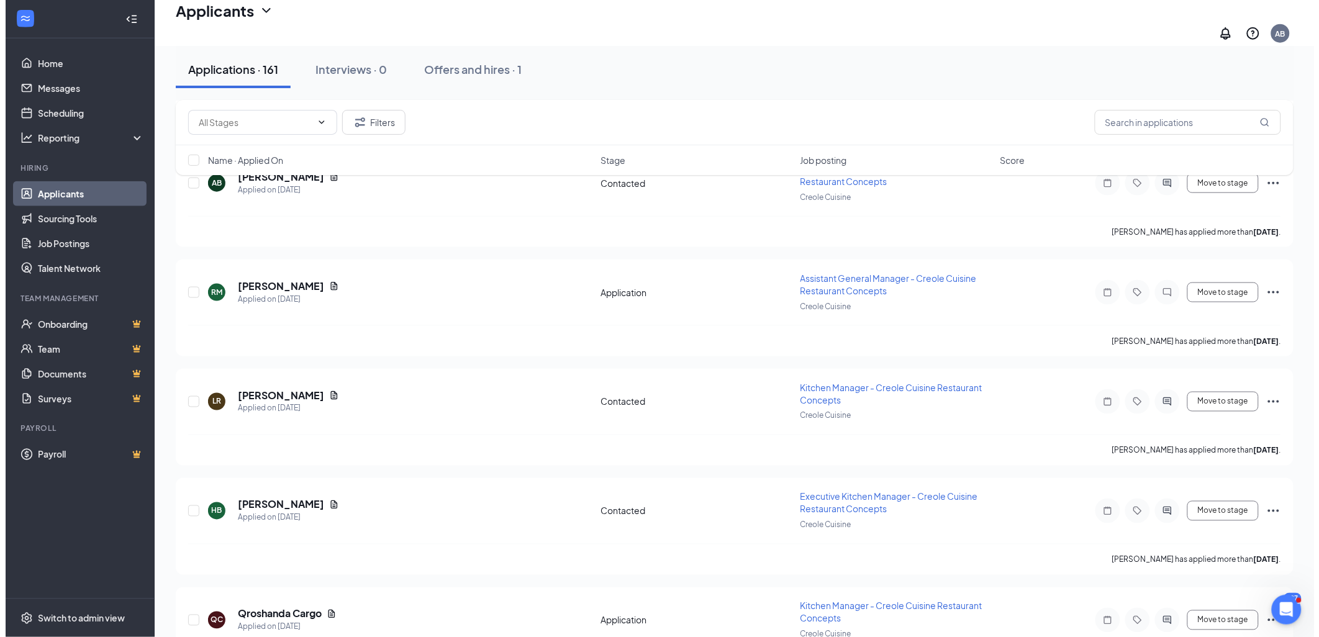
scroll to position [621, 0]
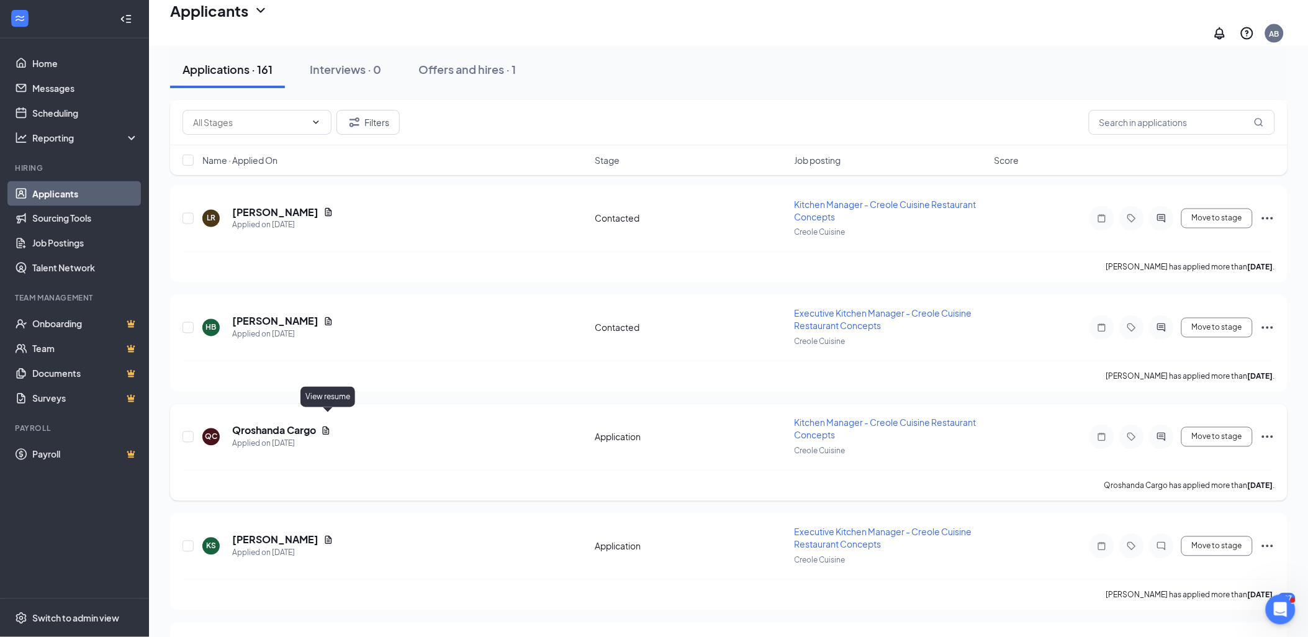
click at [325, 426] on icon "Document" at bounding box center [326, 431] width 10 height 10
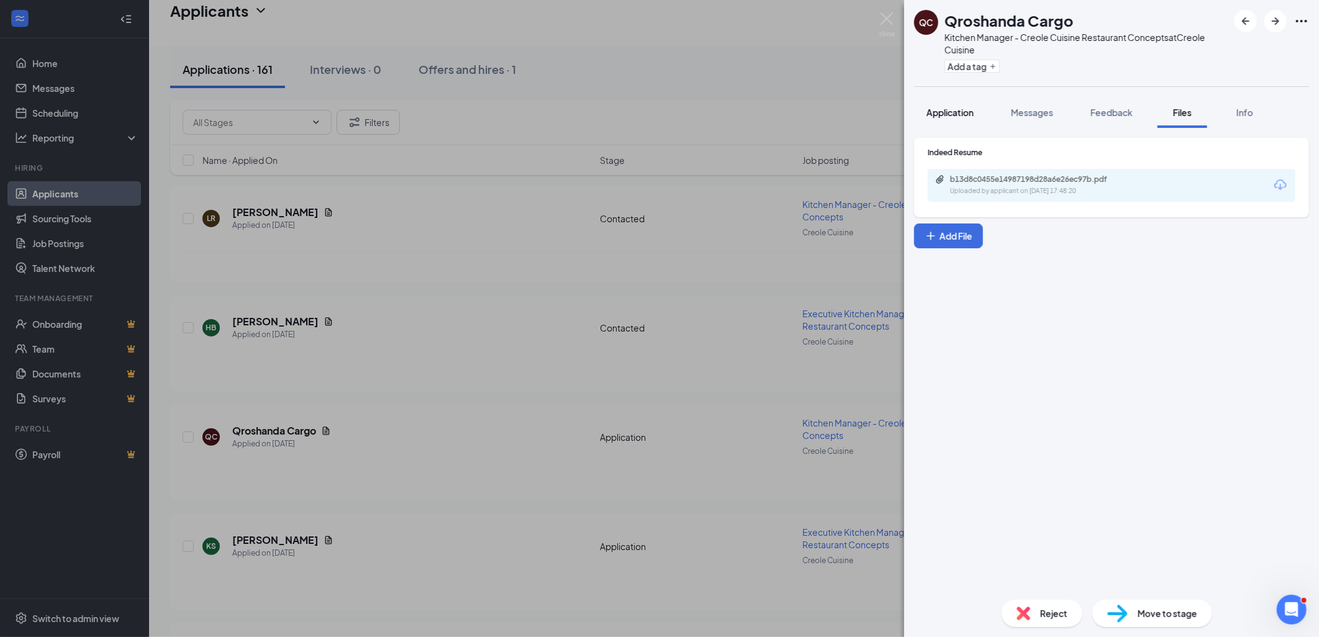
click at [962, 111] on span "Application" at bounding box center [949, 112] width 47 height 11
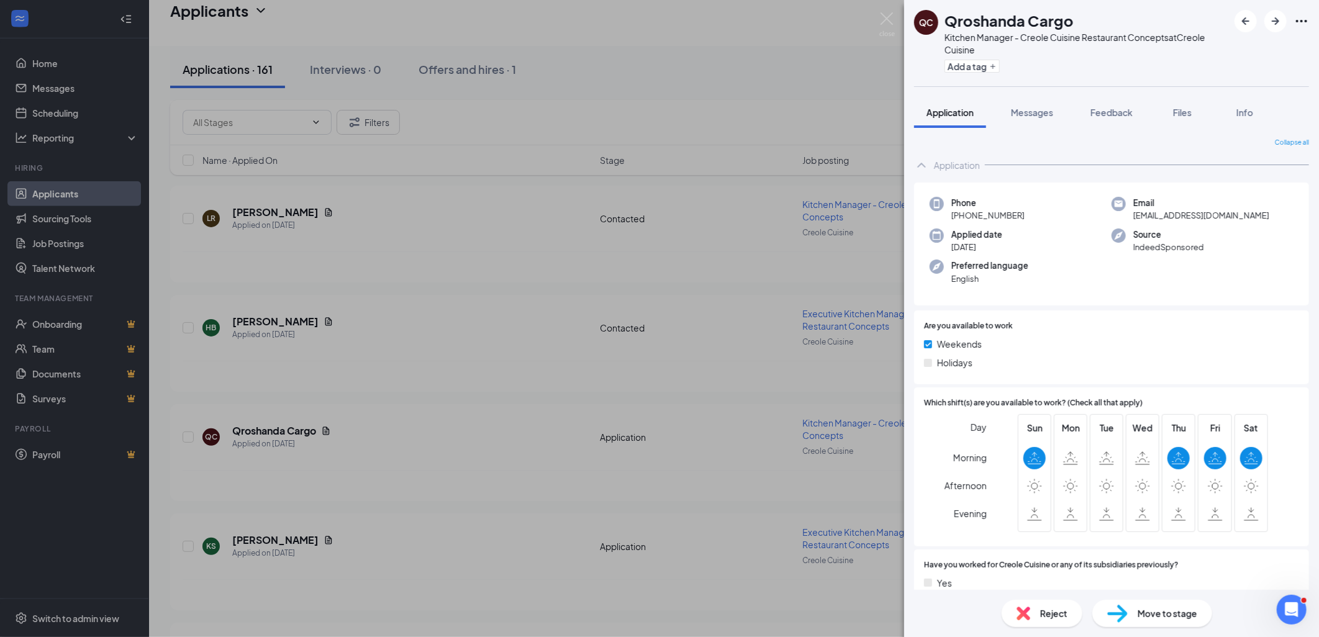
scroll to position [319, 0]
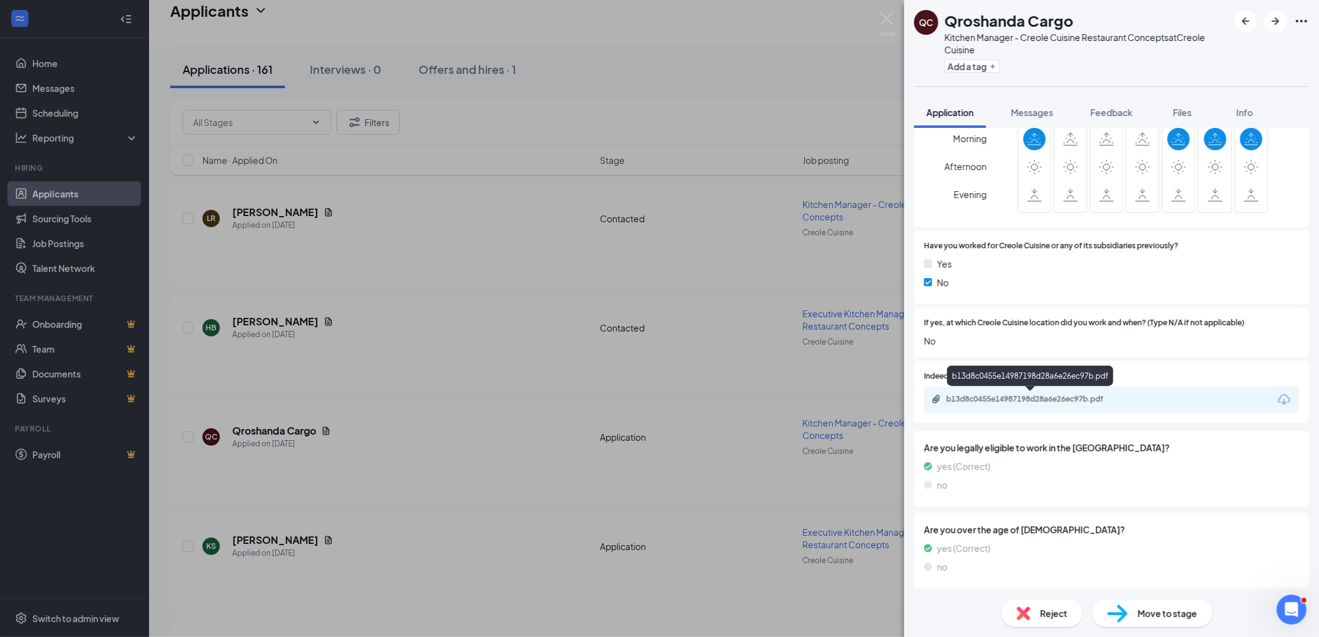
click at [1050, 404] on div "b13d8c0455e14987198d28a6e26ec97b.pdf" at bounding box center [1031, 400] width 201 height 12
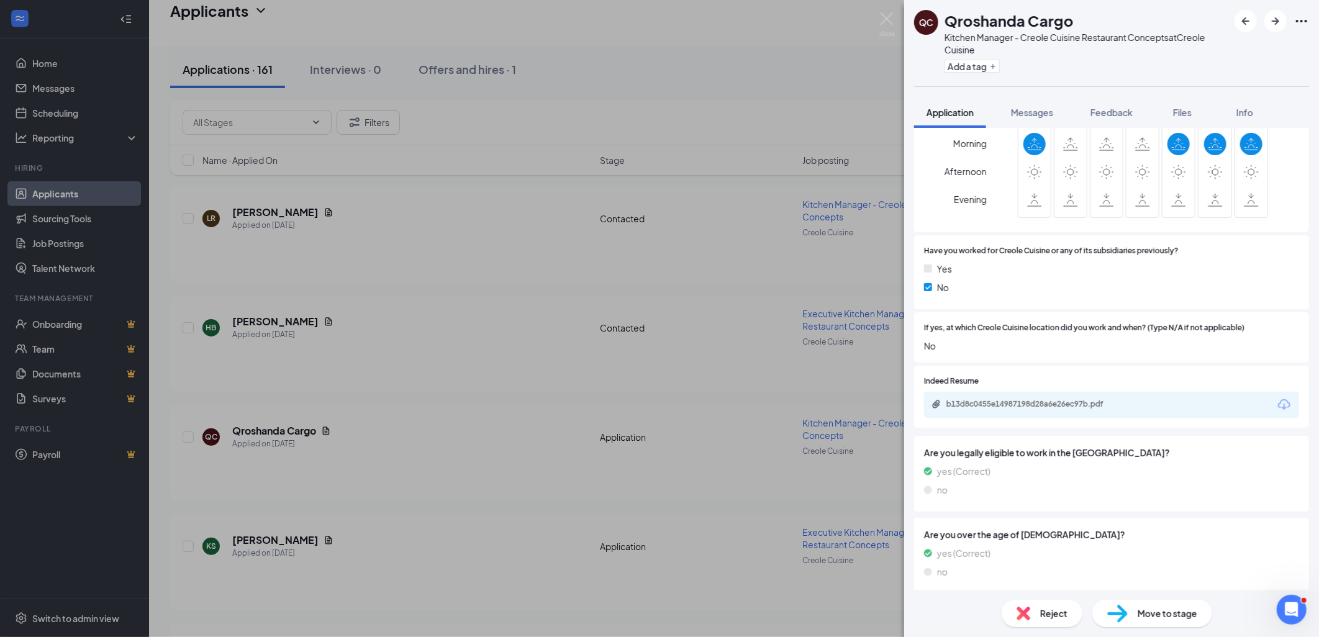
click at [1023, 611] on img at bounding box center [1024, 614] width 14 height 14
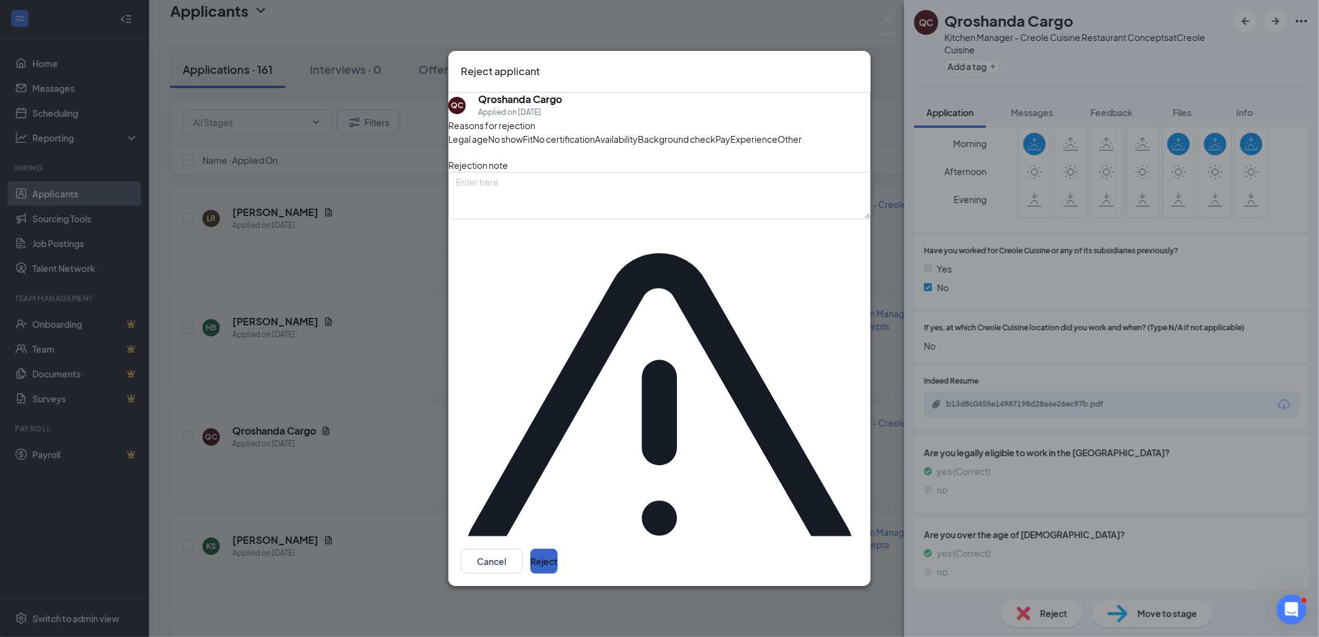
click at [558, 549] on button "Reject" at bounding box center [543, 561] width 27 height 25
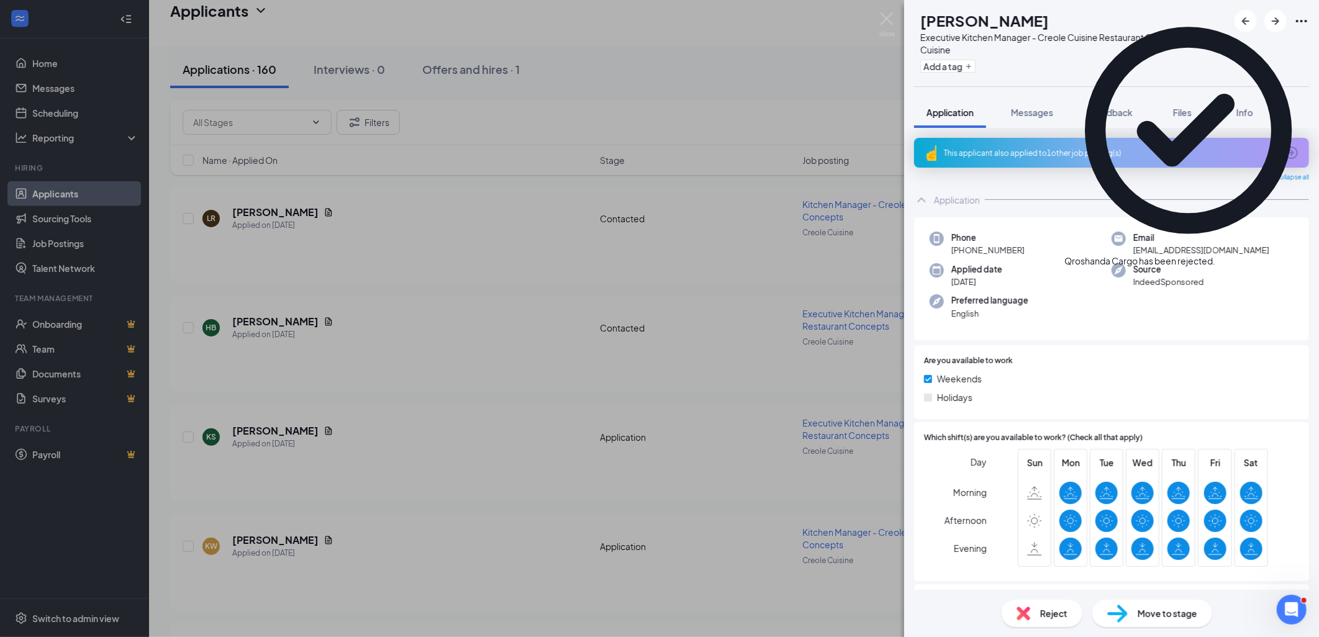
click at [1058, 148] on div "This applicant also applied to 1 other job posting(s)" at bounding box center [1110, 153] width 333 height 11
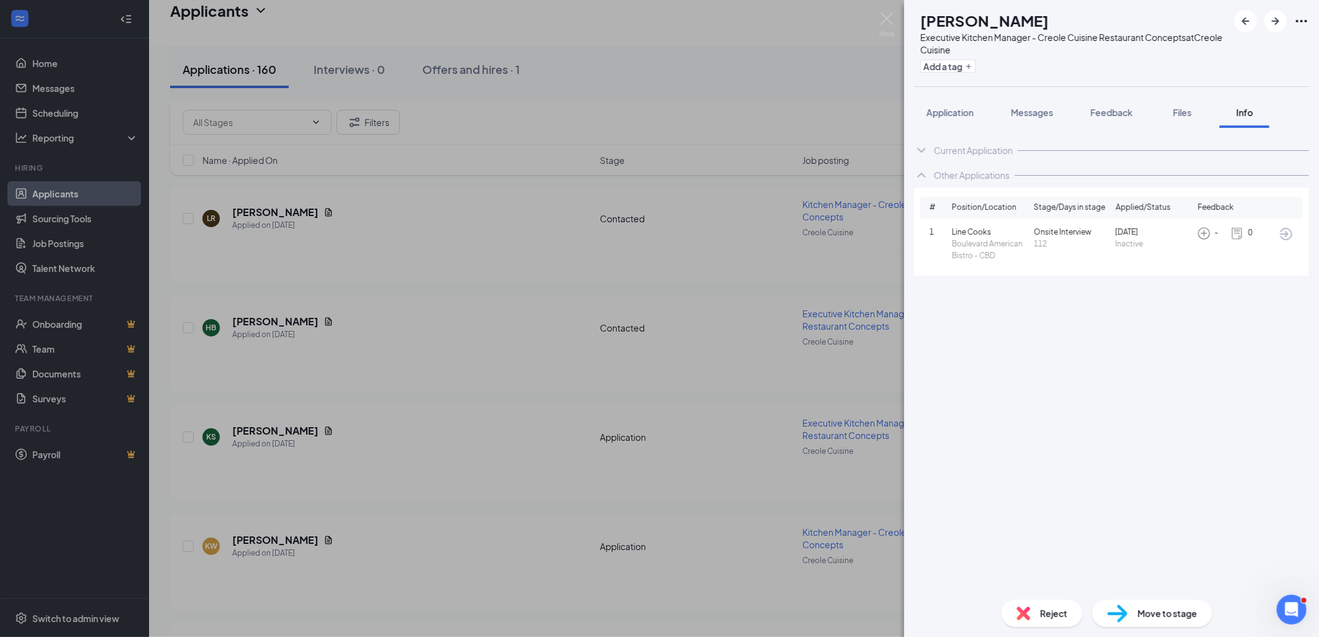
click at [1017, 615] on img at bounding box center [1024, 614] width 14 height 14
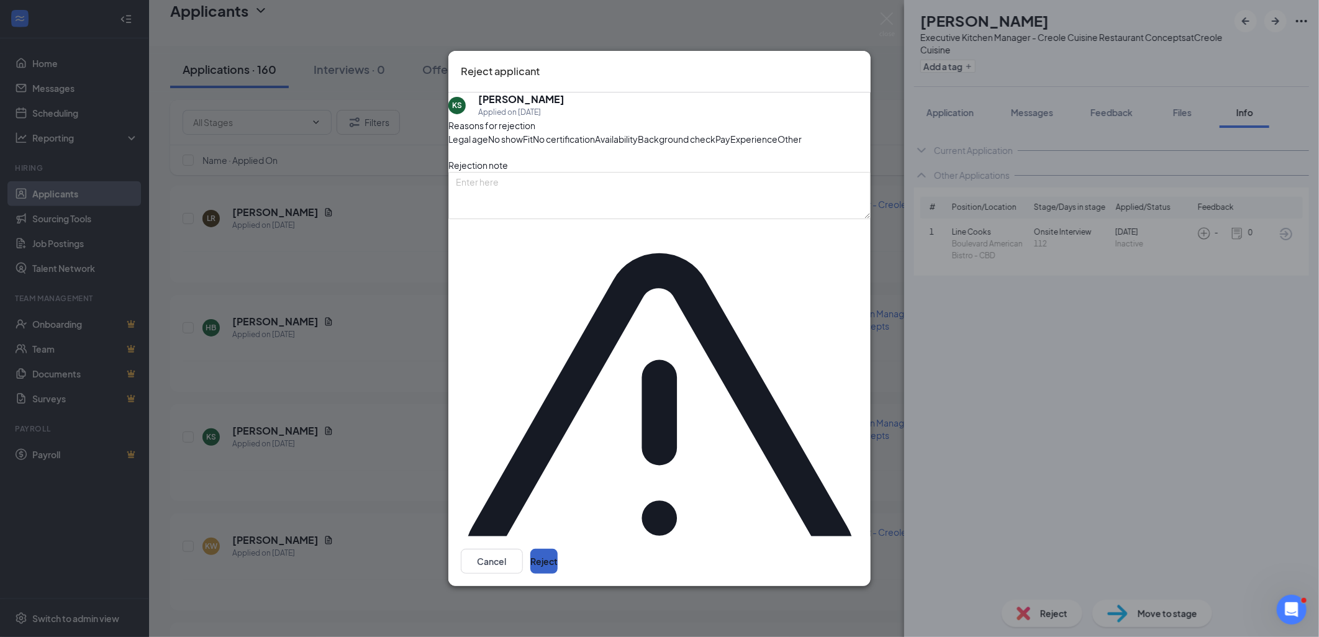
click at [558, 549] on button "Reject" at bounding box center [543, 561] width 27 height 25
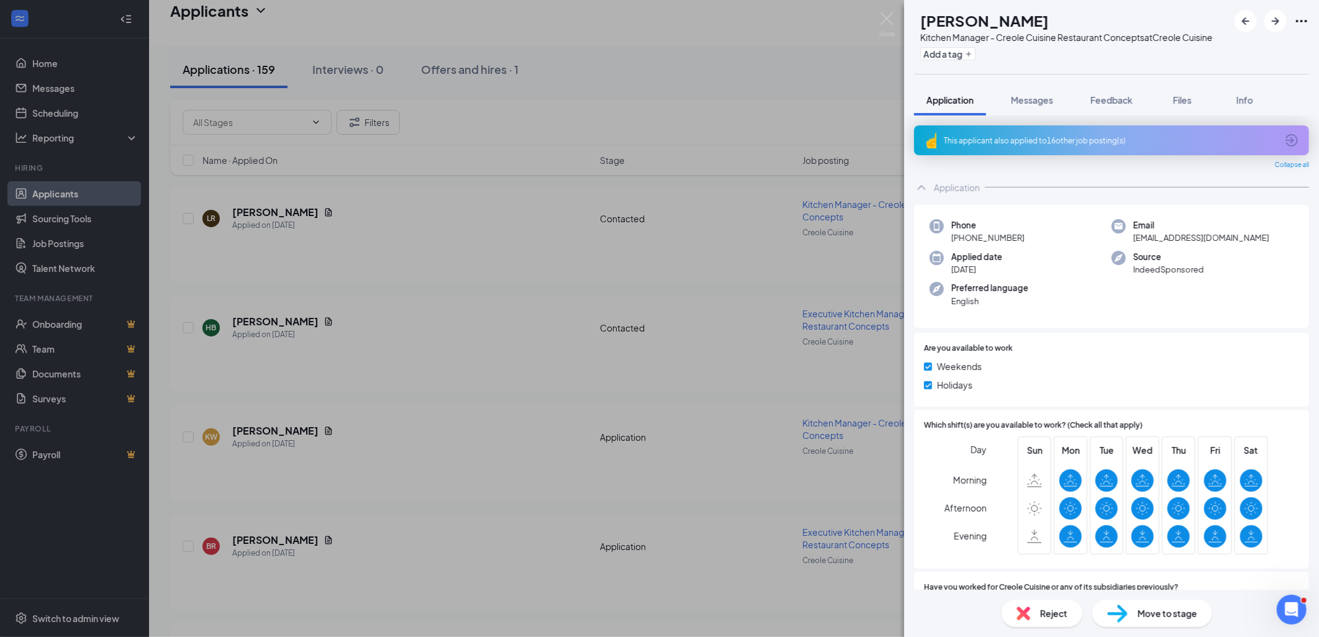
click at [1027, 614] on img at bounding box center [1024, 614] width 14 height 14
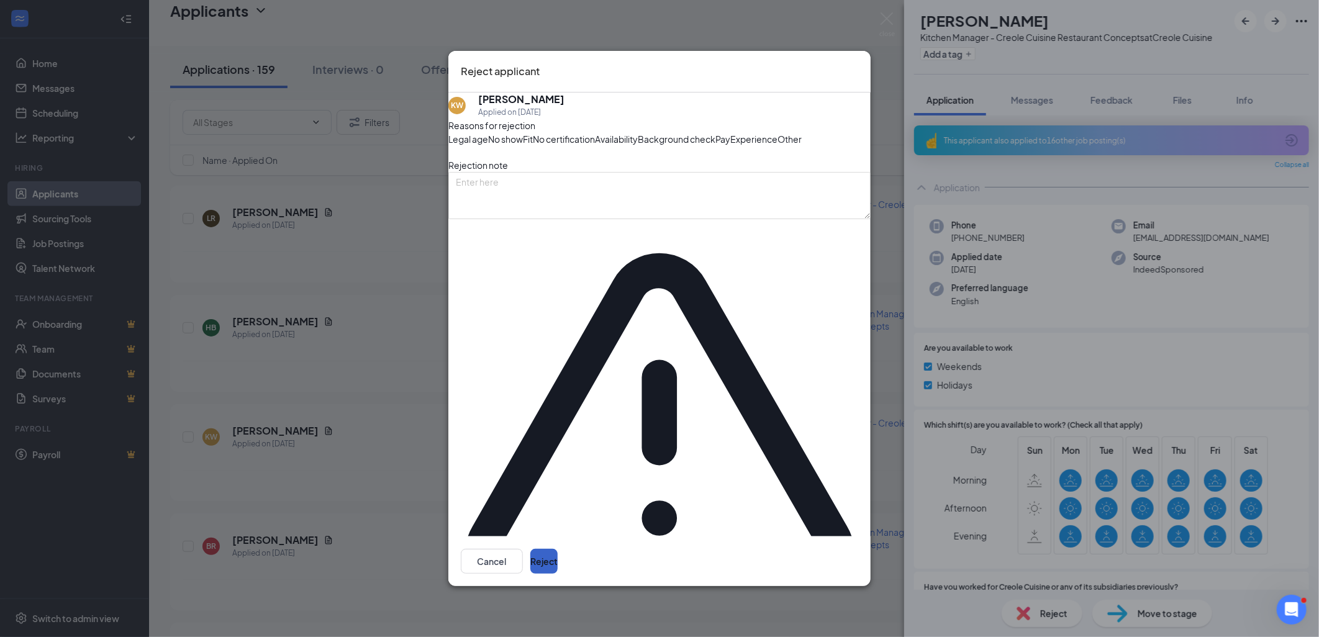
click at [558, 549] on button "Reject" at bounding box center [543, 561] width 27 height 25
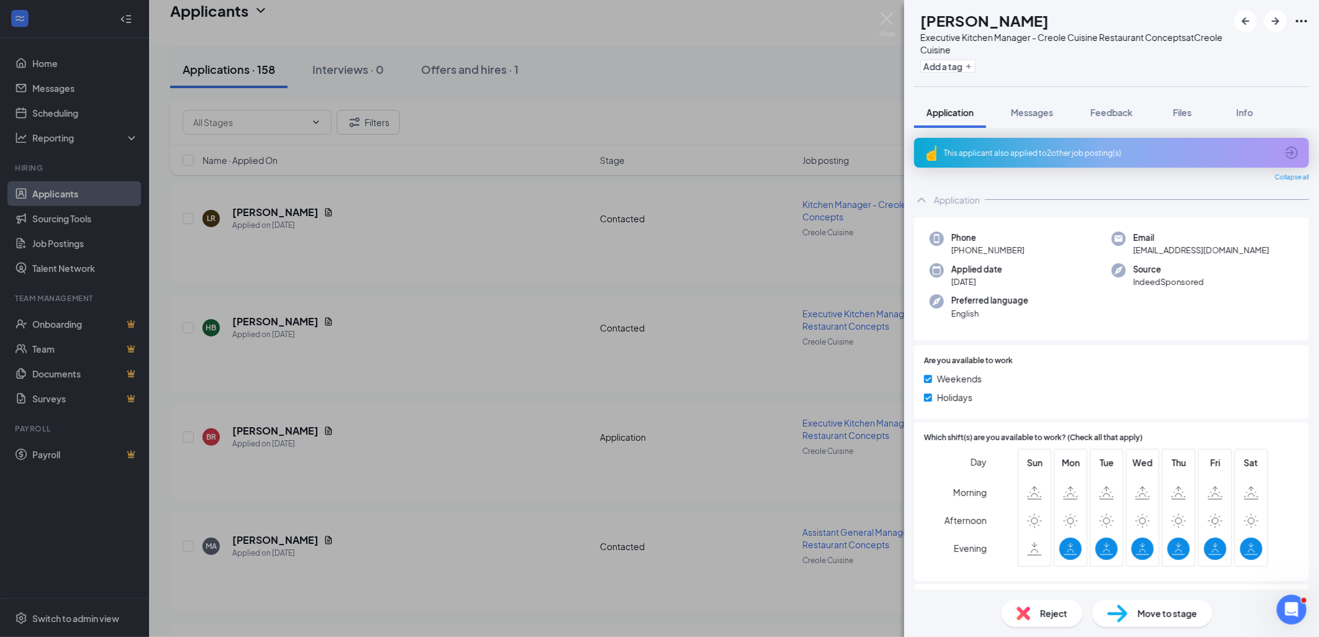
click at [1021, 155] on div "This applicant also applied to 2 other job posting(s)" at bounding box center [1110, 153] width 333 height 11
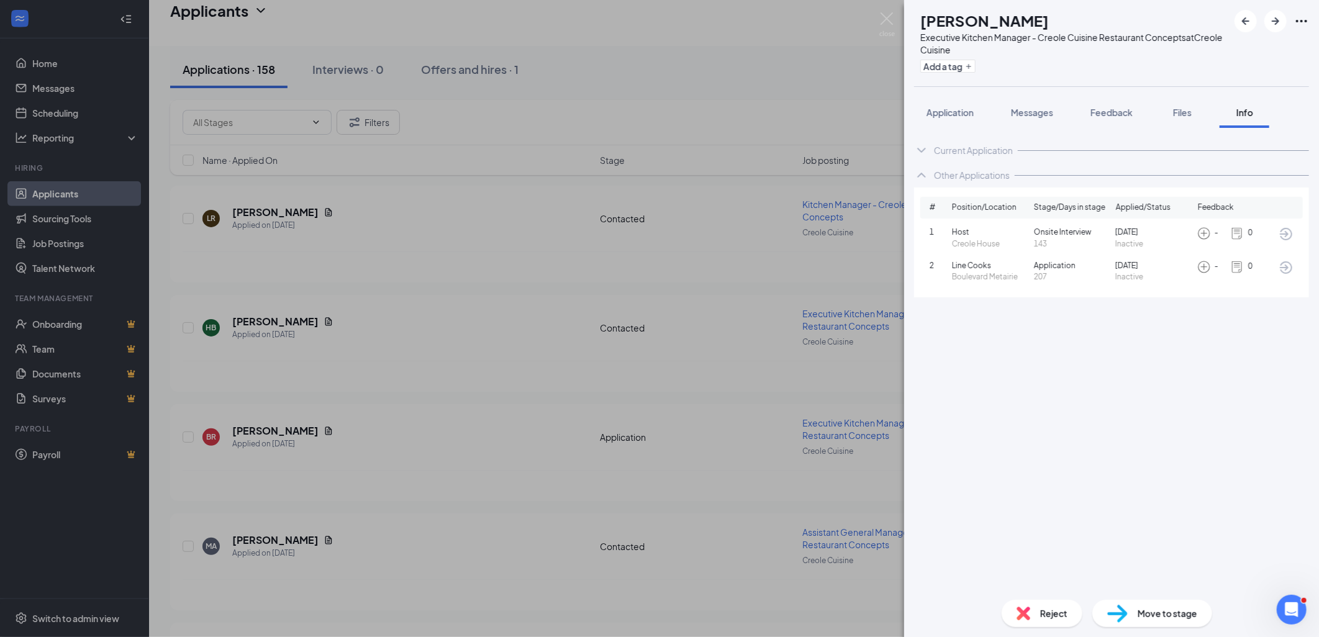
click at [1025, 610] on img at bounding box center [1024, 614] width 14 height 14
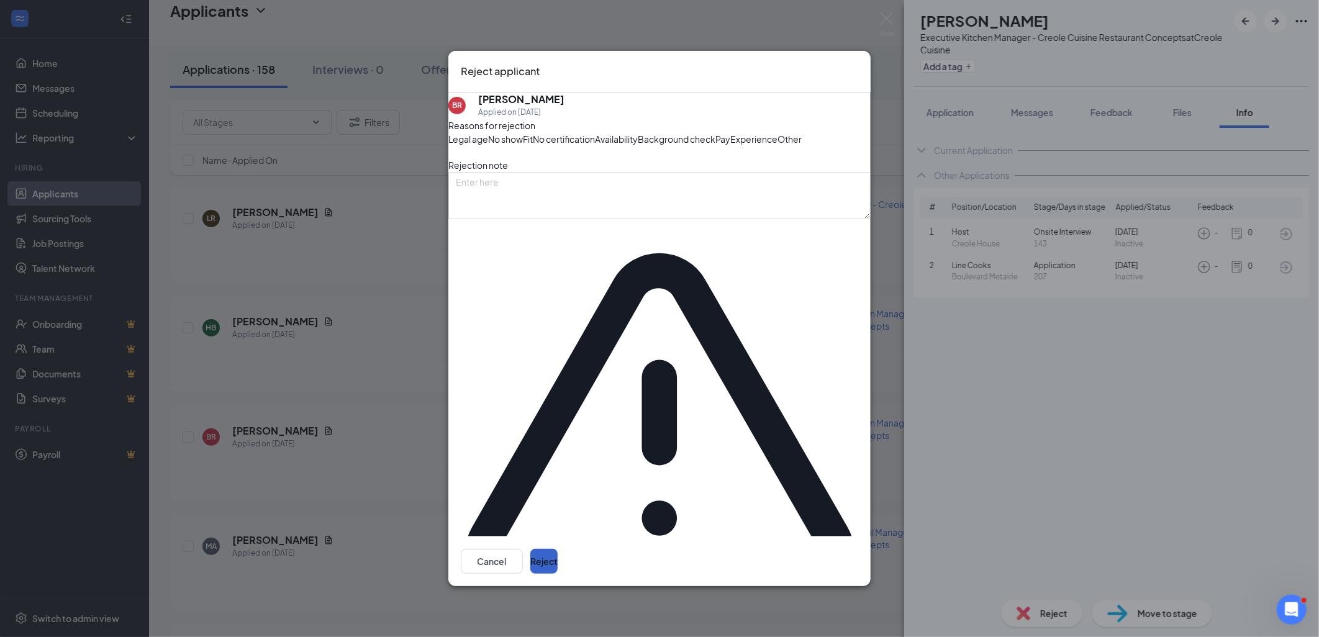
click at [558, 549] on button "Reject" at bounding box center [543, 561] width 27 height 25
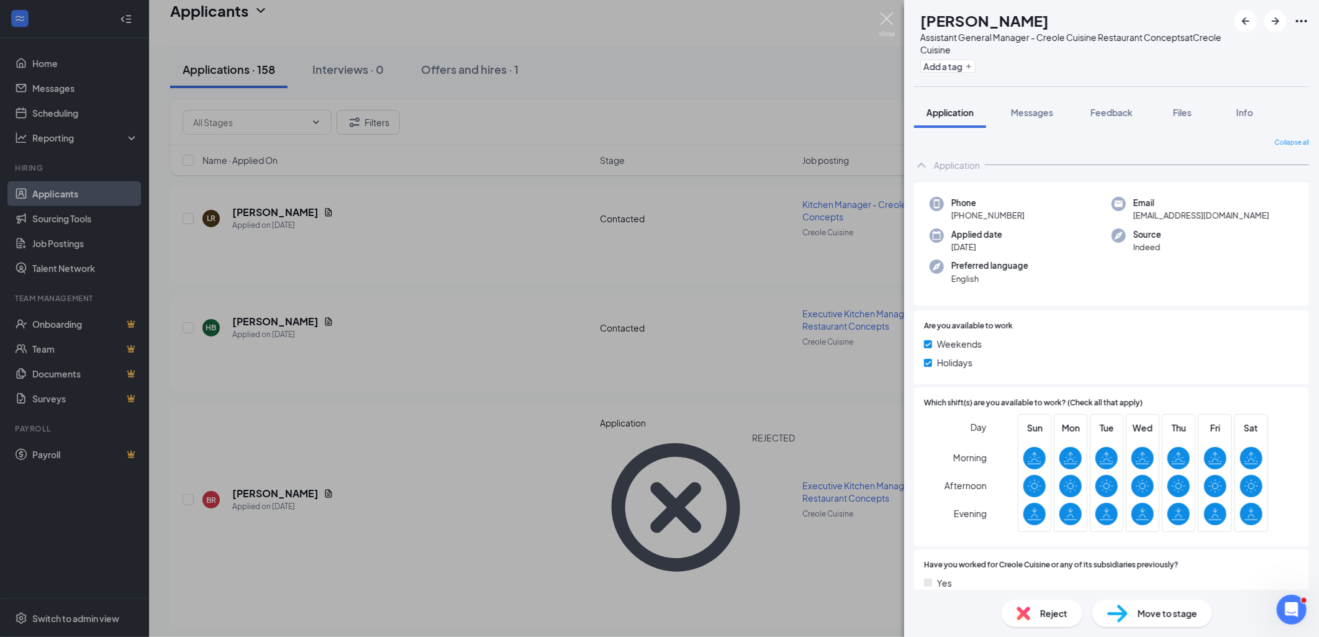
click at [885, 15] on img at bounding box center [887, 24] width 16 height 24
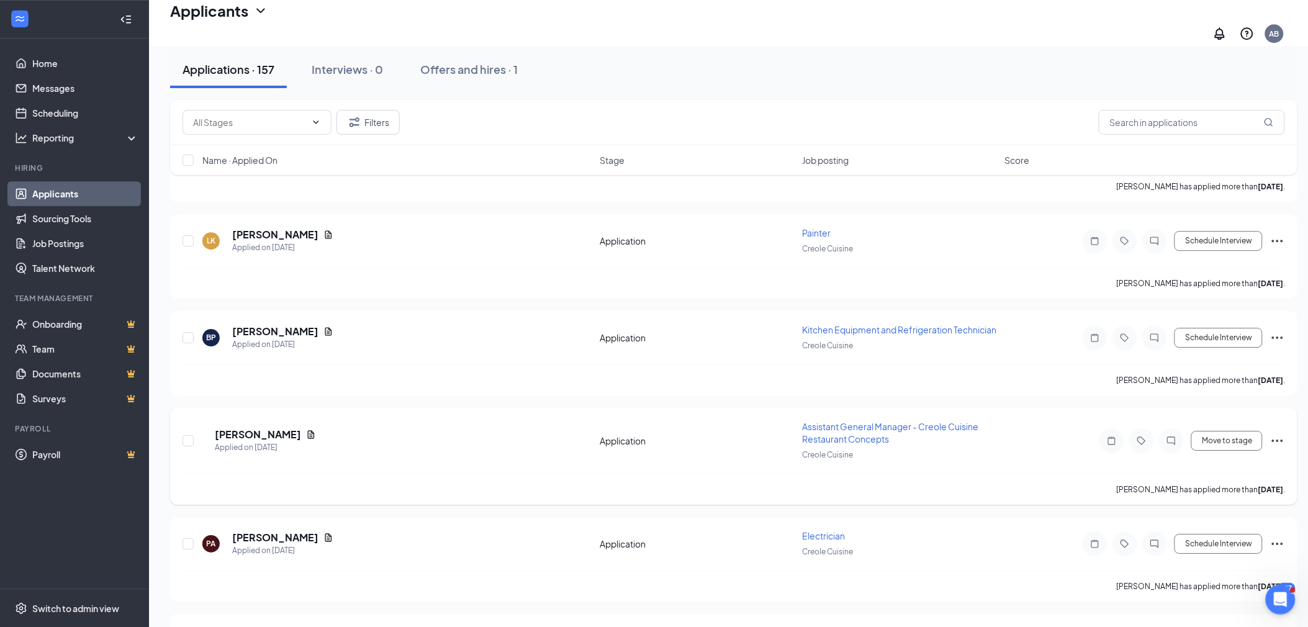
scroll to position [1242, 0]
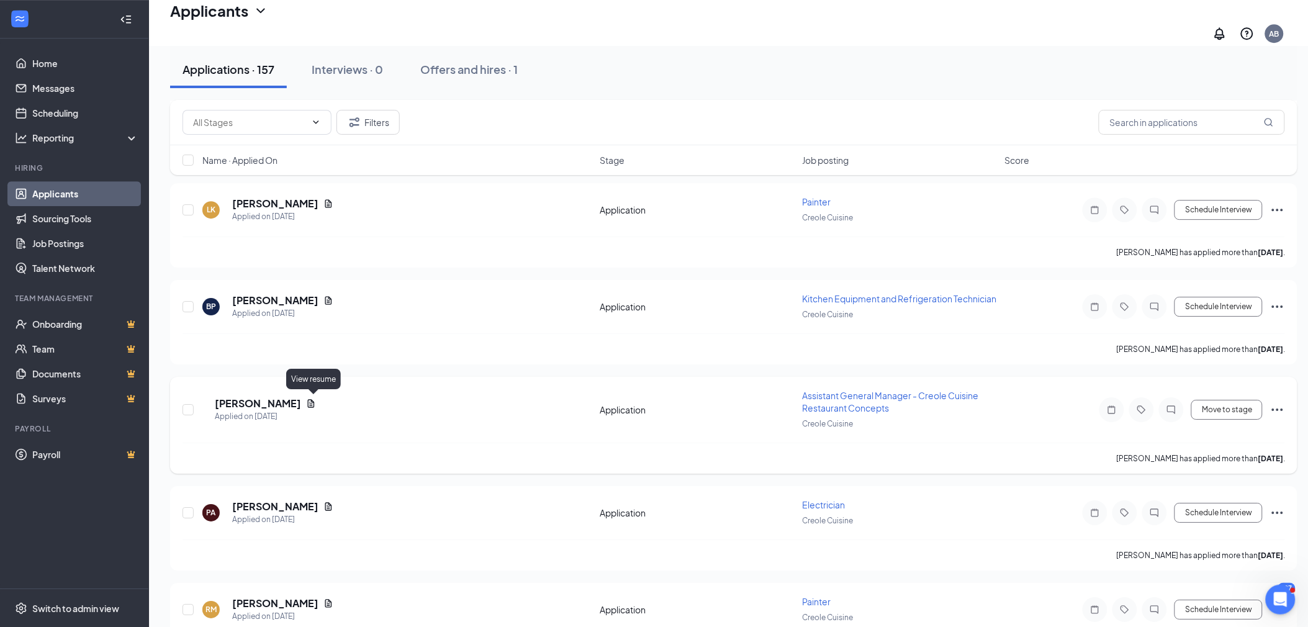
click at [313, 399] on icon "Document" at bounding box center [311, 403] width 7 height 8
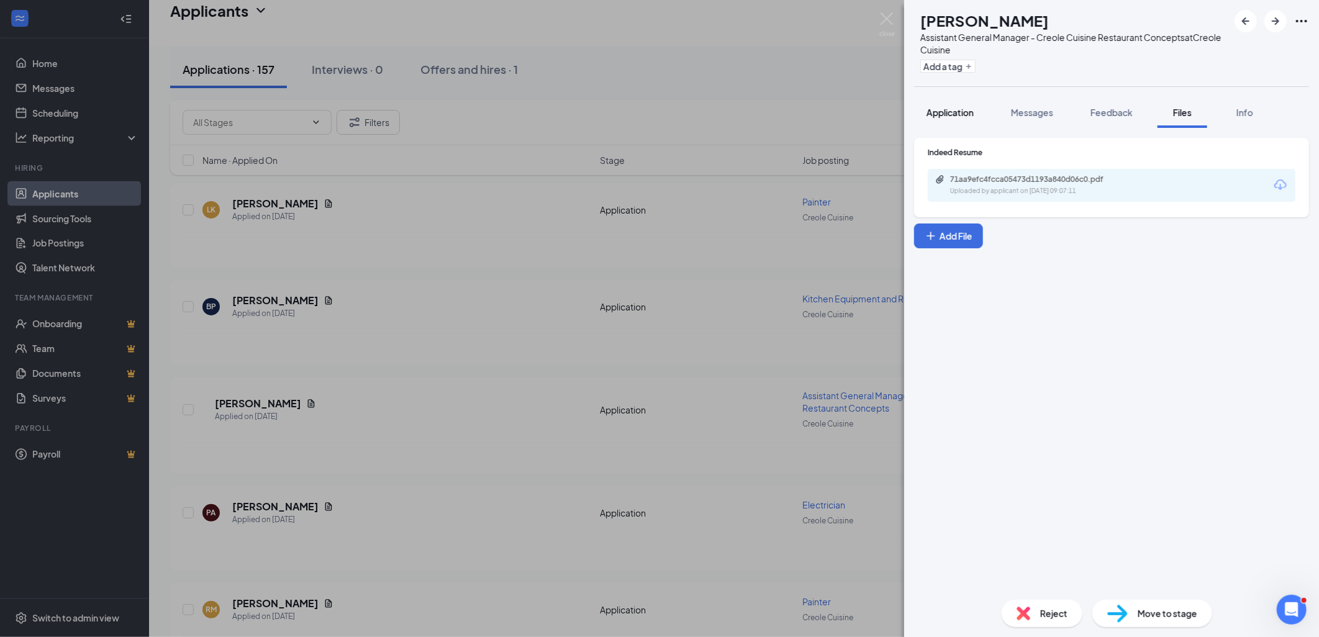
click at [956, 110] on span "Application" at bounding box center [949, 112] width 47 height 11
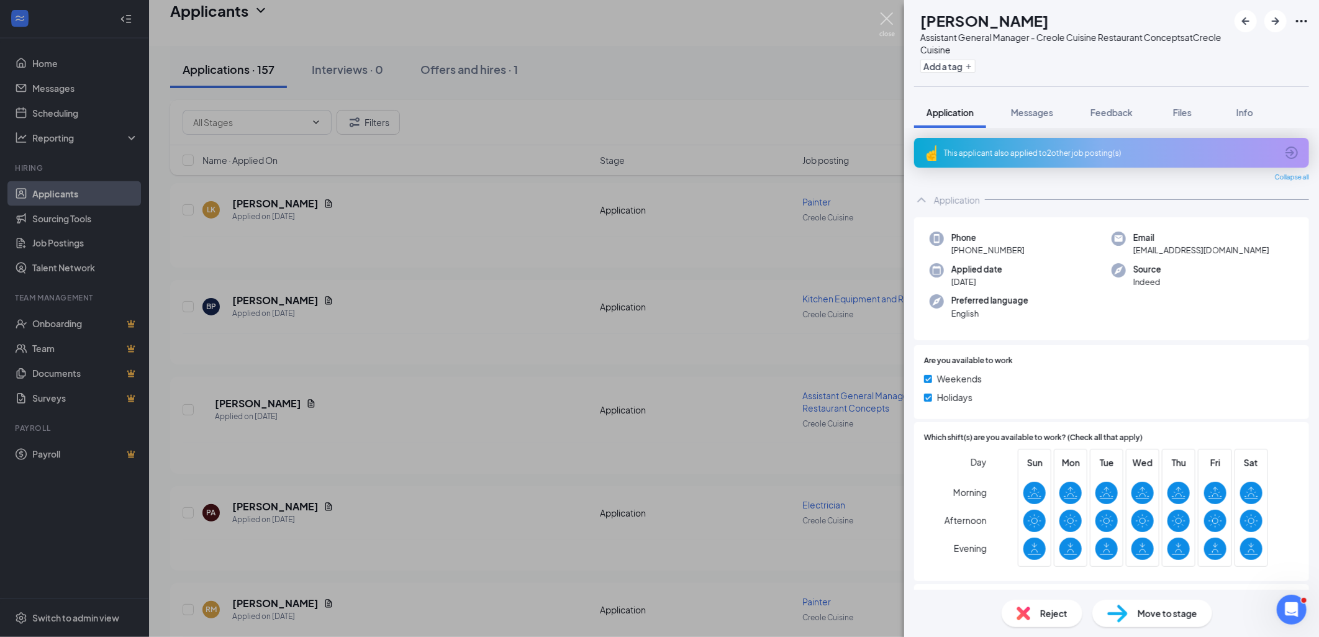
click at [891, 20] on img at bounding box center [887, 24] width 16 height 24
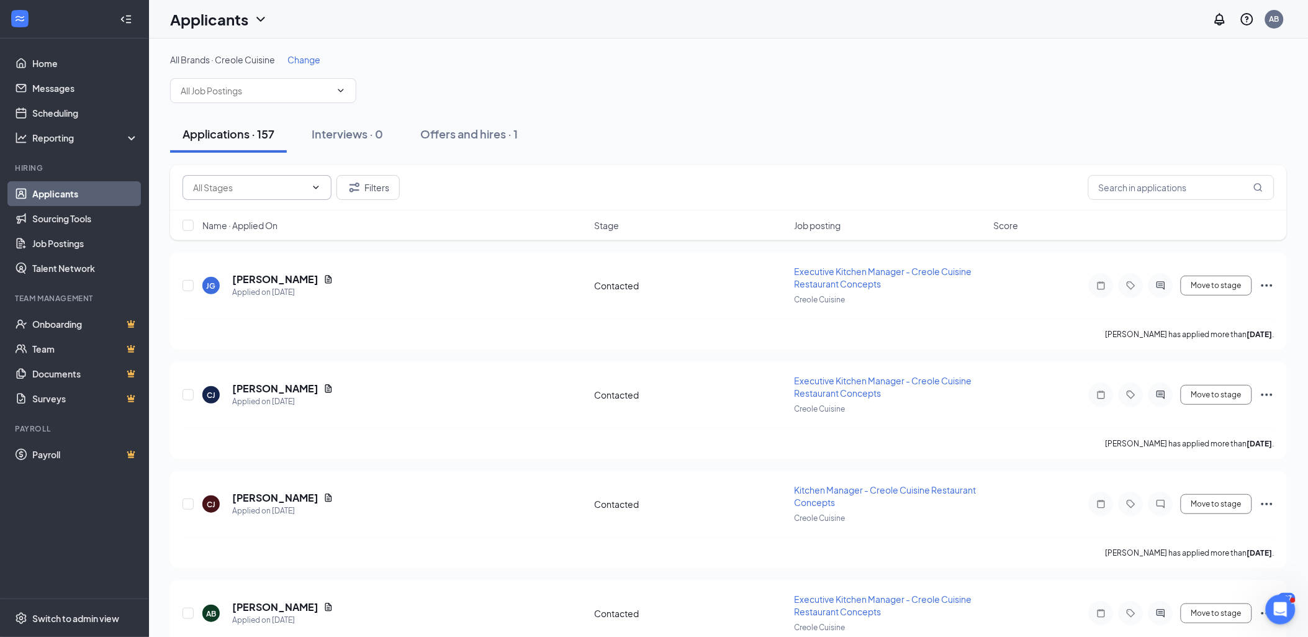
click at [299, 181] on input "text" at bounding box center [249, 188] width 113 height 14
click at [256, 207] on div "Application (126)" at bounding box center [227, 203] width 67 height 14
type input "Application (126)"
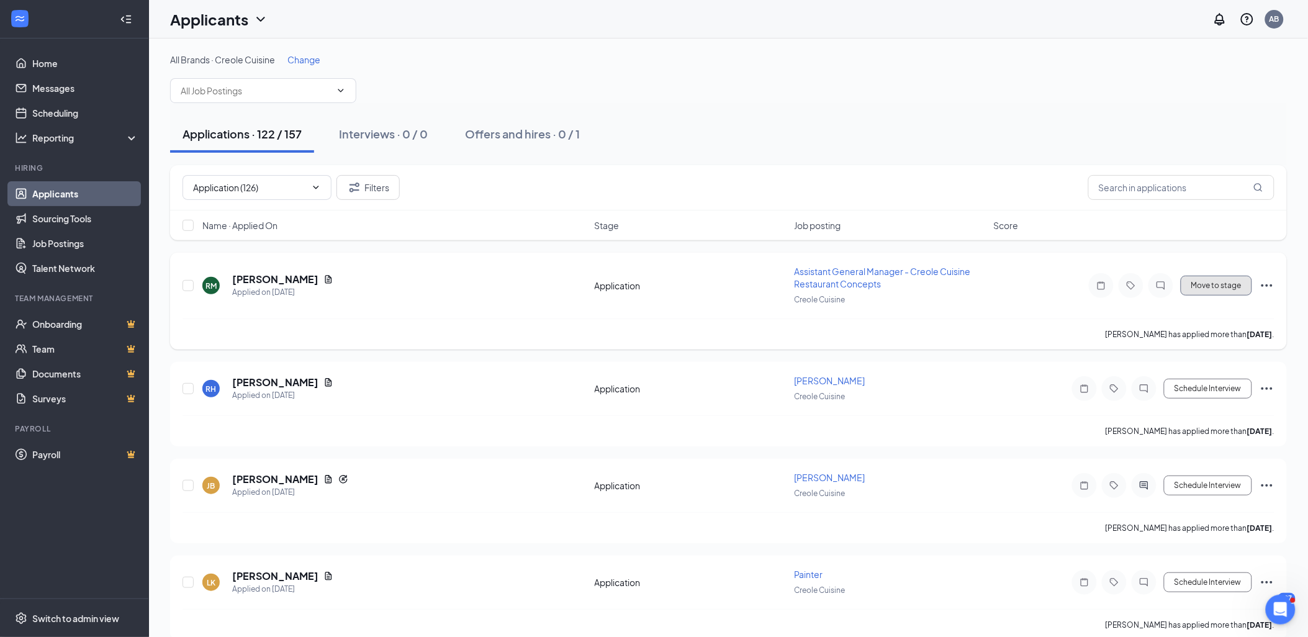
click at [1222, 292] on button "Move to stage" at bounding box center [1216, 286] width 71 height 20
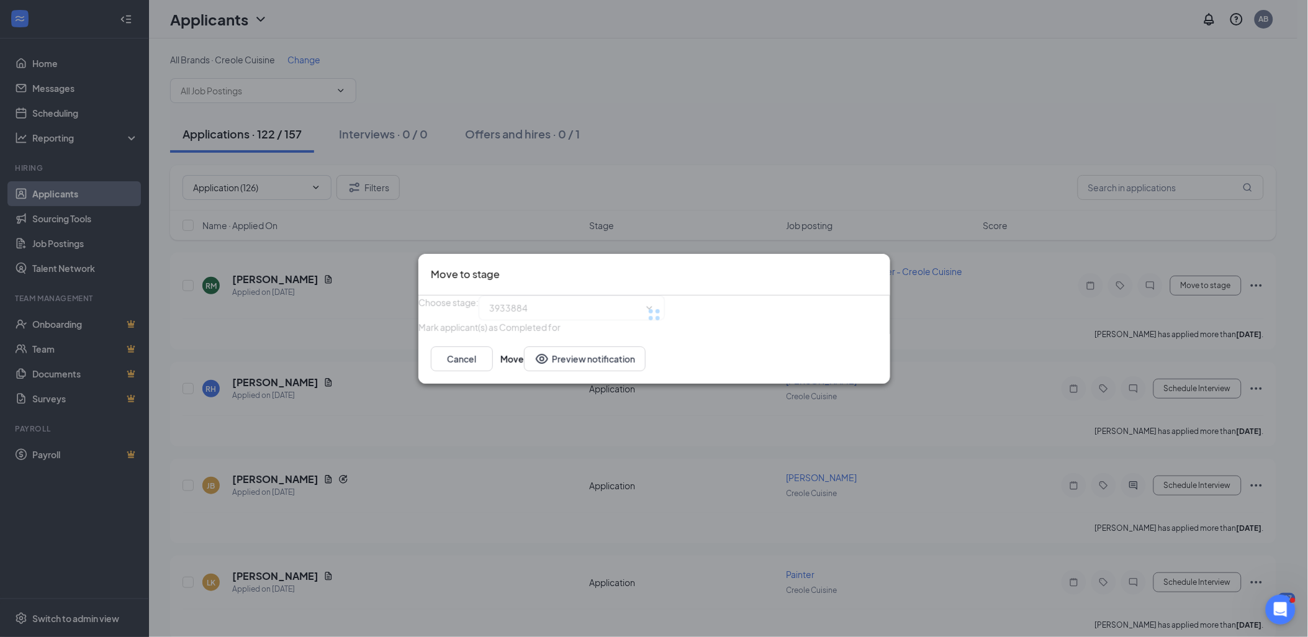
type input "Contacted (next stage)"
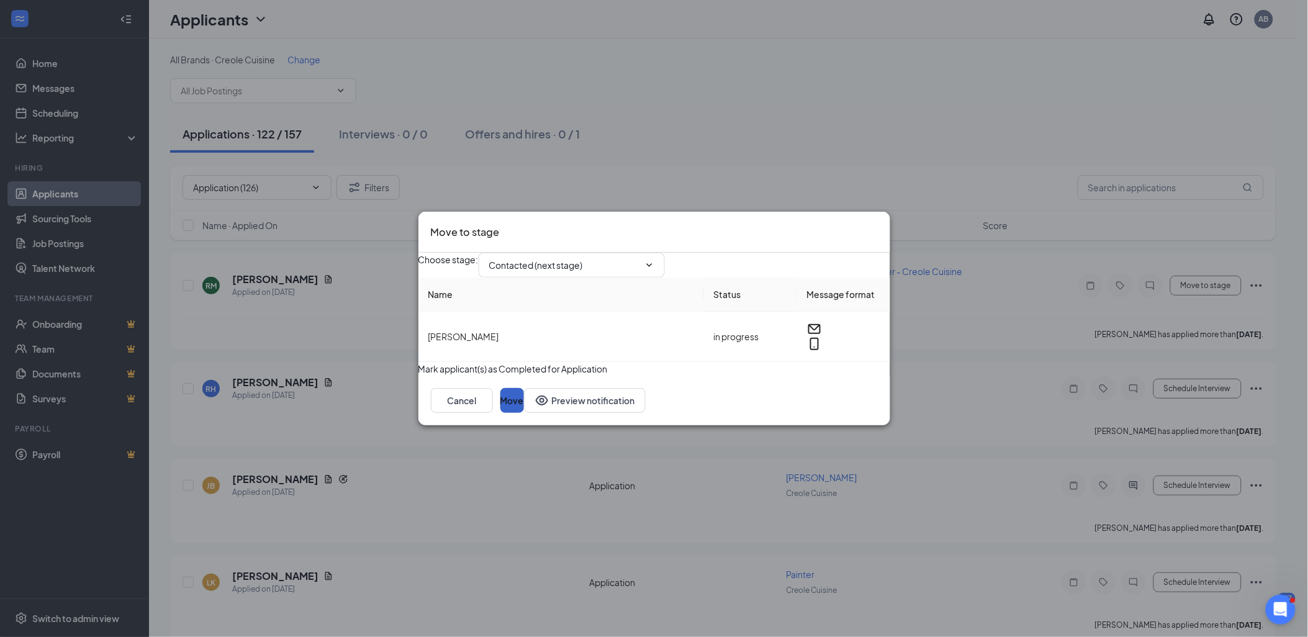
click at [524, 413] on button "Move" at bounding box center [512, 400] width 24 height 25
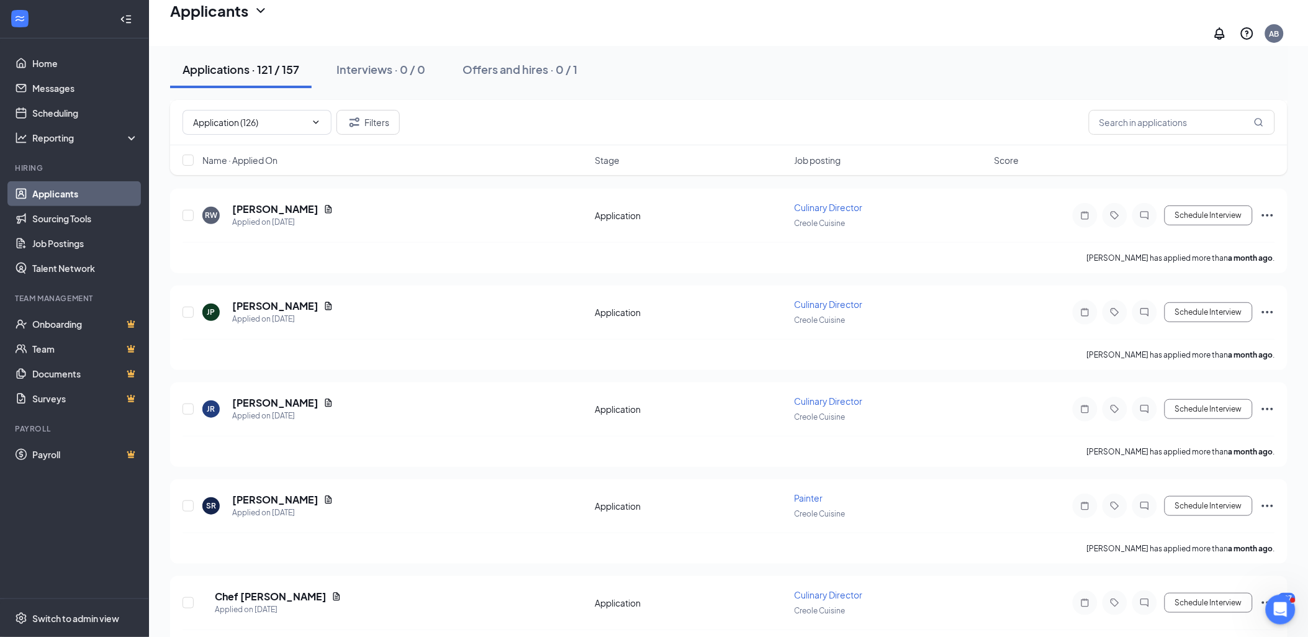
scroll to position [5175, 0]
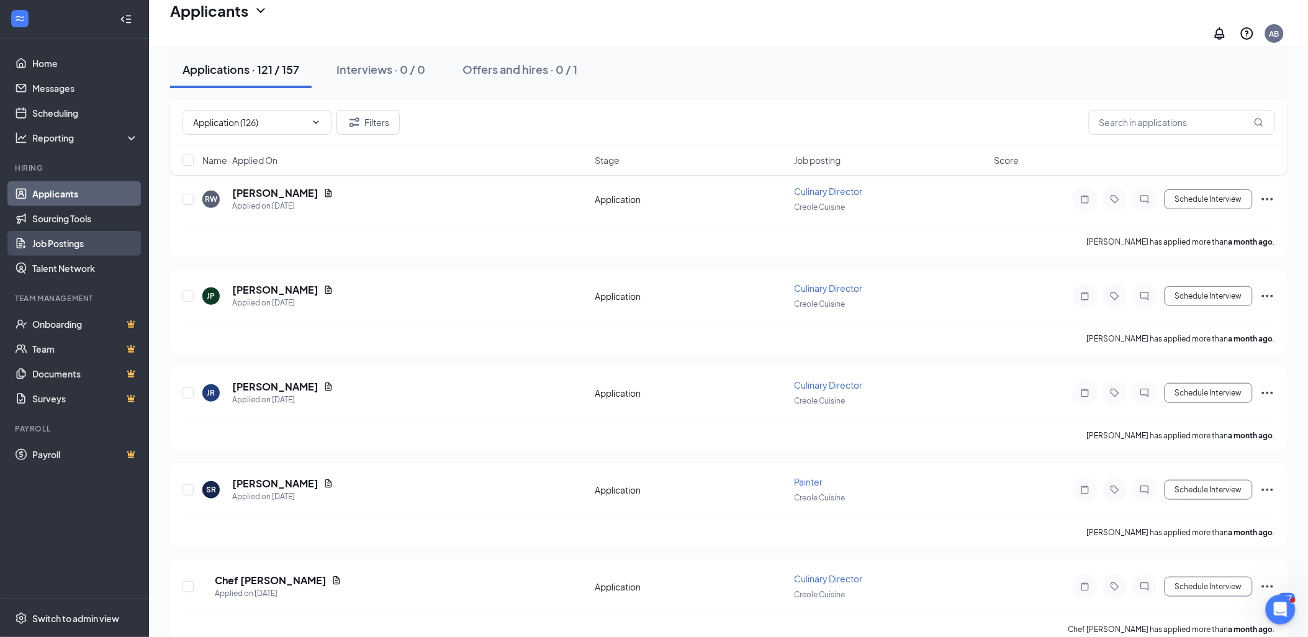
click at [44, 244] on link "Job Postings" at bounding box center [85, 243] width 106 height 25
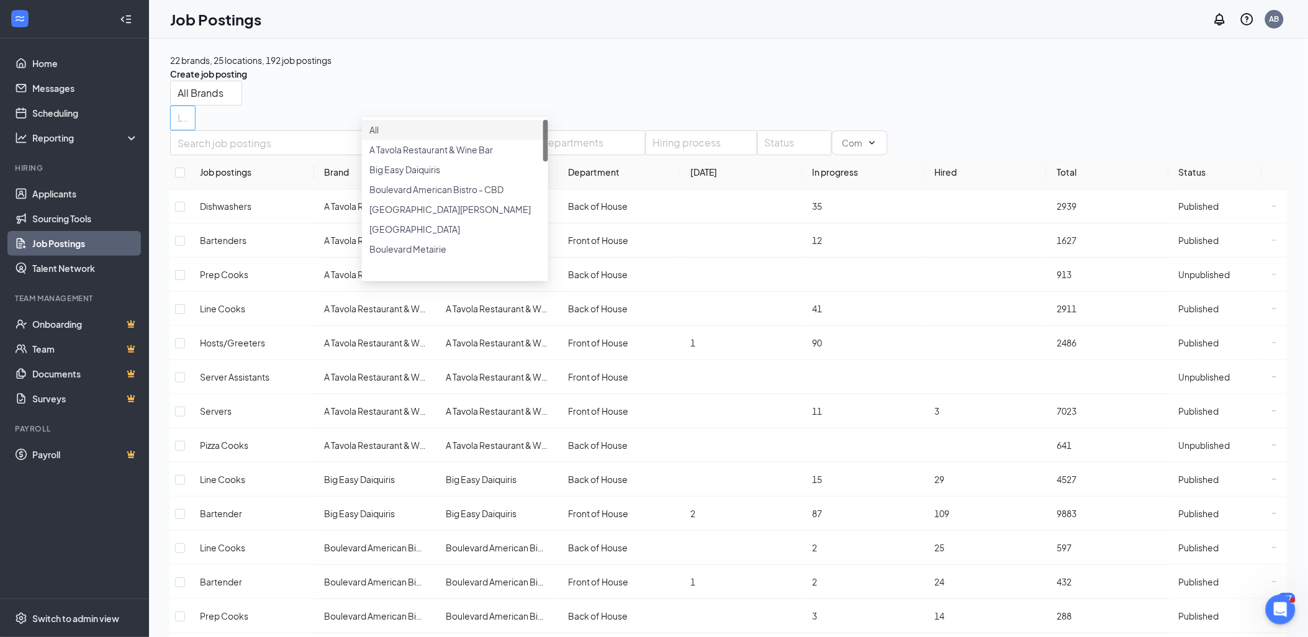
click at [180, 108] on div at bounding box center [176, 118] width 7 height 20
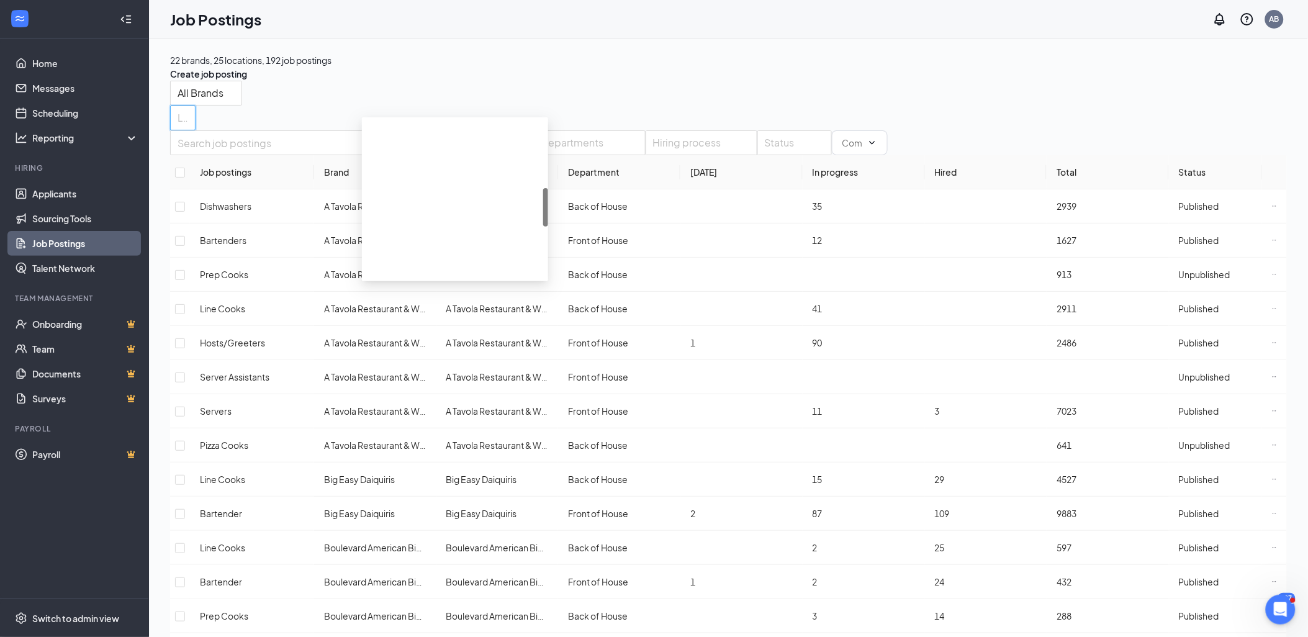
scroll to position [276, 0]
click at [430, 137] on span "Creole Cuisine" at bounding box center [399, 130] width 60 height 11
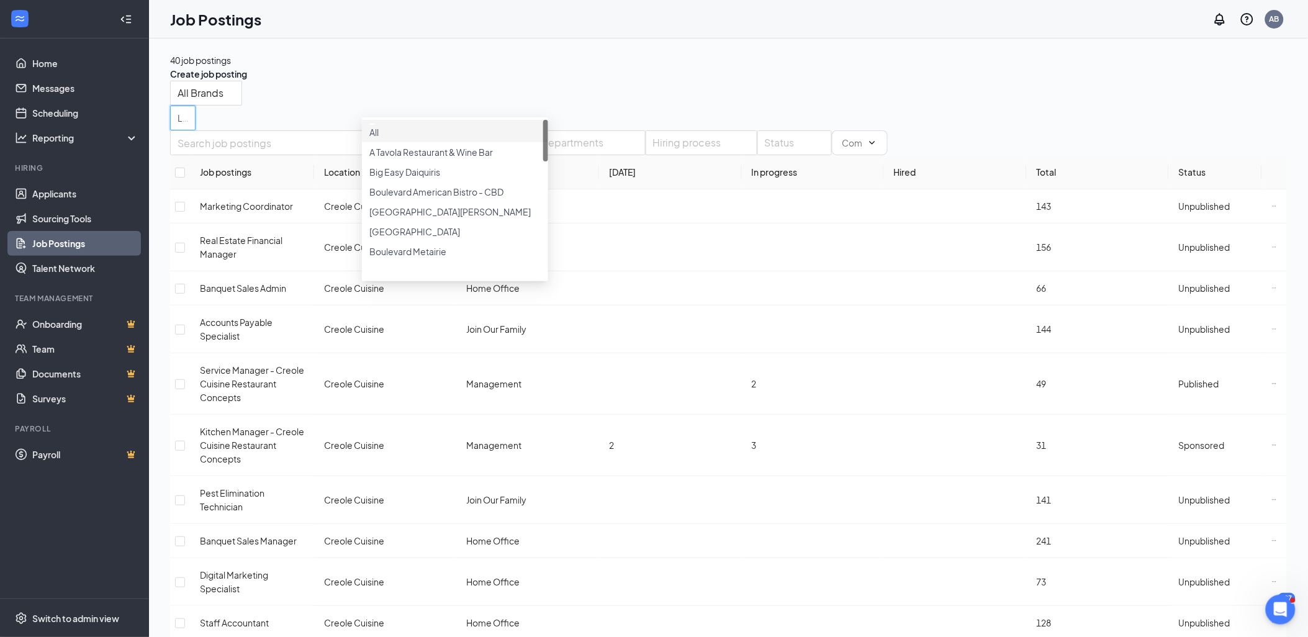
click at [728, 101] on div "All Brands Locations (1)" at bounding box center [728, 106] width 1117 height 50
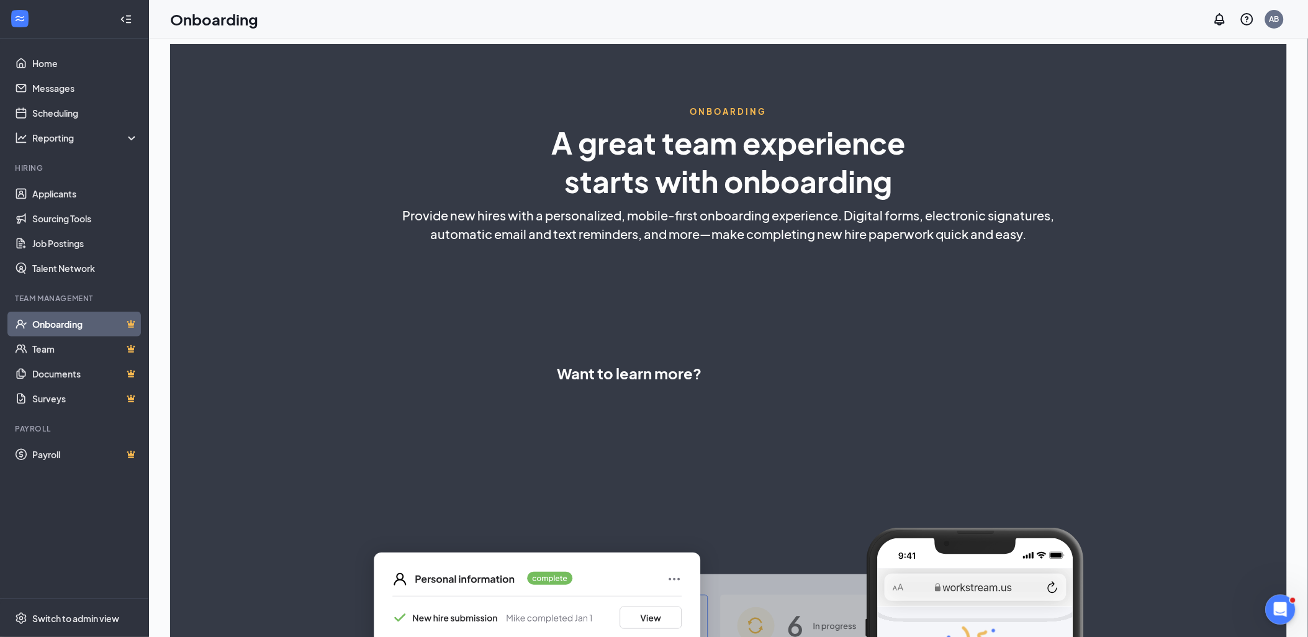
select select "US"
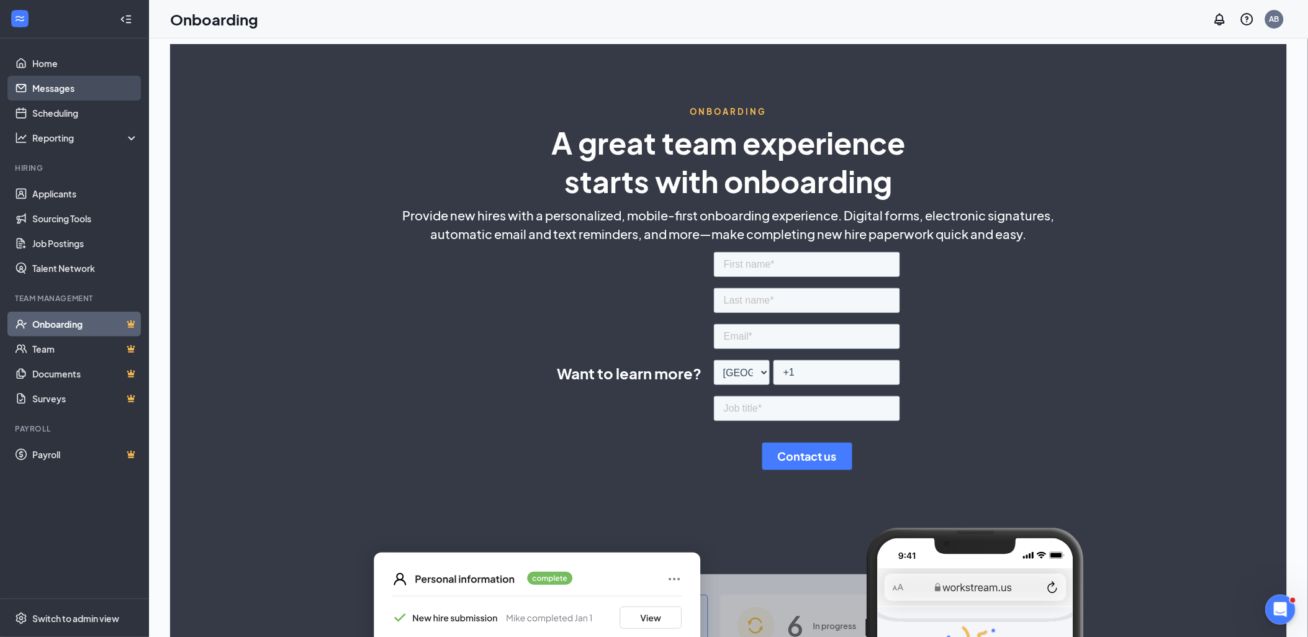
click at [58, 91] on link "Messages" at bounding box center [85, 88] width 106 height 25
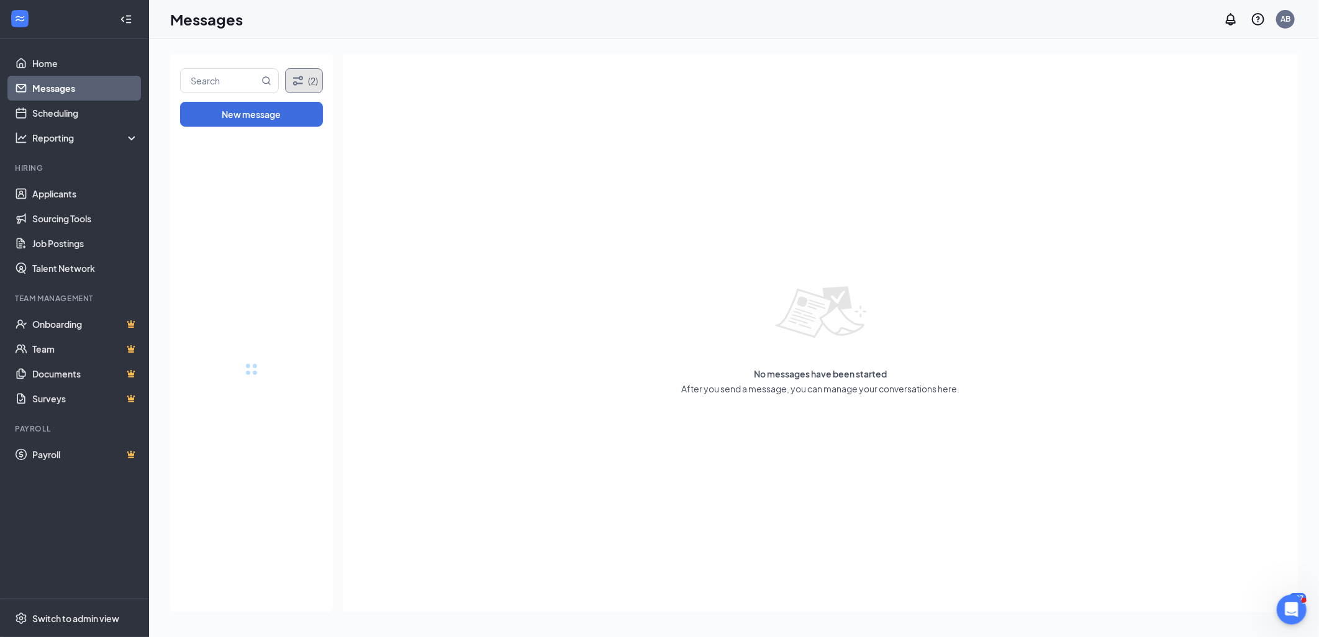
click at [305, 81] on button "(2)" at bounding box center [304, 80] width 38 height 25
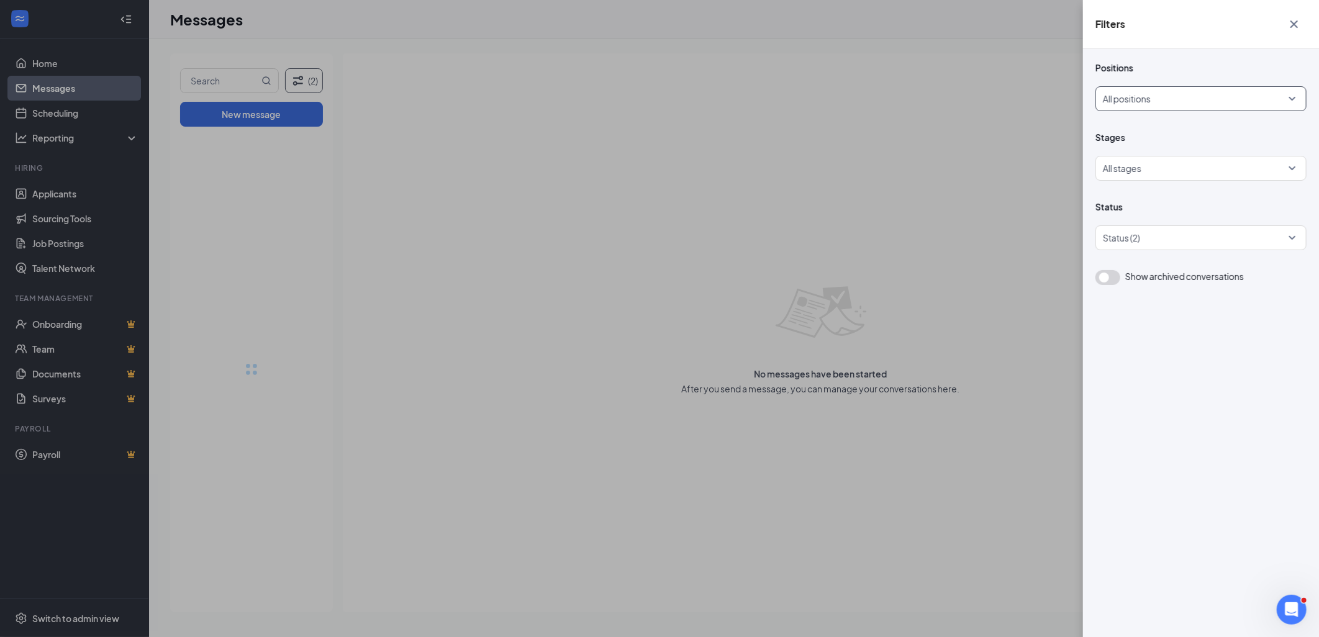
click at [1290, 101] on div at bounding box center [1197, 99] width 188 height 20
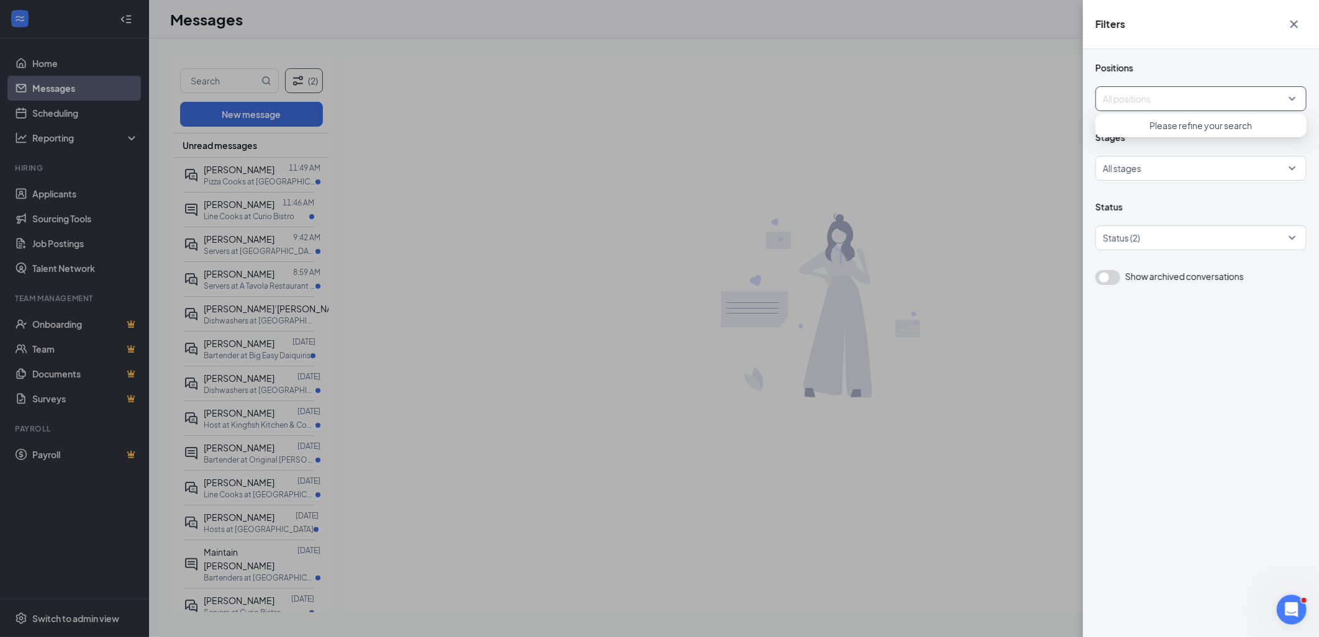
click at [1286, 102] on div at bounding box center [1197, 99] width 188 height 20
click at [1279, 104] on div at bounding box center [1197, 99] width 188 height 20
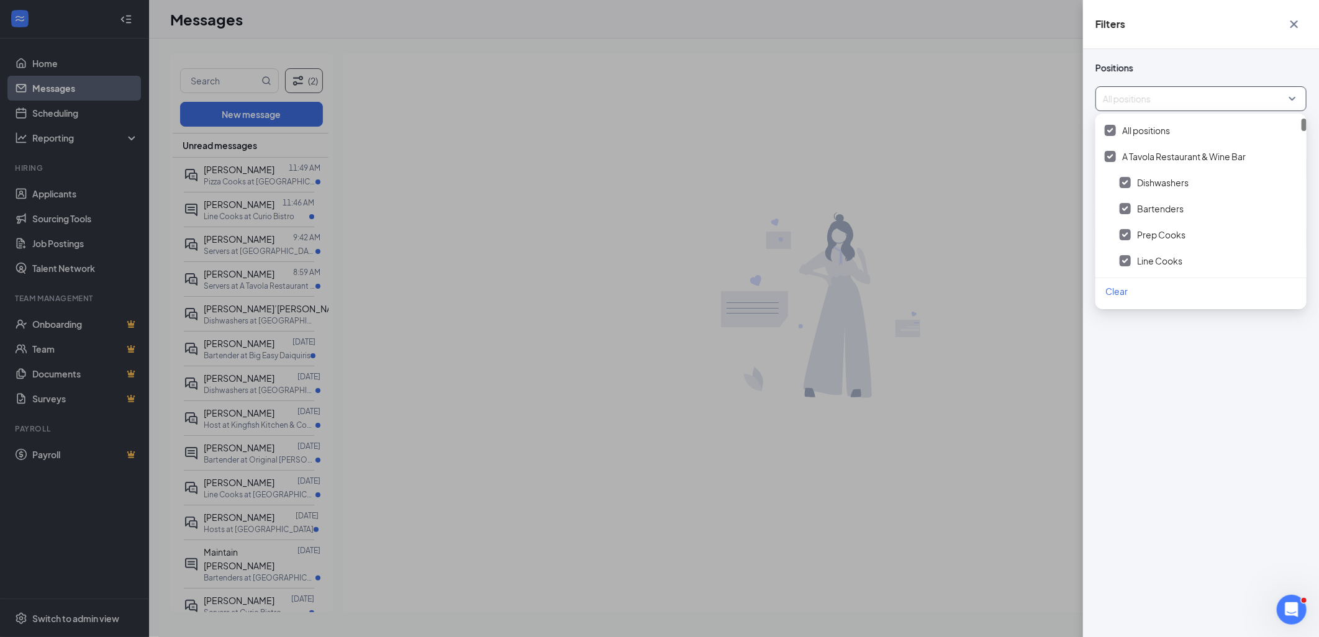
click at [1294, 22] on icon "Cross" at bounding box center [1294, 24] width 15 height 15
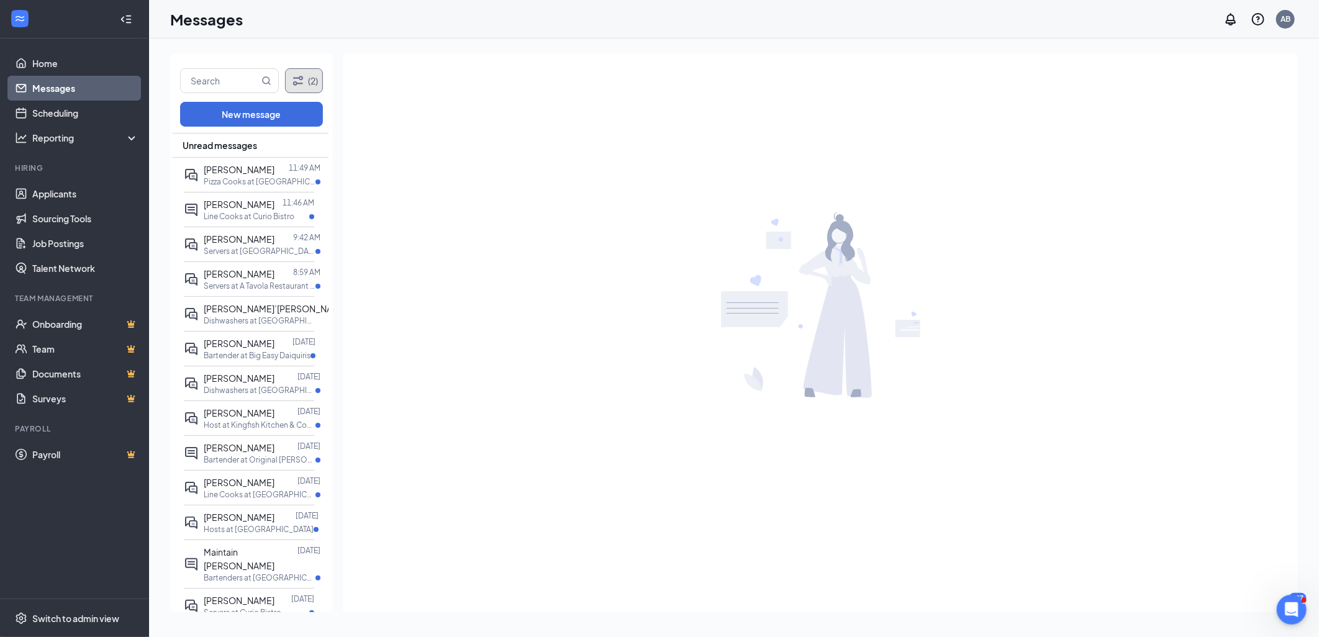
click at [309, 76] on button "(2)" at bounding box center [304, 80] width 38 height 25
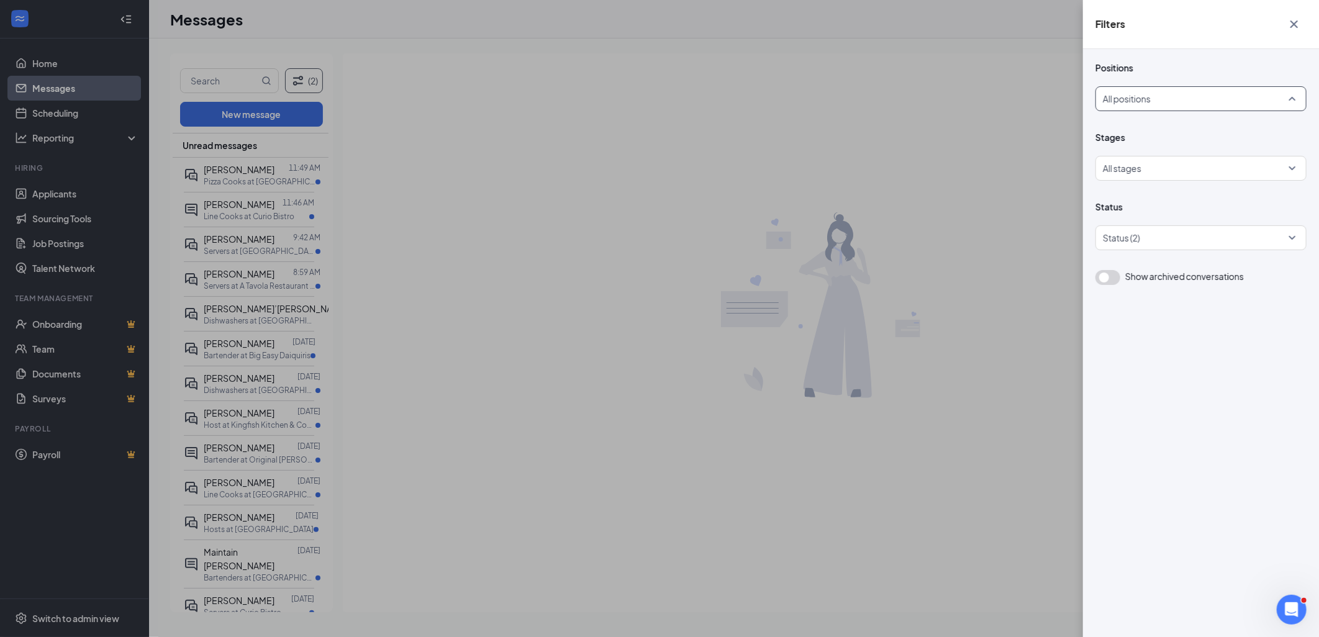
click at [1295, 100] on div "All positions" at bounding box center [1200, 98] width 211 height 25
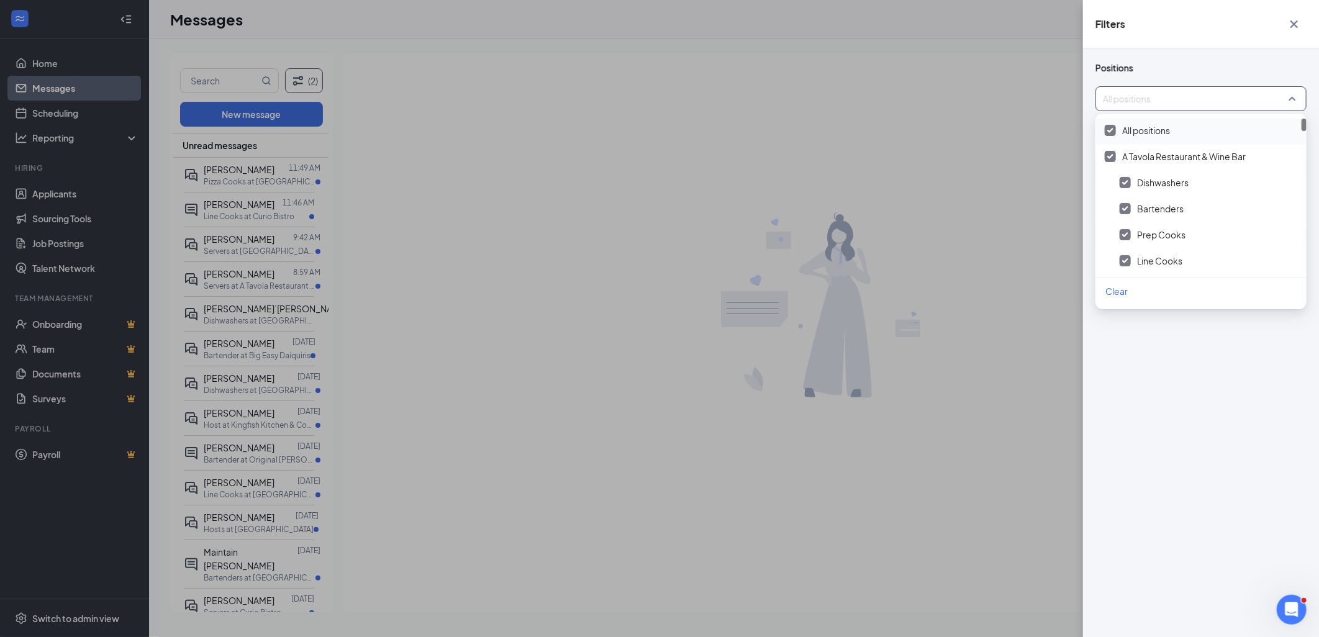
click at [1112, 130] on img at bounding box center [1110, 130] width 6 height 5
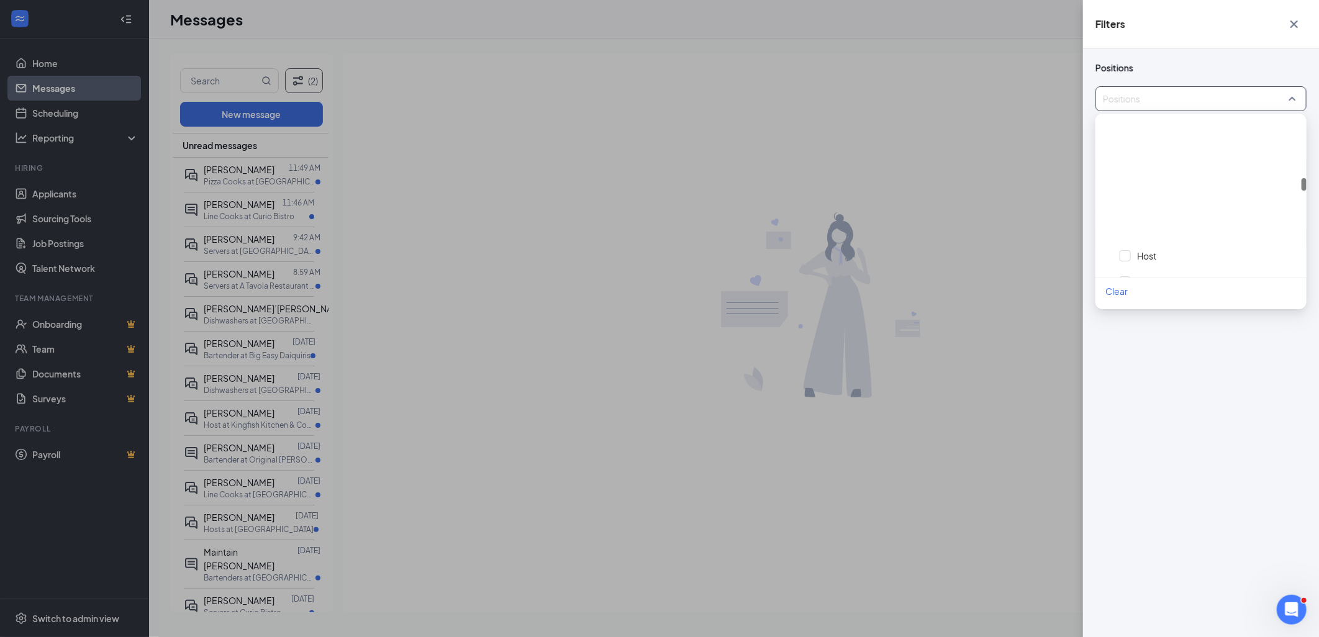
scroll to position [1724, 0]
click at [1107, 175] on div at bounding box center [1110, 179] width 11 height 11
click at [1261, 379] on div "Positions Positions (40) Stages All stages Status Status (2) Show archived conv…" at bounding box center [1201, 343] width 236 height 588
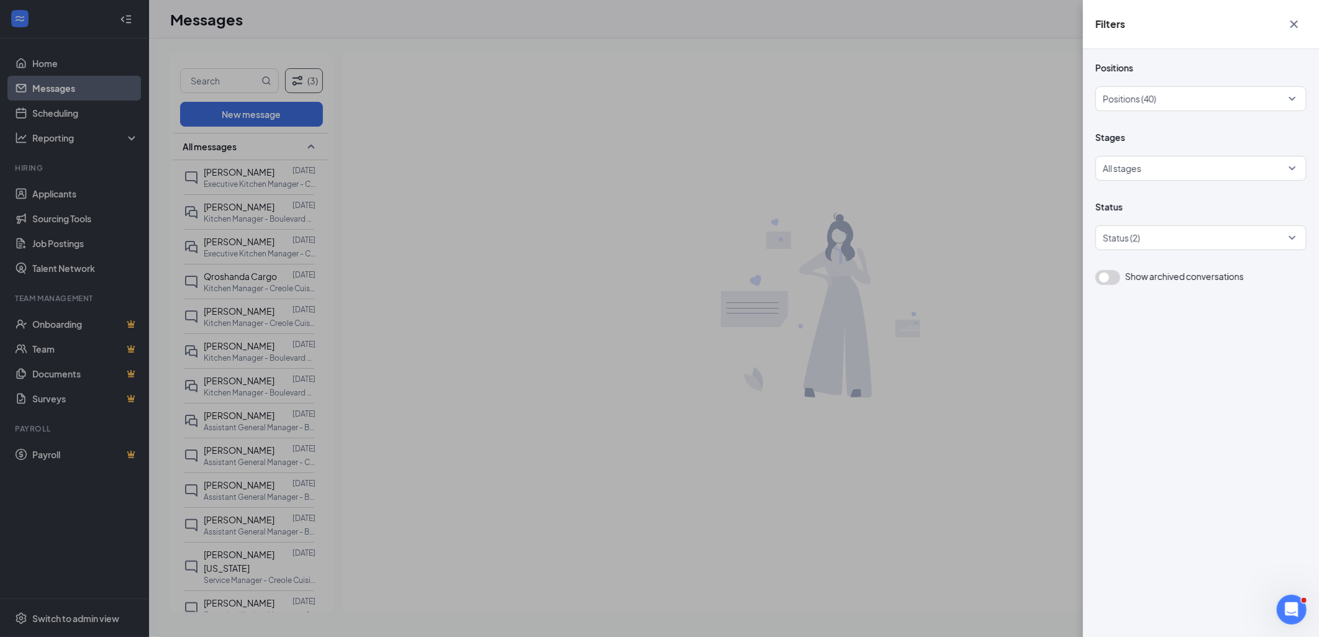
drag, startPoint x: 1293, startPoint y: 22, endPoint x: 884, endPoint y: 133, distance: 424.0
click at [1293, 22] on icon "Cross" at bounding box center [1294, 24] width 15 height 15
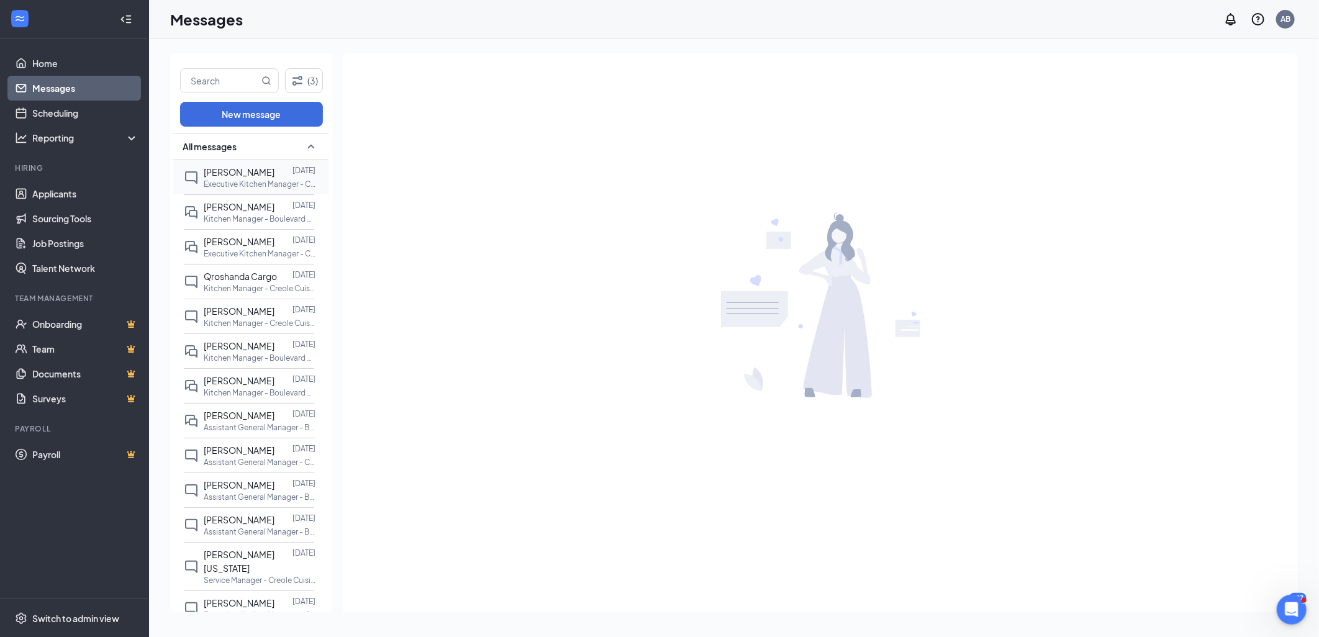
click at [245, 186] on p "Executive Kitchen Manager - Creole Cuisine Restaurant Concepts at Creole Cuisine" at bounding box center [260, 184] width 112 height 11
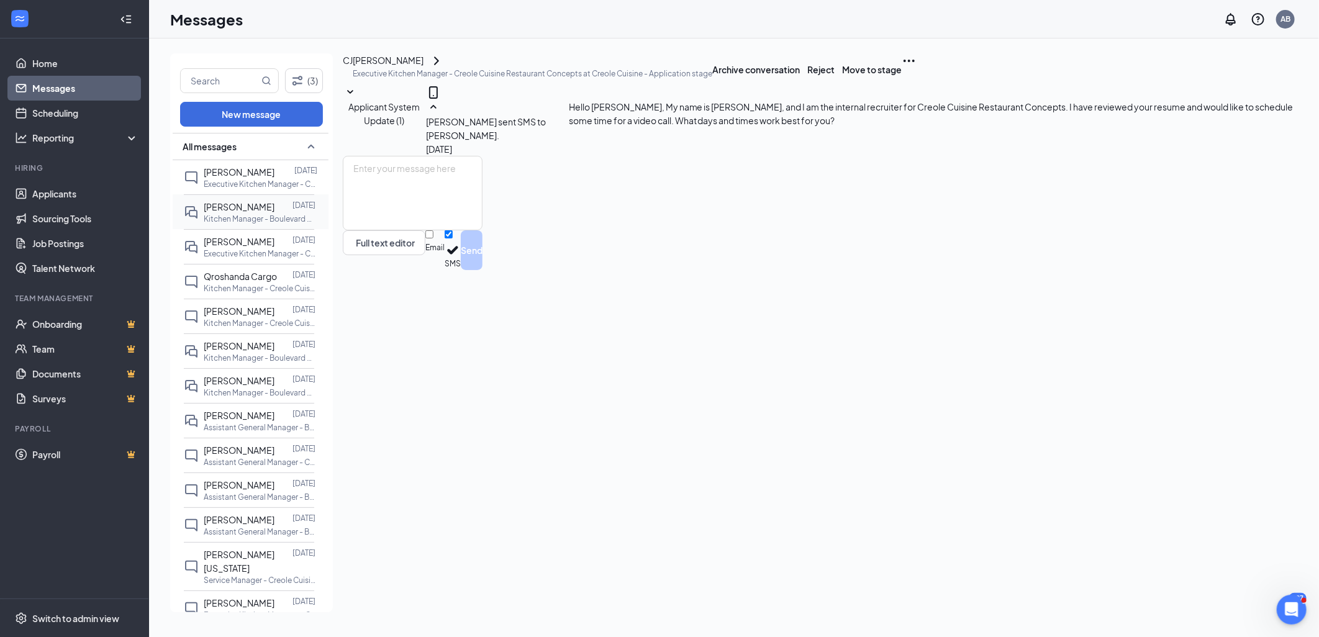
click at [244, 221] on p "Kitchen Manager - Boulevard American Bistro at Creole Cuisine" at bounding box center [260, 219] width 112 height 11
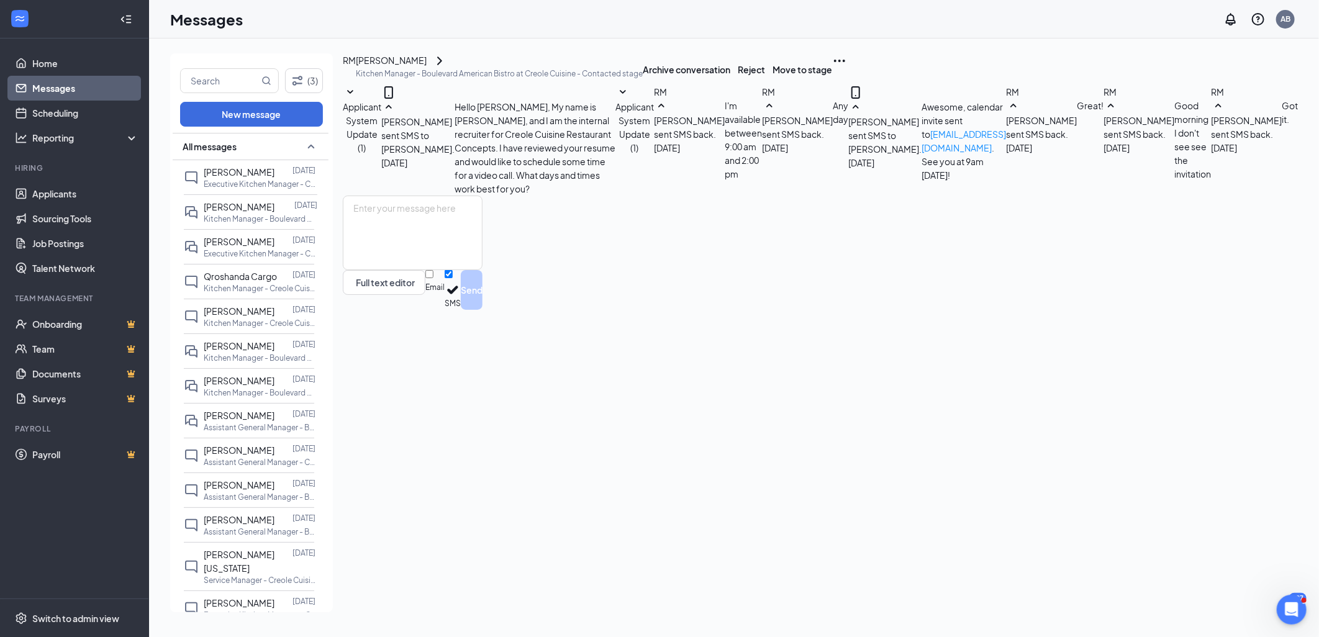
scroll to position [194, 0]
click at [240, 171] on span "[PERSON_NAME]" at bounding box center [239, 171] width 71 height 11
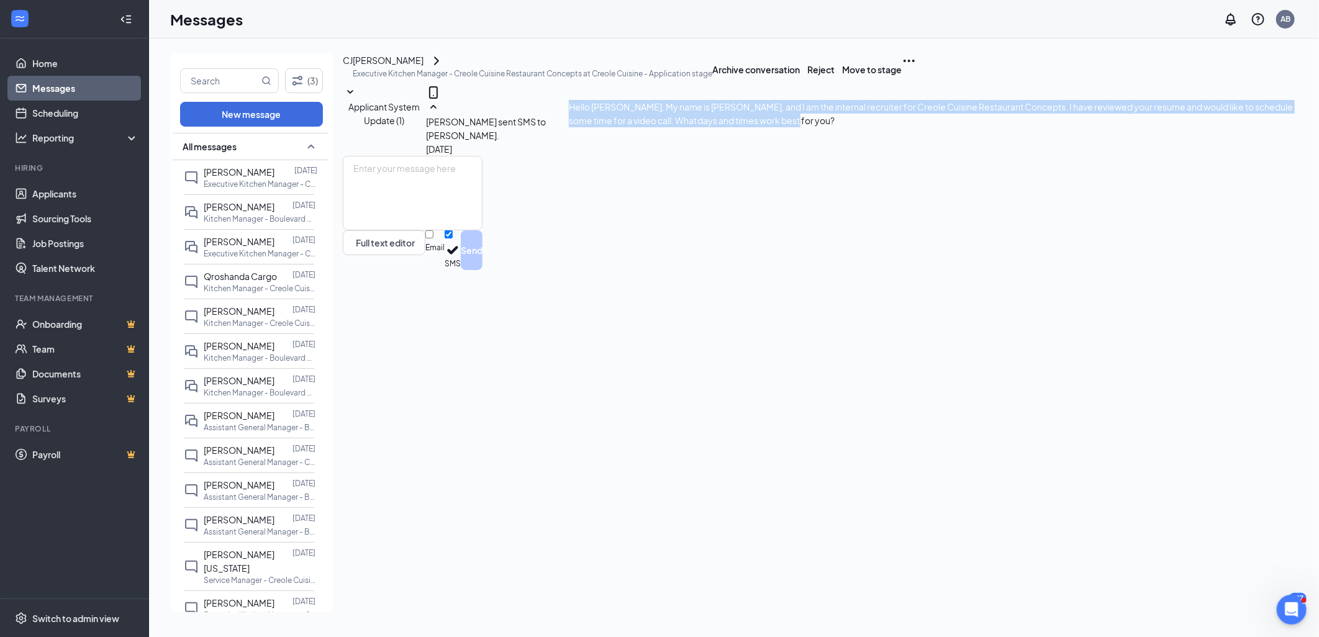
drag, startPoint x: 604, startPoint y: 189, endPoint x: 874, endPoint y: 211, distance: 271.0
click at [874, 156] on div "Hello [PERSON_NAME], My name is [PERSON_NAME], and I am the internal recruiter …" at bounding box center [933, 128] width 729 height 56
drag, startPoint x: 874, startPoint y: 211, endPoint x: 787, endPoint y: 203, distance: 87.3
copy span "Hello [PERSON_NAME], My name is [PERSON_NAME], and I am the internal recruiter …"
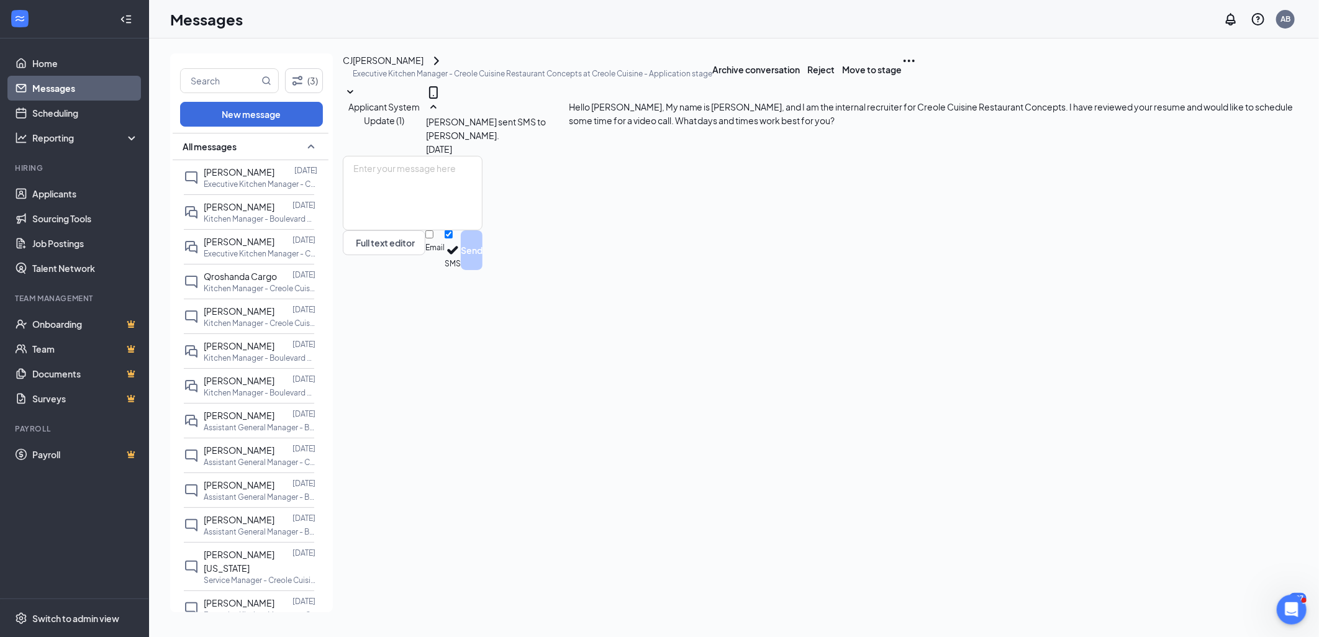
click at [658, 65] on div "[PERSON_NAME] [PERSON_NAME] Executive Kitchen Manager - Creole Cuisine Restaura…" at bounding box center [820, 69] width 955 height 32
click at [53, 196] on link "Applicants" at bounding box center [85, 193] width 106 height 25
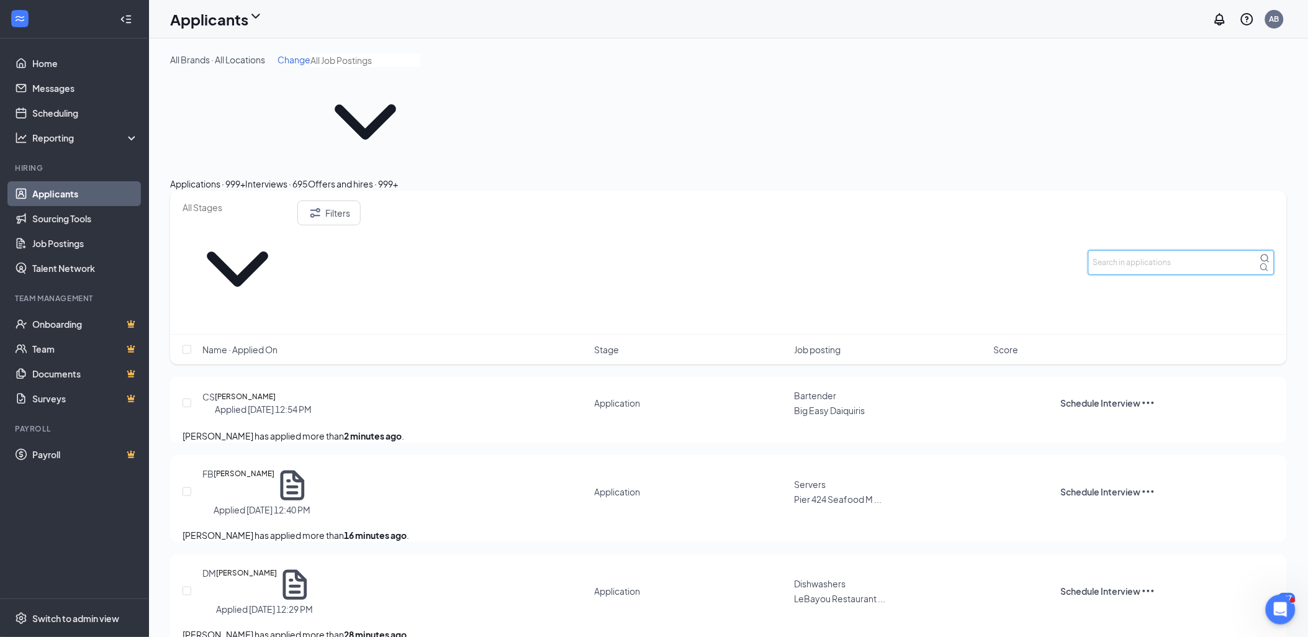
click at [1157, 250] on input "text" at bounding box center [1182, 262] width 186 height 25
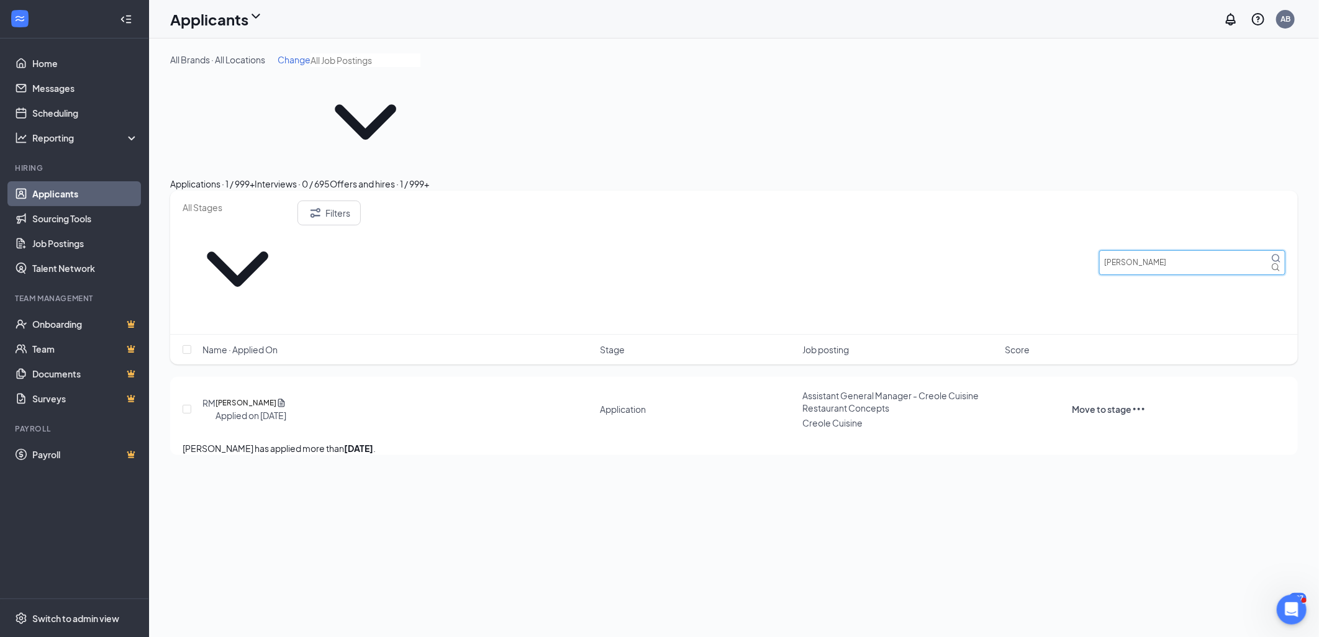
type input "[PERSON_NAME]"
click at [429, 177] on div "Offers and hires · 1 / 999+" at bounding box center [379, 184] width 99 height 14
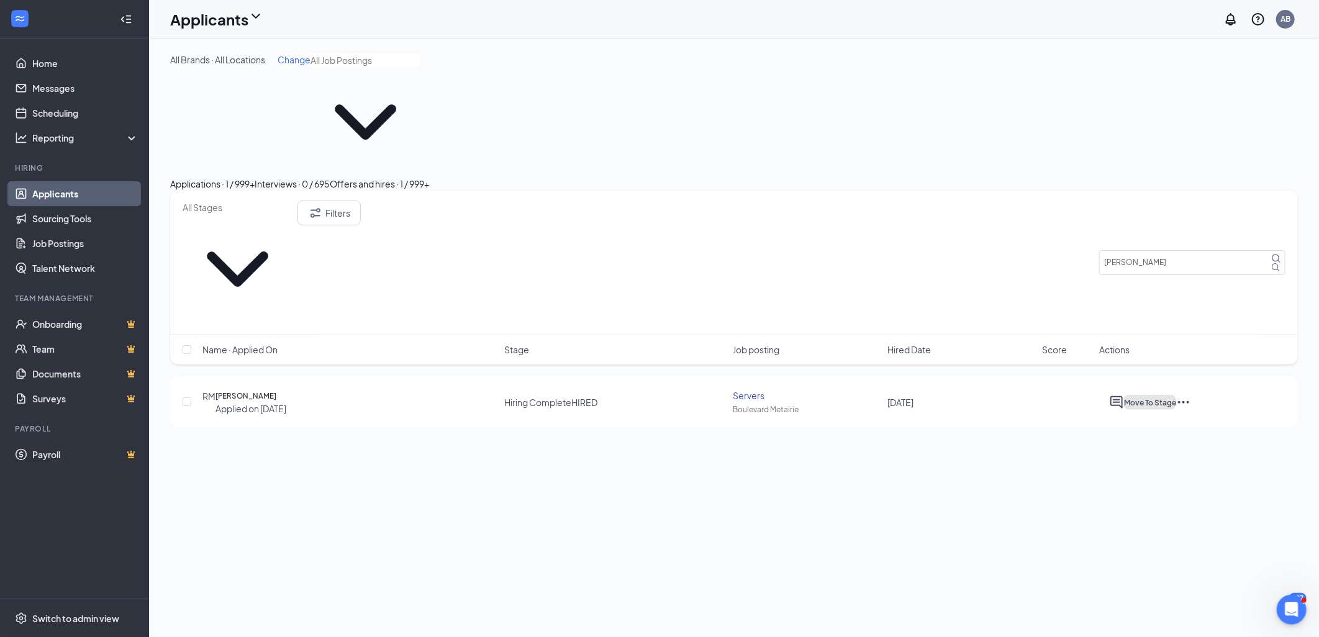
click at [1176, 395] on button "Move To Stage" at bounding box center [1150, 402] width 52 height 15
type input "Recruiting Video (final stage)"
